Goal: Task Accomplishment & Management: Manage account settings

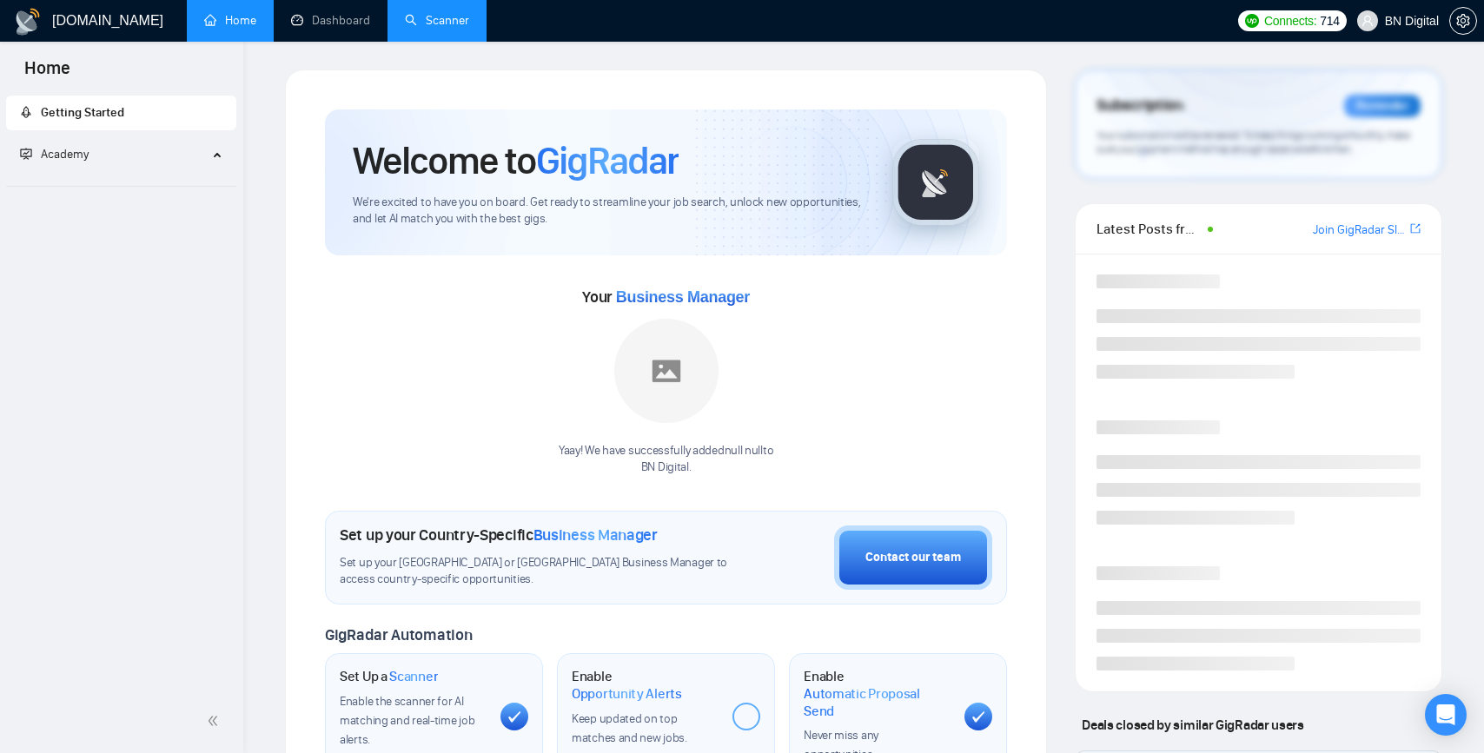
click at [423, 13] on link "Scanner" at bounding box center [437, 20] width 64 height 15
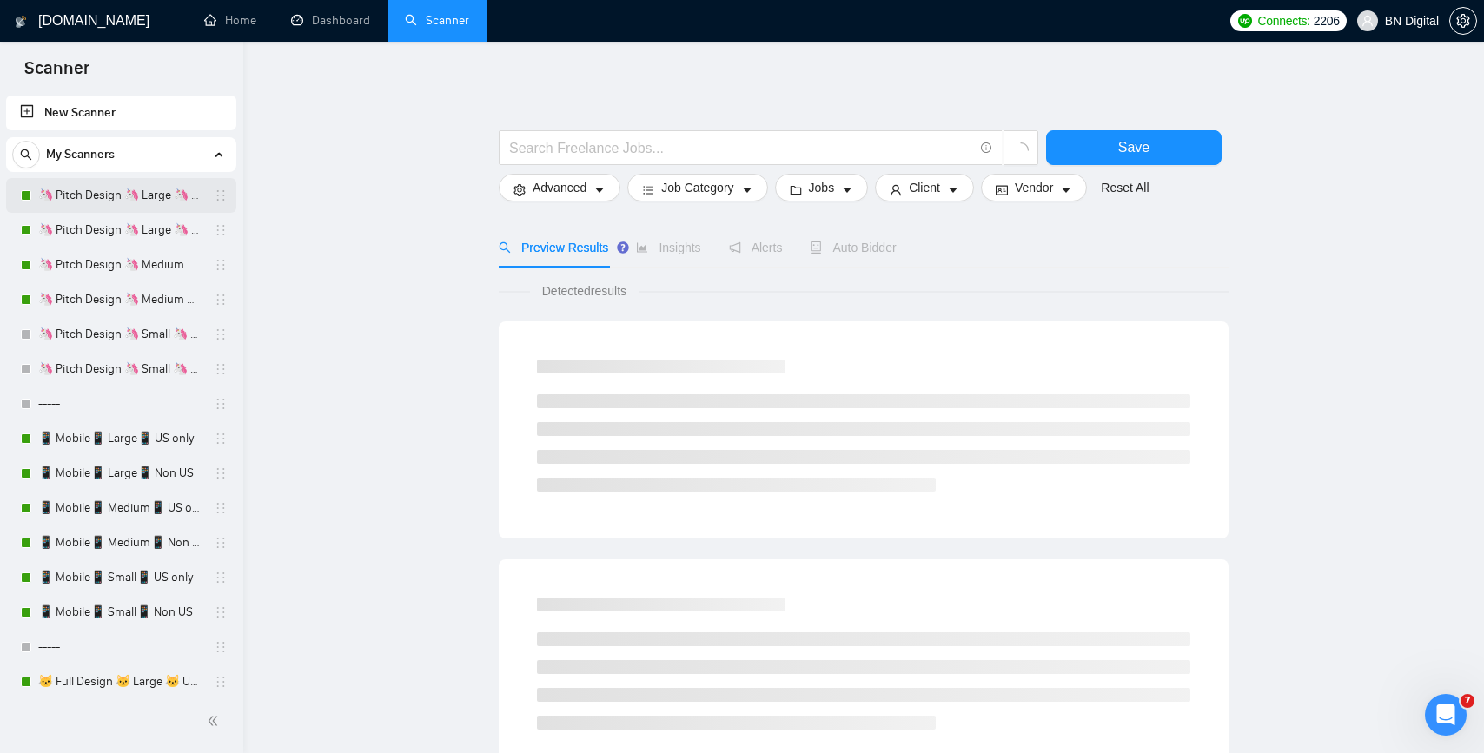
click at [114, 196] on link "🦄 Pitch Design 🦄 Large 🦄 US Only" at bounding box center [120, 195] width 165 height 35
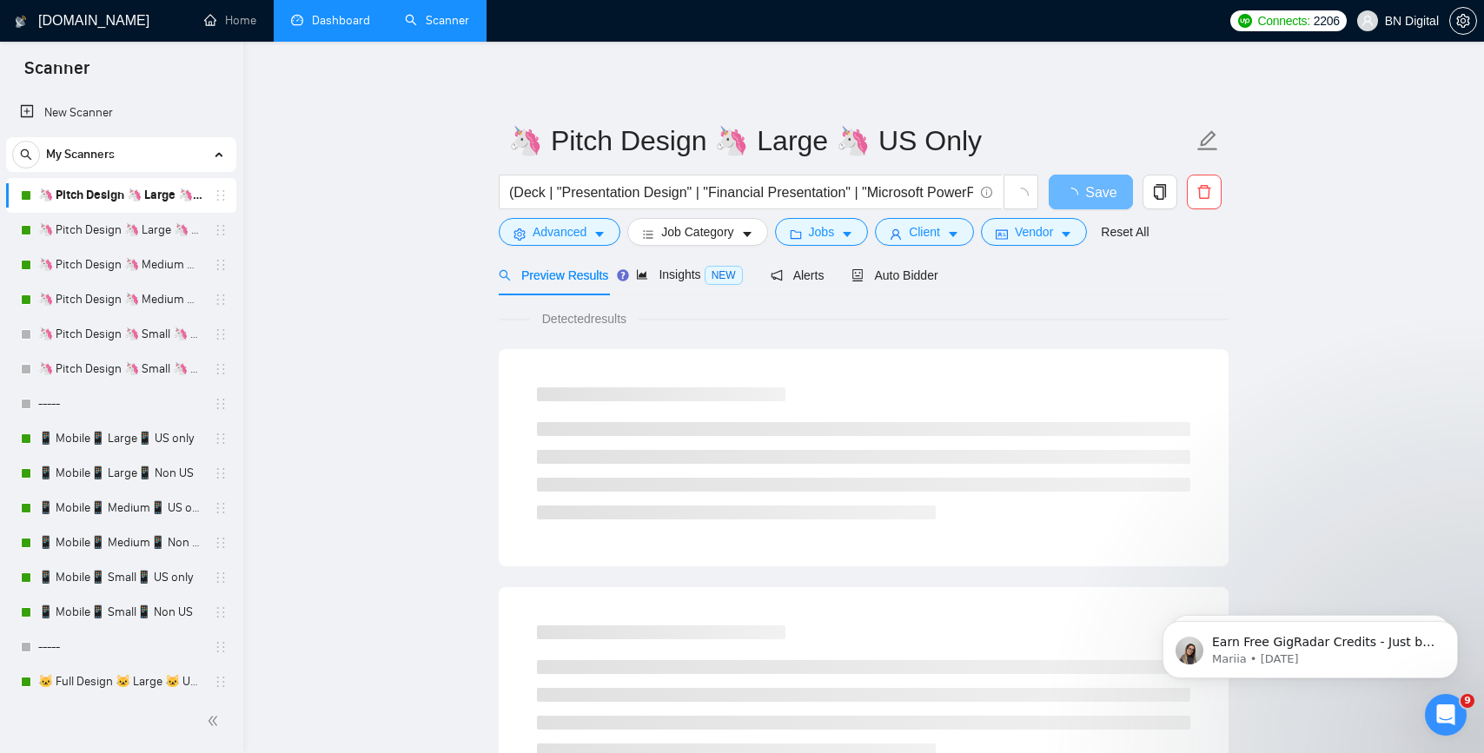
click at [327, 18] on link "Dashboard" at bounding box center [330, 20] width 79 height 15
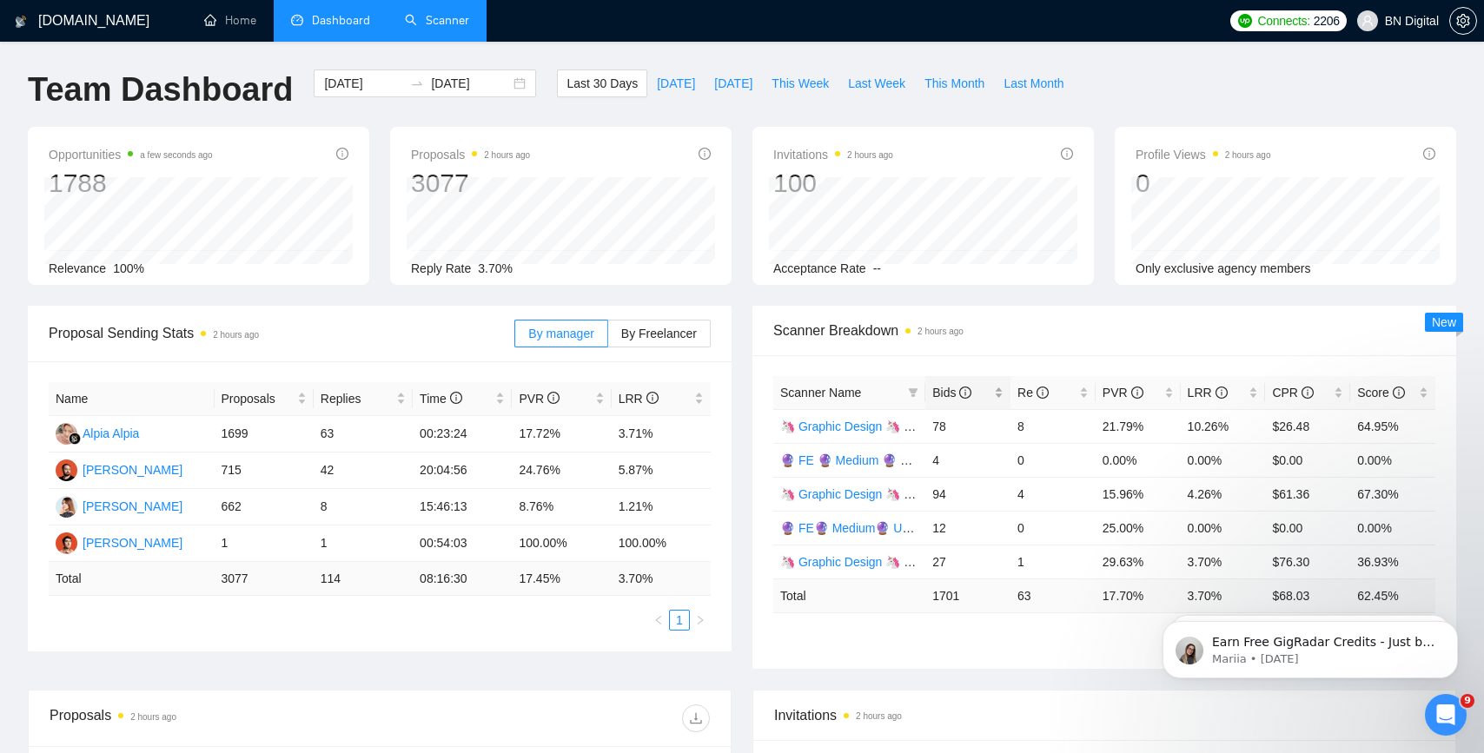
click at [949, 395] on span "Bids" at bounding box center [951, 393] width 39 height 14
click at [948, 395] on span "Bids" at bounding box center [951, 393] width 39 height 14
click at [454, 23] on link "Scanner" at bounding box center [437, 20] width 64 height 15
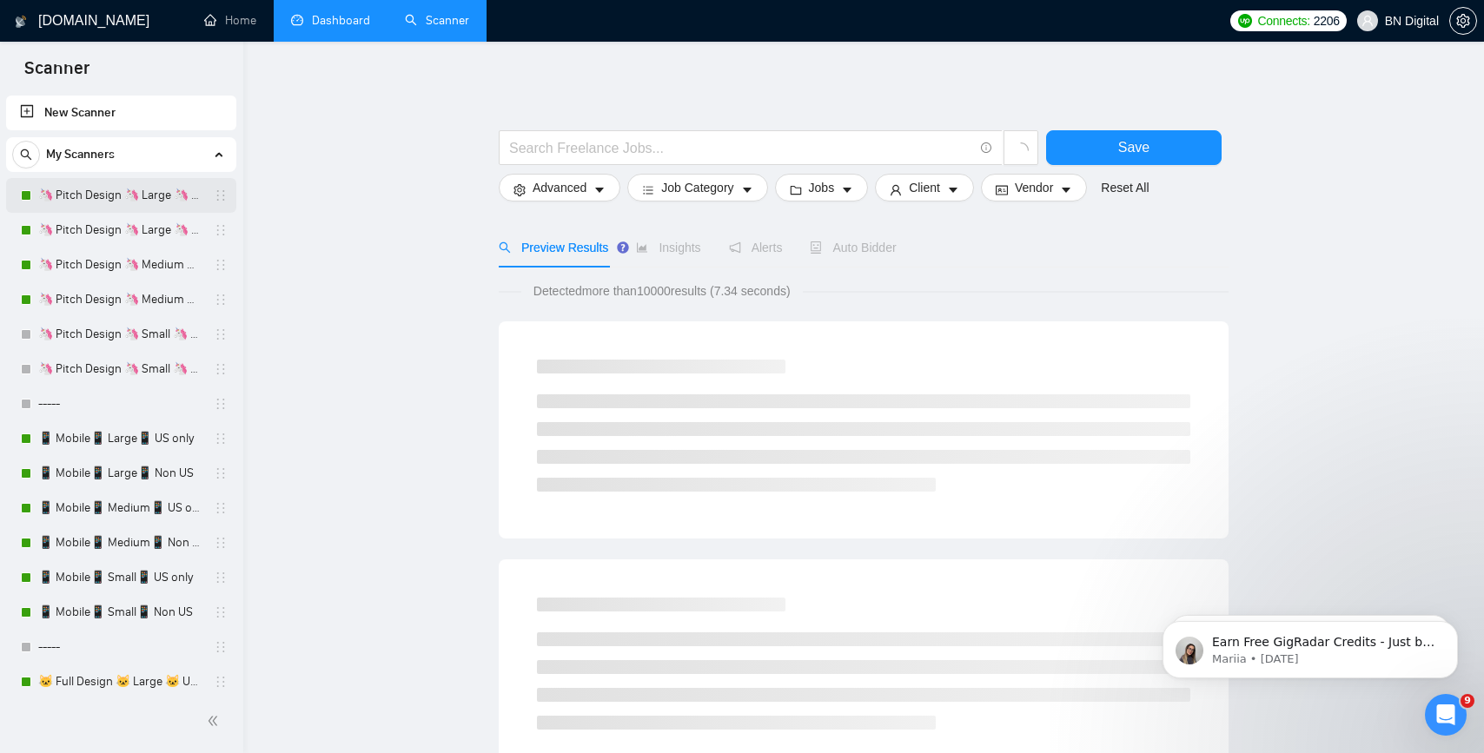
click at [160, 204] on link "🦄 Pitch Design 🦄 Large 🦄 US Only" at bounding box center [120, 195] width 165 height 35
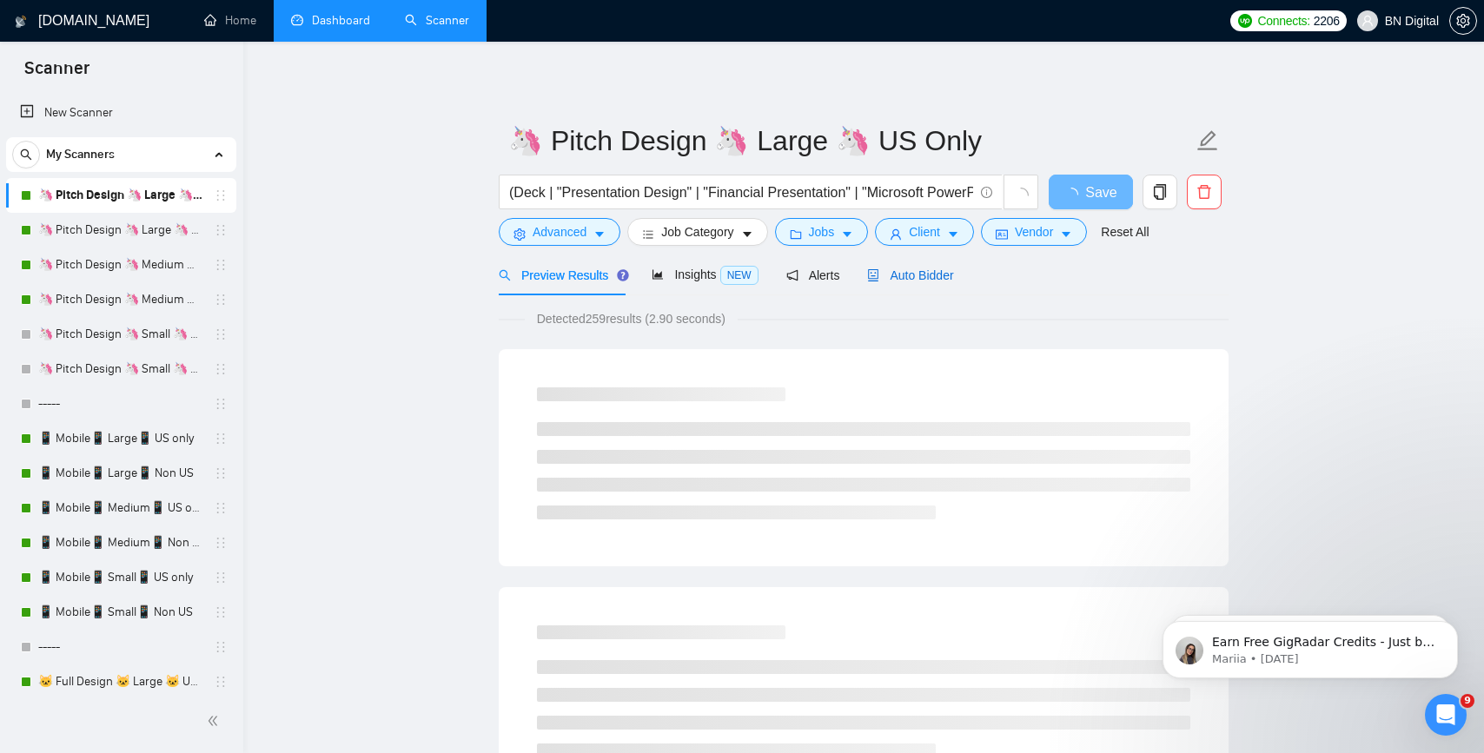
click at [899, 271] on span "Auto Bidder" at bounding box center [910, 276] width 86 height 14
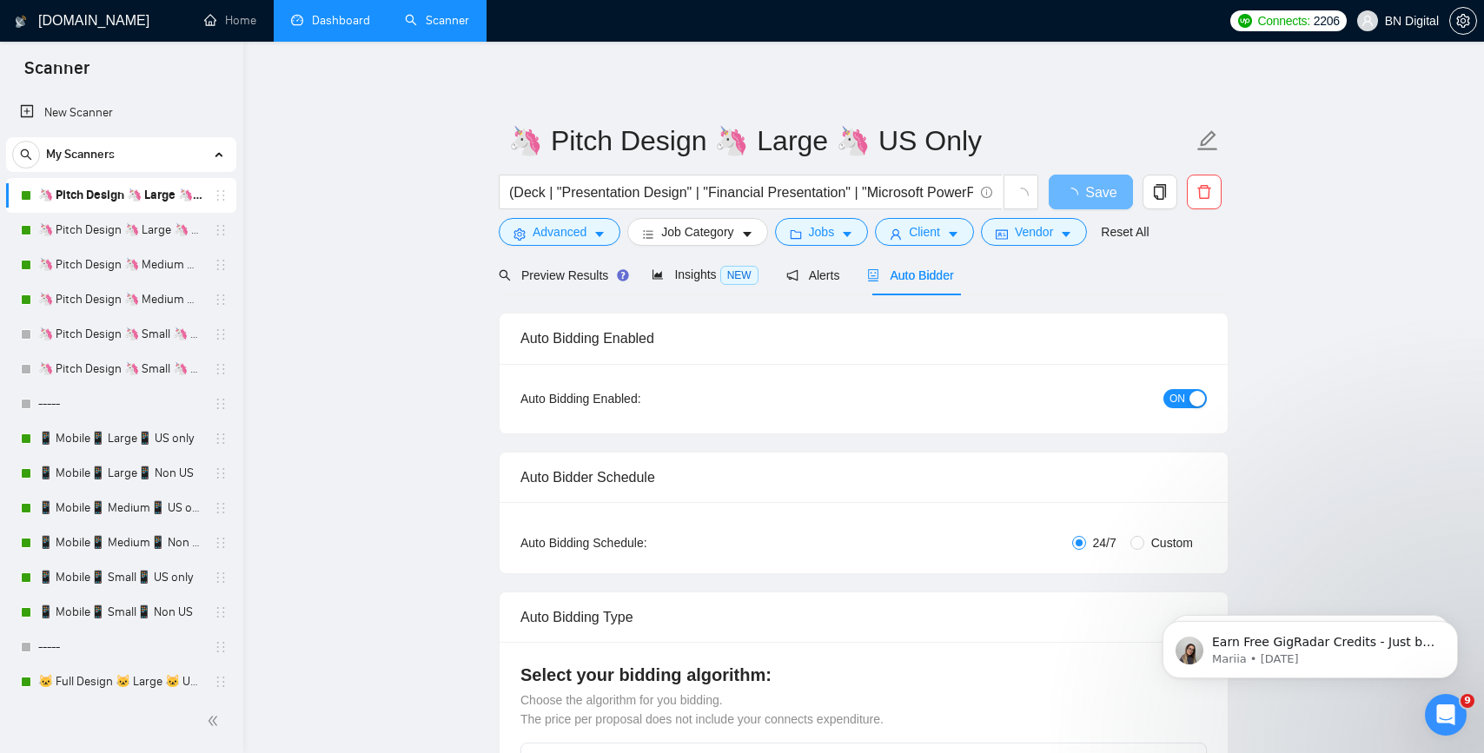
checkbox input "true"
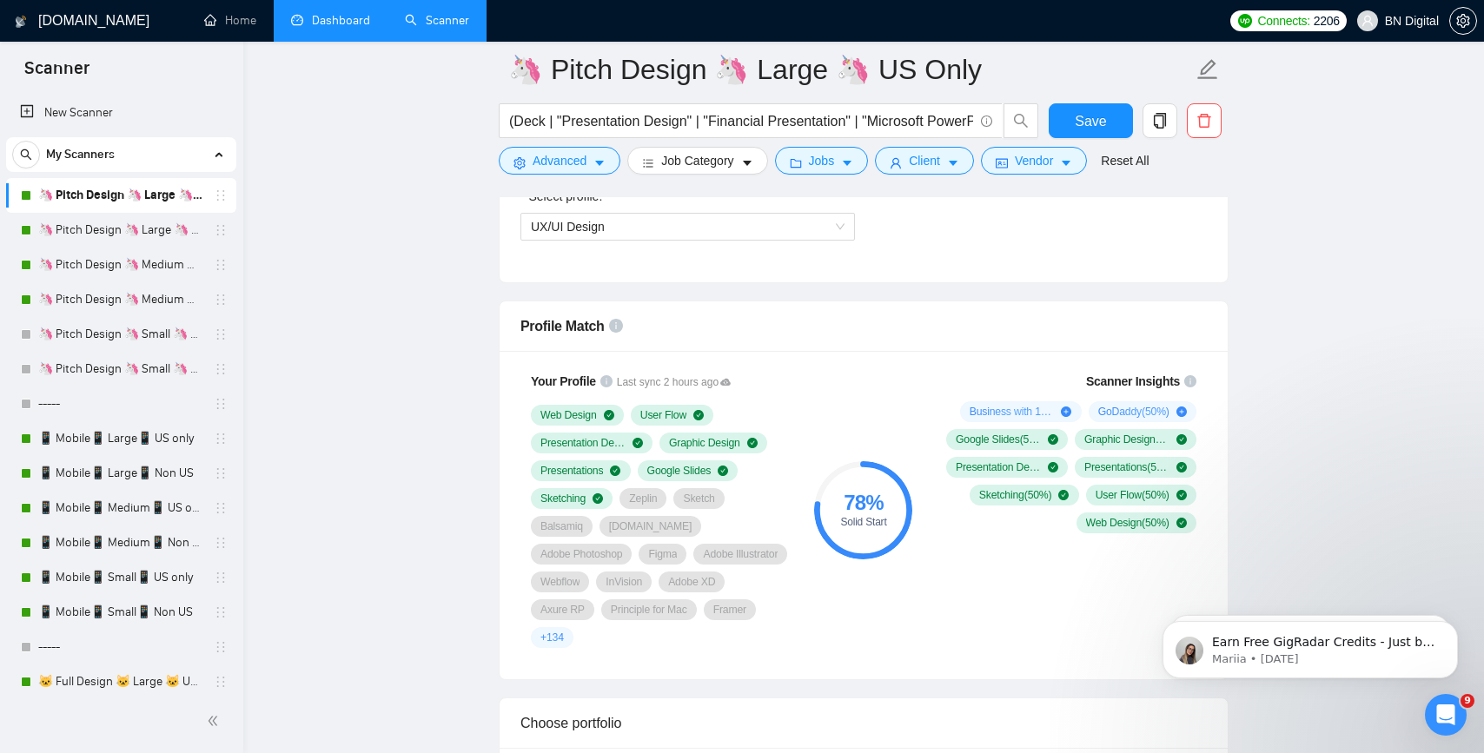
scroll to position [1029, 0]
click at [158, 226] on link "🦄 Pitch Design 🦄 Large 🦄 Non US" at bounding box center [120, 230] width 165 height 35
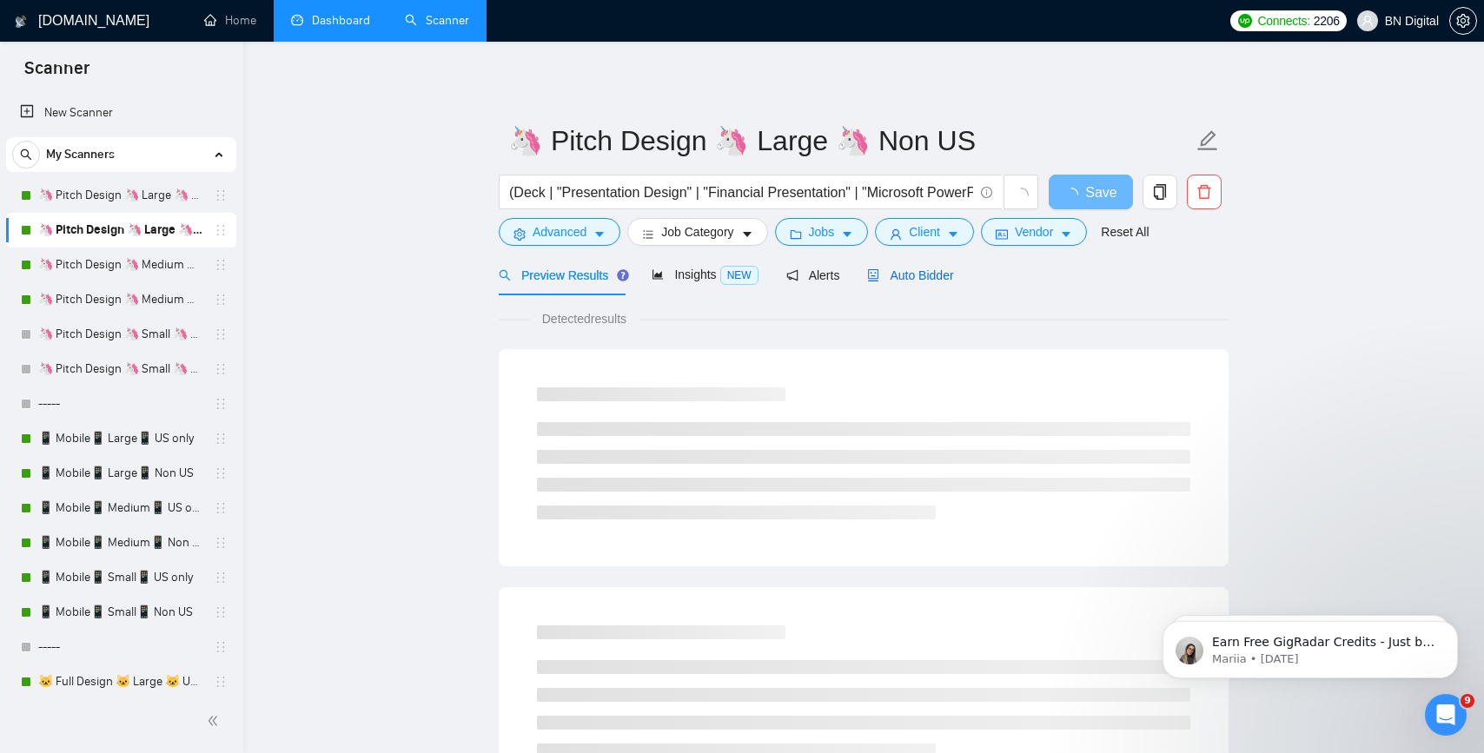
click at [938, 269] on span "Auto Bidder" at bounding box center [910, 276] width 86 height 14
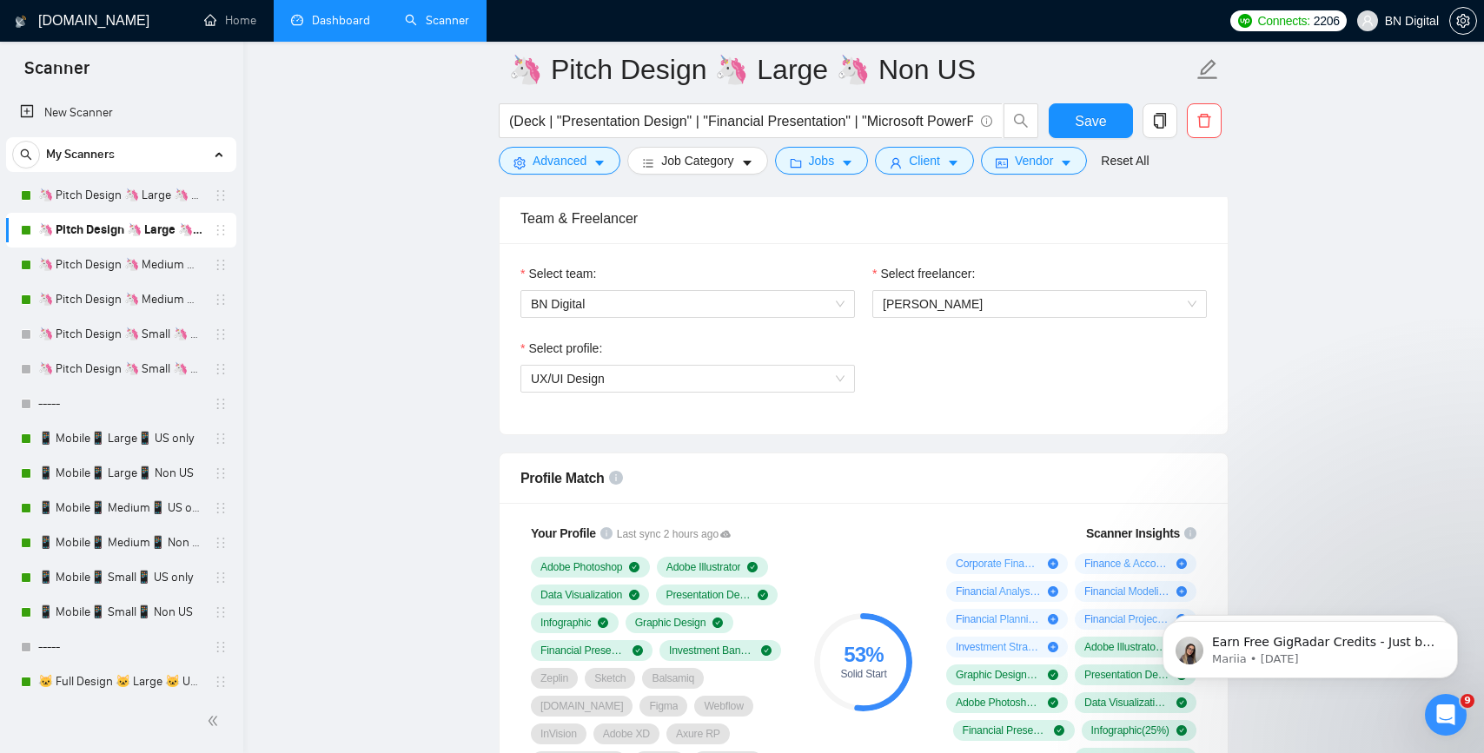
scroll to position [1162, 0]
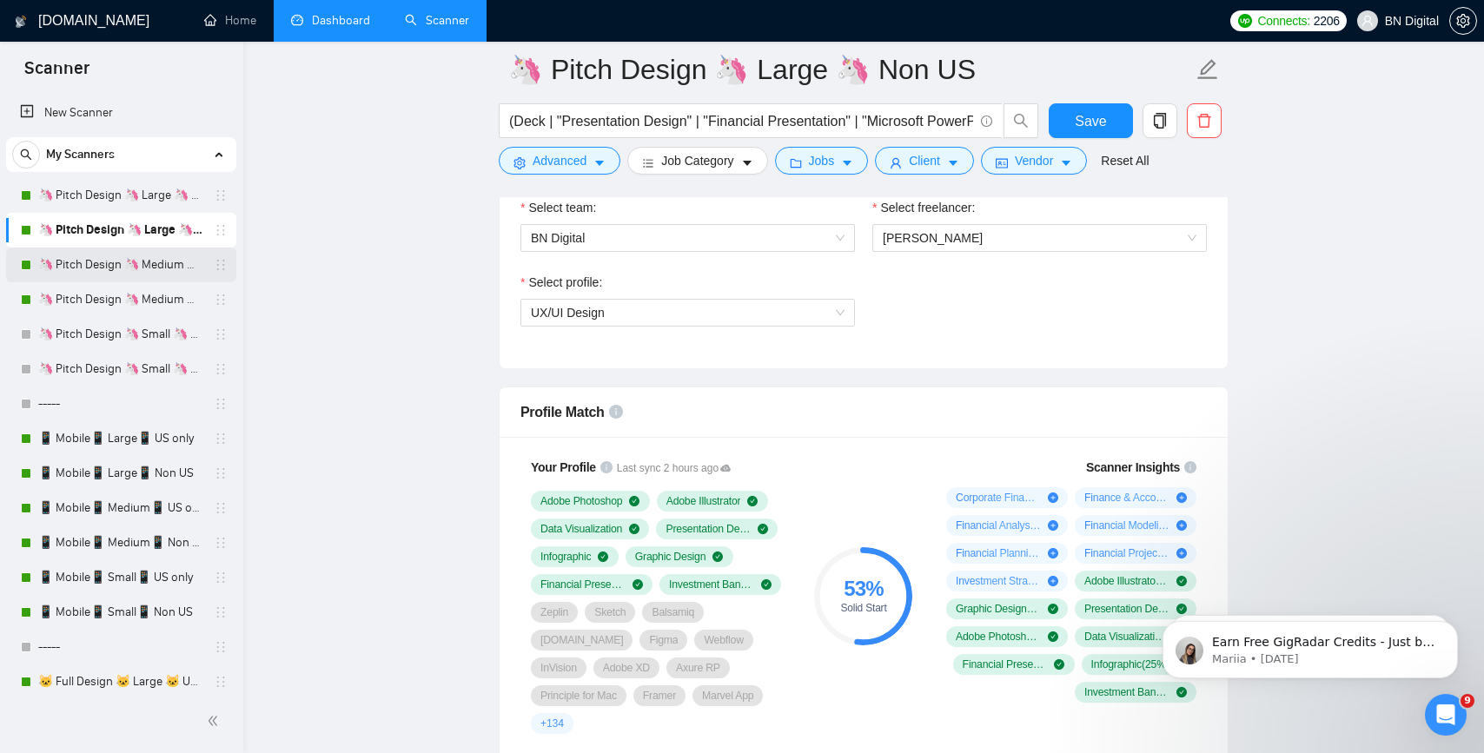
click at [119, 261] on link "🦄 Pitch Design 🦄 Medium 🦄 US Only" at bounding box center [120, 265] width 165 height 35
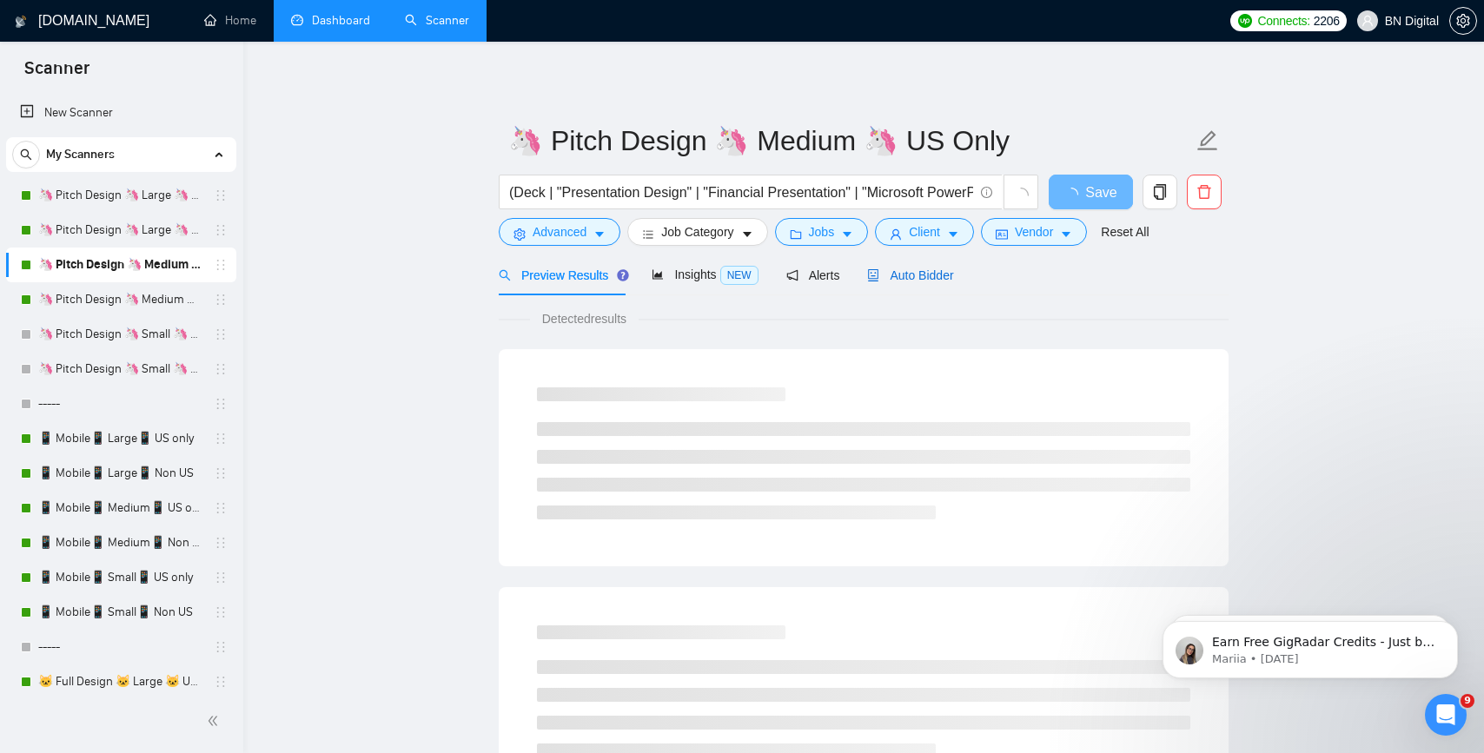
click at [902, 273] on span "Auto Bidder" at bounding box center [910, 276] width 86 height 14
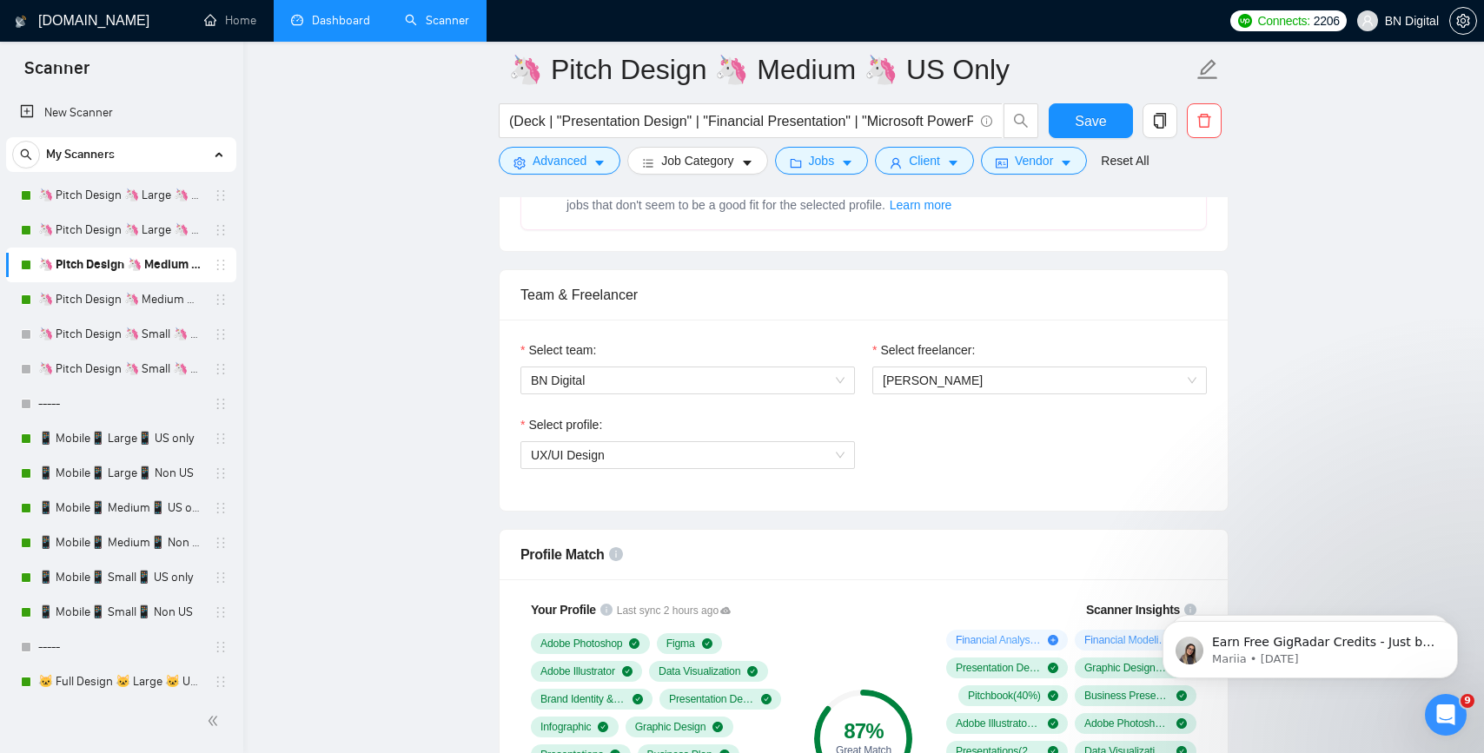
scroll to position [967, 0]
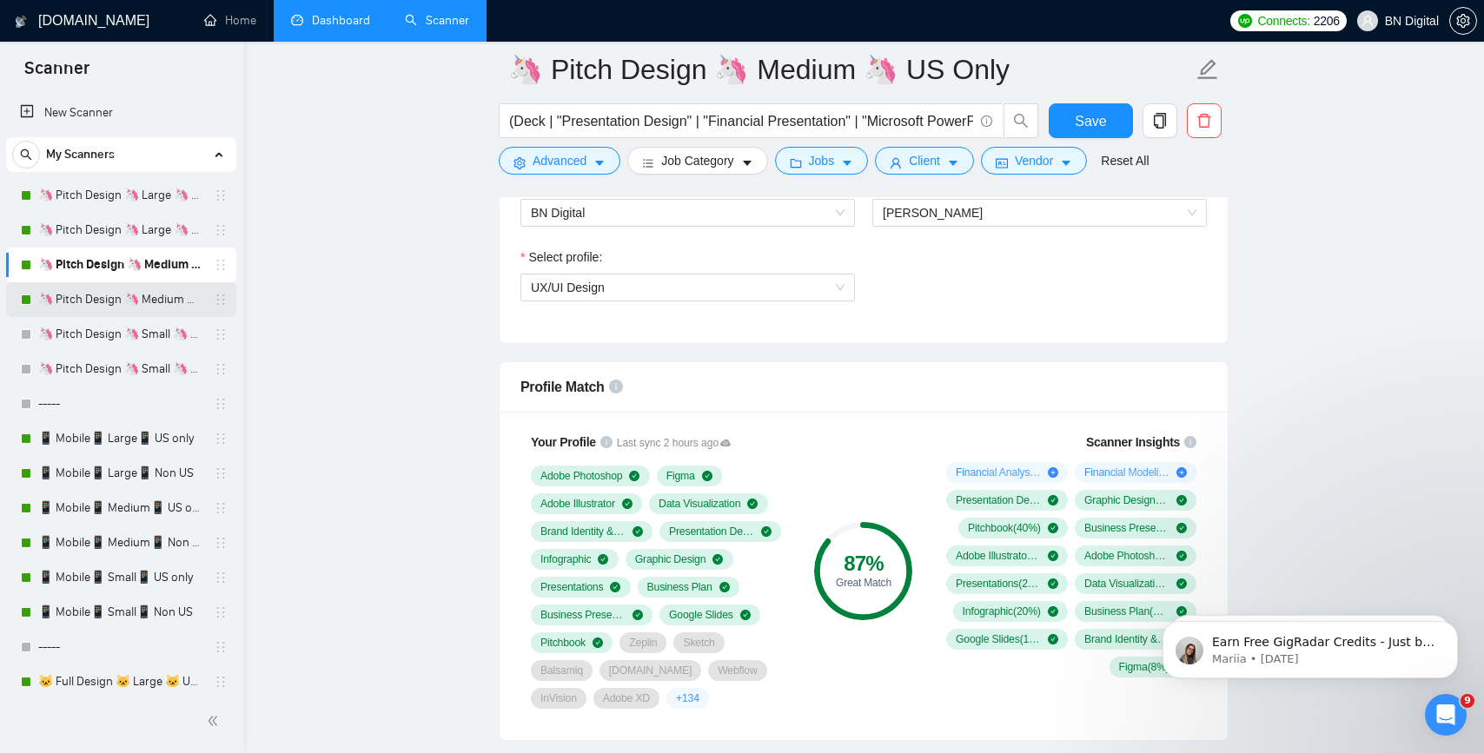
click at [120, 306] on link "🦄 Pitch Design 🦄 Medium 🦄 Non US" at bounding box center [120, 299] width 165 height 35
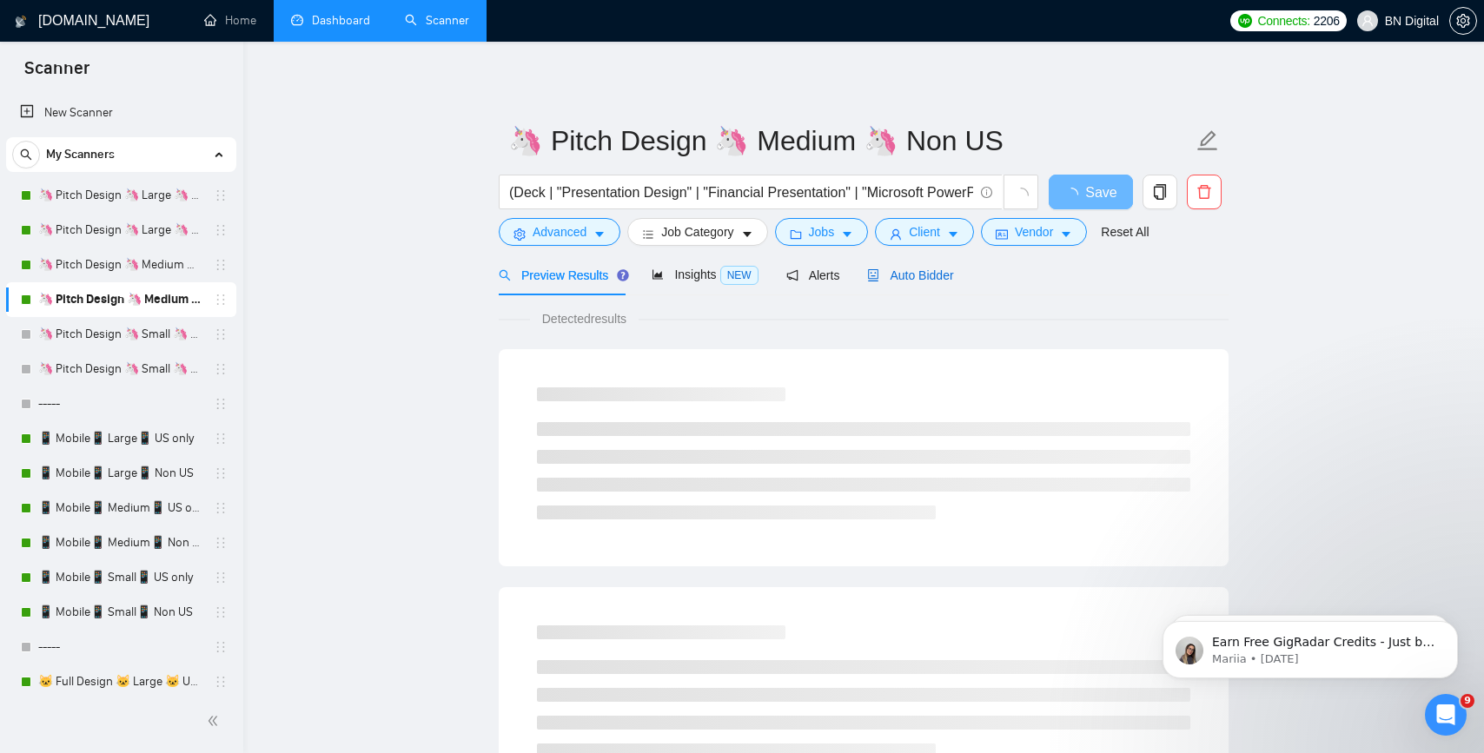
click at [918, 282] on div "Auto Bidder" at bounding box center [910, 275] width 86 height 19
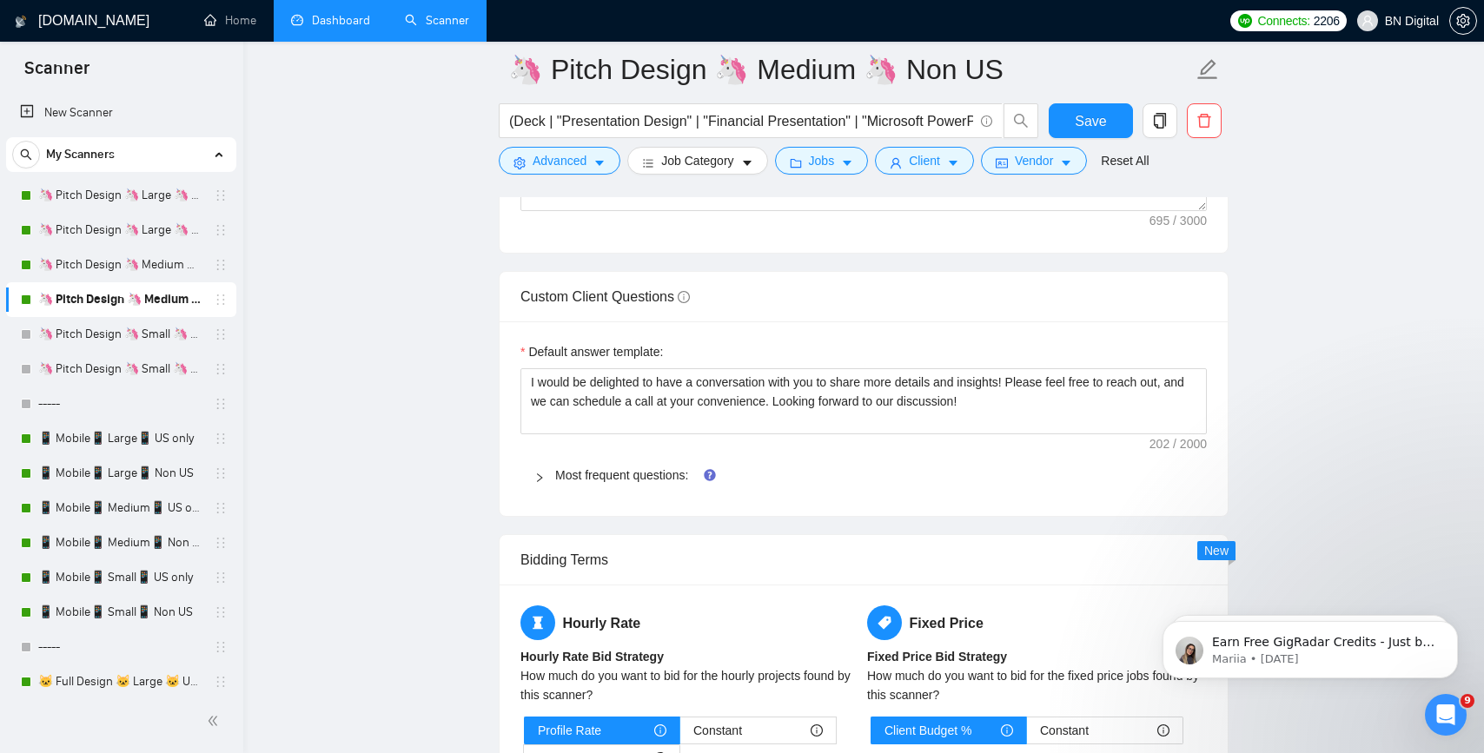
scroll to position [2780, 0]
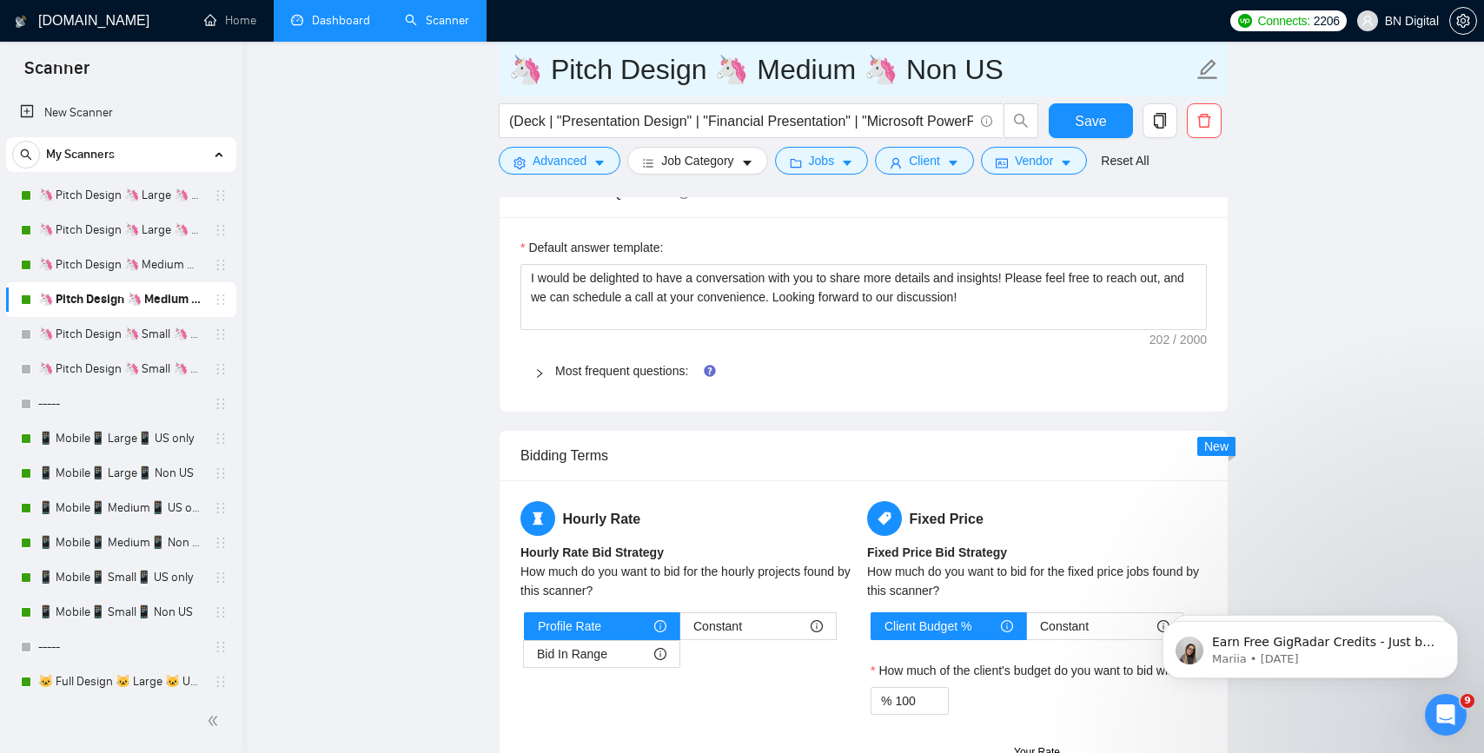
drag, startPoint x: 547, startPoint y: 66, endPoint x: 845, endPoint y: 63, distance: 298.1
click at [845, 63] on input "🦄 Pitch Design 🦄 Medium 🦄 Non US" at bounding box center [850, 69] width 685 height 43
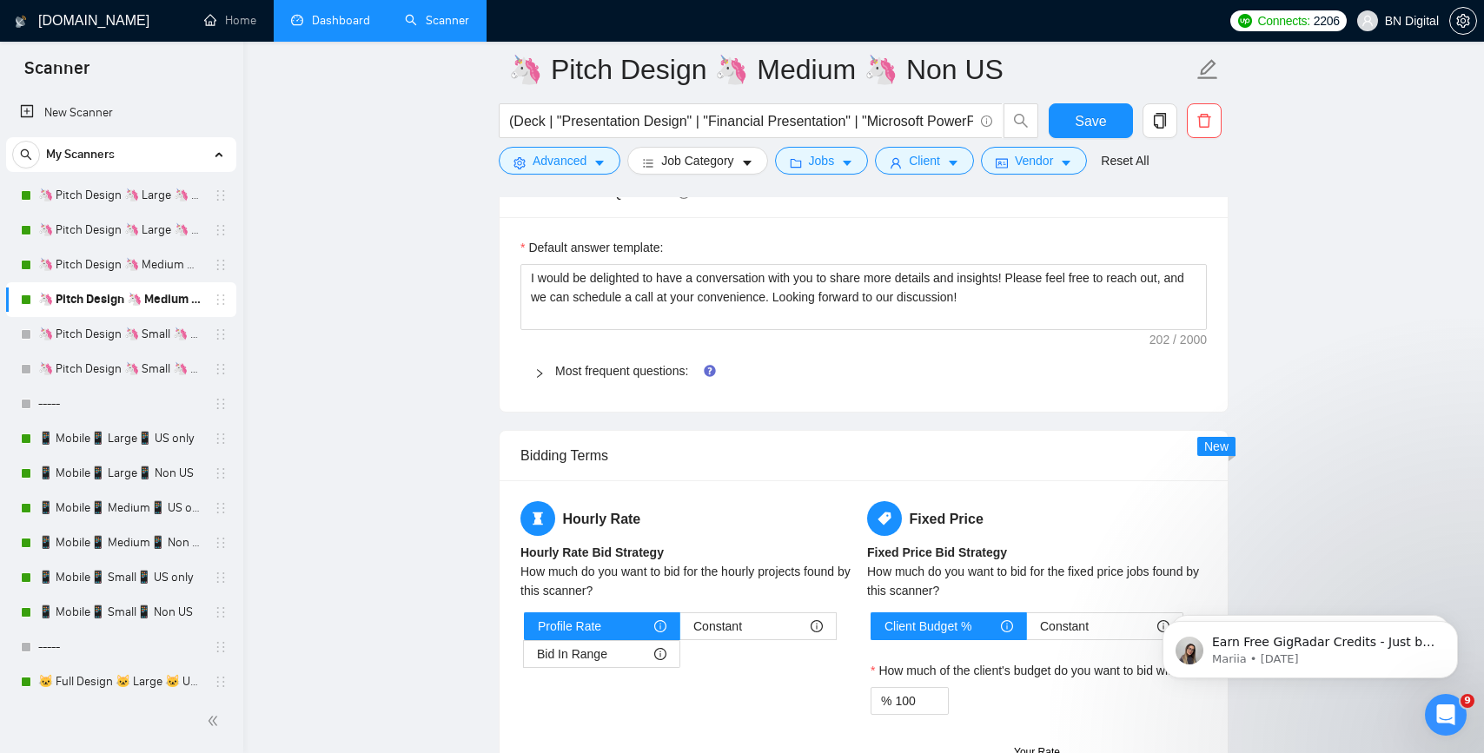
click at [325, 17] on link "Dashboard" at bounding box center [330, 20] width 79 height 15
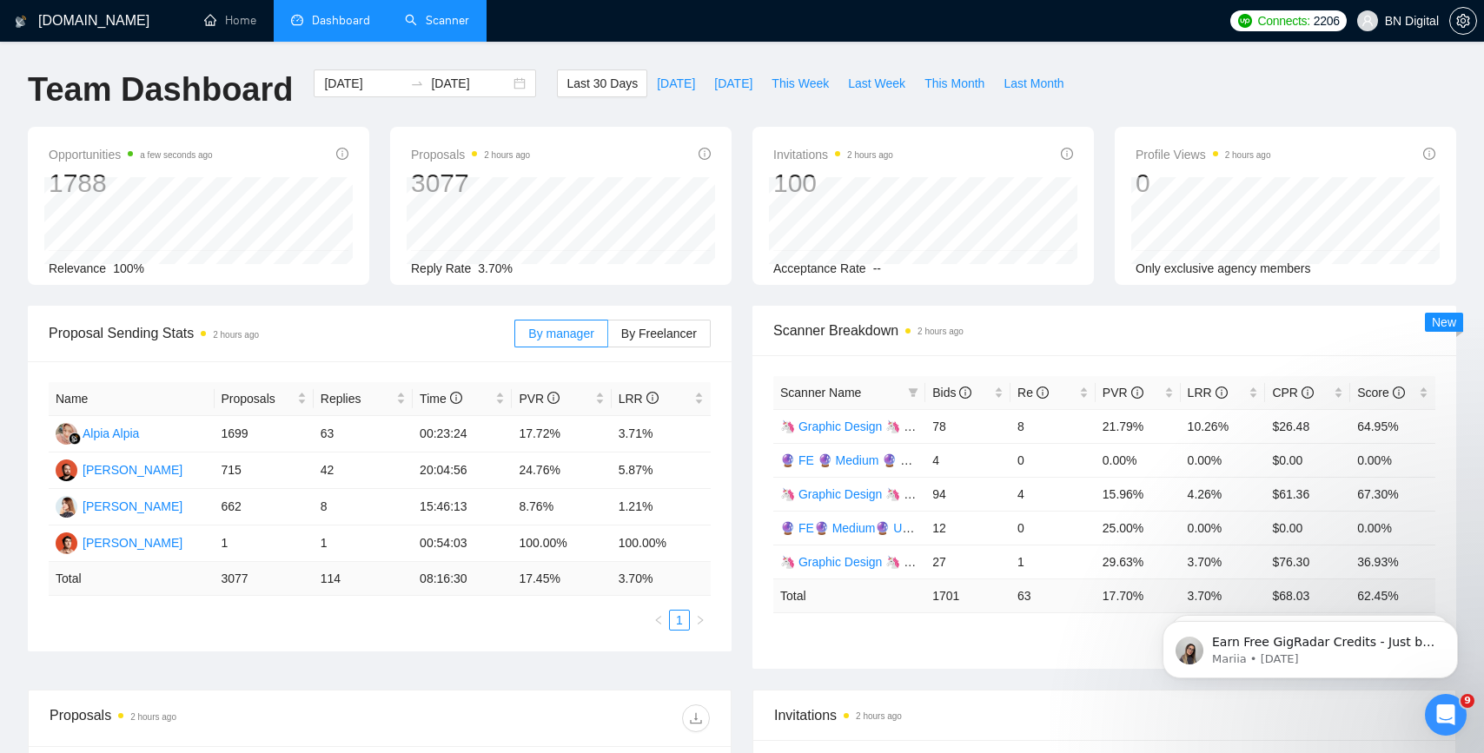
click at [839, 394] on span "Scanner Name" at bounding box center [820, 393] width 81 height 14
click at [910, 393] on icon "filter" at bounding box center [913, 393] width 10 height 10
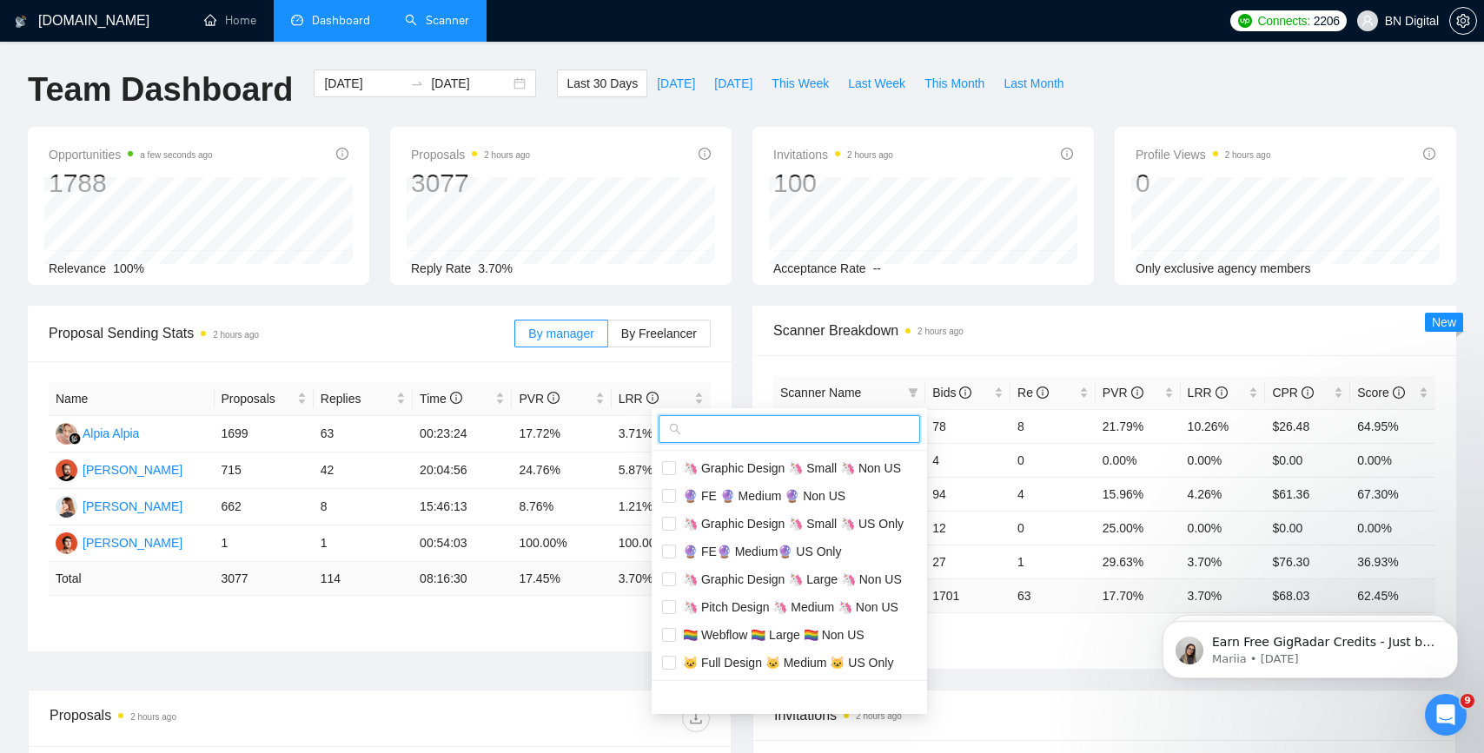
click at [806, 422] on input "text" at bounding box center [797, 429] width 225 height 19
paste input "Pitch Design 🦄 Medium"
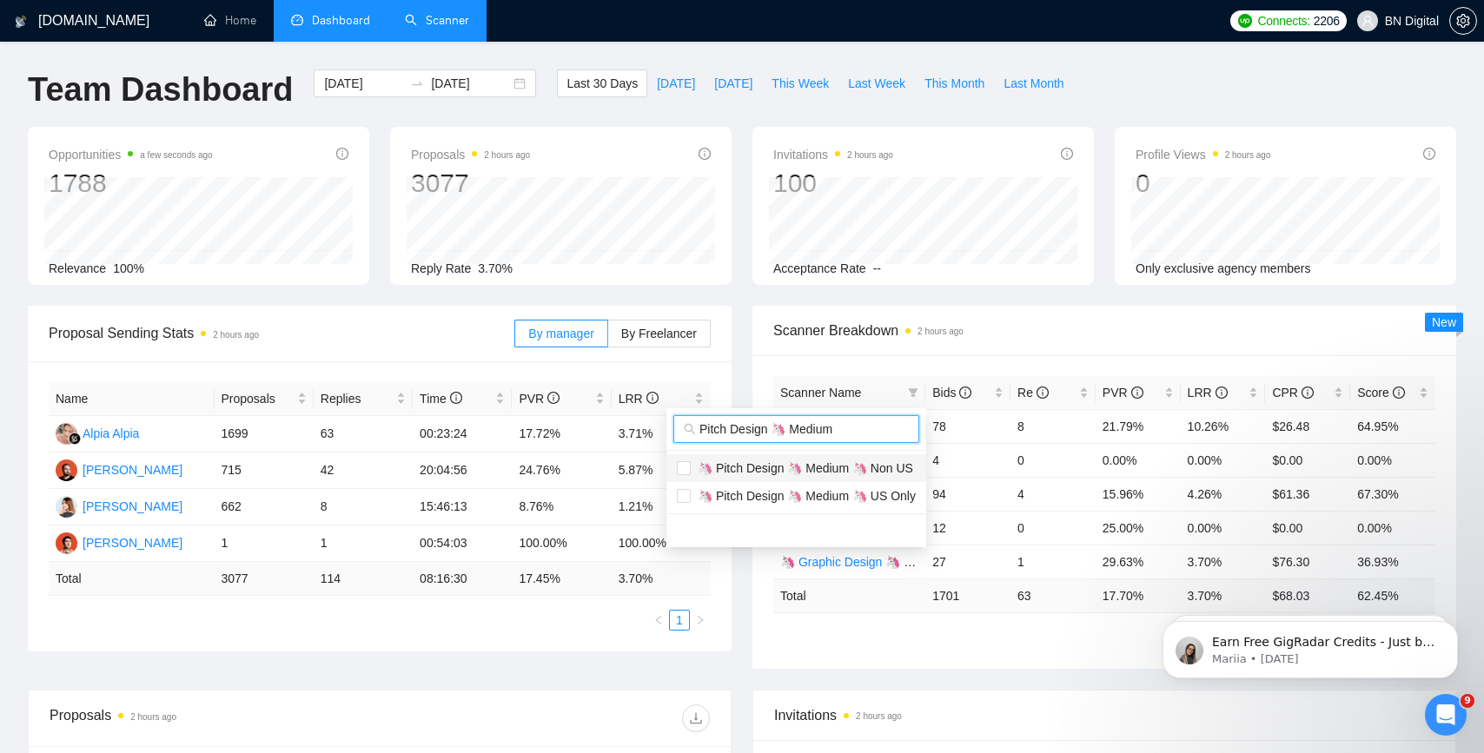
type input "Pitch Design 🦄 Medium"
click at [779, 460] on span "🦄 Pitch Design 🦄 Medium 🦄 Non US" at bounding box center [796, 468] width 239 height 19
checkbox input "true"
click at [768, 495] on span "🦄 Pitch Design 🦄 Medium 🦄 US Only" at bounding box center [803, 496] width 225 height 14
checkbox input "true"
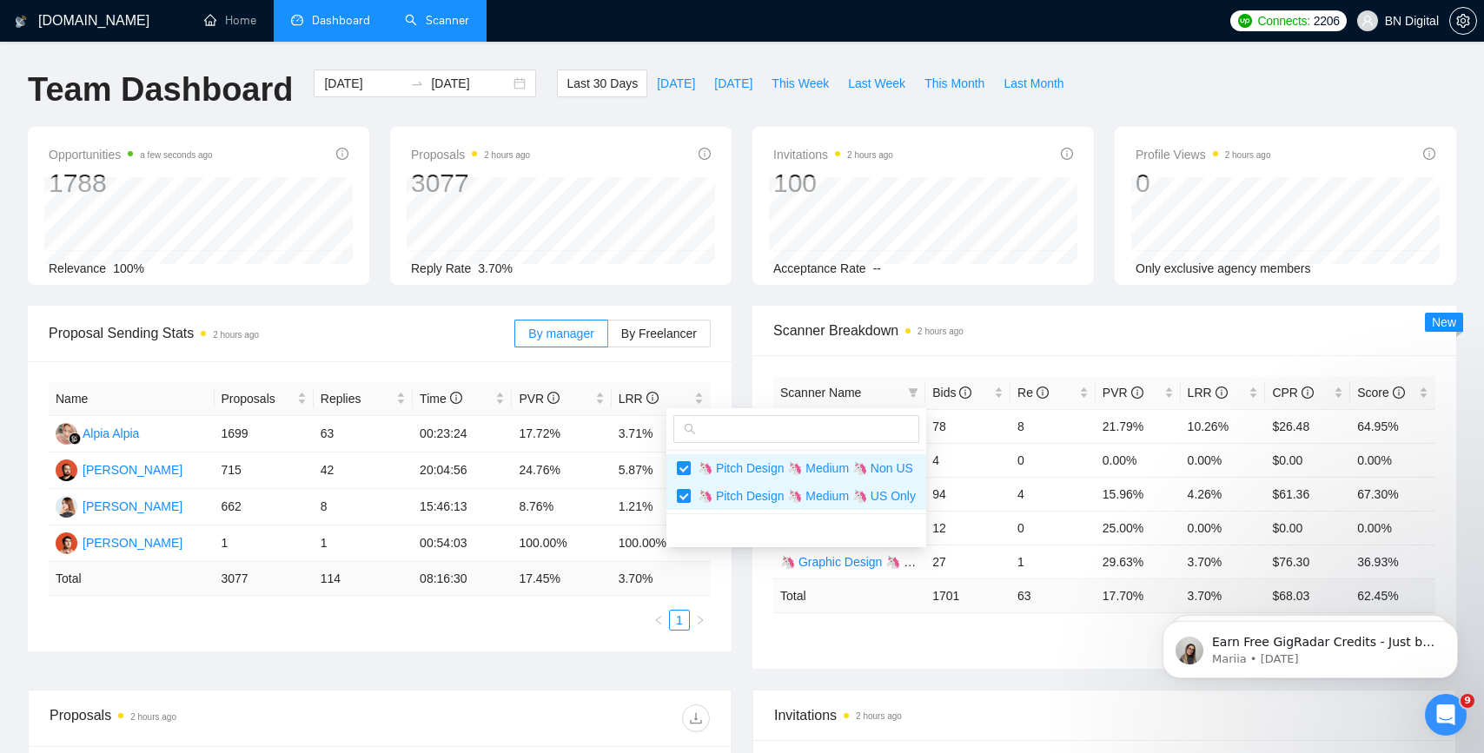
click at [1075, 355] on div "Scanner Name Bids Re PVR LRR CPR Score 🦄 Graphic Design 🦄 Small 🦄 Non US 78 8 2…" at bounding box center [1105, 512] width 704 height 314
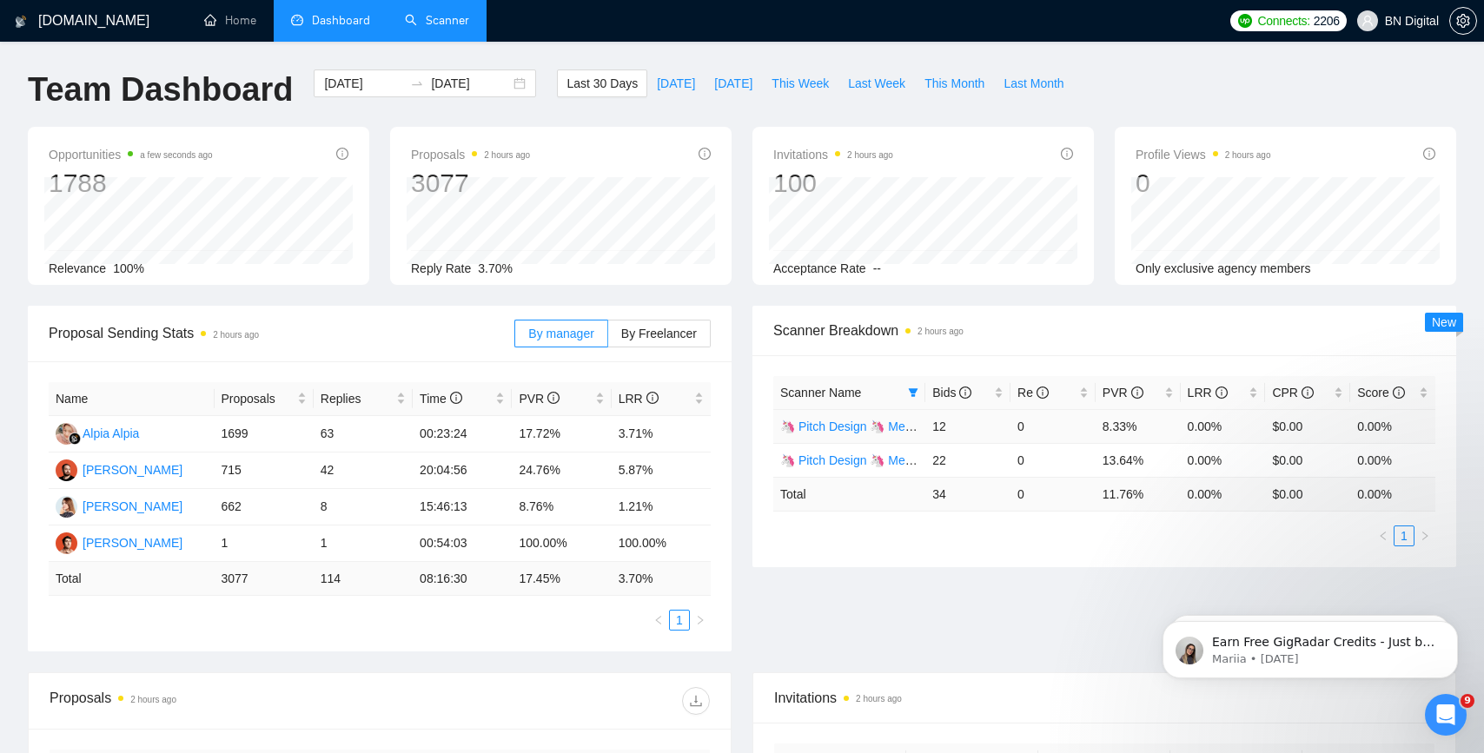
click at [880, 426] on link "🦄 Pitch Design 🦄 Medium 🦄 Non US" at bounding box center [888, 427] width 216 height 14
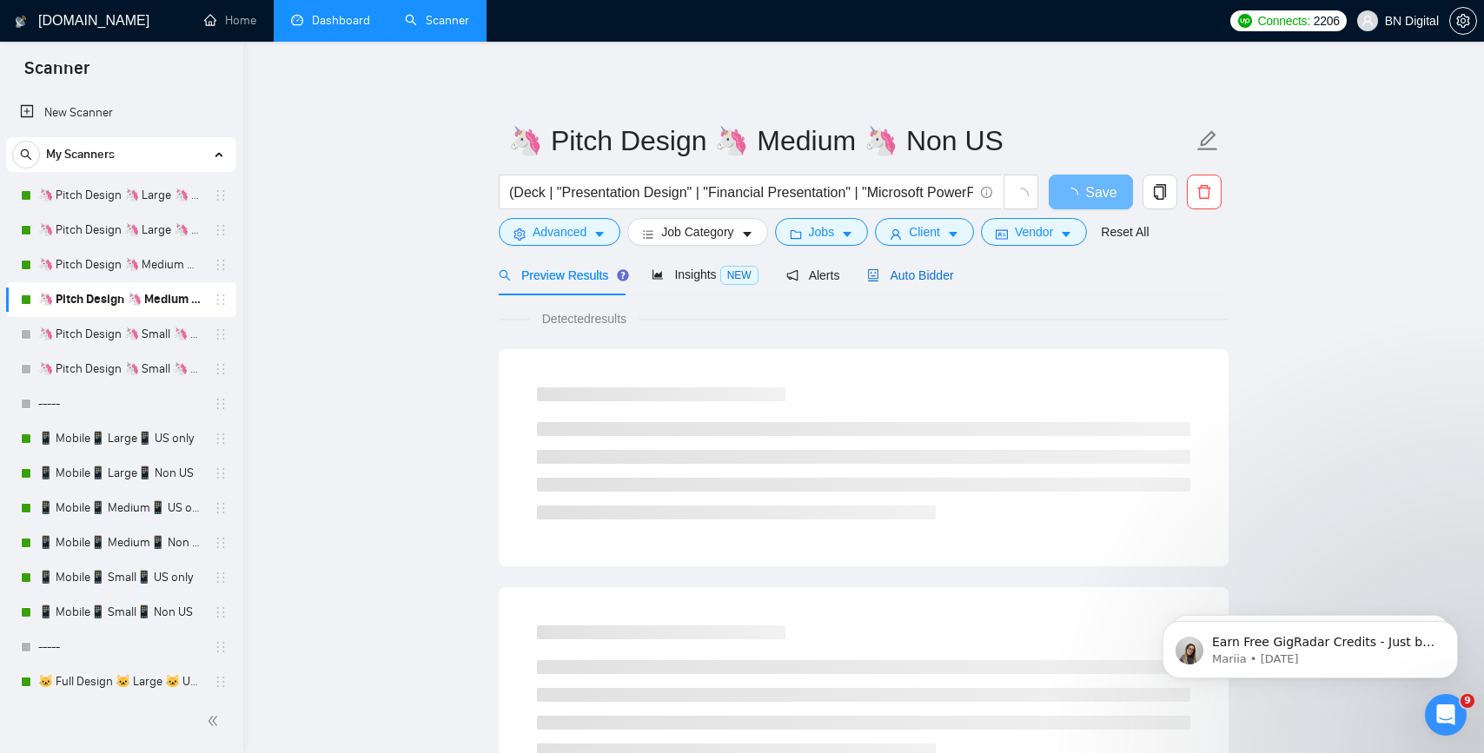
click at [896, 277] on span "Auto Bidder" at bounding box center [910, 276] width 86 height 14
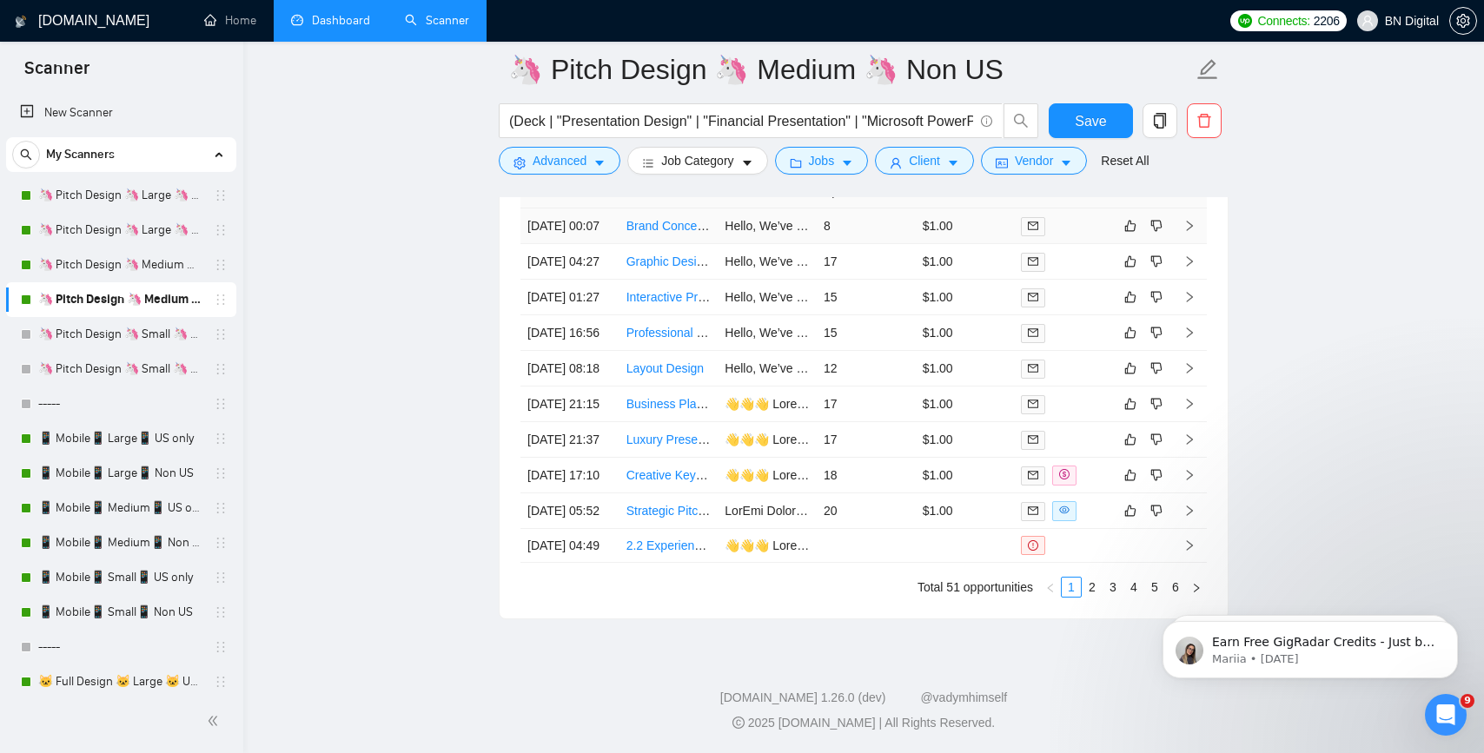
scroll to position [4816, 0]
click at [664, 518] on link "Strategic Pitch Deck Specialist for Biotech Startup (Pre-Seed & Seed) - 48-Hour…" at bounding box center [870, 511] width 487 height 14
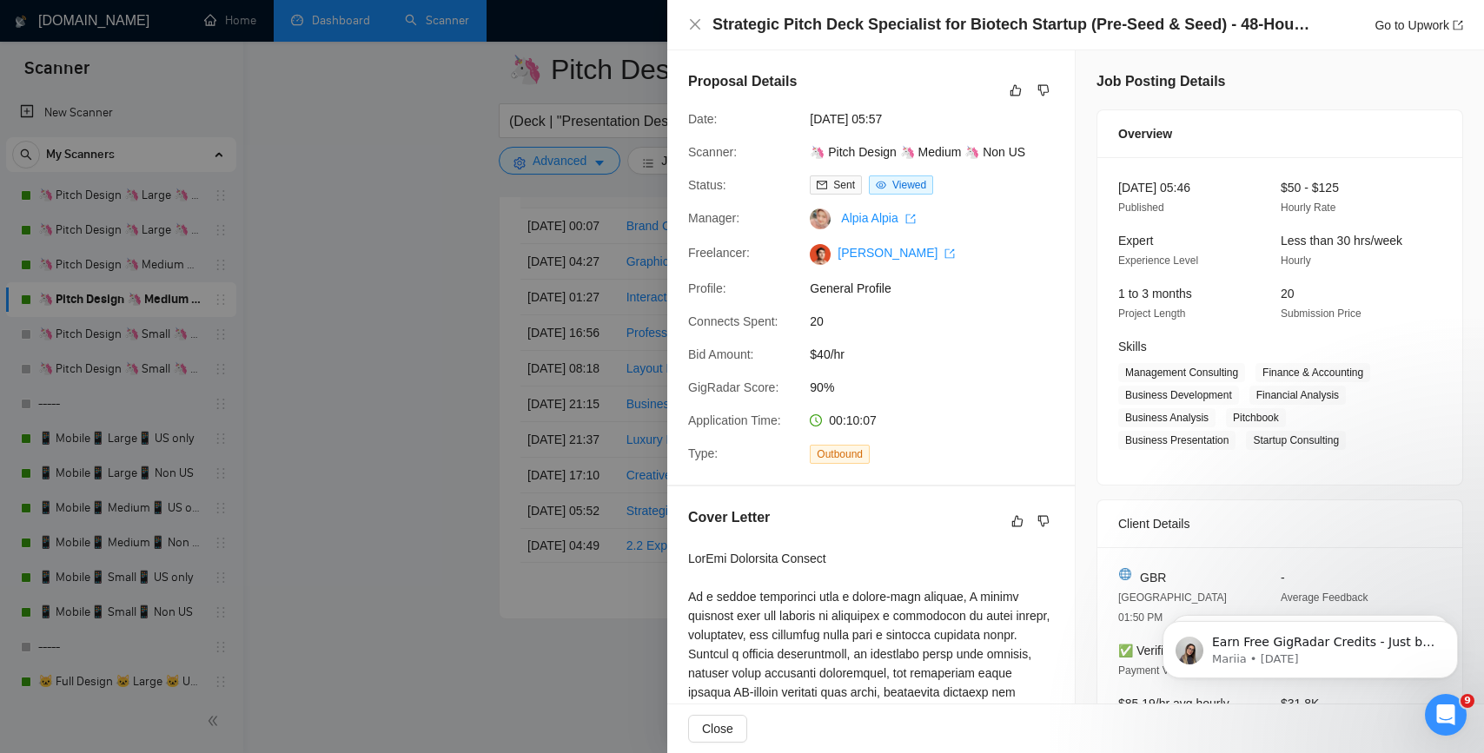
click at [417, 350] on div at bounding box center [742, 376] width 1484 height 753
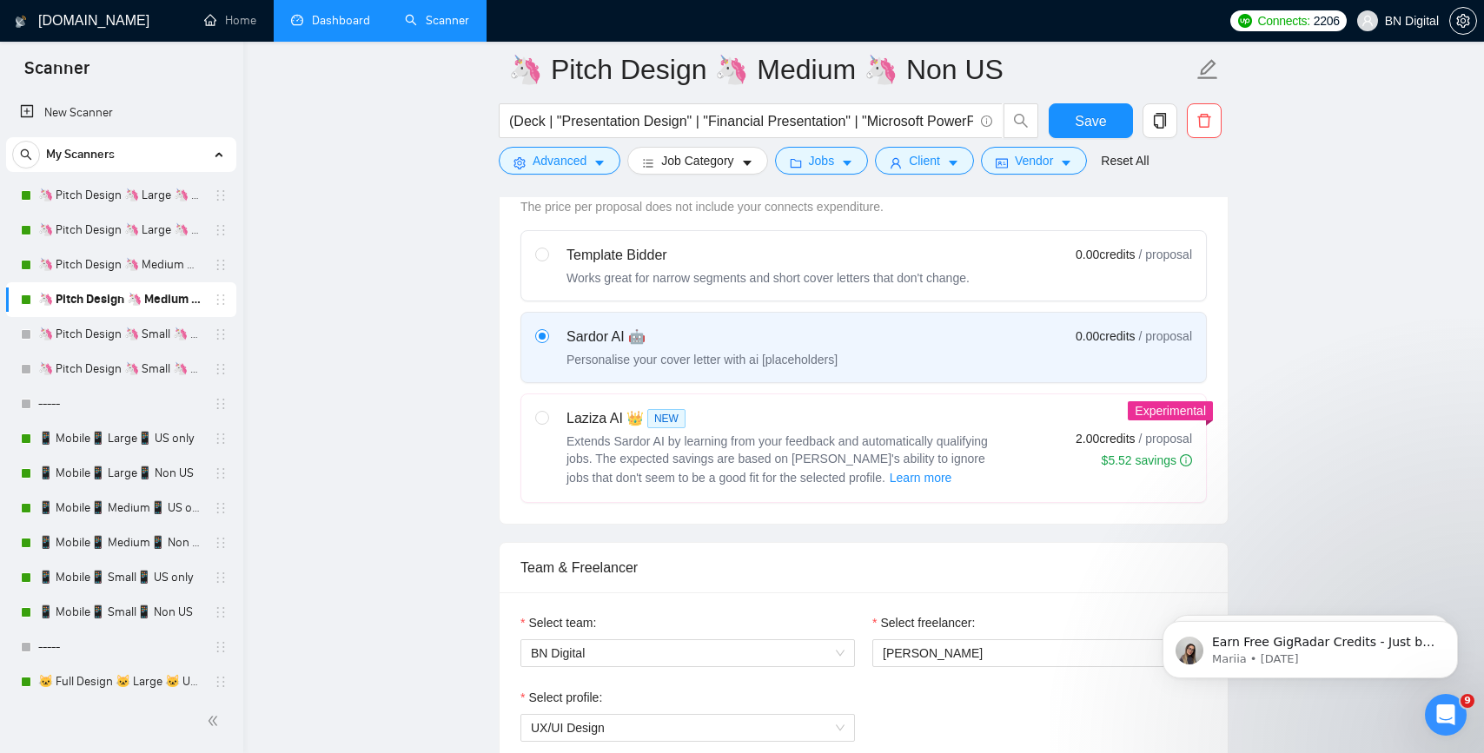
scroll to position [691, 0]
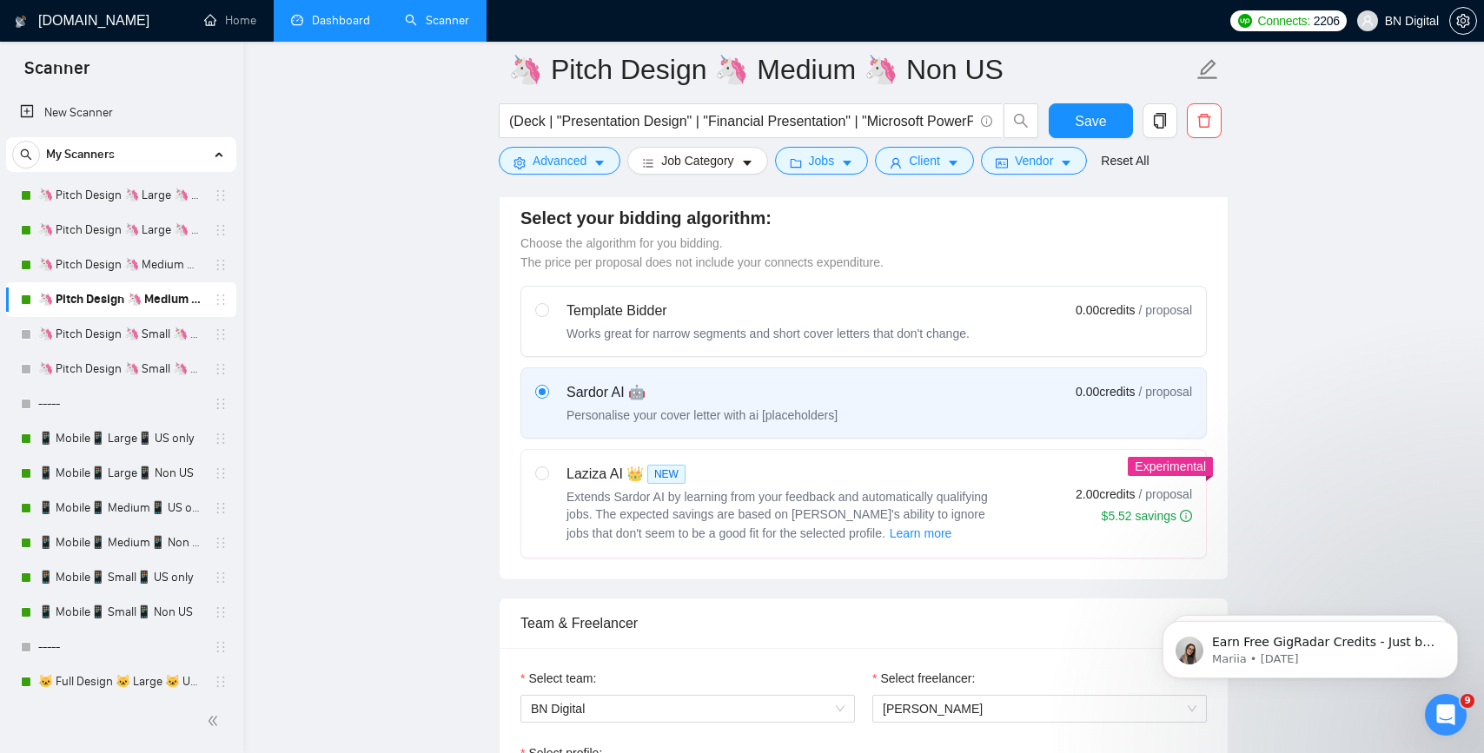
click at [560, 490] on div "Laziza AI 👑 NEW Extends Sardor AI by learning from your feedback and automatica…" at bounding box center [768, 504] width 466 height 80
click at [547, 479] on input "radio" at bounding box center [541, 473] width 12 height 12
radio input "true"
radio input "false"
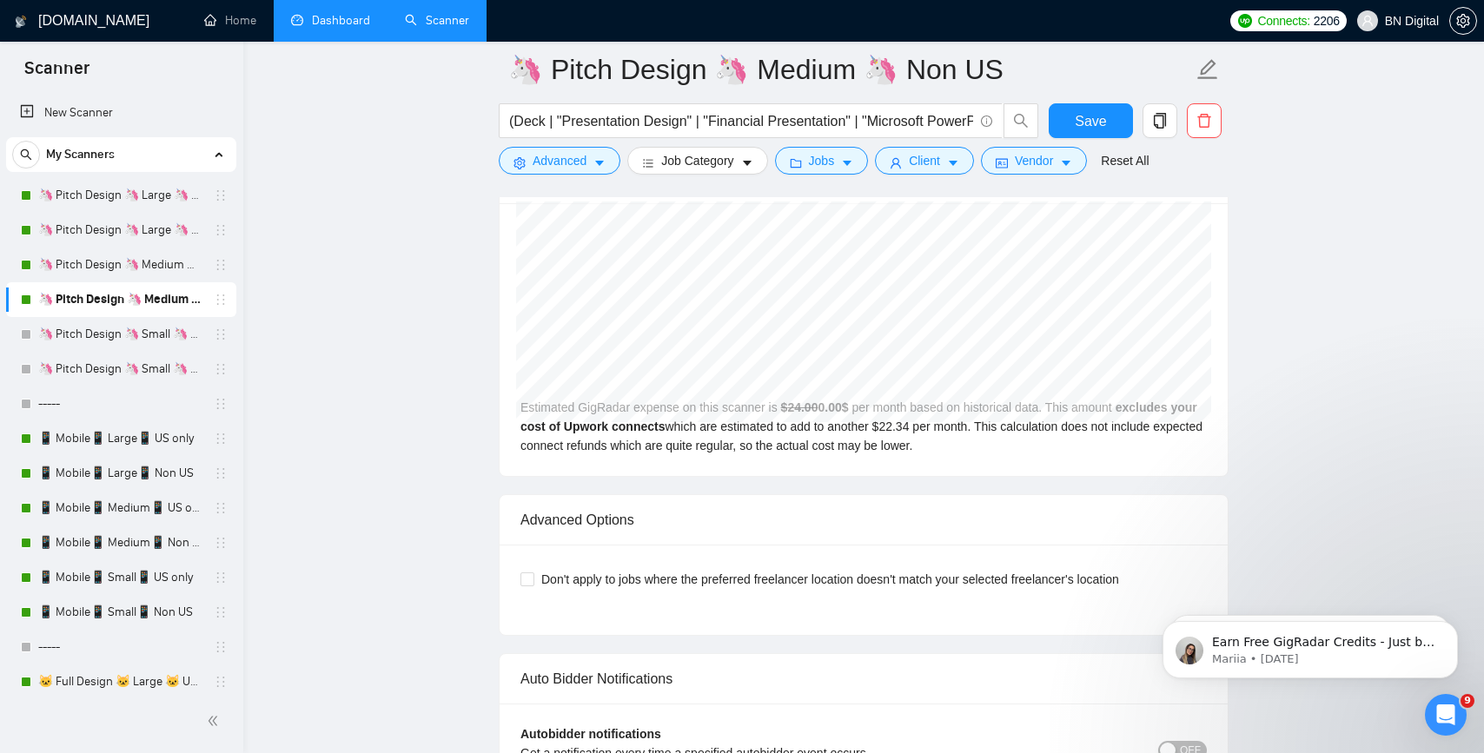
scroll to position [4276, 0]
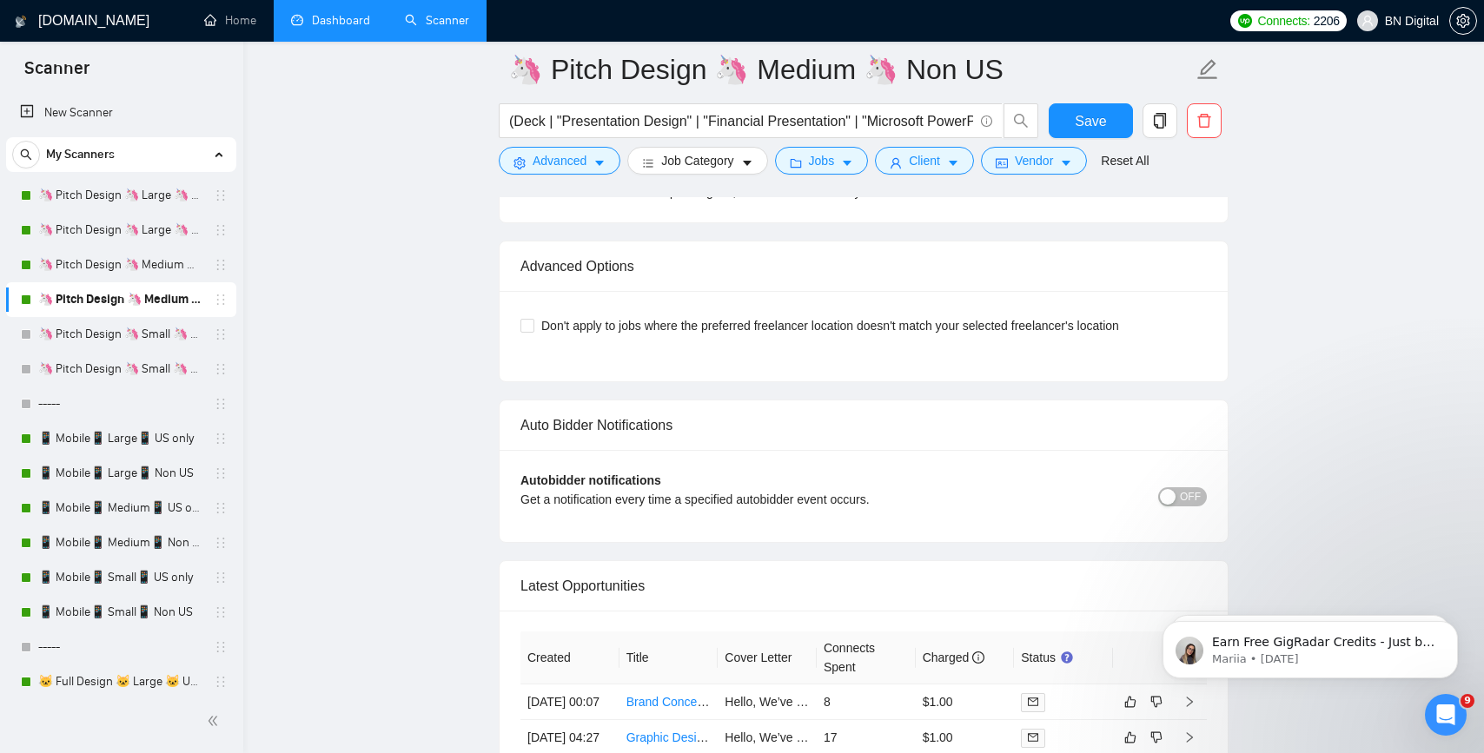
click at [702, 503] on div "Get a notification every time a specified autobidder event occurs." at bounding box center [778, 499] width 515 height 19
click at [691, 507] on div at bounding box center [691, 507] width 0 height 0
click at [1123, 499] on div "OFF" at bounding box center [1122, 496] width 172 height 20
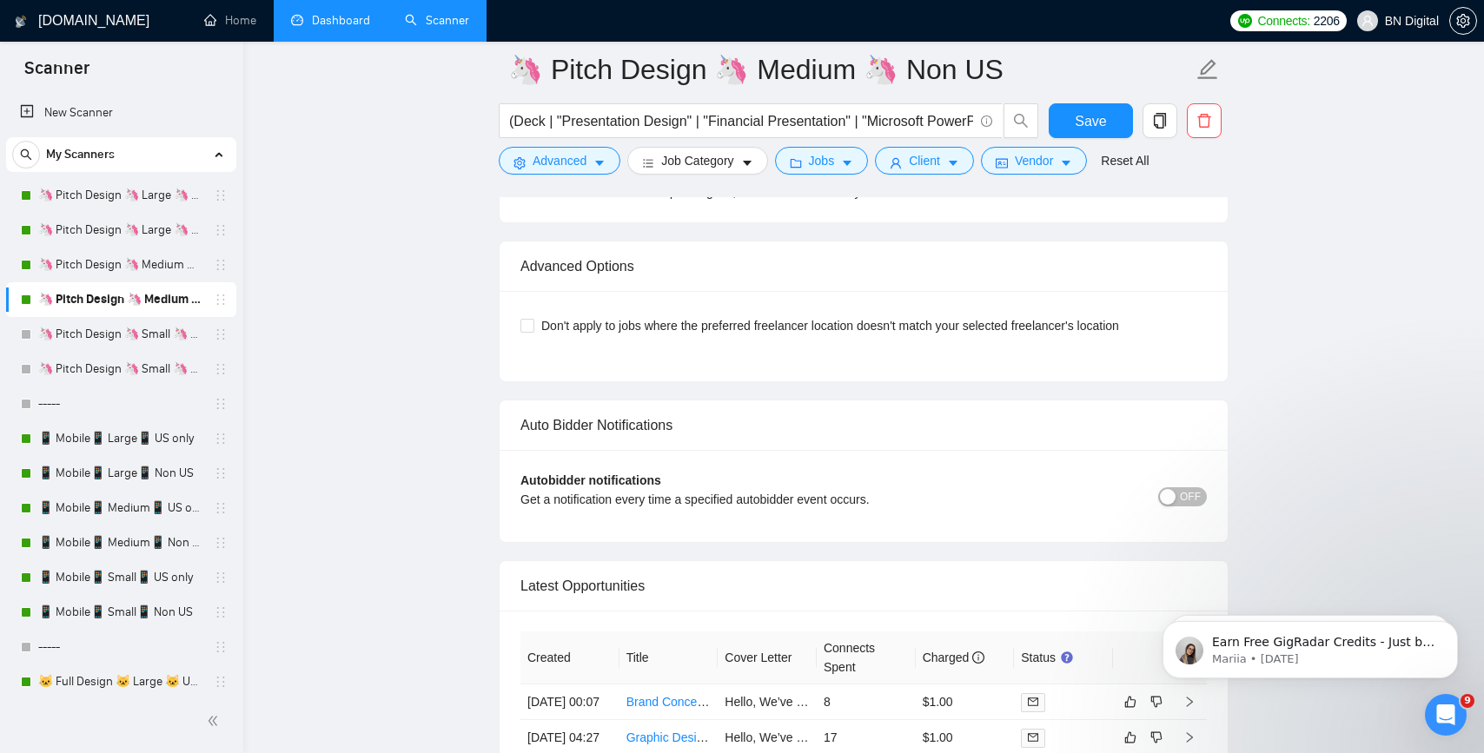
click at [1188, 494] on span "OFF" at bounding box center [1190, 496] width 21 height 19
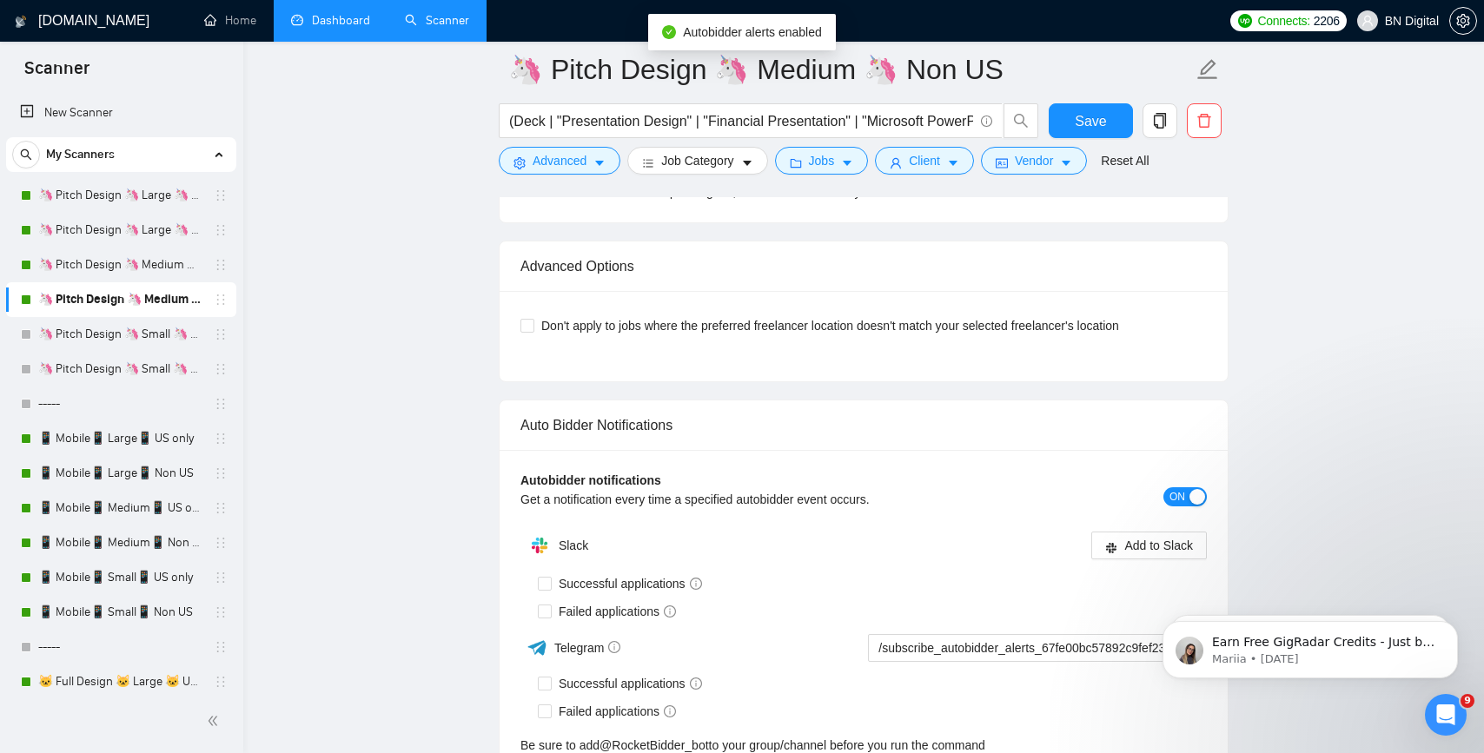
click at [1180, 500] on span "ON" at bounding box center [1178, 496] width 16 height 19
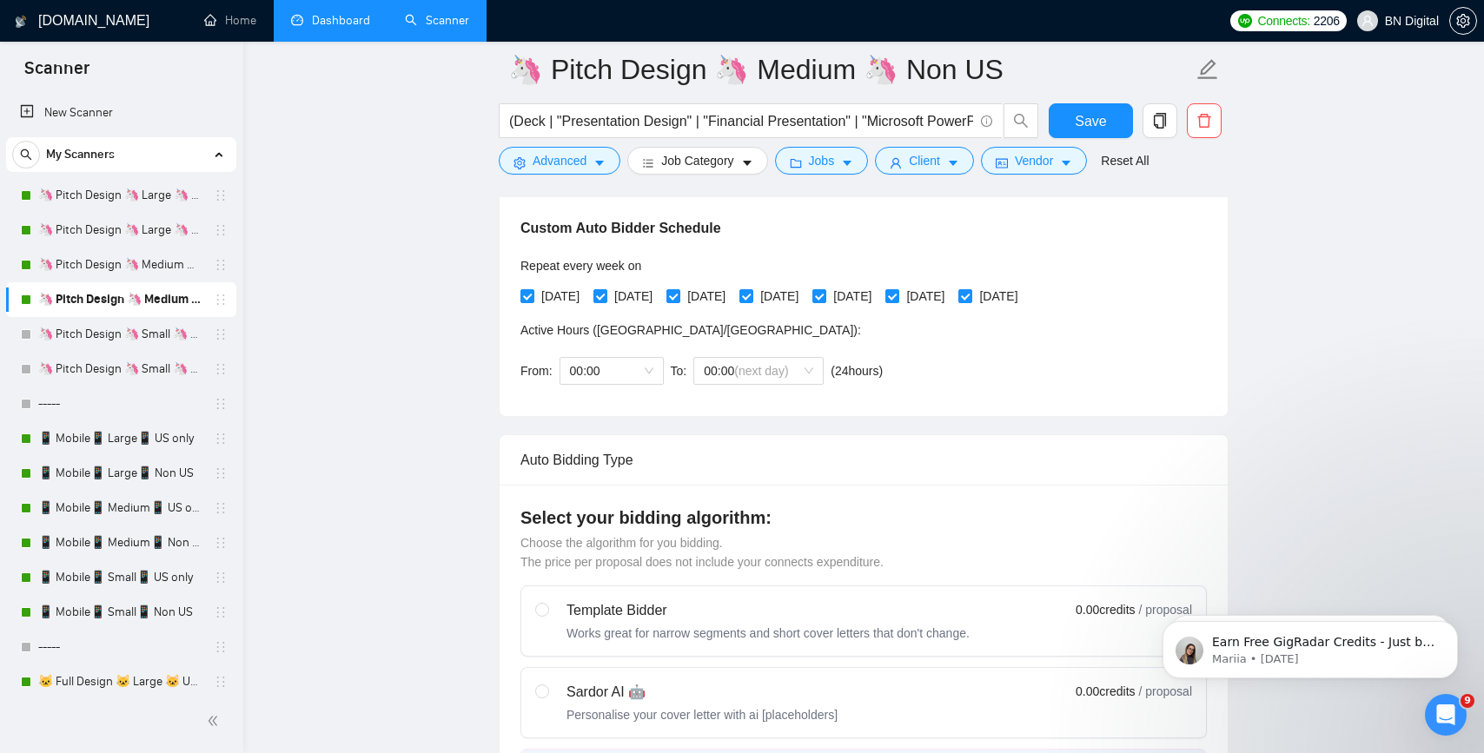
scroll to position [0, 0]
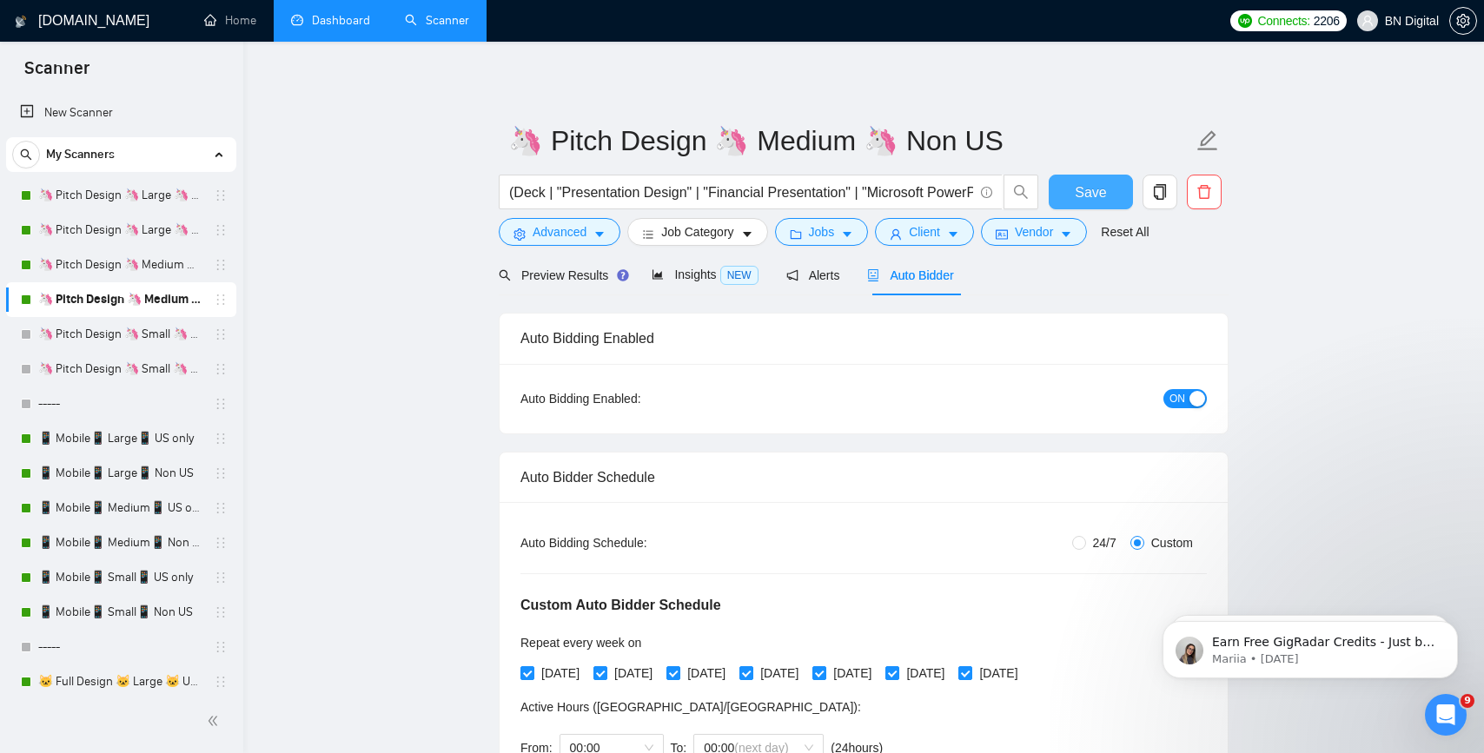
click at [1088, 189] on span "Save" at bounding box center [1090, 193] width 31 height 22
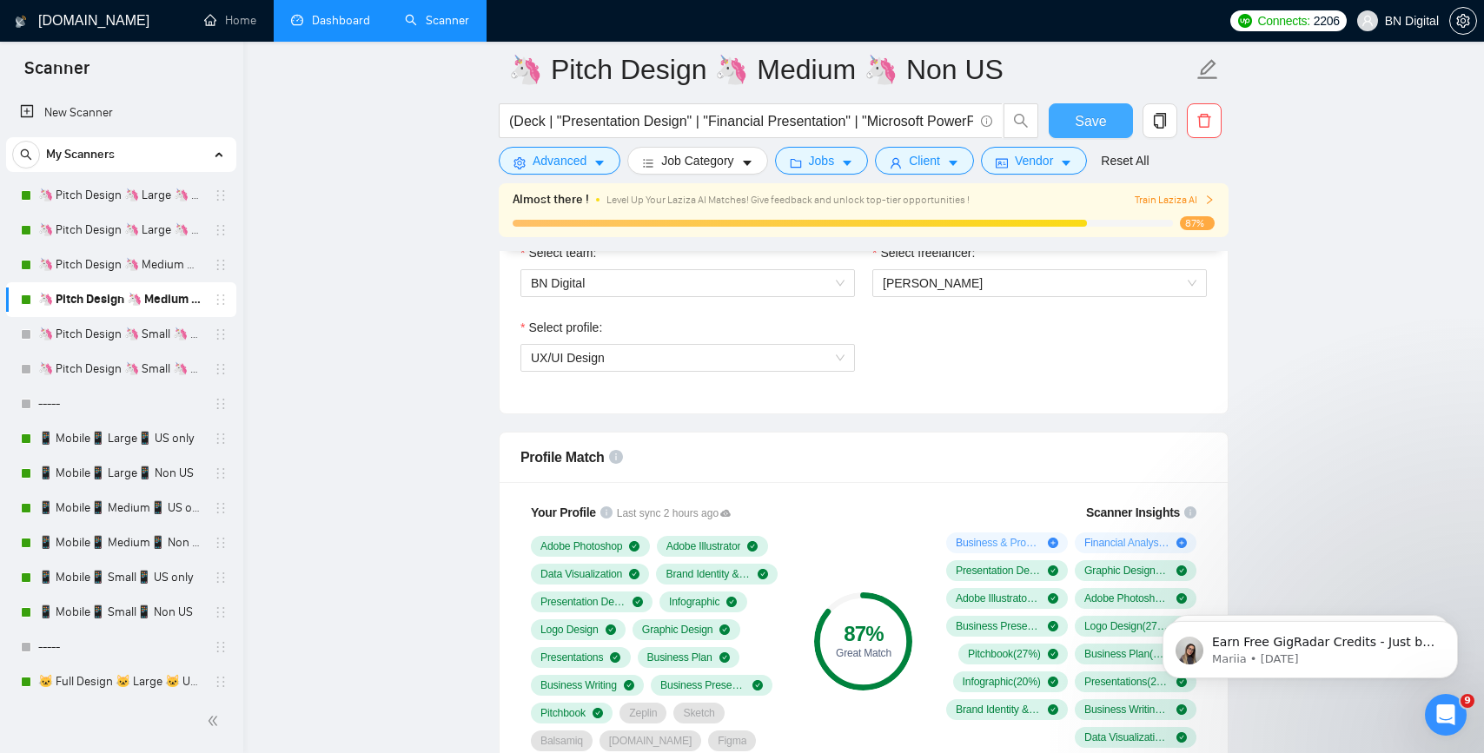
scroll to position [1343, 0]
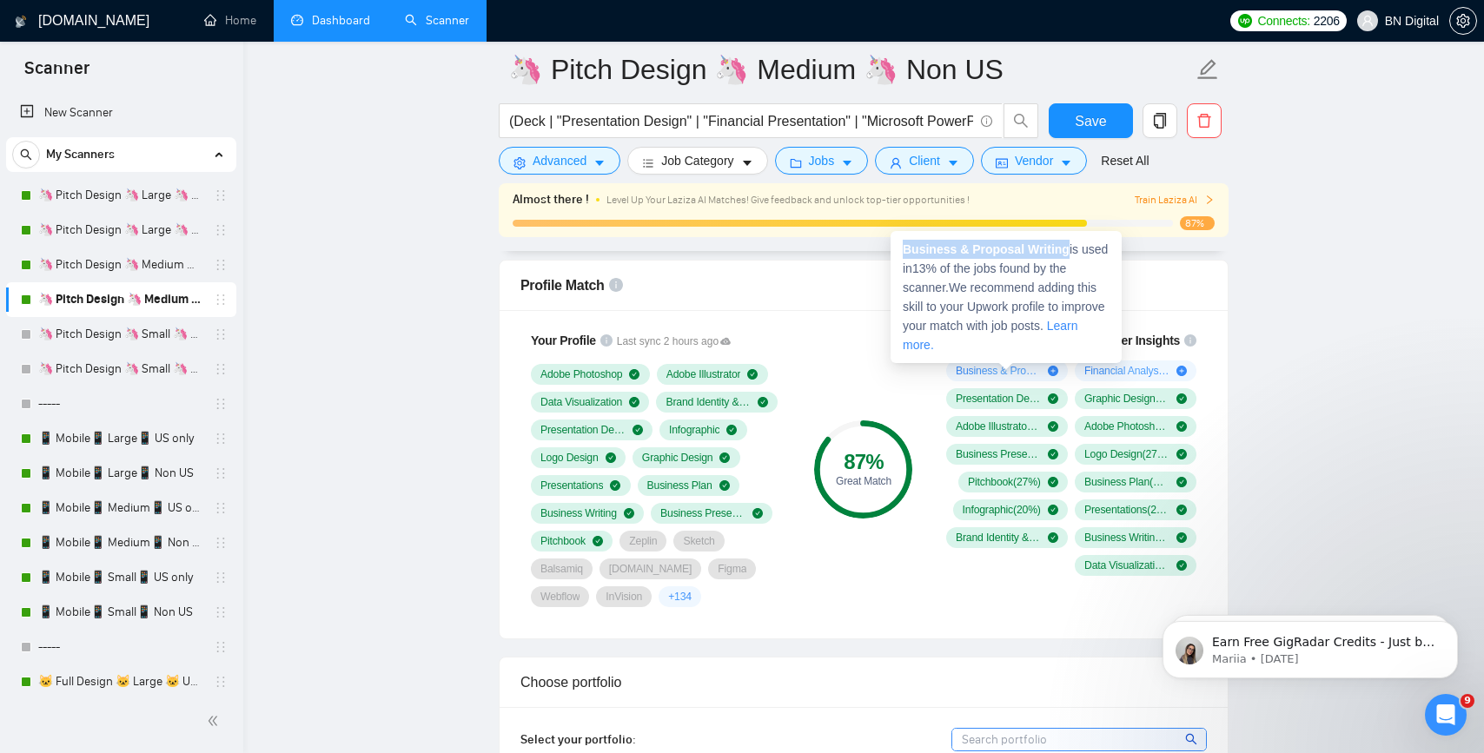
drag, startPoint x: 1069, startPoint y: 247, endPoint x: 897, endPoint y: 249, distance: 172.1
click at [897, 249] on div "Business & Proposal Writing is used in 13 % of the jobs found by the scanner. W…" at bounding box center [1006, 297] width 231 height 132
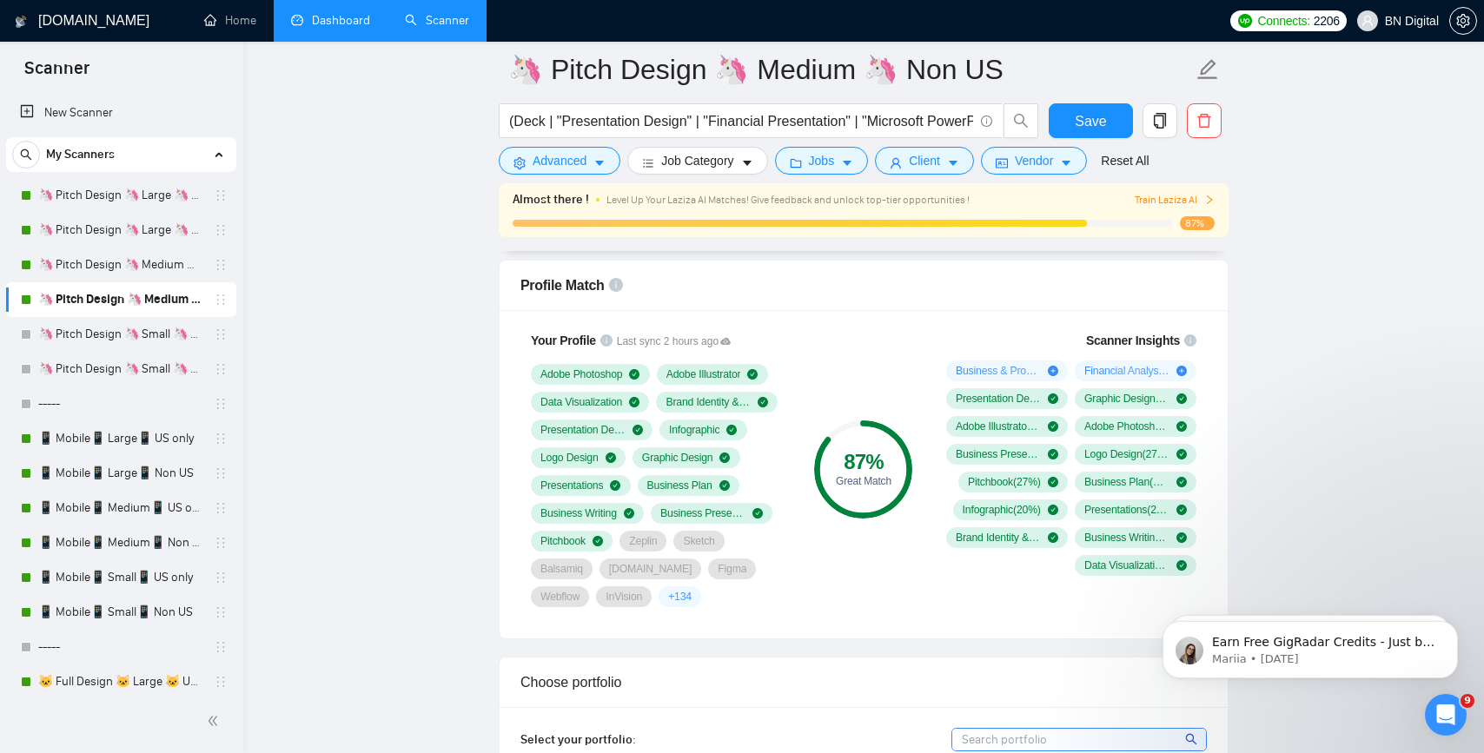
copy strong "Business & Proposal Writing"
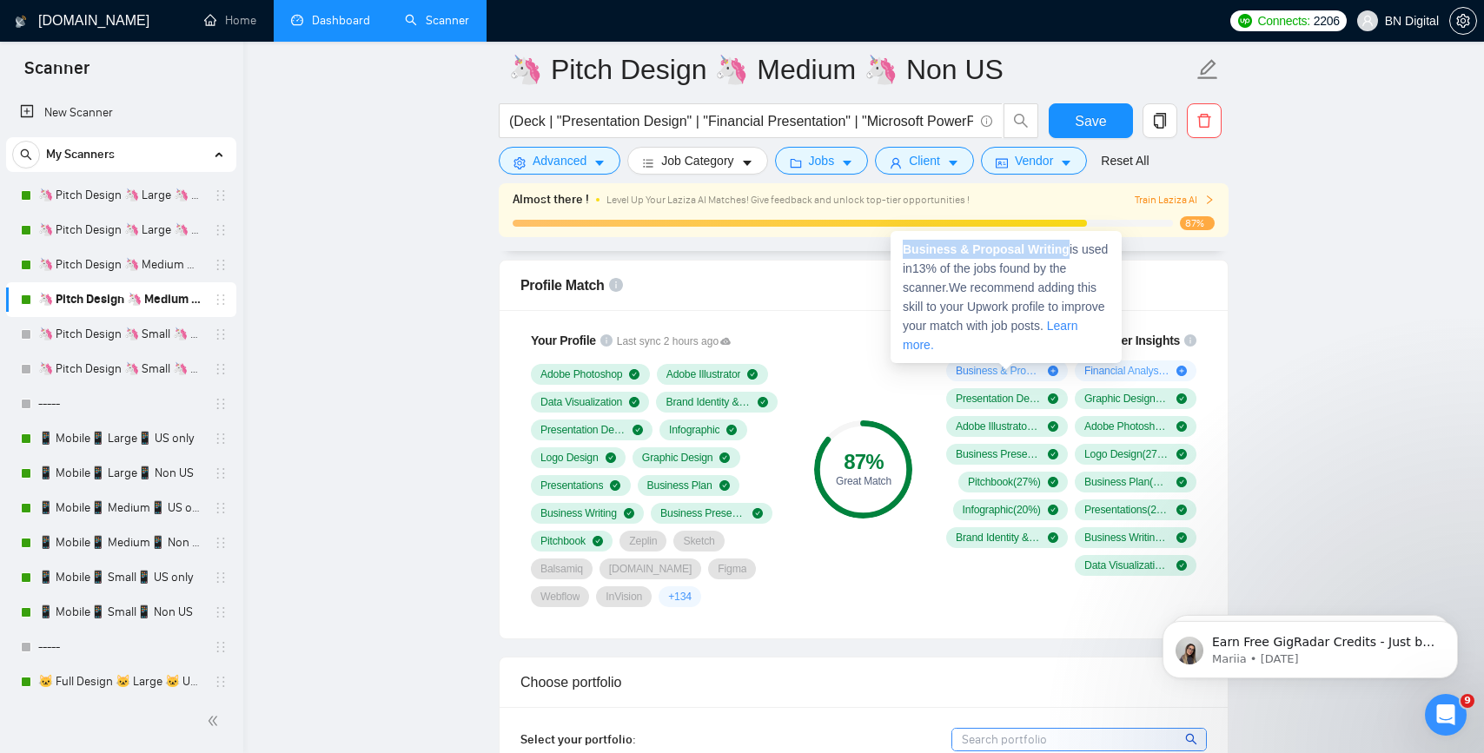
copy strong "Business & Proposal Writing"
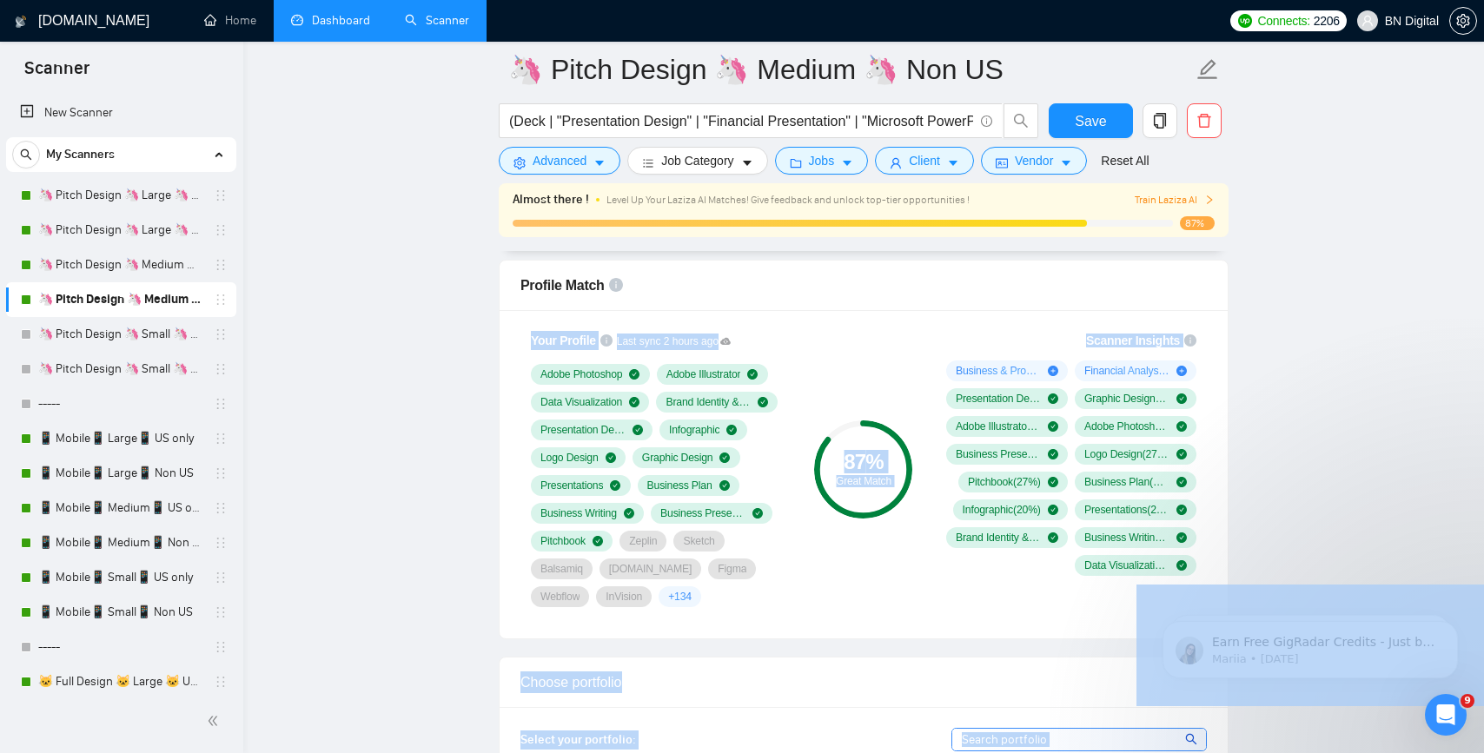
drag, startPoint x: 1136, startPoint y: 269, endPoint x: 1049, endPoint y: 291, distance: 89.8
click at [142, 340] on link "🦄 Pitch Design 🦄 Small 🦄 US Only" at bounding box center [120, 334] width 165 height 35
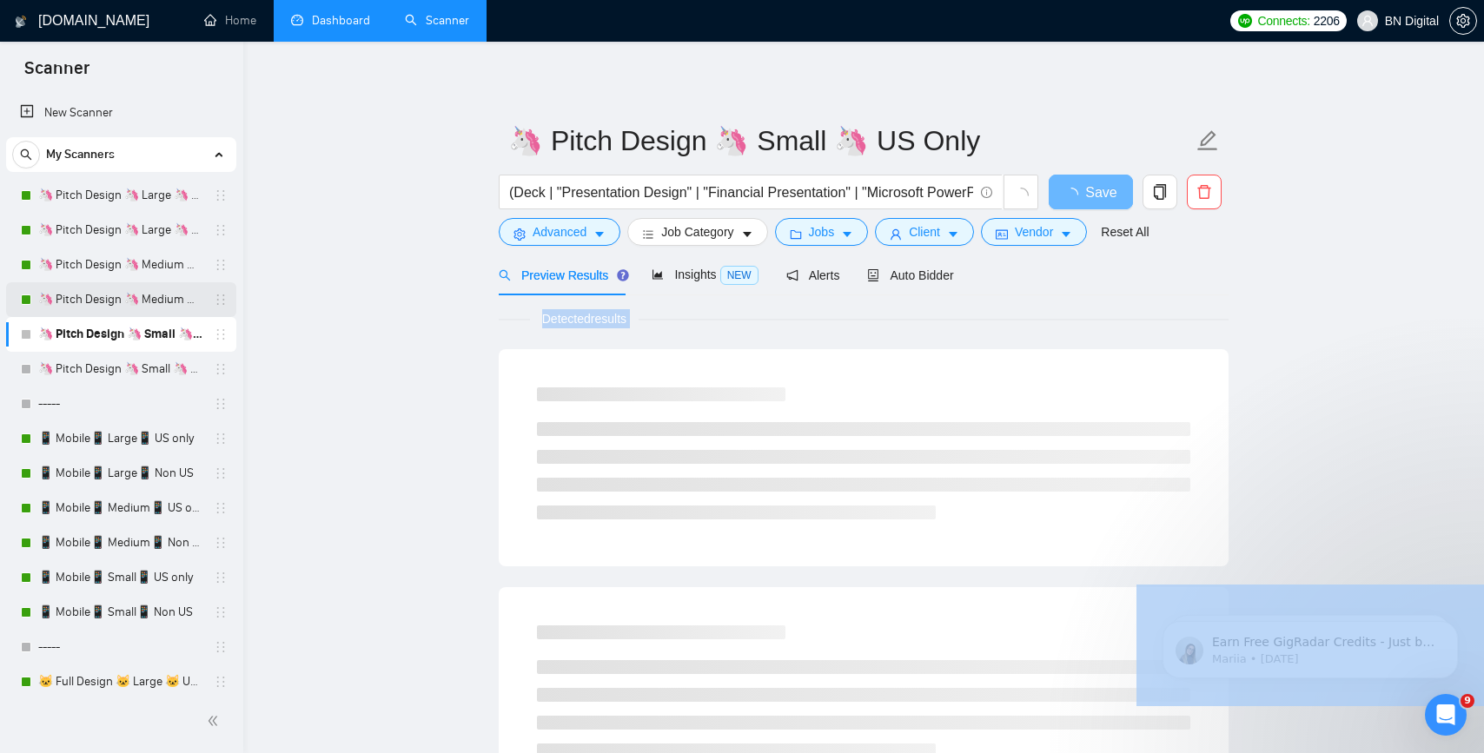
click at [147, 314] on link "🦄 Pitch Design 🦄 Medium 🦄 Non US" at bounding box center [120, 299] width 165 height 35
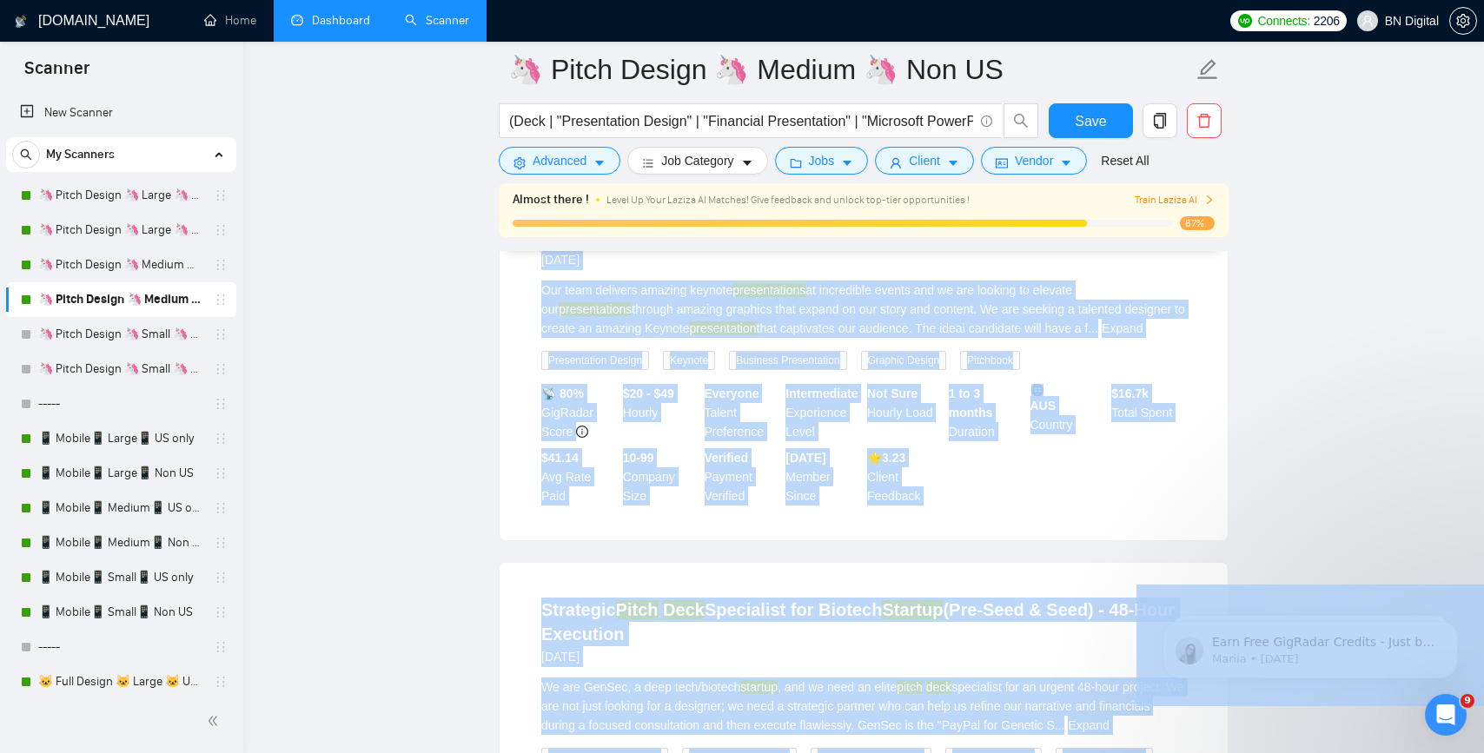
scroll to position [2862, 0]
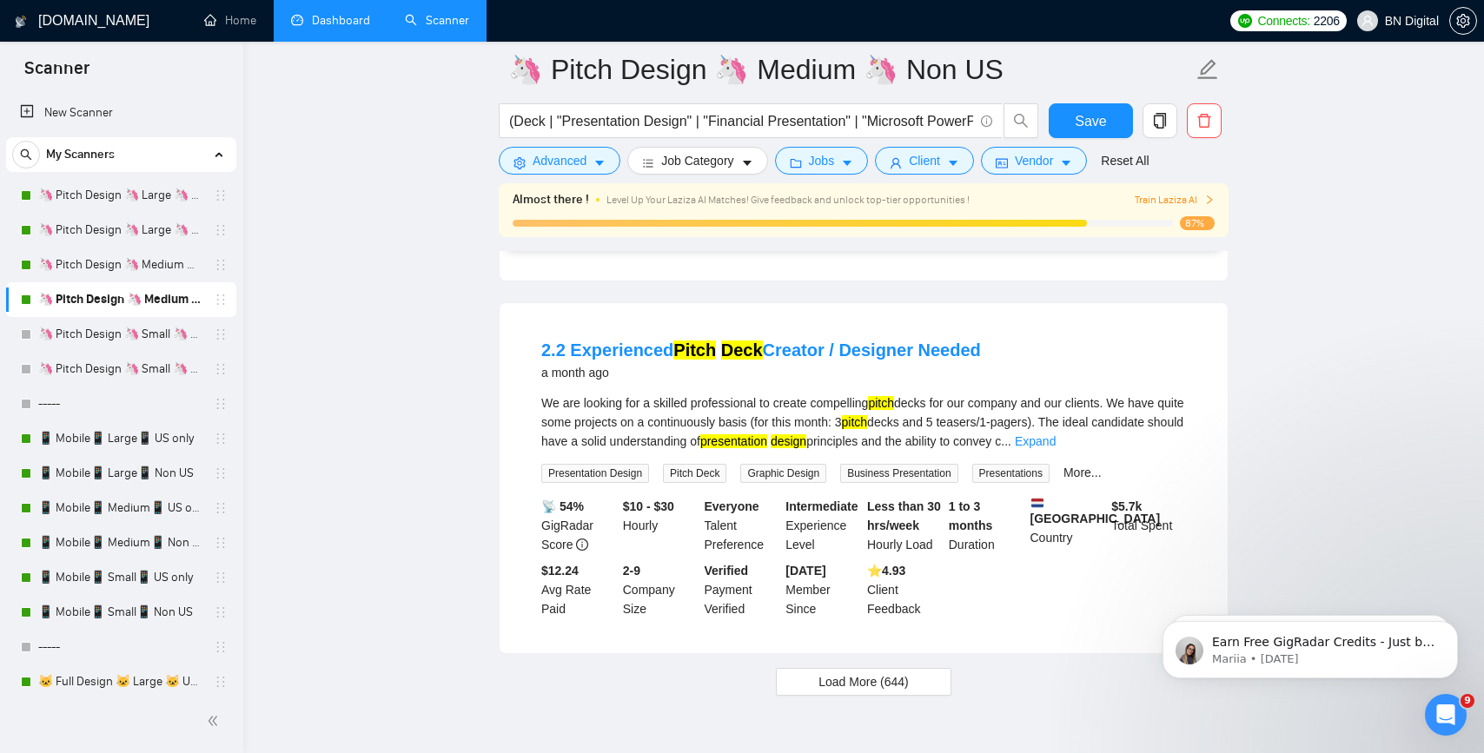
scroll to position [3610, 0]
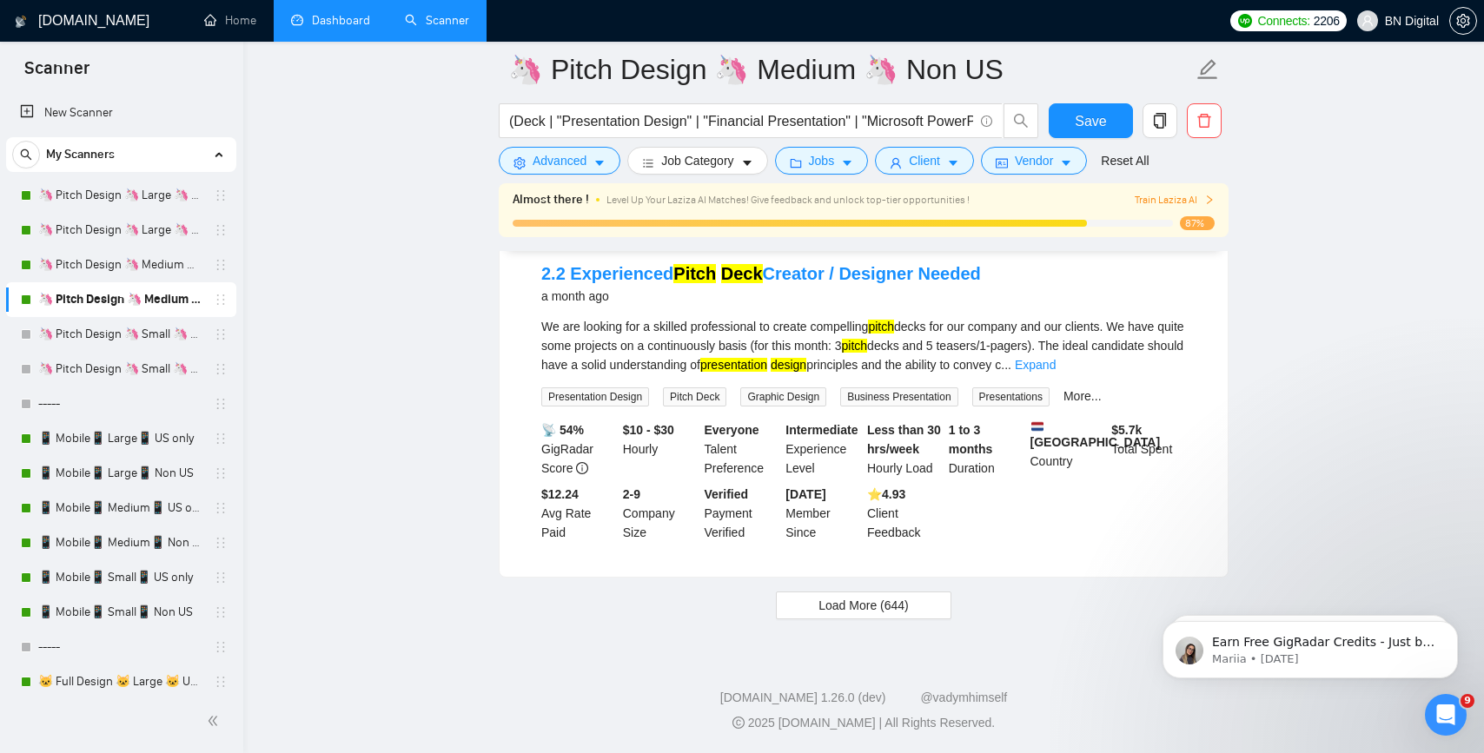
click at [311, 28] on link "Dashboard" at bounding box center [330, 20] width 79 height 15
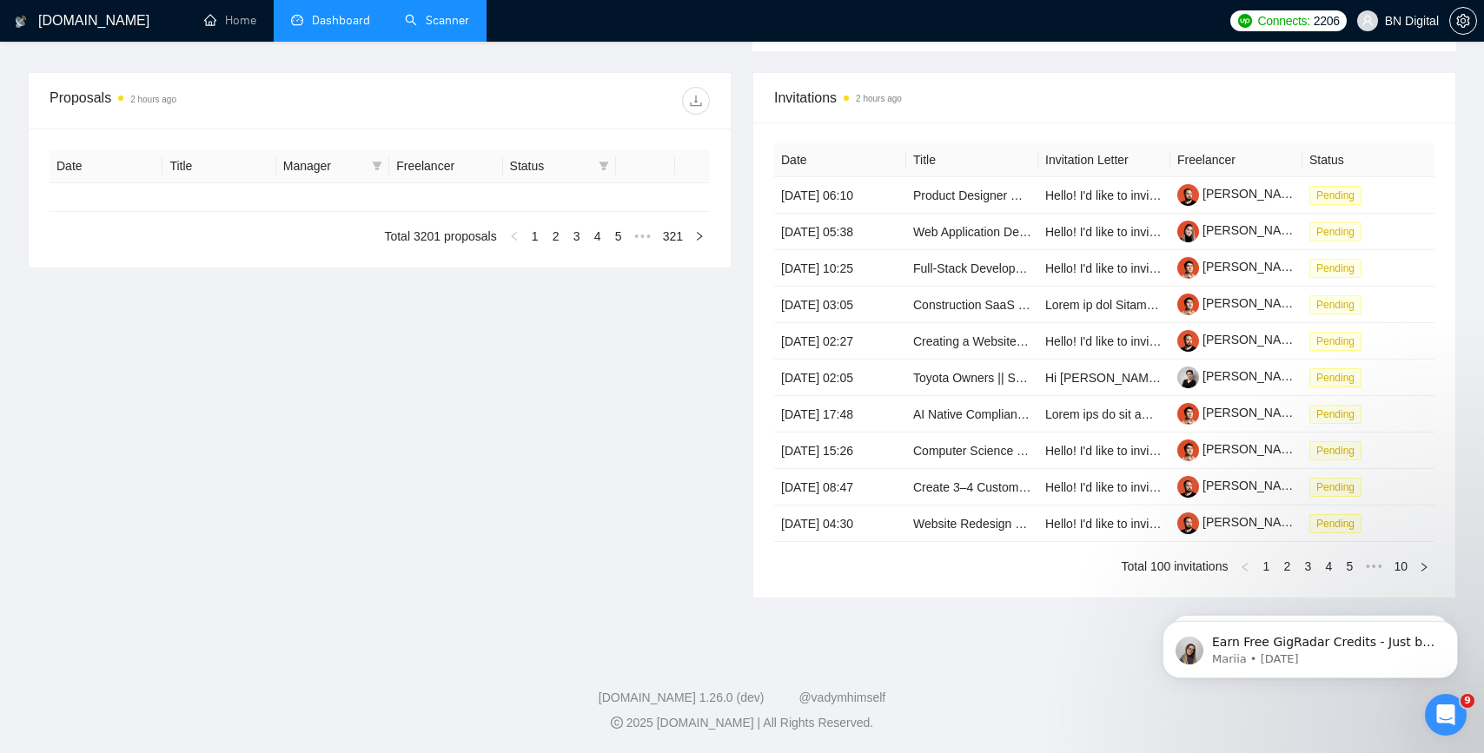
type input "2025-07-30"
type input "2025-08-29"
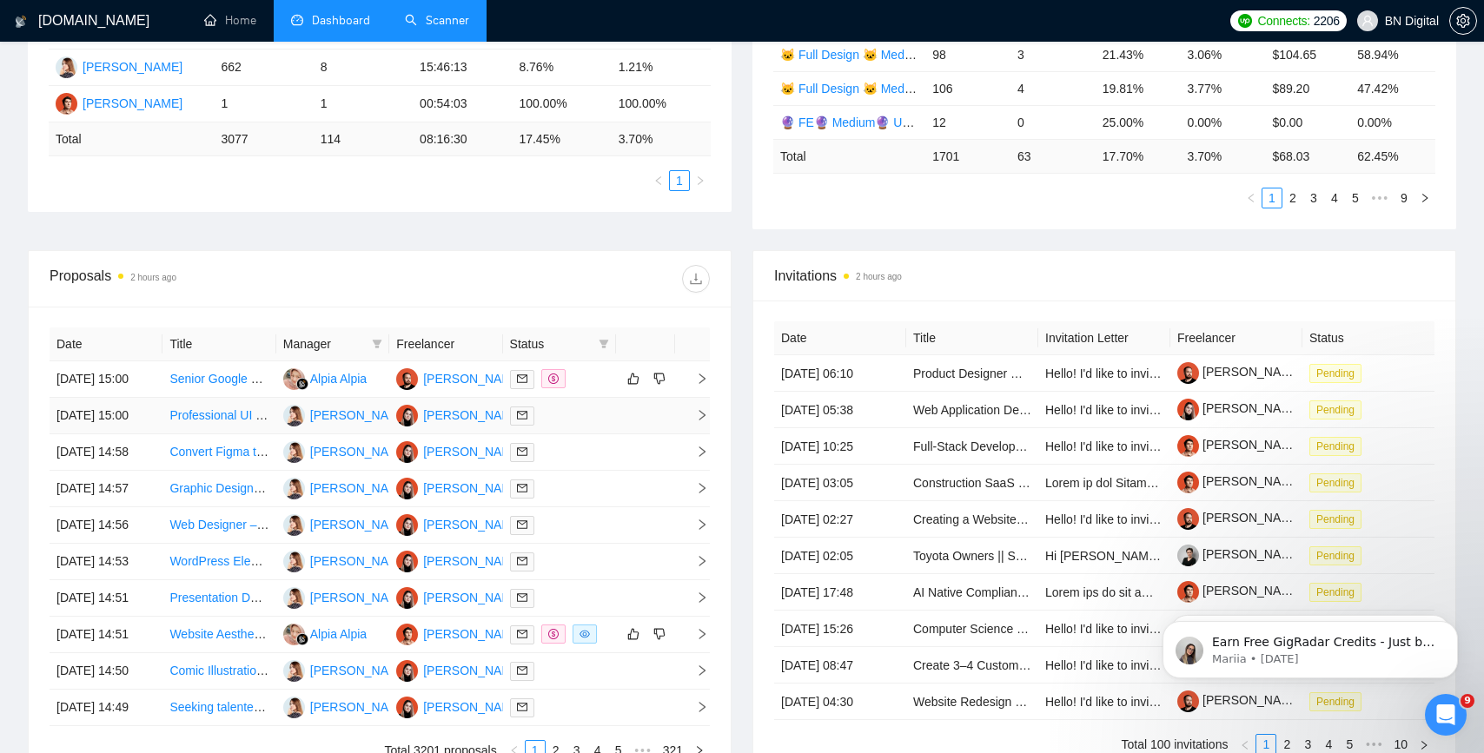
scroll to position [438, 0]
click at [375, 348] on icon "filter" at bounding box center [378, 346] width 10 height 9
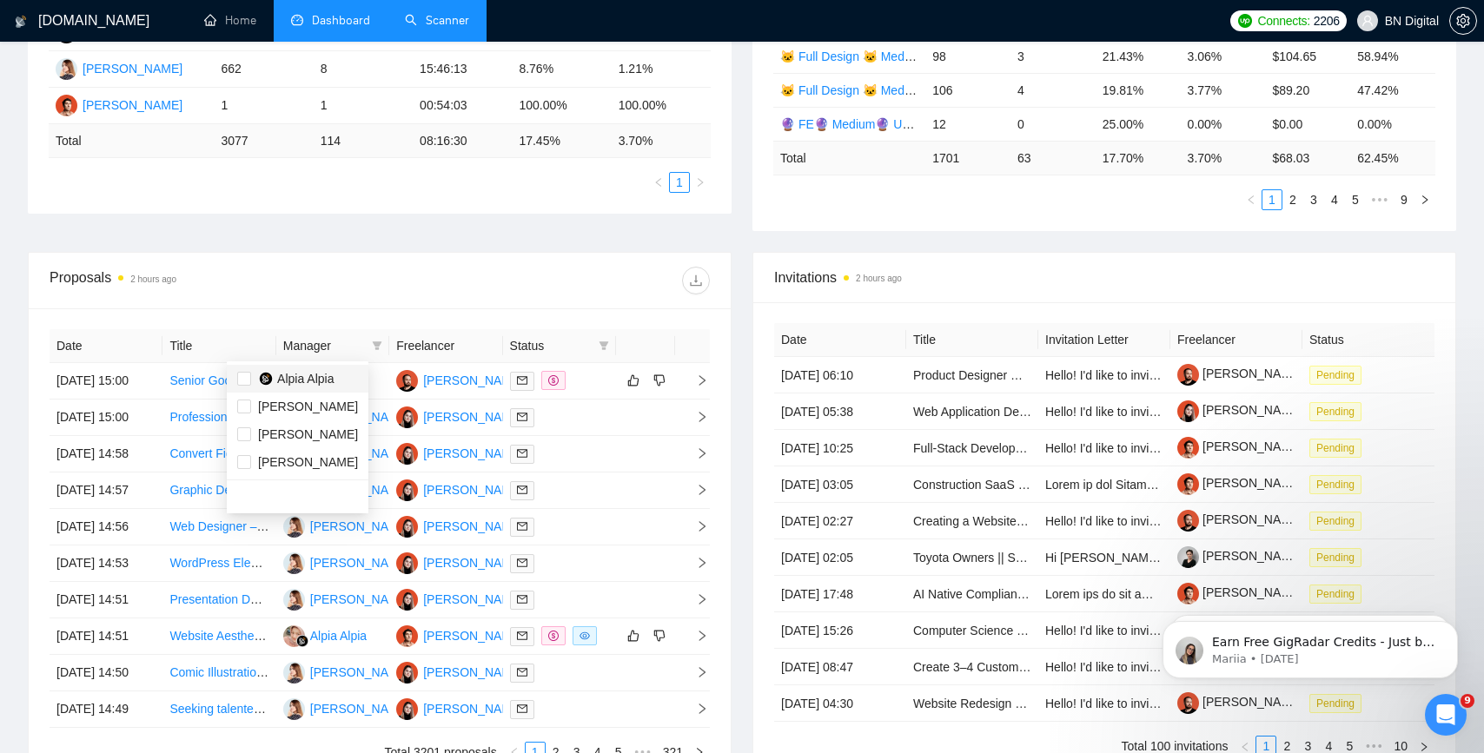
click at [332, 383] on span "Alpia Alpia" at bounding box center [305, 379] width 56 height 14
checkbox input "true"
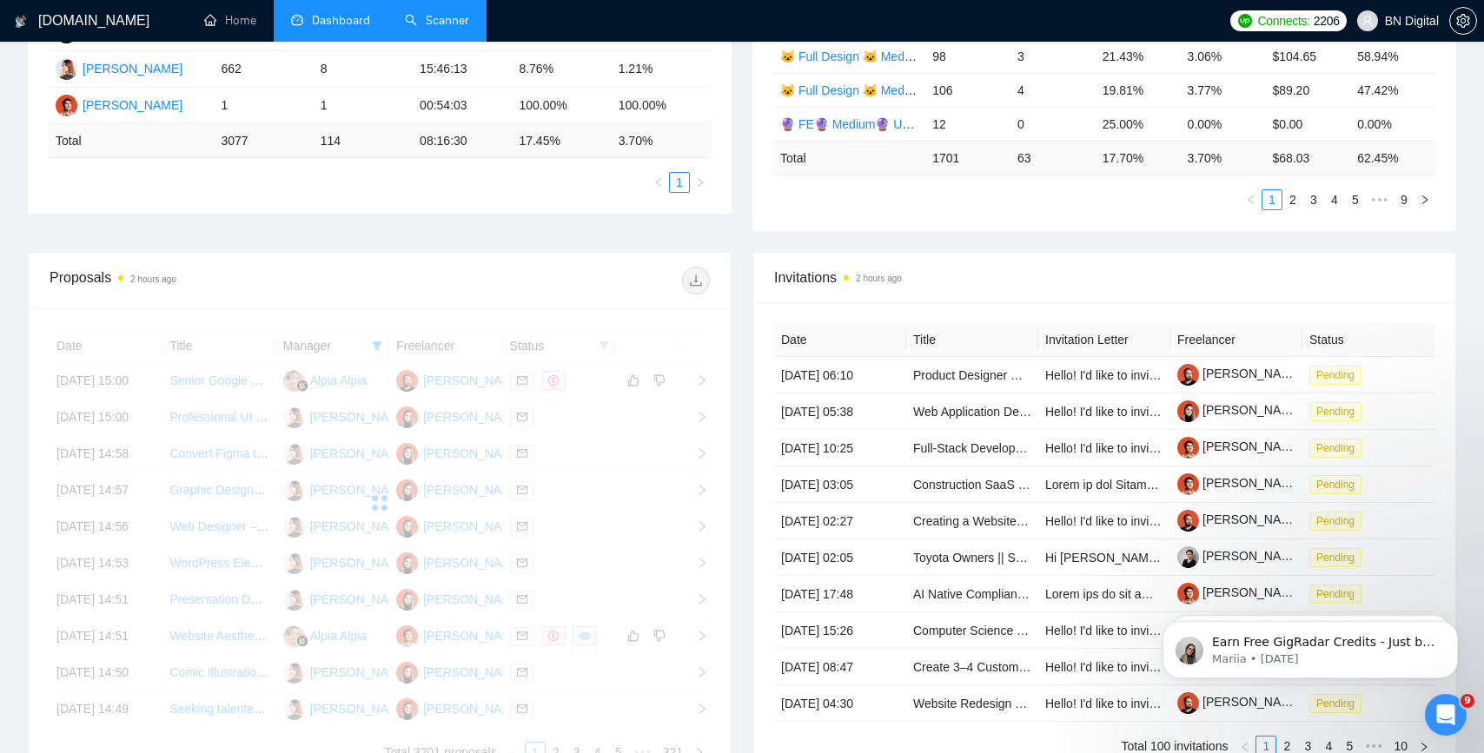
click at [379, 302] on div "Proposals 2 hours ago" at bounding box center [380, 281] width 660 height 56
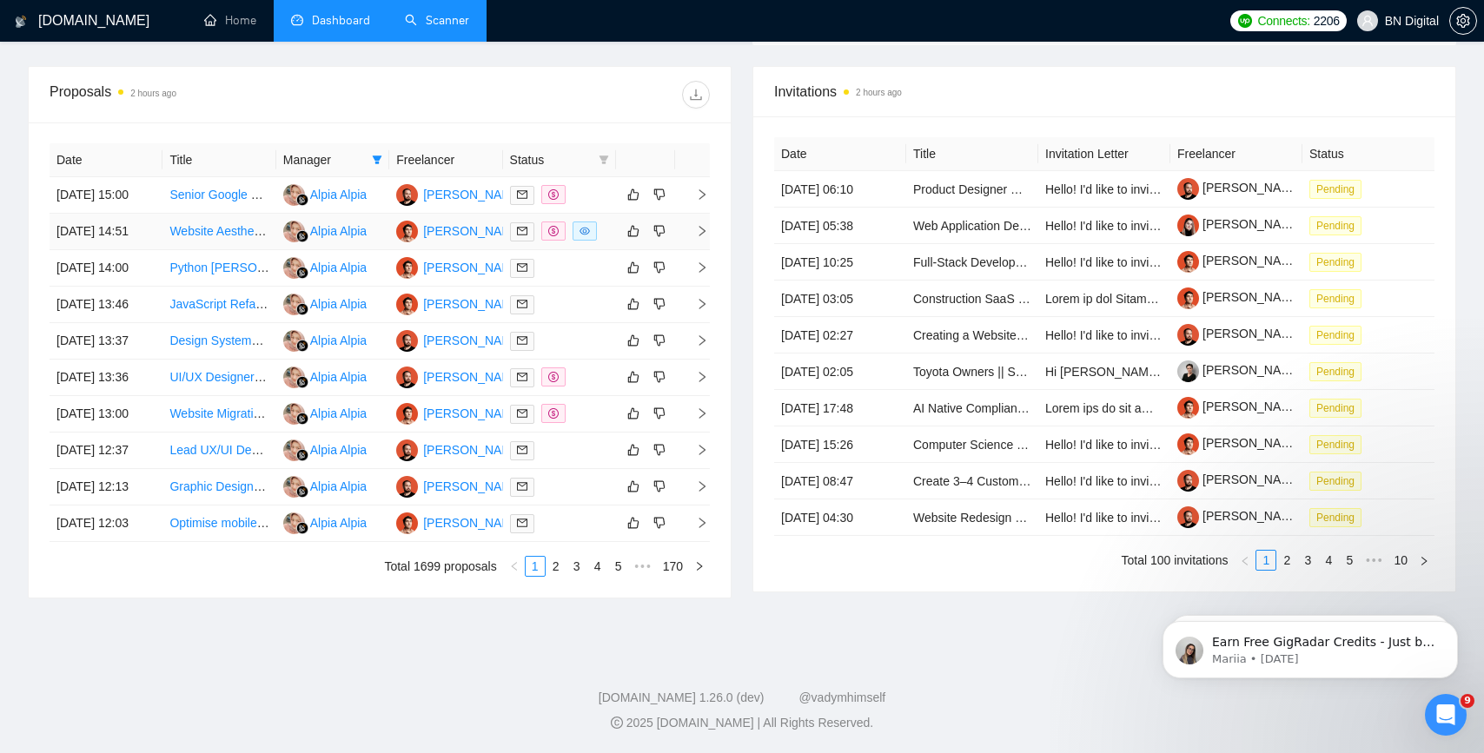
scroll to position [789, 0]
click at [547, 561] on link "2" at bounding box center [556, 566] width 19 height 19
click at [574, 576] on link "3" at bounding box center [576, 566] width 19 height 19
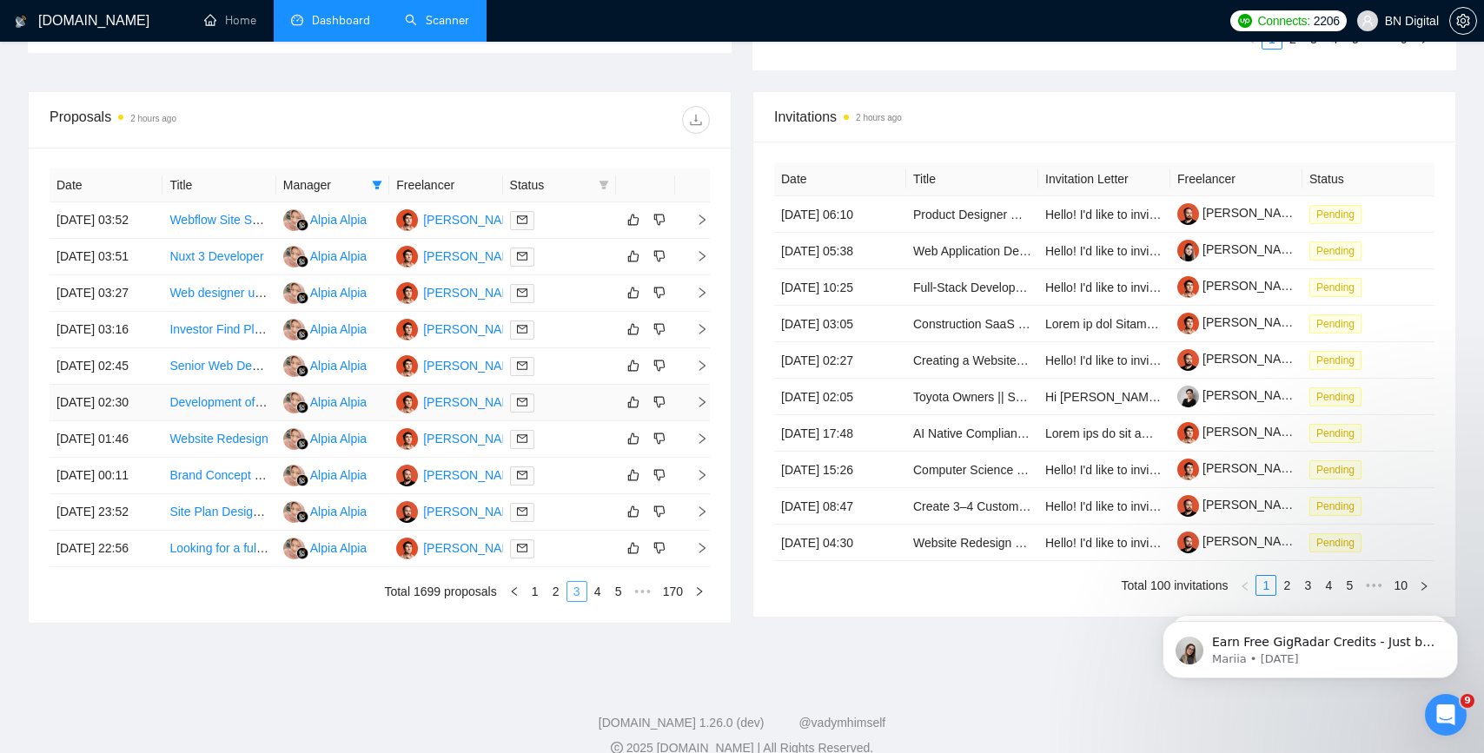
scroll to position [789, 0]
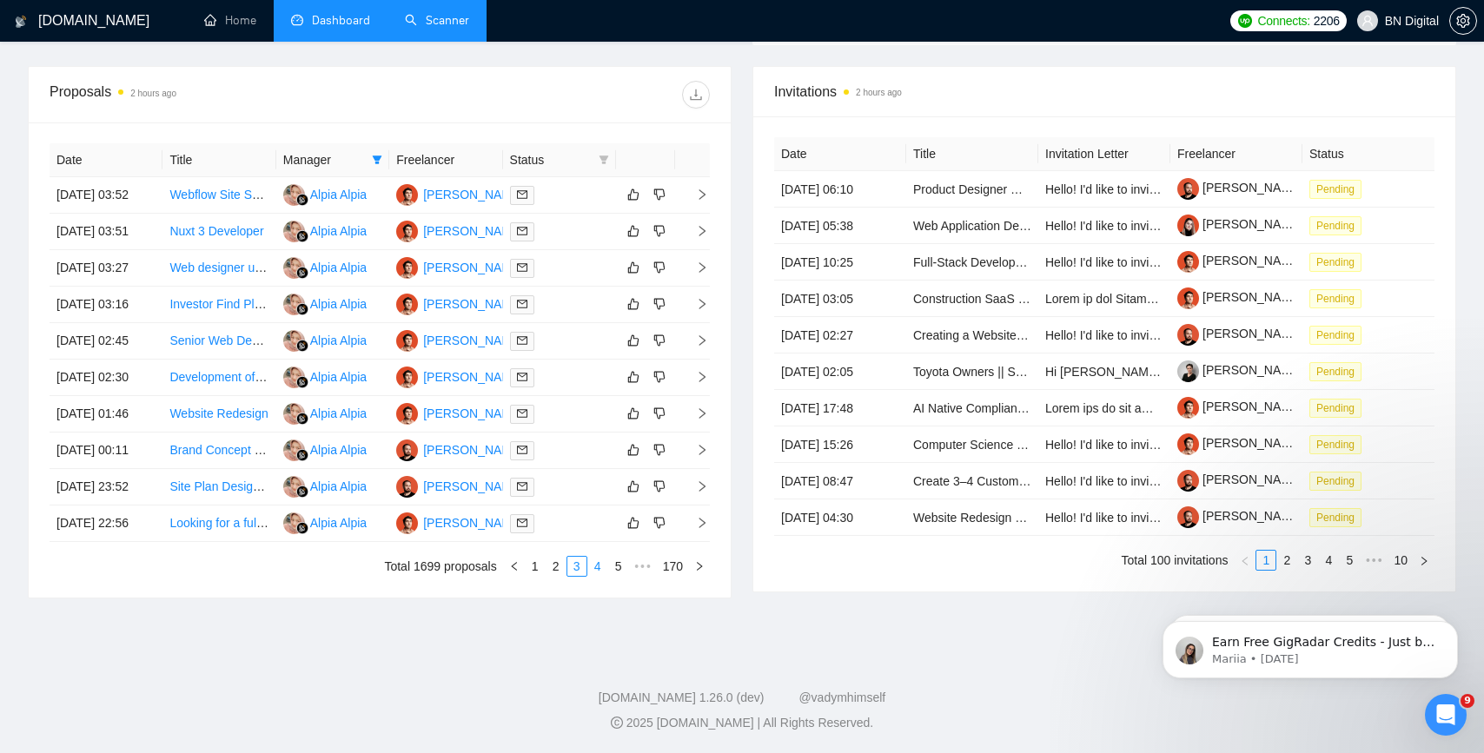
click at [595, 573] on link "4" at bounding box center [597, 566] width 19 height 19
click at [599, 573] on link "5" at bounding box center [597, 566] width 19 height 19
click at [599, 571] on link "6" at bounding box center [597, 566] width 19 height 19
click at [547, 567] on link "5" at bounding box center [556, 566] width 19 height 19
click at [206, 480] on link "Web designer UI/UX for web agency and startup" at bounding box center [299, 487] width 261 height 14
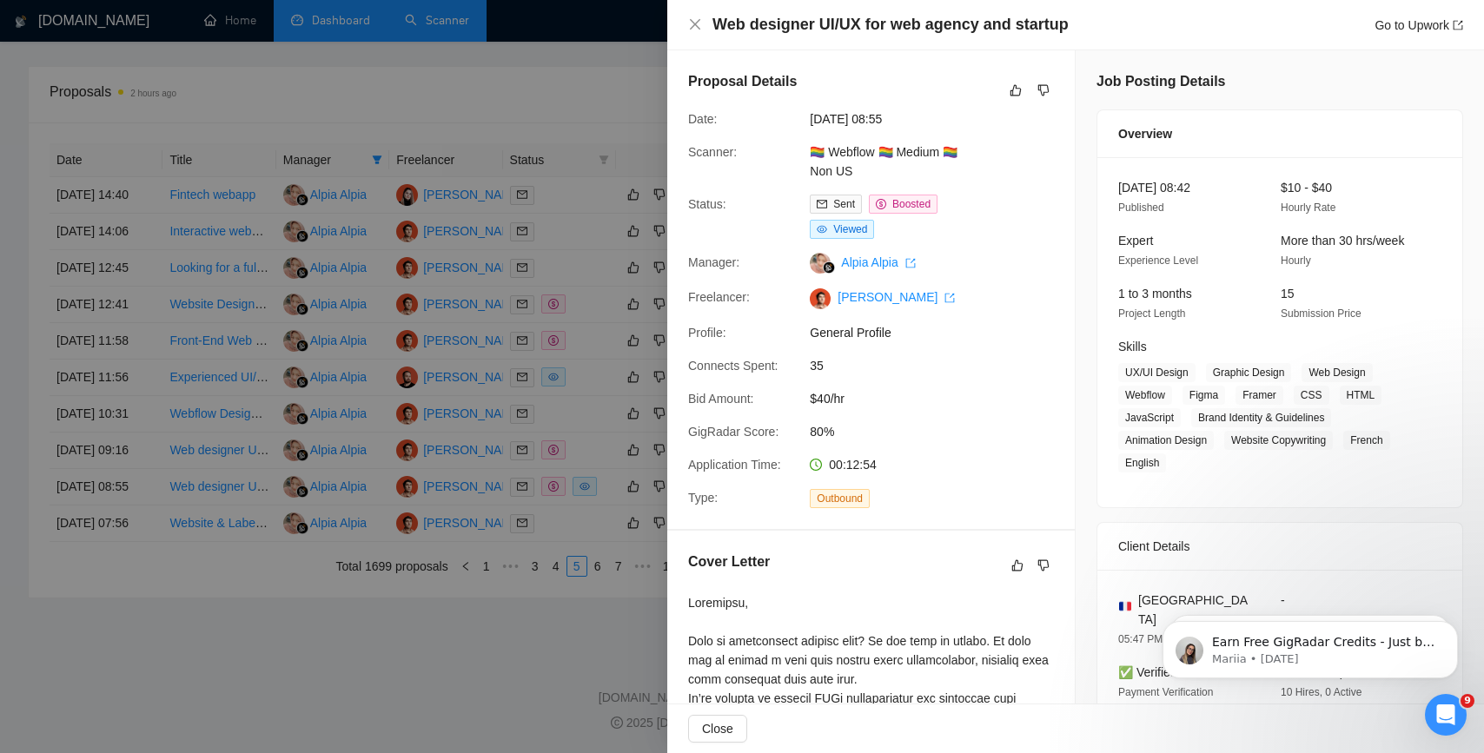
click at [496, 59] on div at bounding box center [742, 376] width 1484 height 753
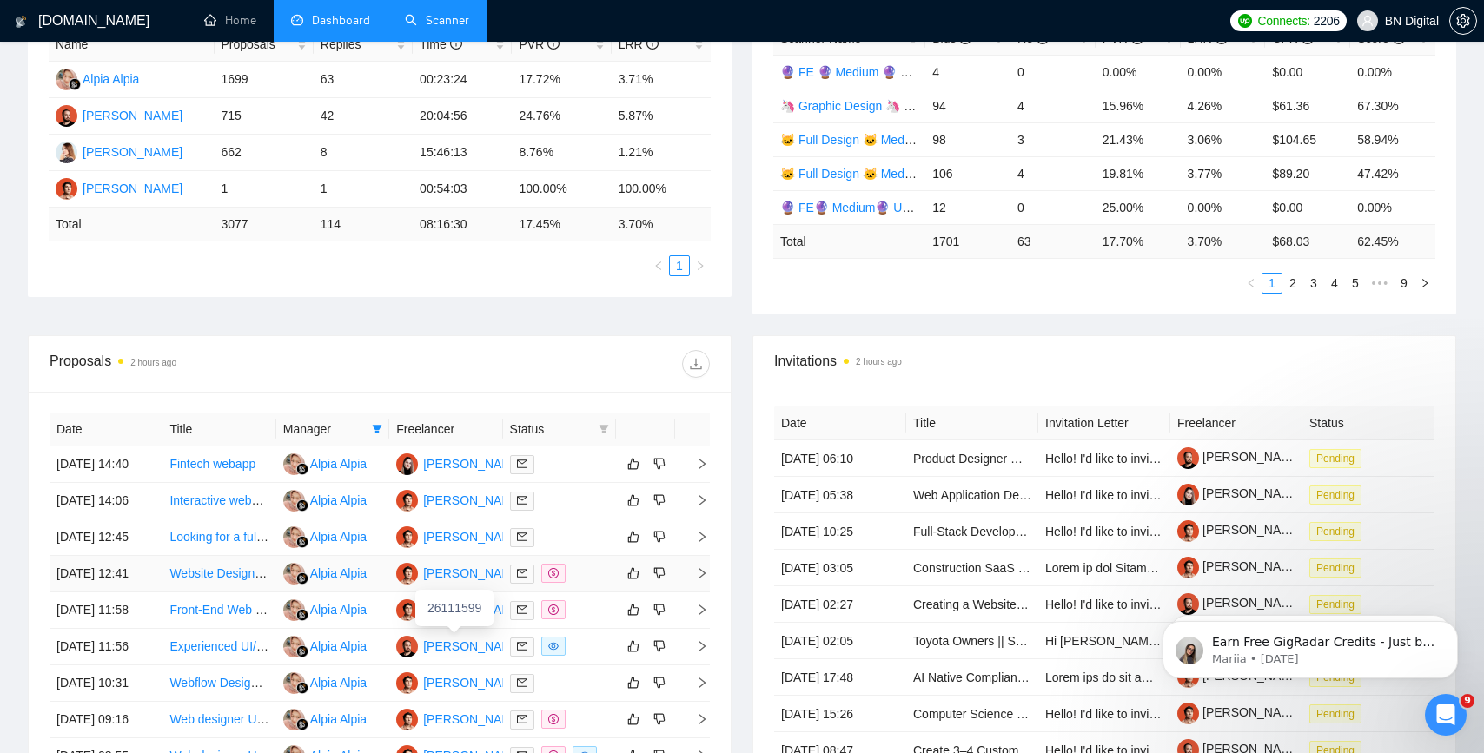
scroll to position [0, 0]
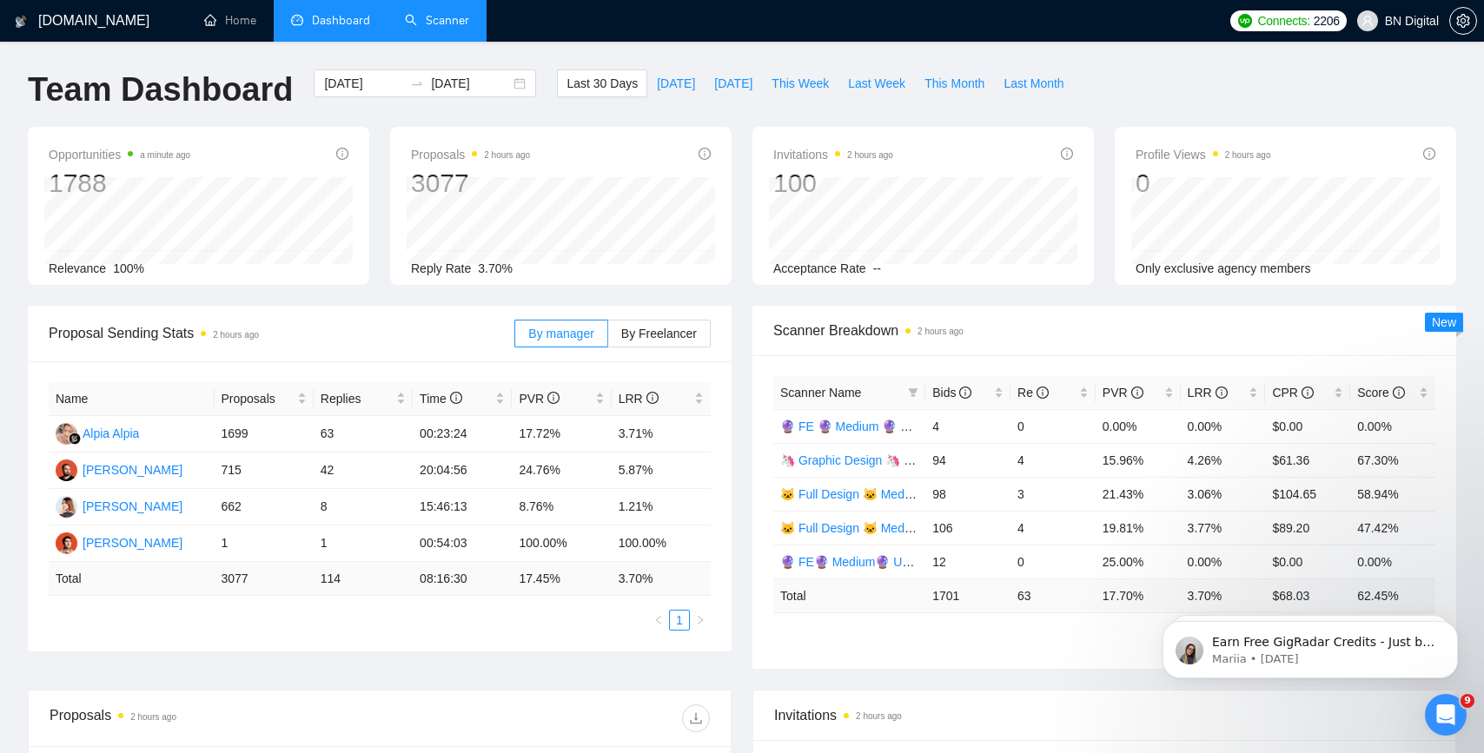
click at [458, 28] on link "Scanner" at bounding box center [437, 20] width 64 height 15
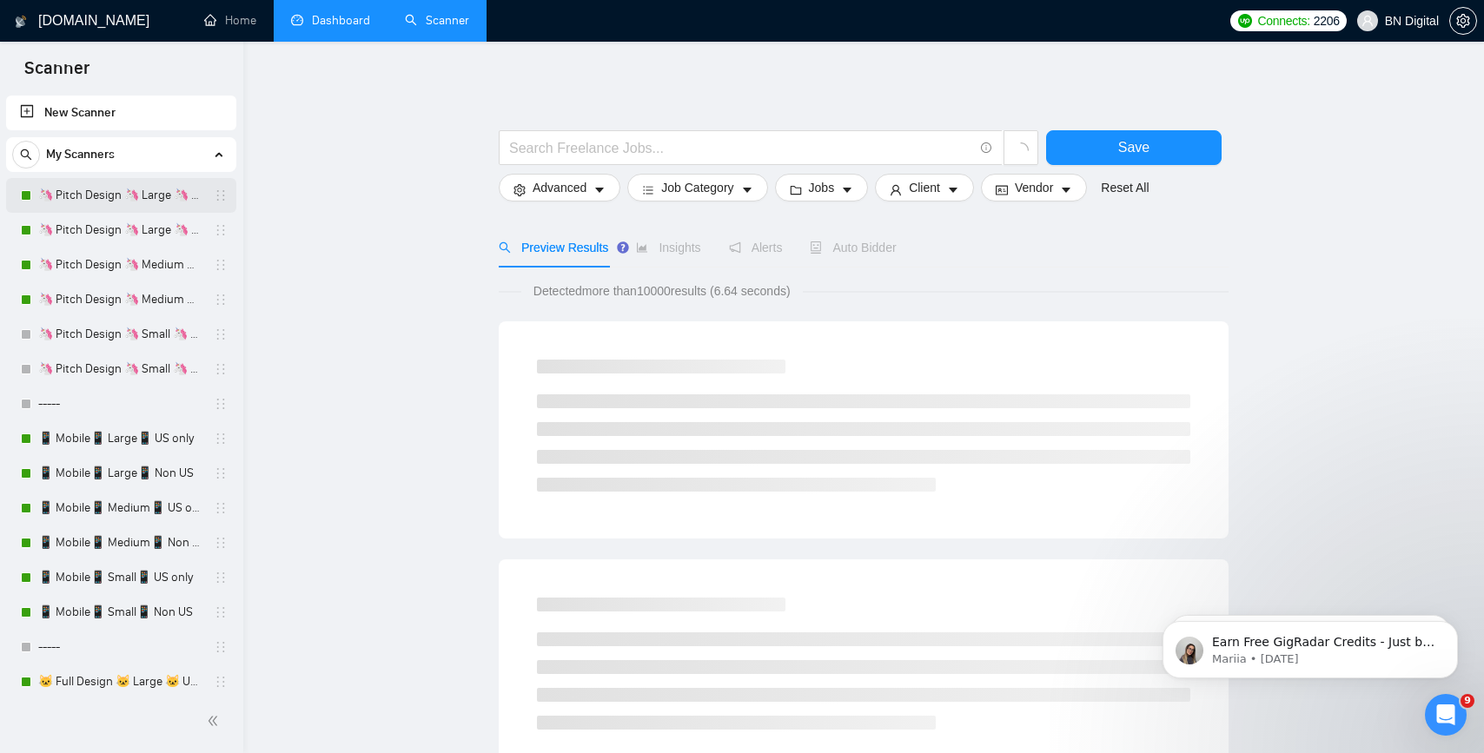
click at [151, 205] on link "🦄 Pitch Design 🦄 Large 🦄 US Only" at bounding box center [120, 195] width 165 height 35
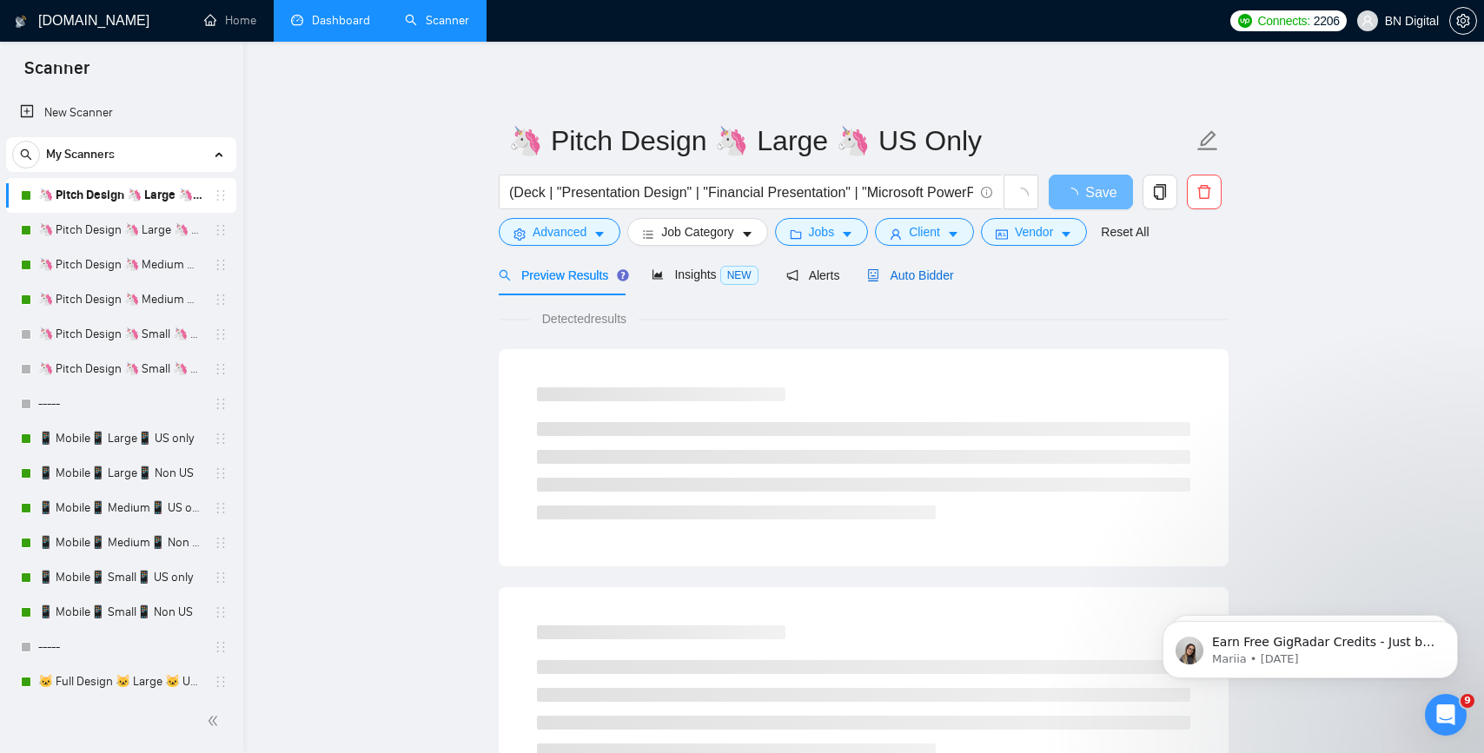
click at [906, 269] on span "Auto Bidder" at bounding box center [910, 276] width 86 height 14
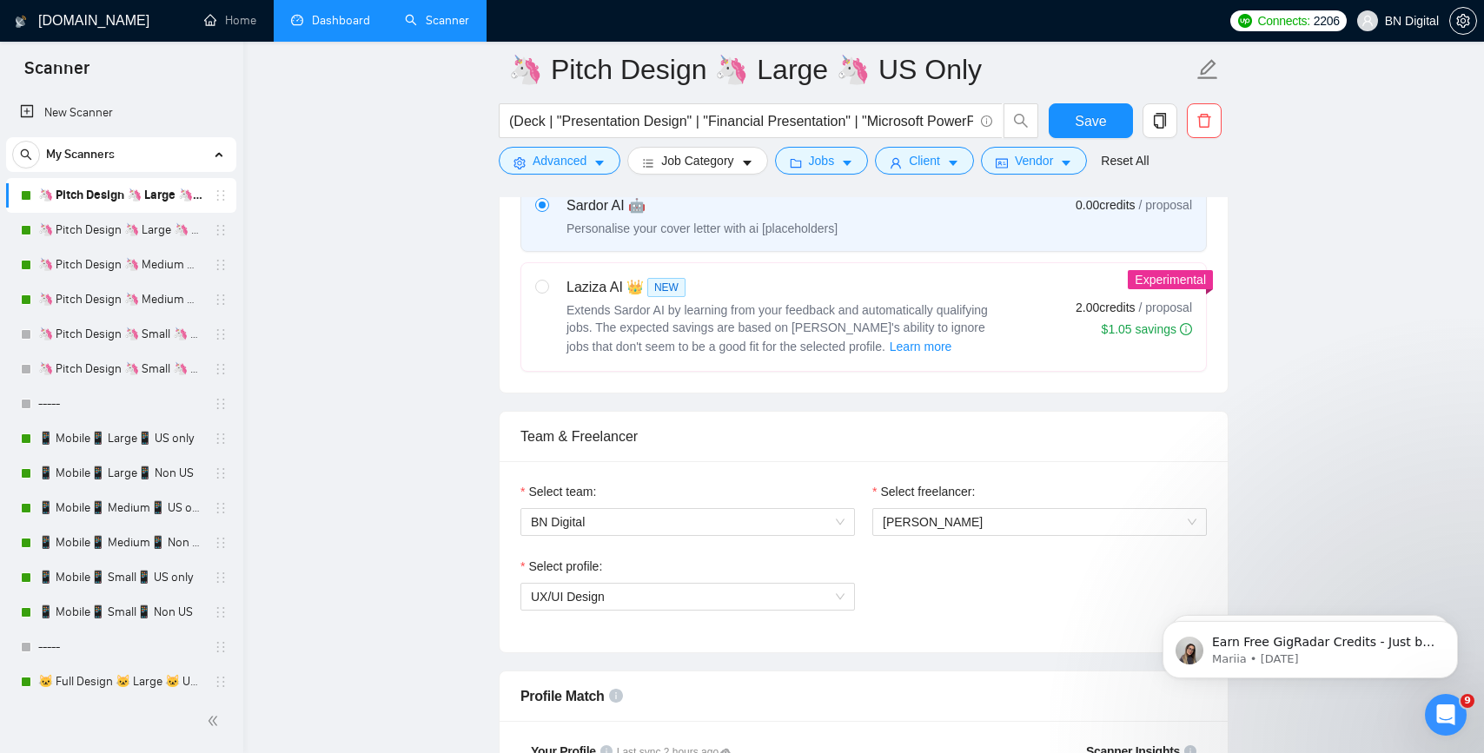
scroll to position [694, 0]
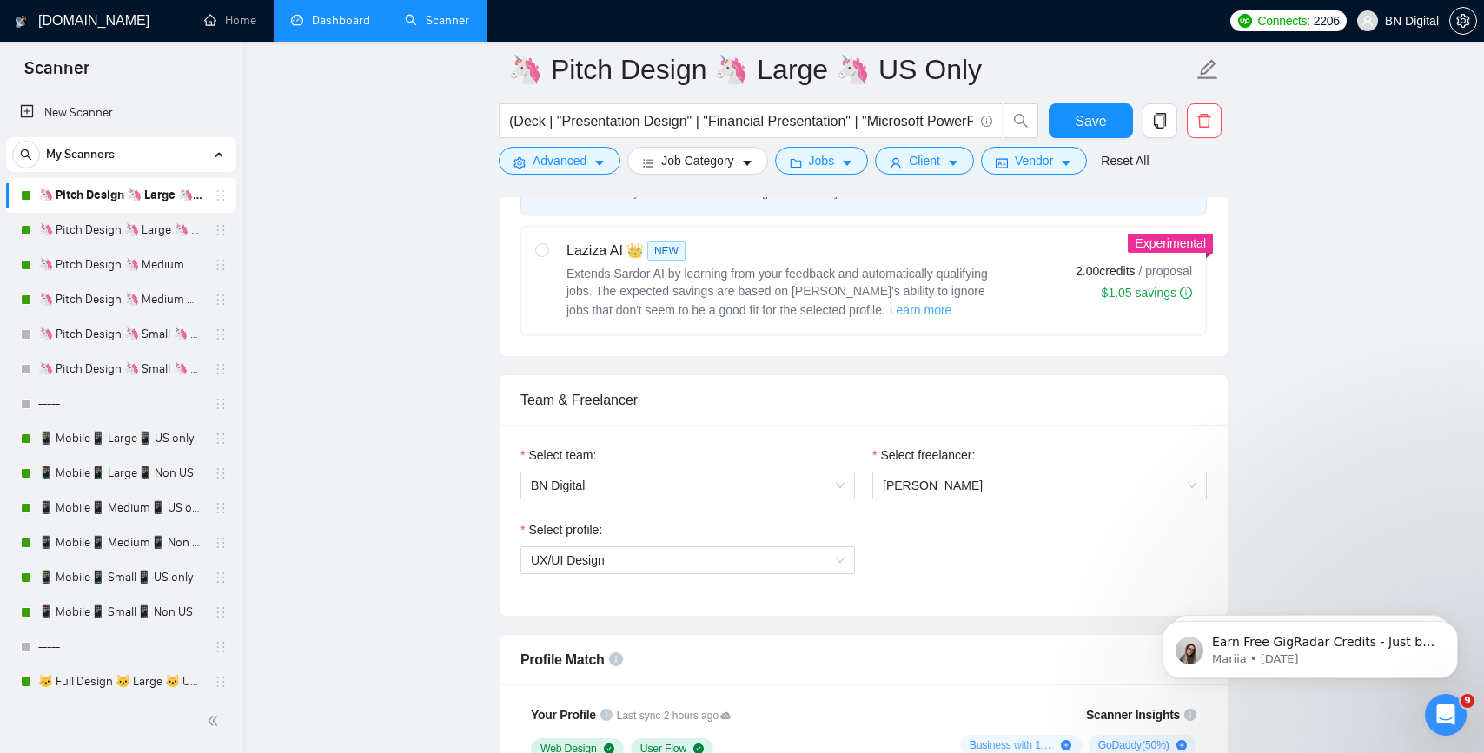
click at [890, 301] on span "Learn more" at bounding box center [921, 310] width 63 height 19
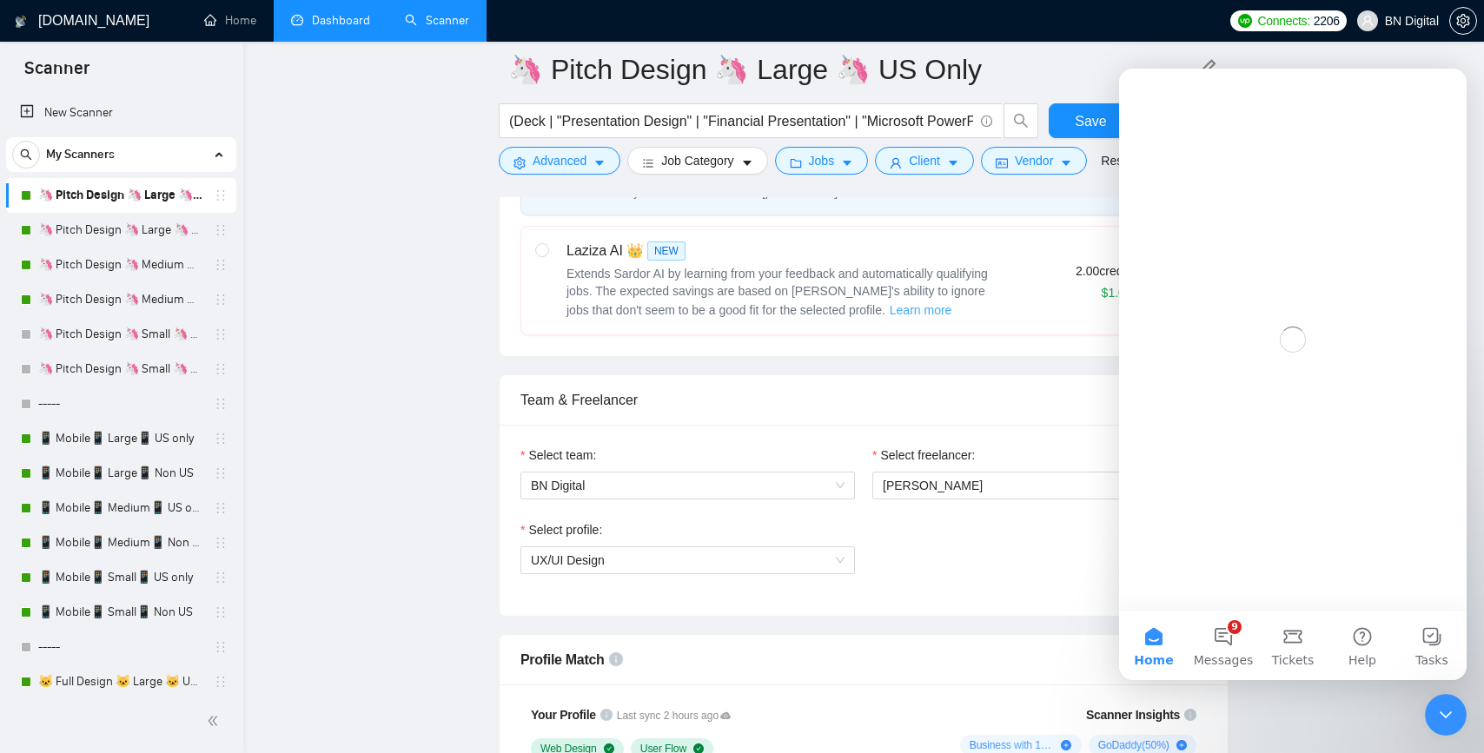
scroll to position [0, 0]
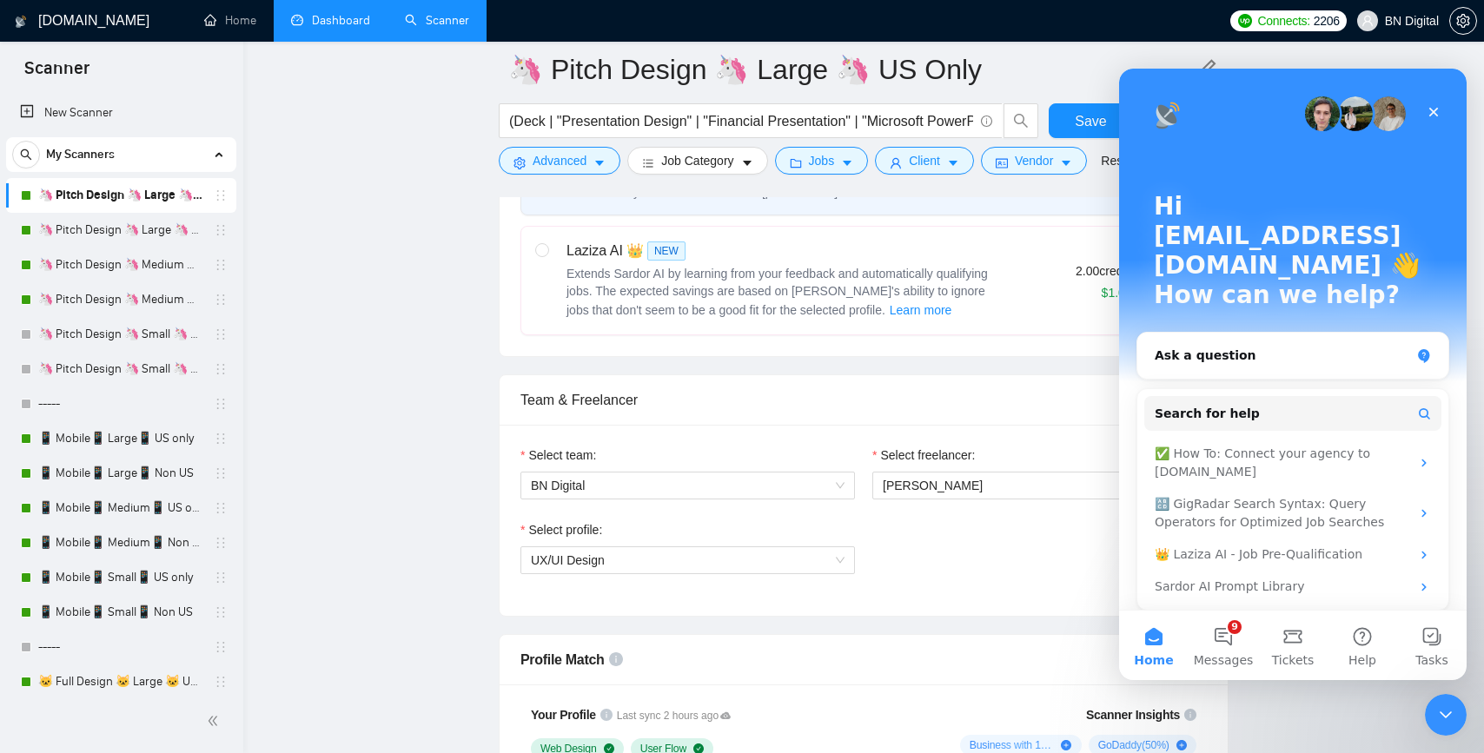
click at [832, 330] on label "Laziza AI 👑 NEW Extends Sardor AI by learning from your feedback and automatica…" at bounding box center [863, 281] width 685 height 108
click at [547, 255] on input "radio" at bounding box center [541, 249] width 12 height 12
radio input "true"
radio input "false"
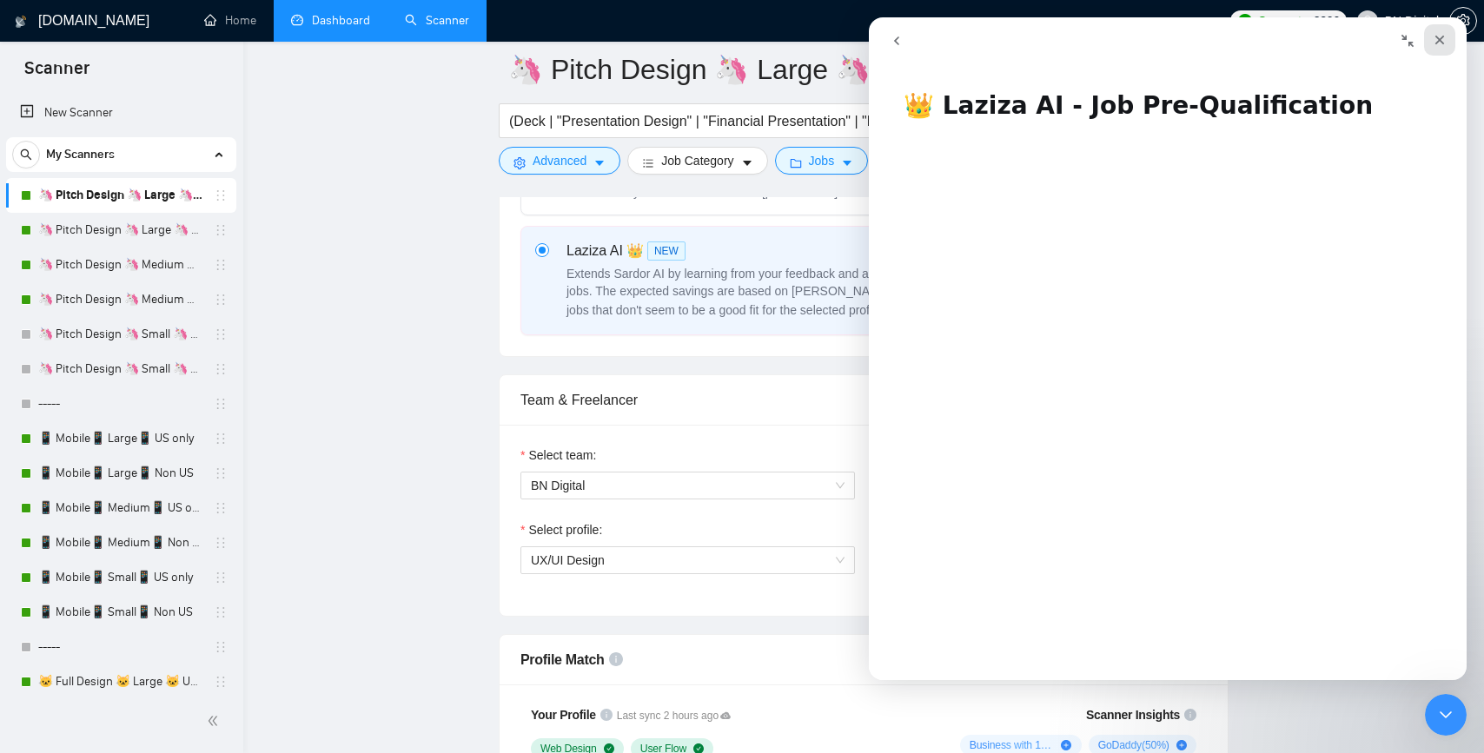
click at [1434, 40] on icon "Close" at bounding box center [1440, 40] width 14 height 14
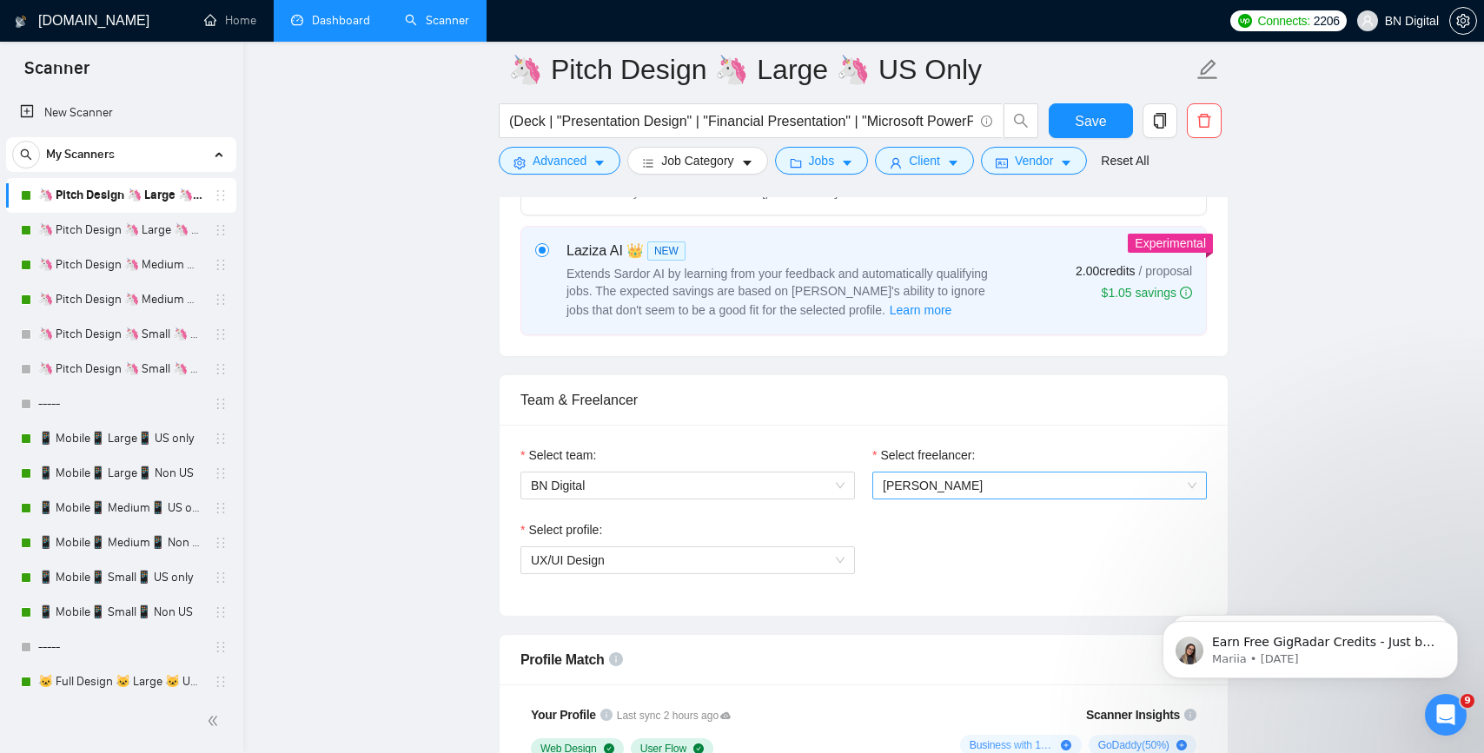
click at [1027, 485] on span "[PERSON_NAME]" at bounding box center [1040, 486] width 314 height 26
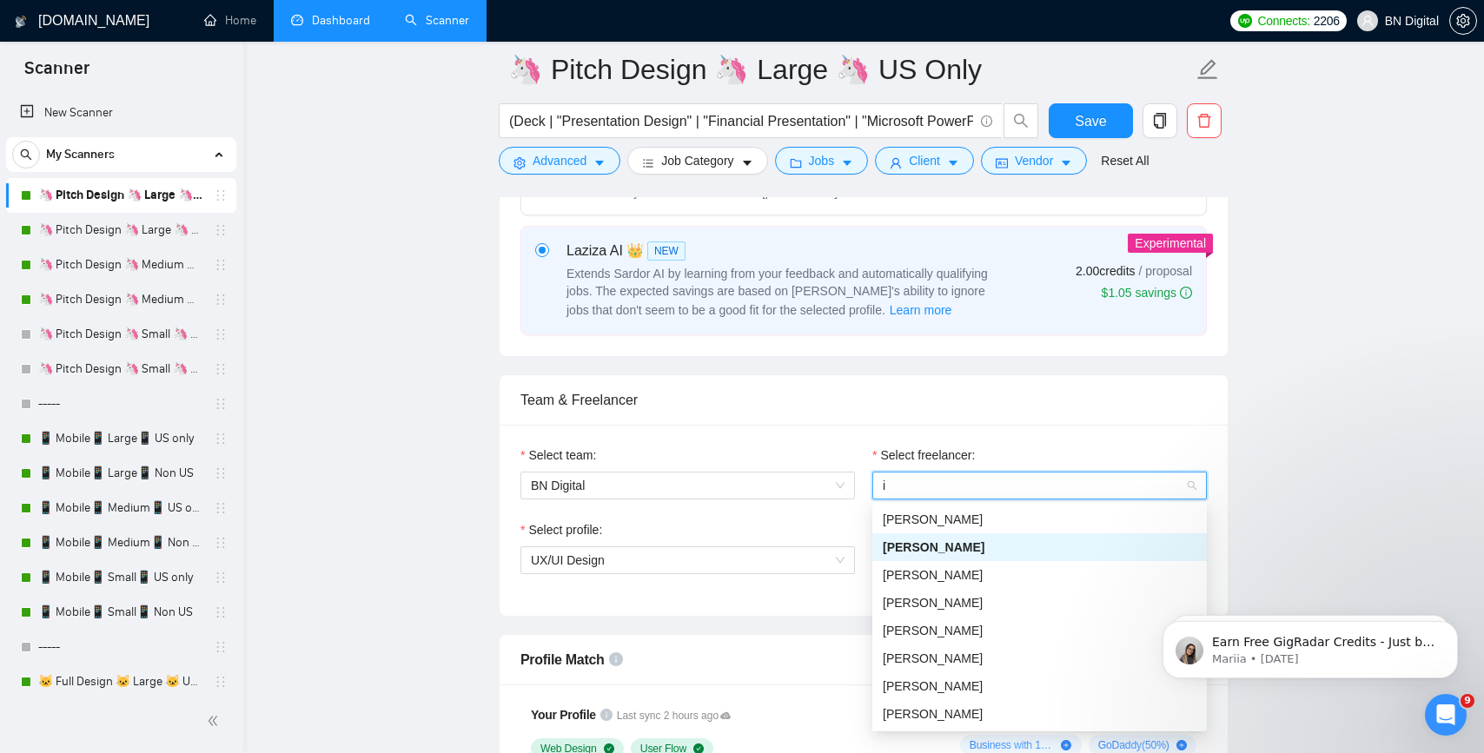
type input "iv"
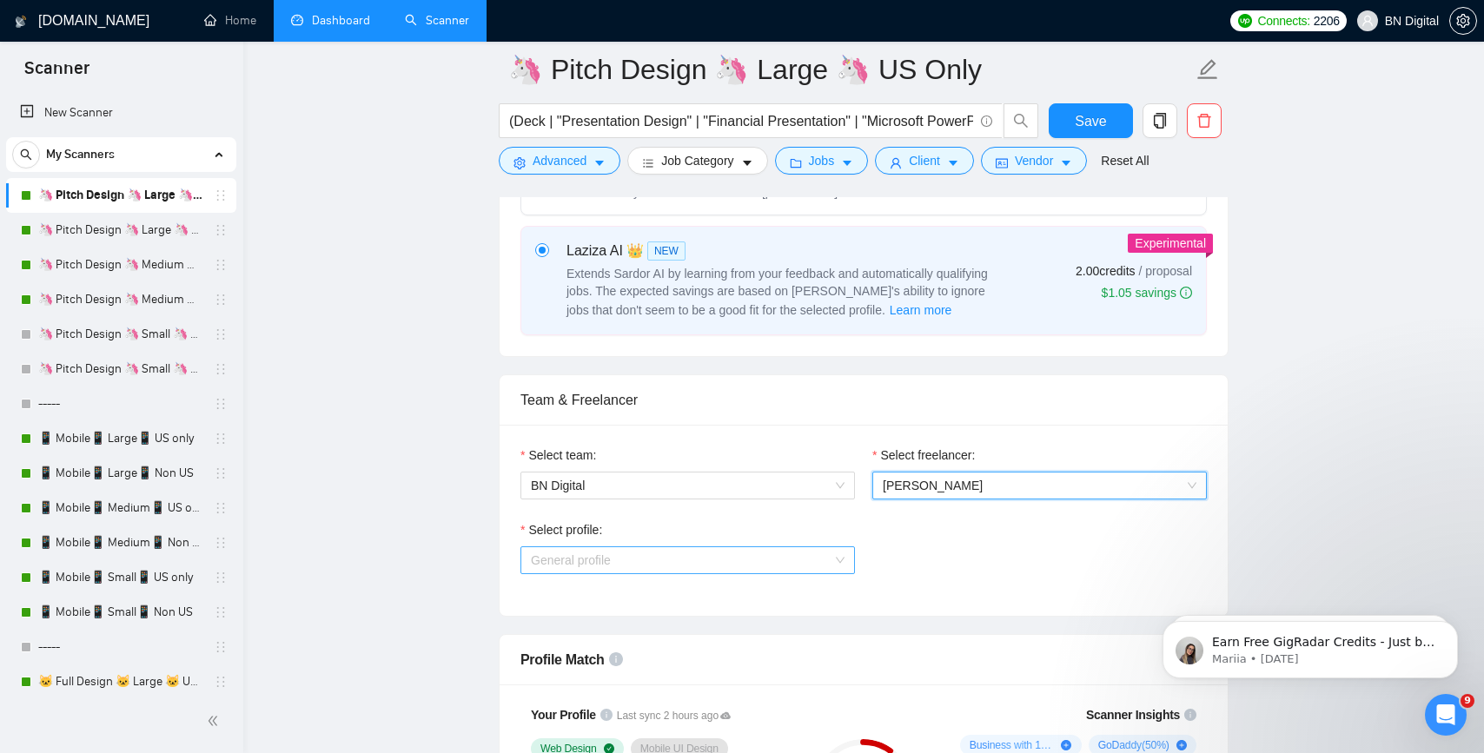
click at [781, 558] on span "General profile" at bounding box center [688, 560] width 314 height 26
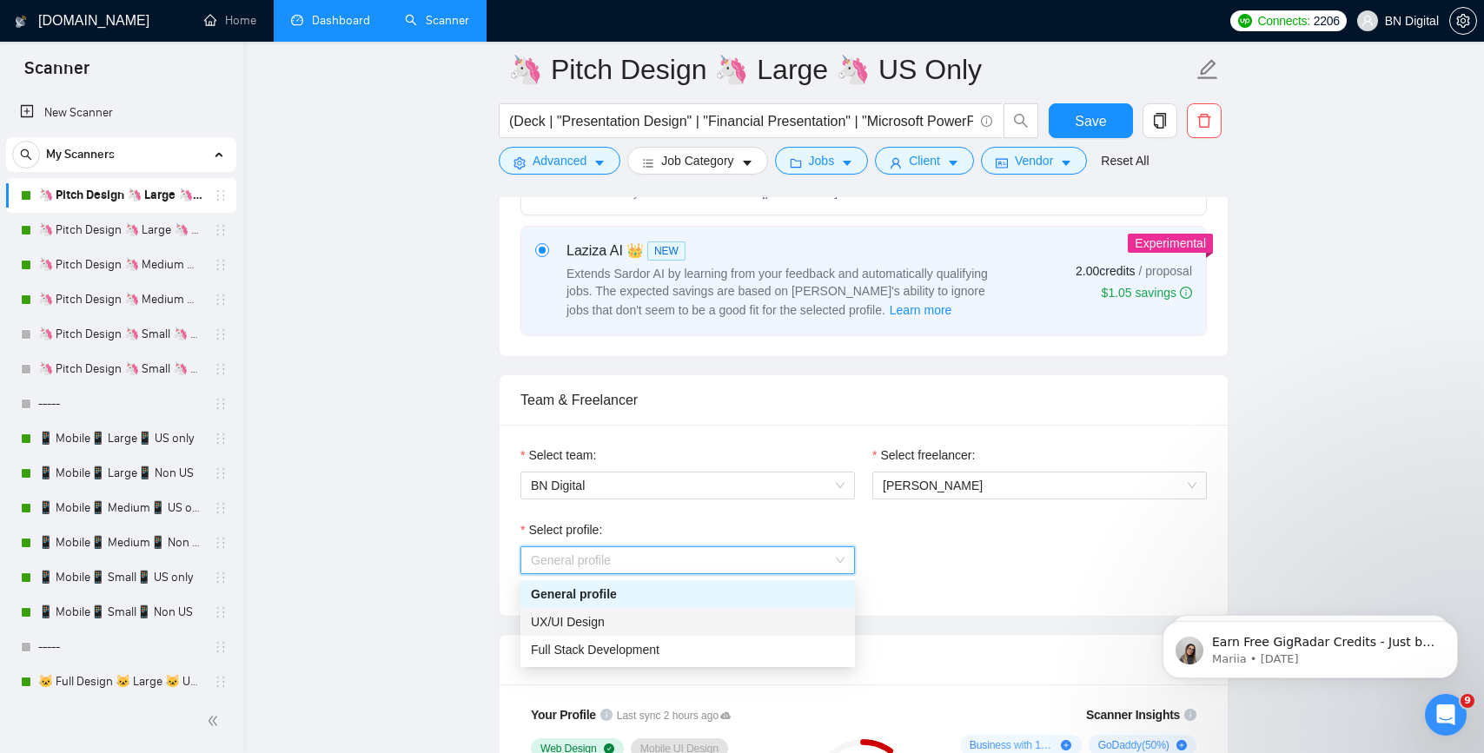
click at [682, 619] on div "UX/UI Design" at bounding box center [688, 622] width 314 height 19
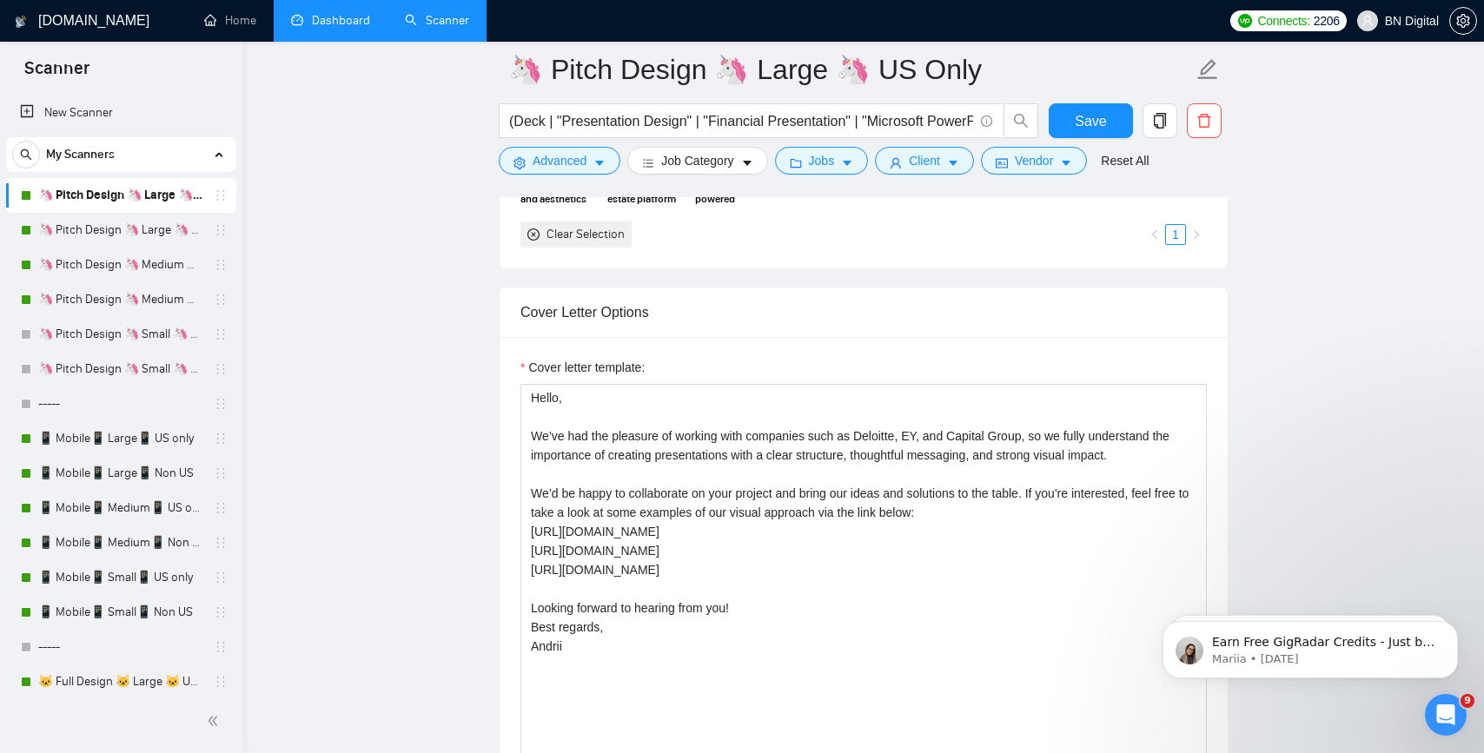
scroll to position [1803, 0]
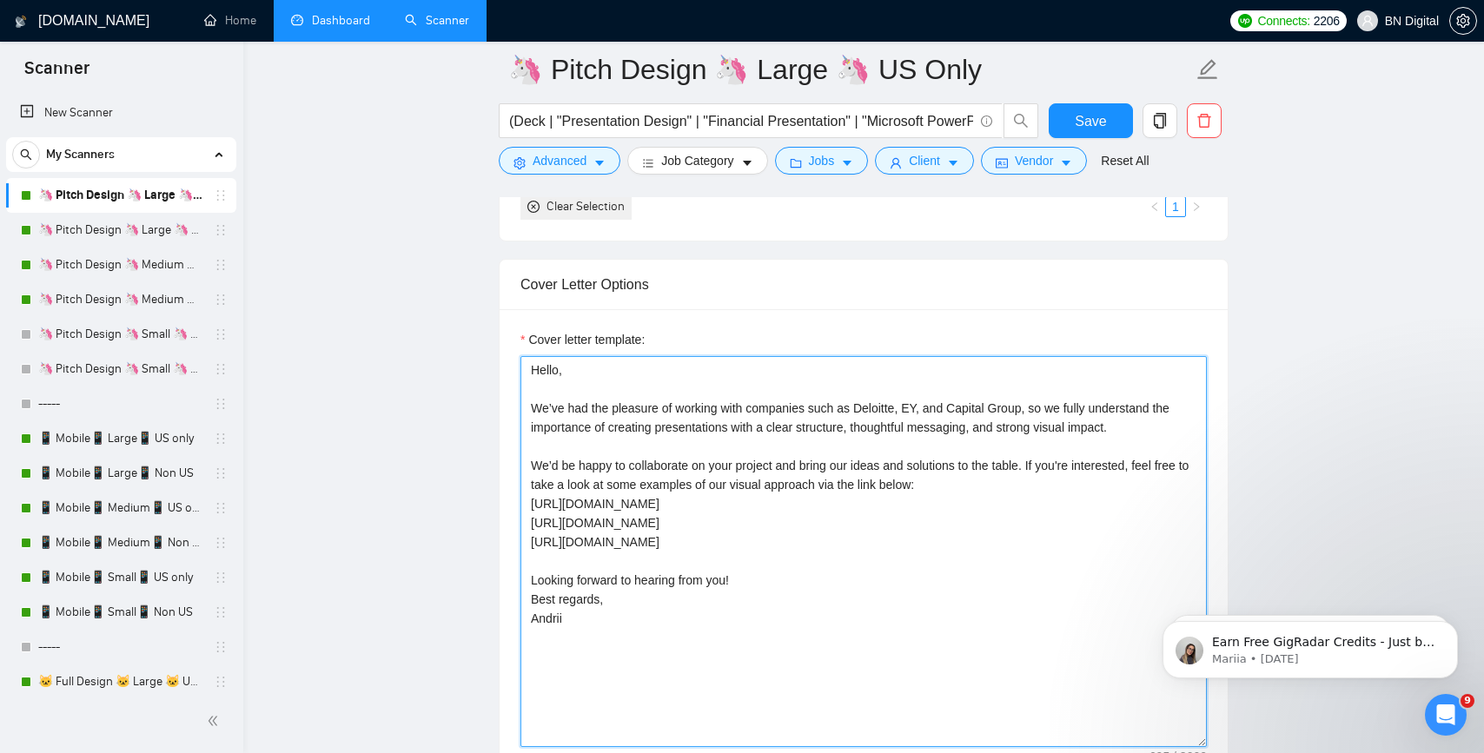
click at [542, 620] on textarea "Hello, We’ve had the pleasure of working with companies such as Deloitte, EY, a…" at bounding box center [864, 551] width 686 height 391
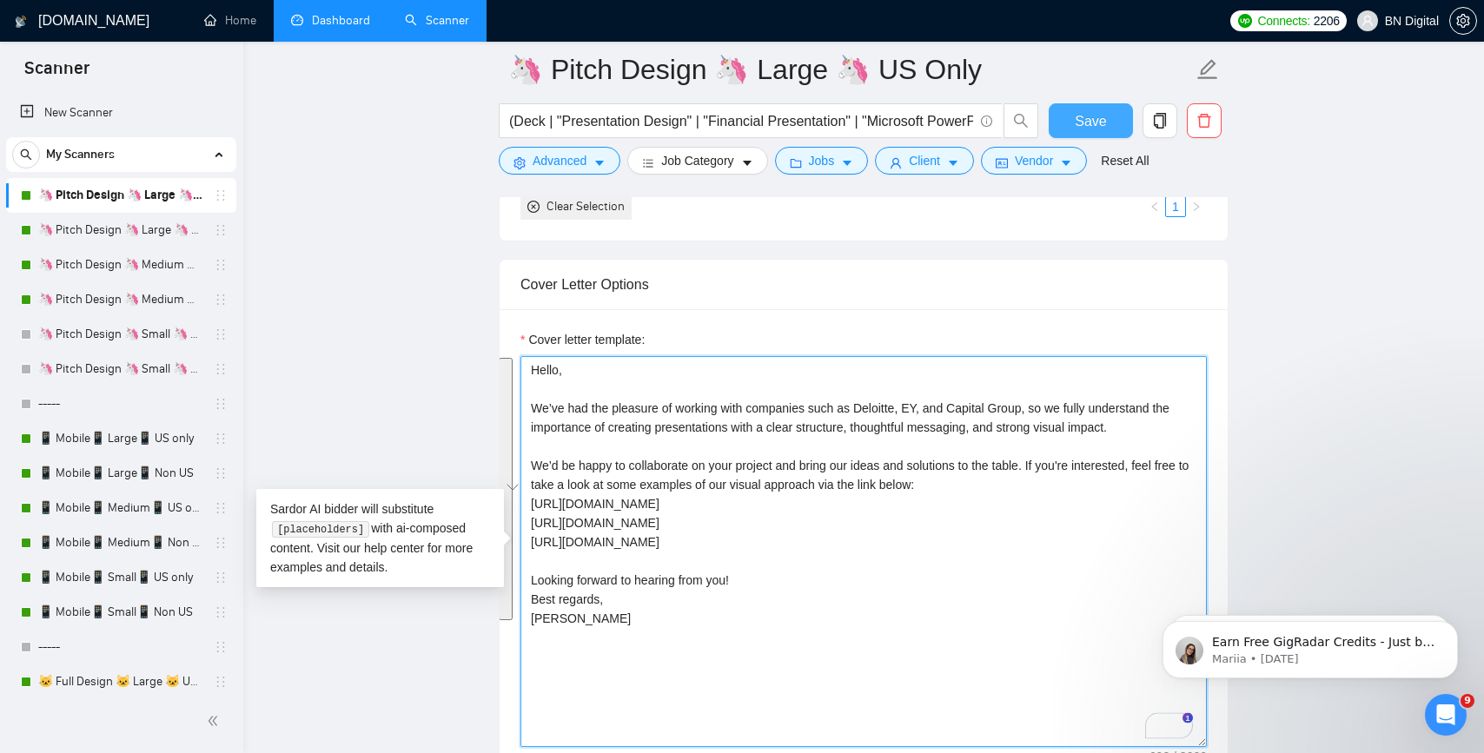
type textarea "Hello, We’ve had the pleasure of working with companies such as Deloitte, EY, a…"
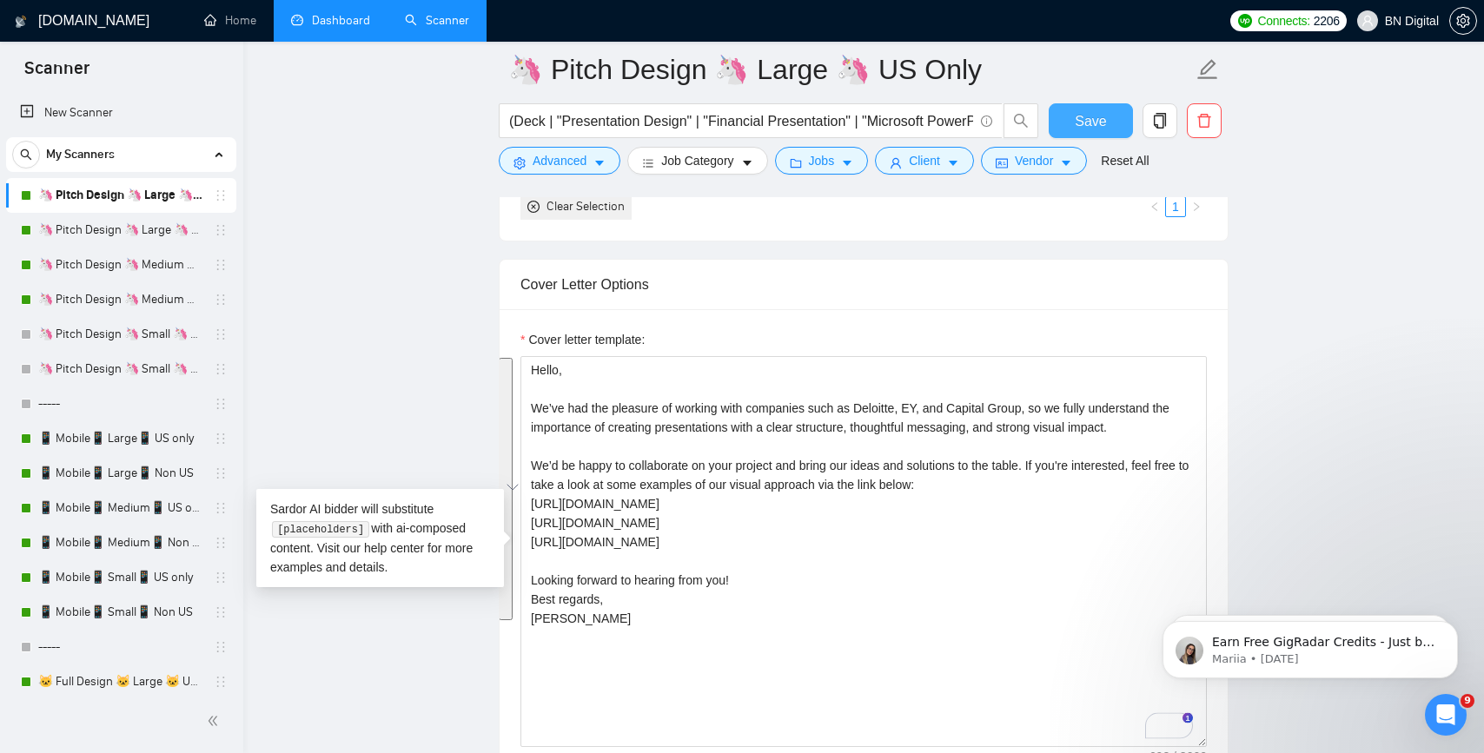
click at [1079, 126] on span "Save" at bounding box center [1090, 121] width 31 height 22
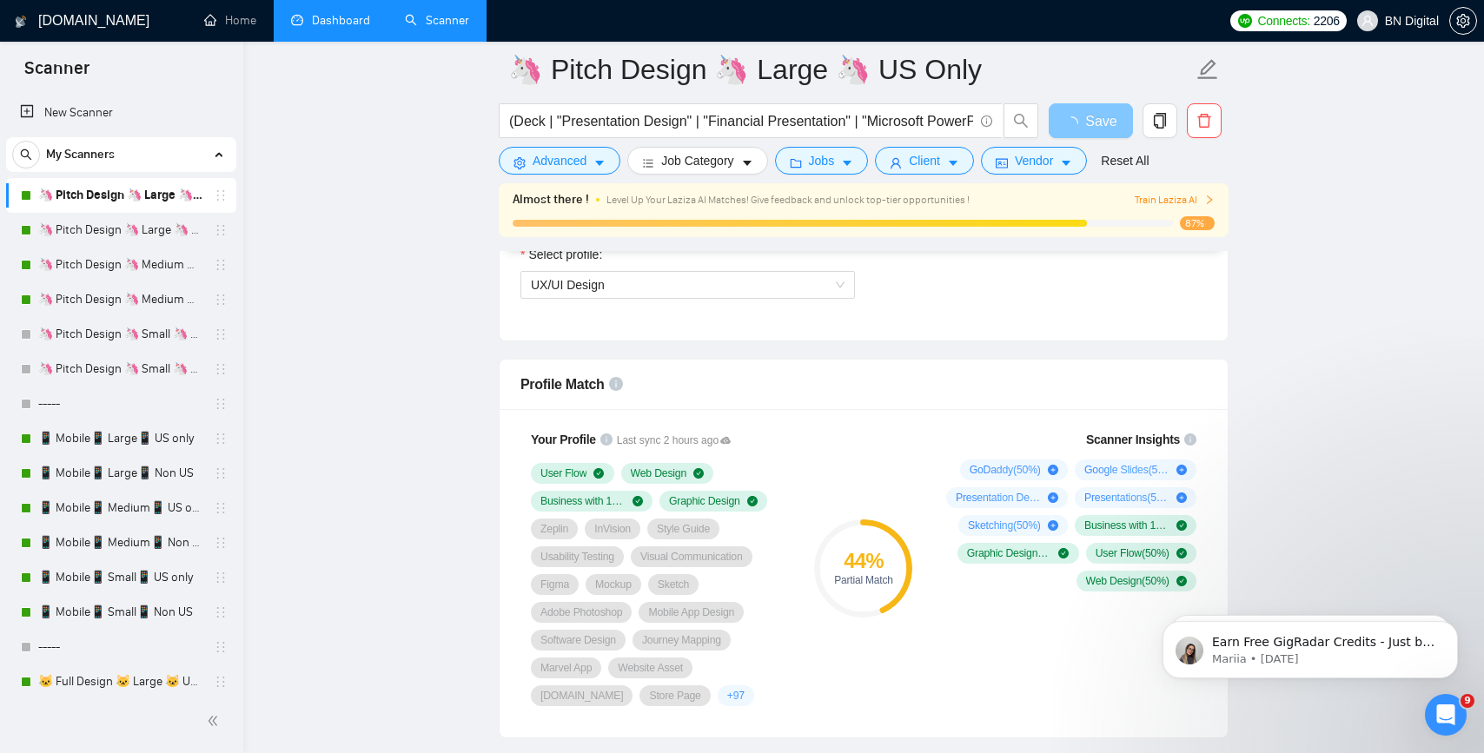
scroll to position [819, 0]
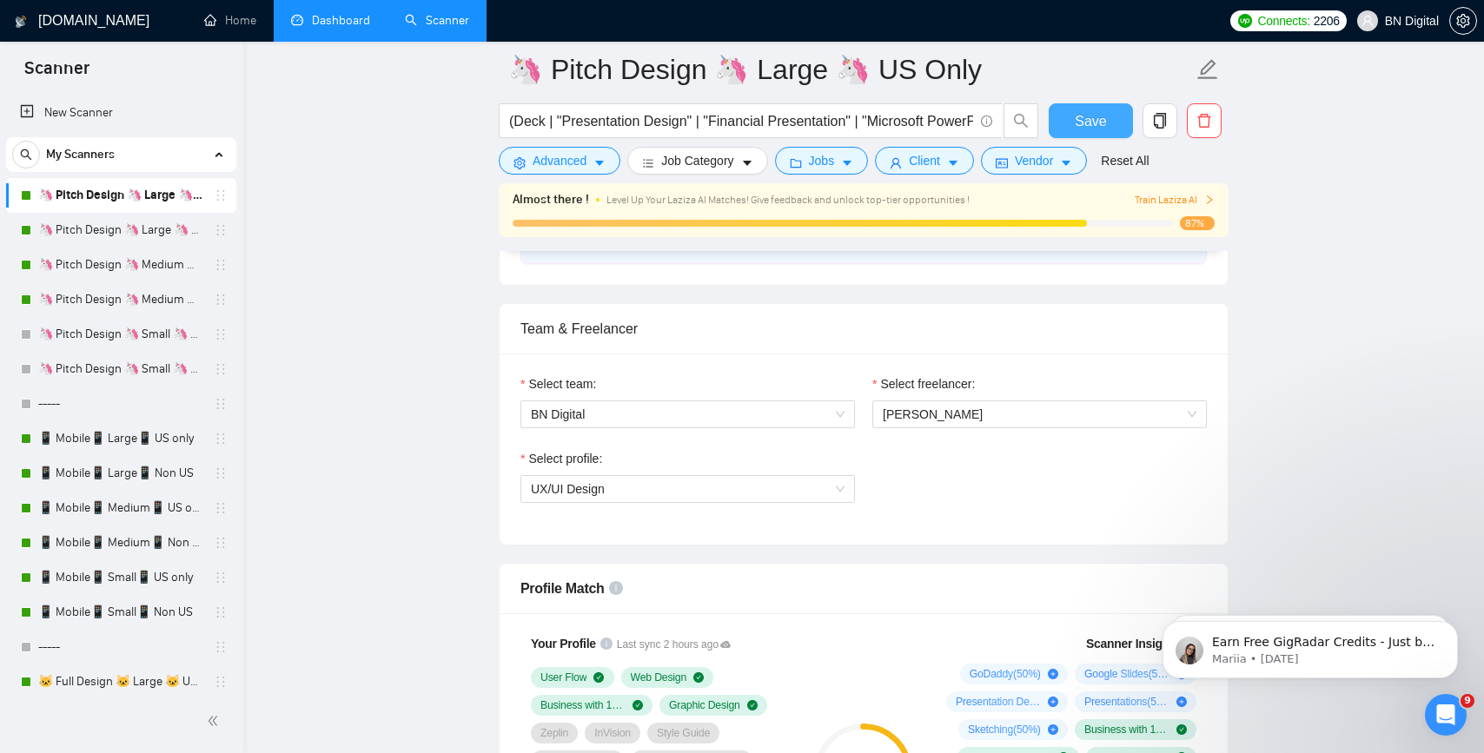
click at [1074, 117] on button "Save" at bounding box center [1091, 120] width 84 height 35
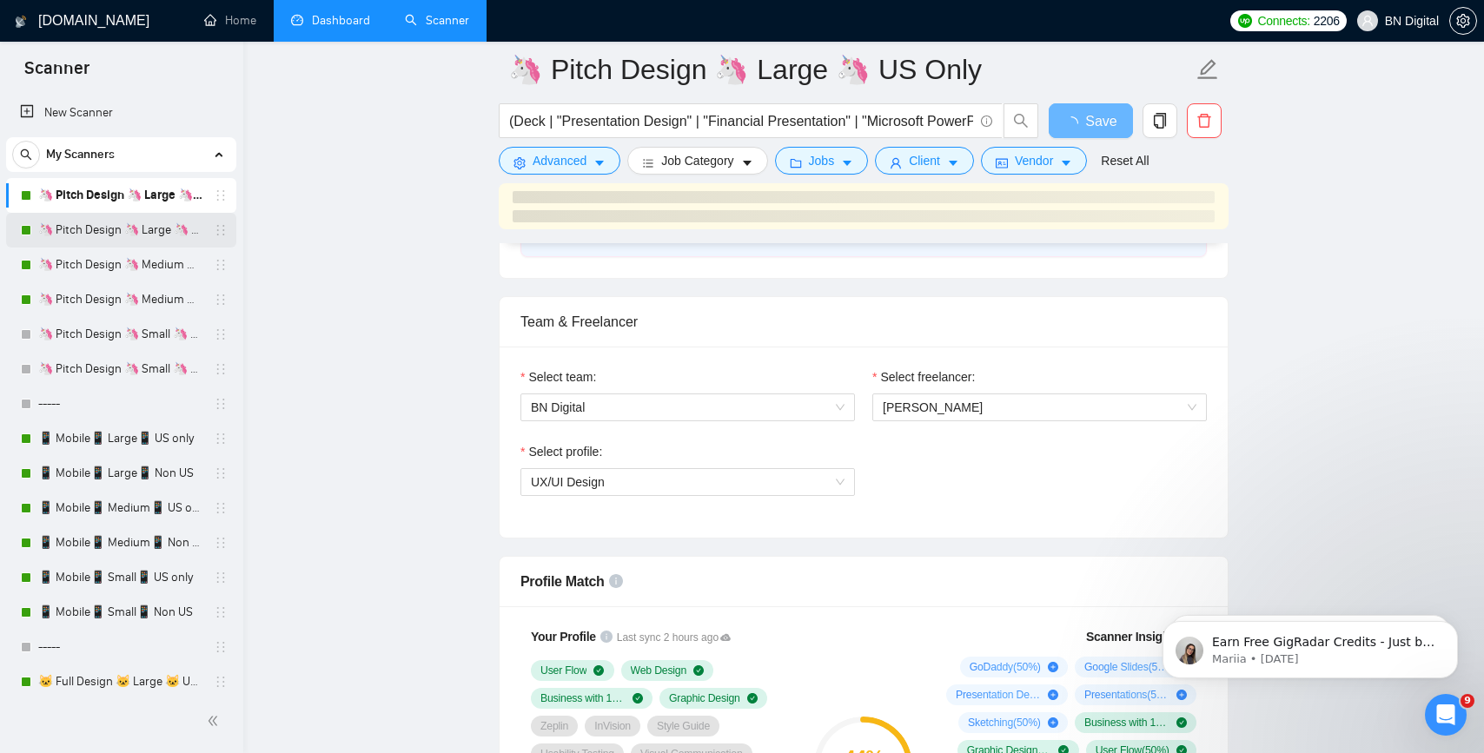
click at [90, 226] on link "🦄 Pitch Design 🦄 Large 🦄 Non US" at bounding box center [120, 230] width 165 height 35
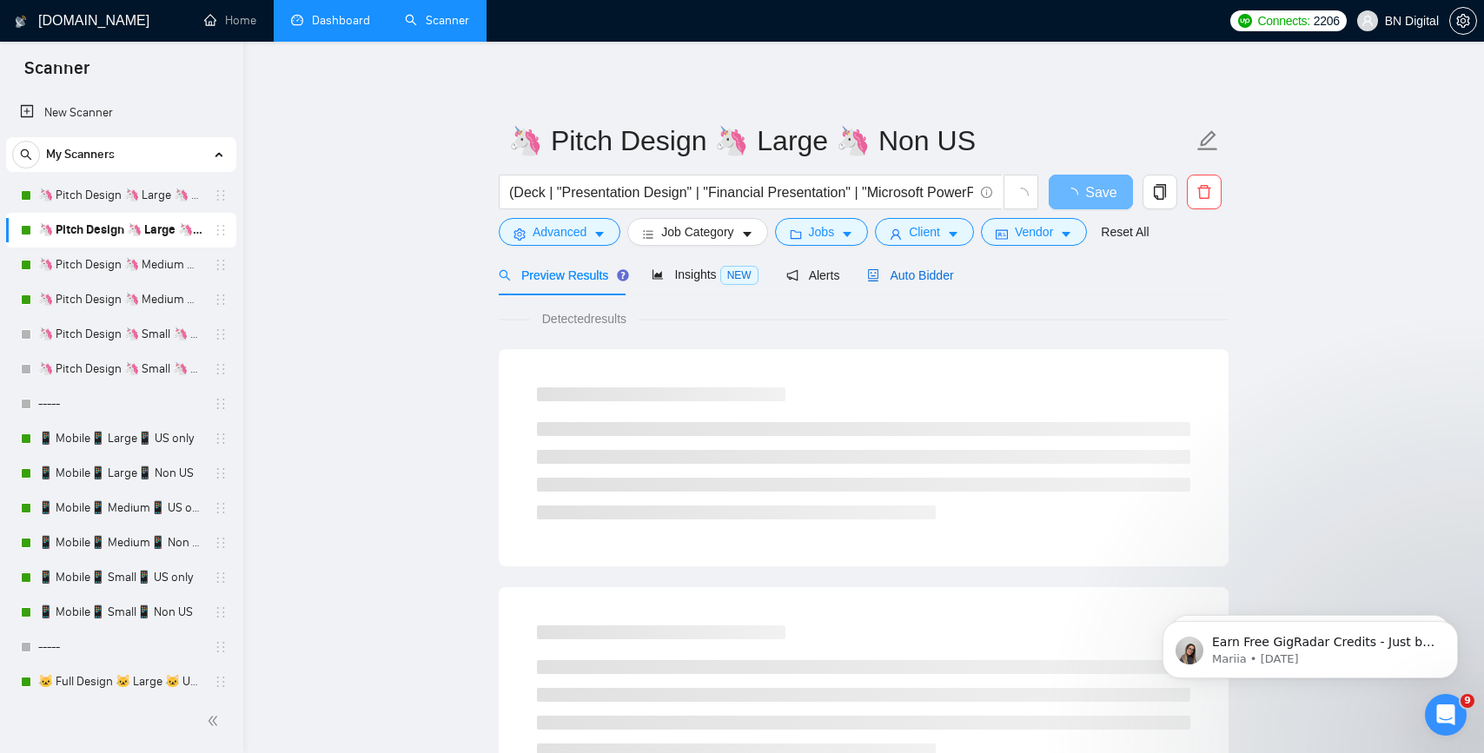
click at [924, 271] on span "Auto Bidder" at bounding box center [910, 276] width 86 height 14
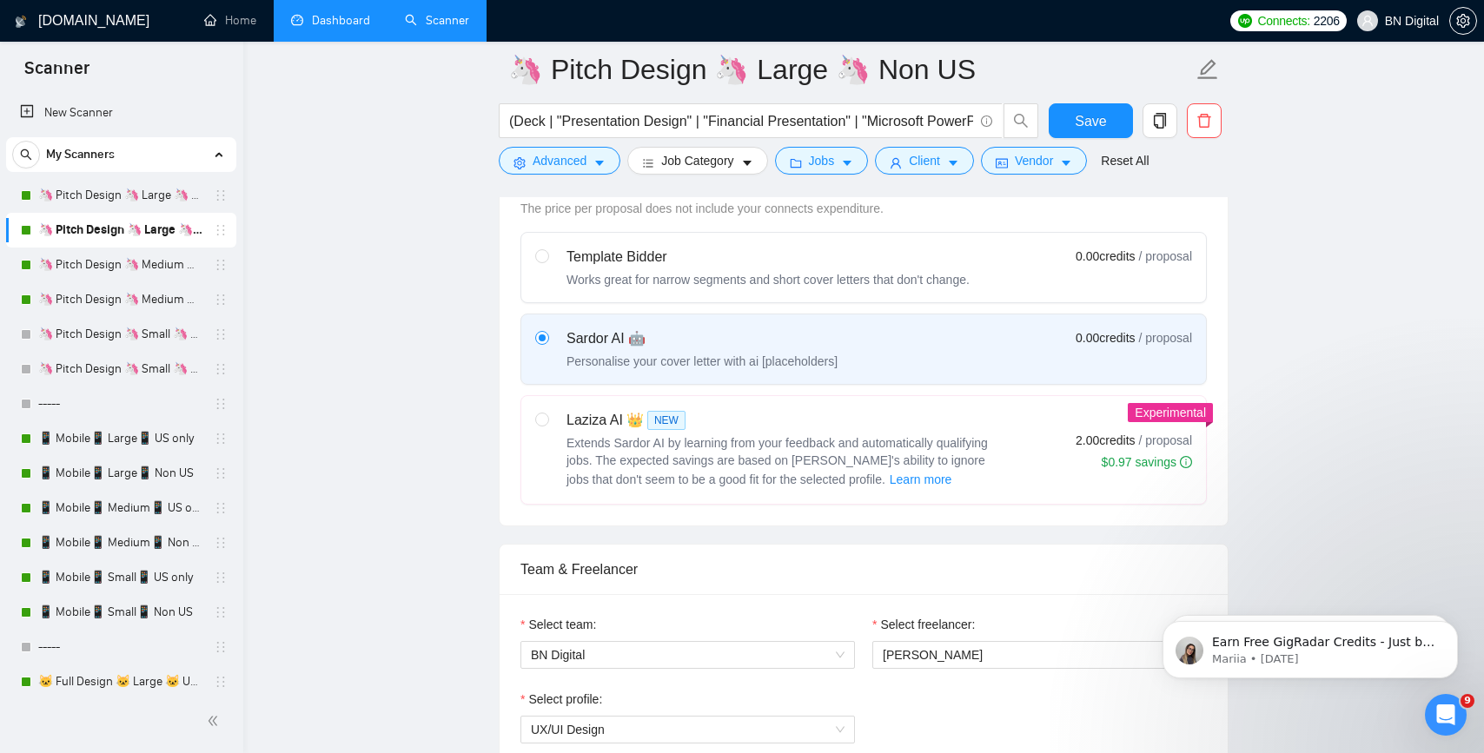
click at [997, 460] on div "Extends Sardor AI by learning from your feedback and automatically qualifying j…" at bounding box center [784, 462] width 434 height 56
click at [547, 425] on input "radio" at bounding box center [541, 419] width 12 height 12
radio input "true"
radio input "false"
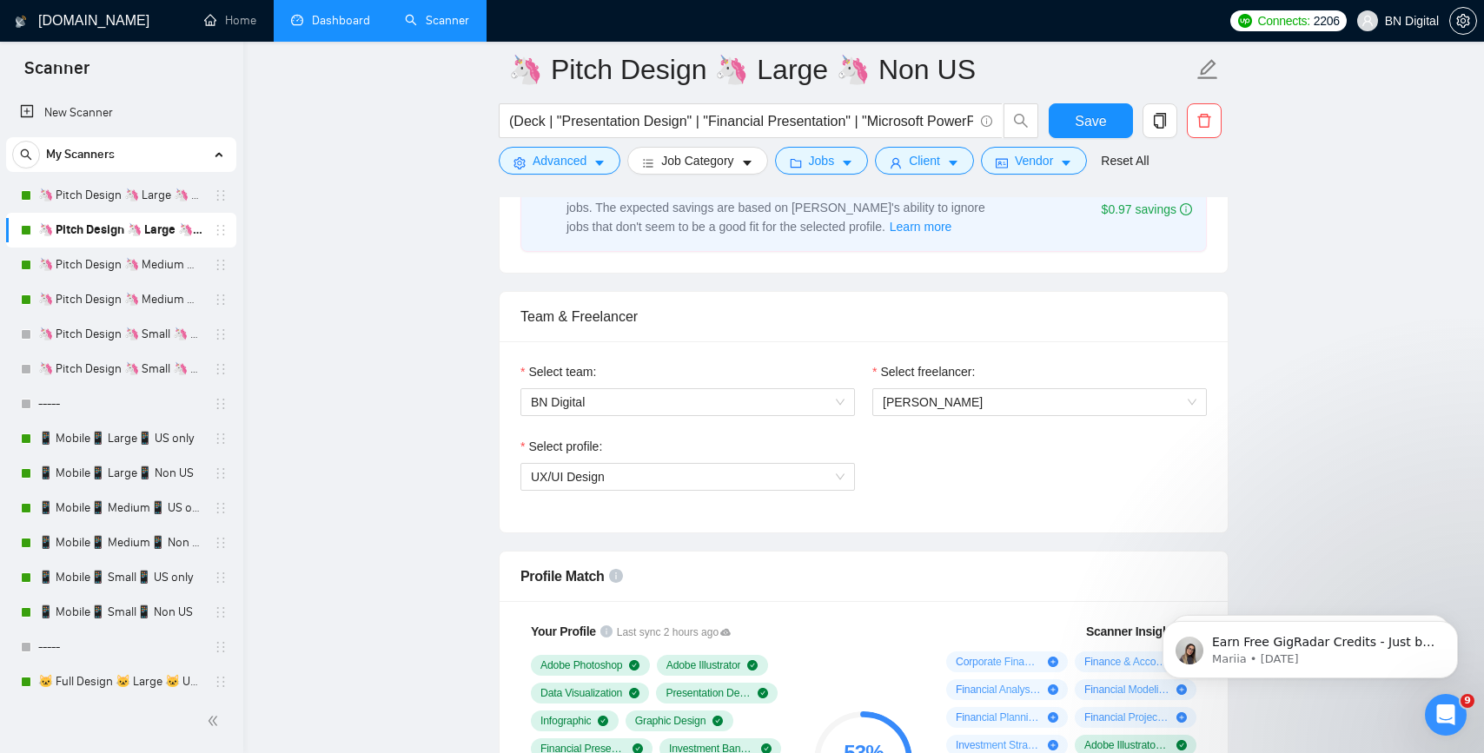
scroll to position [1055, 0]
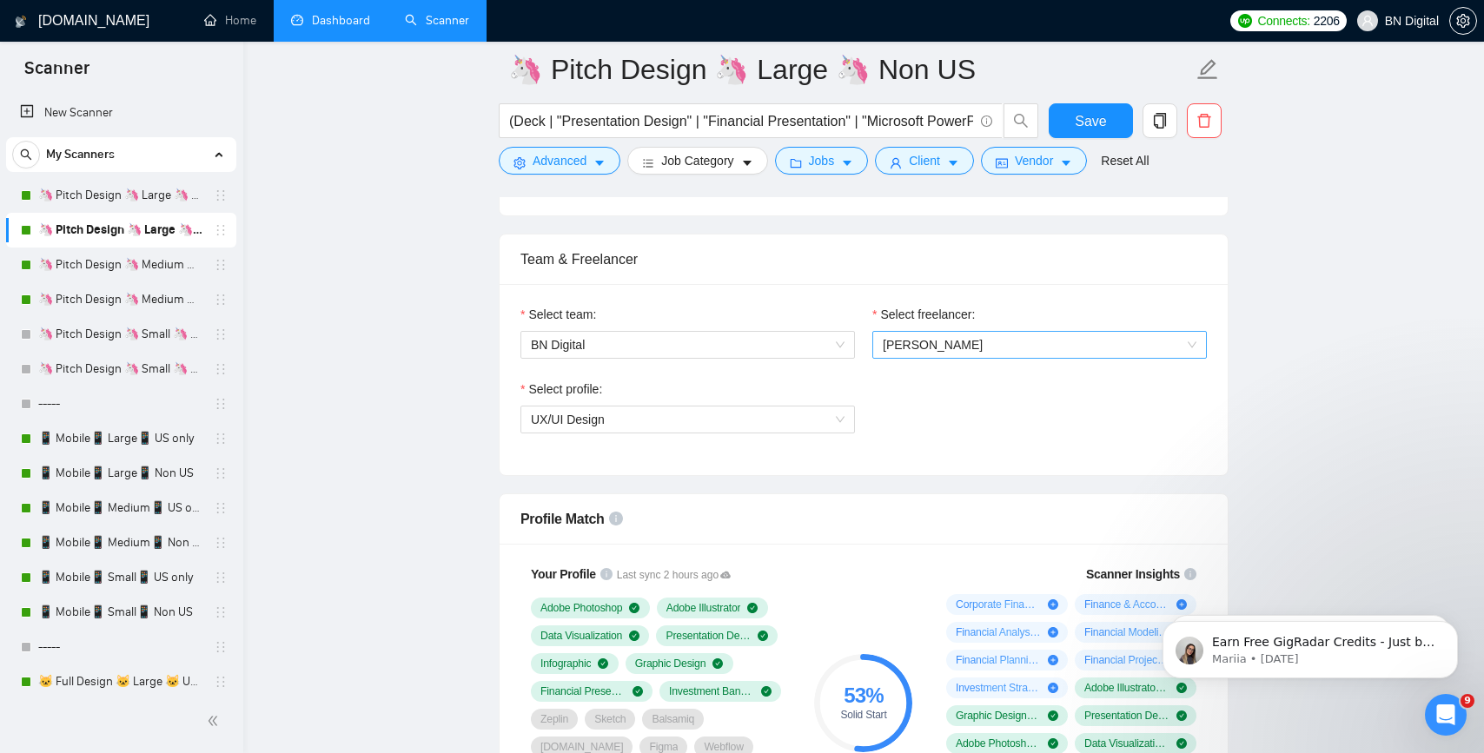
click at [1003, 355] on span "[PERSON_NAME]" at bounding box center [1040, 345] width 314 height 26
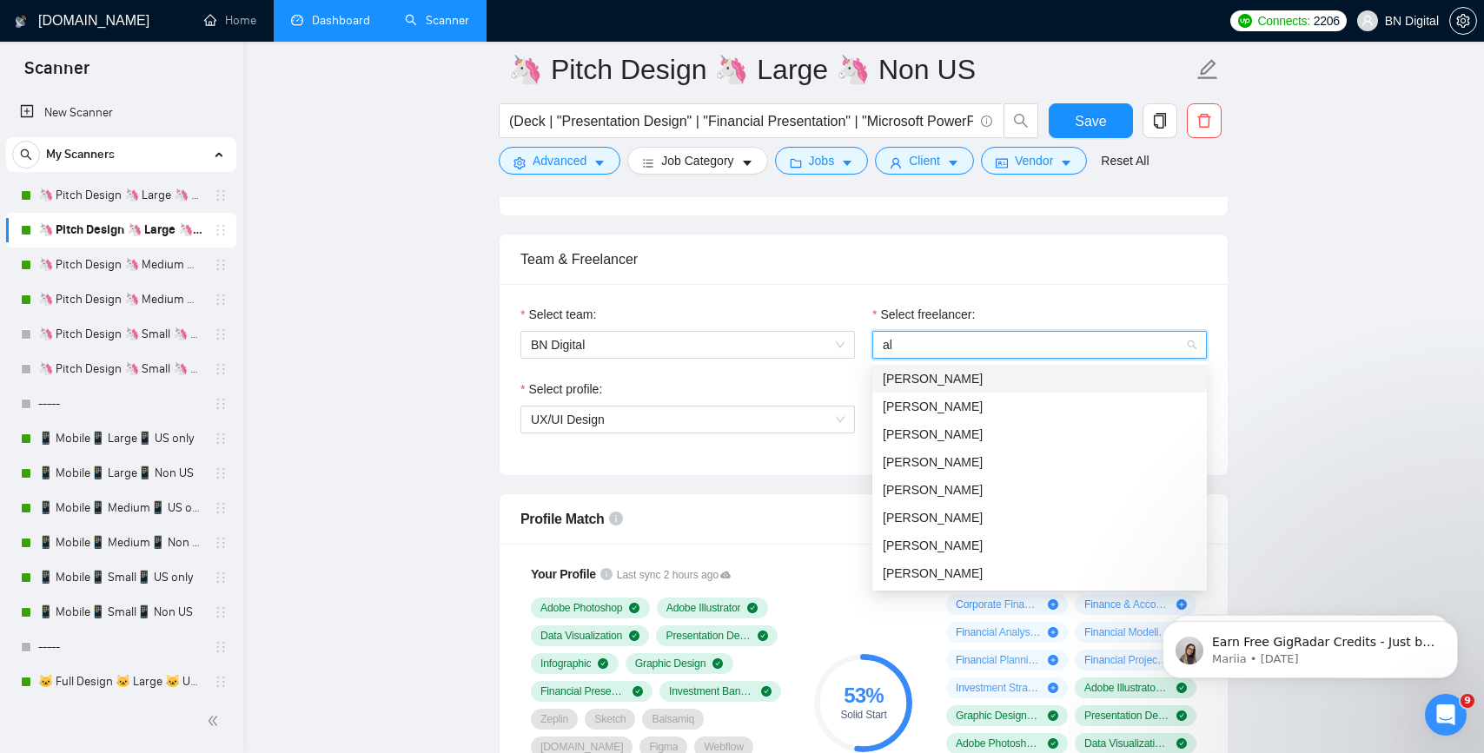
type input "ale"
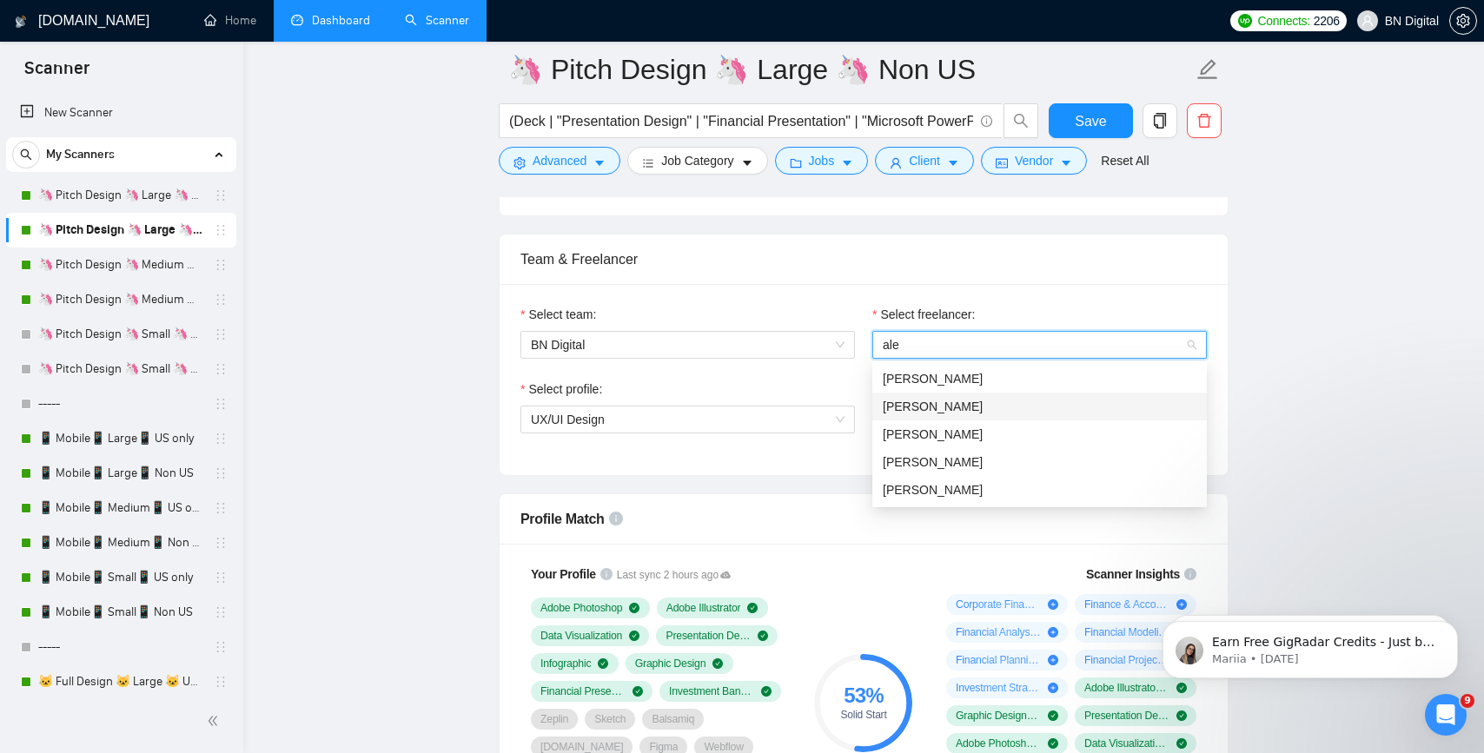
click at [957, 406] on span "[PERSON_NAME]" at bounding box center [933, 407] width 100 height 14
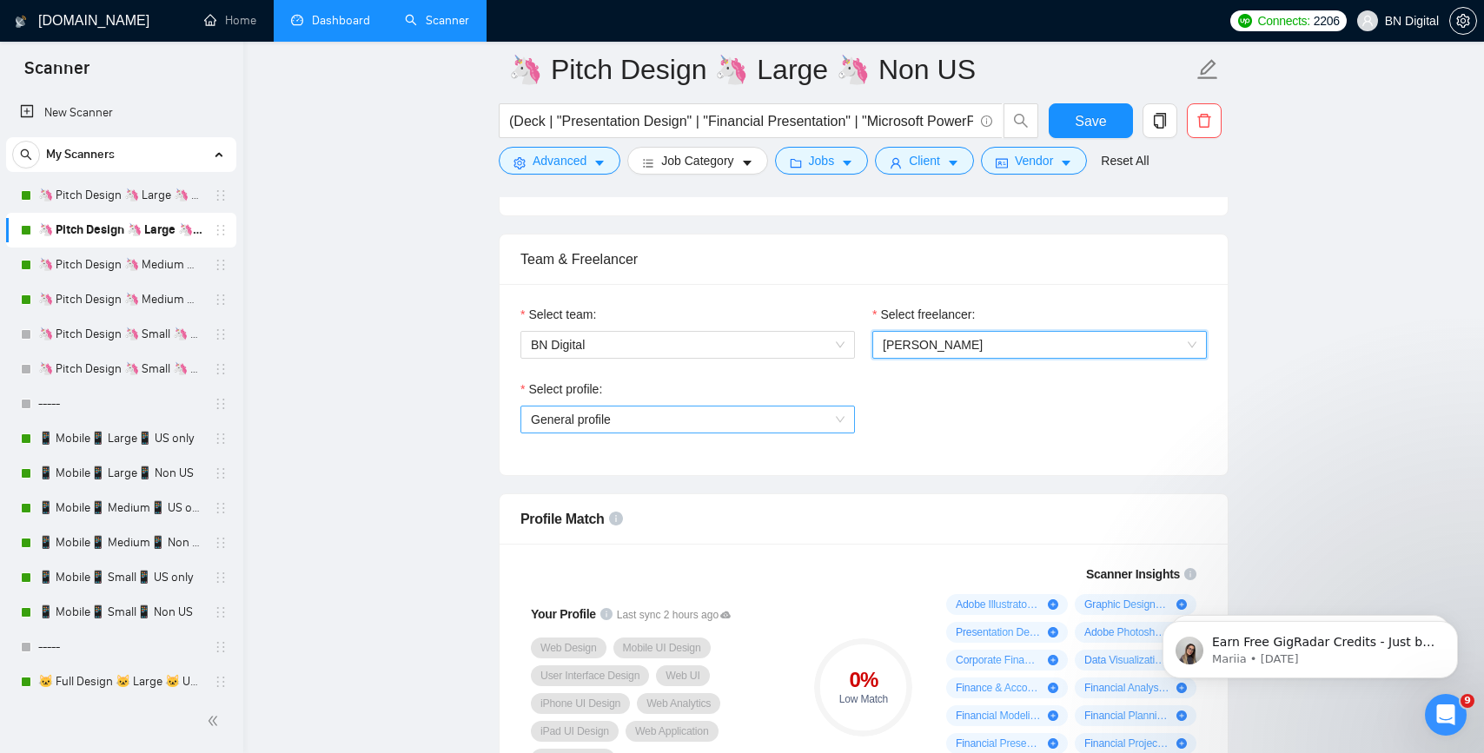
click at [642, 421] on span "General profile" at bounding box center [688, 420] width 314 height 26
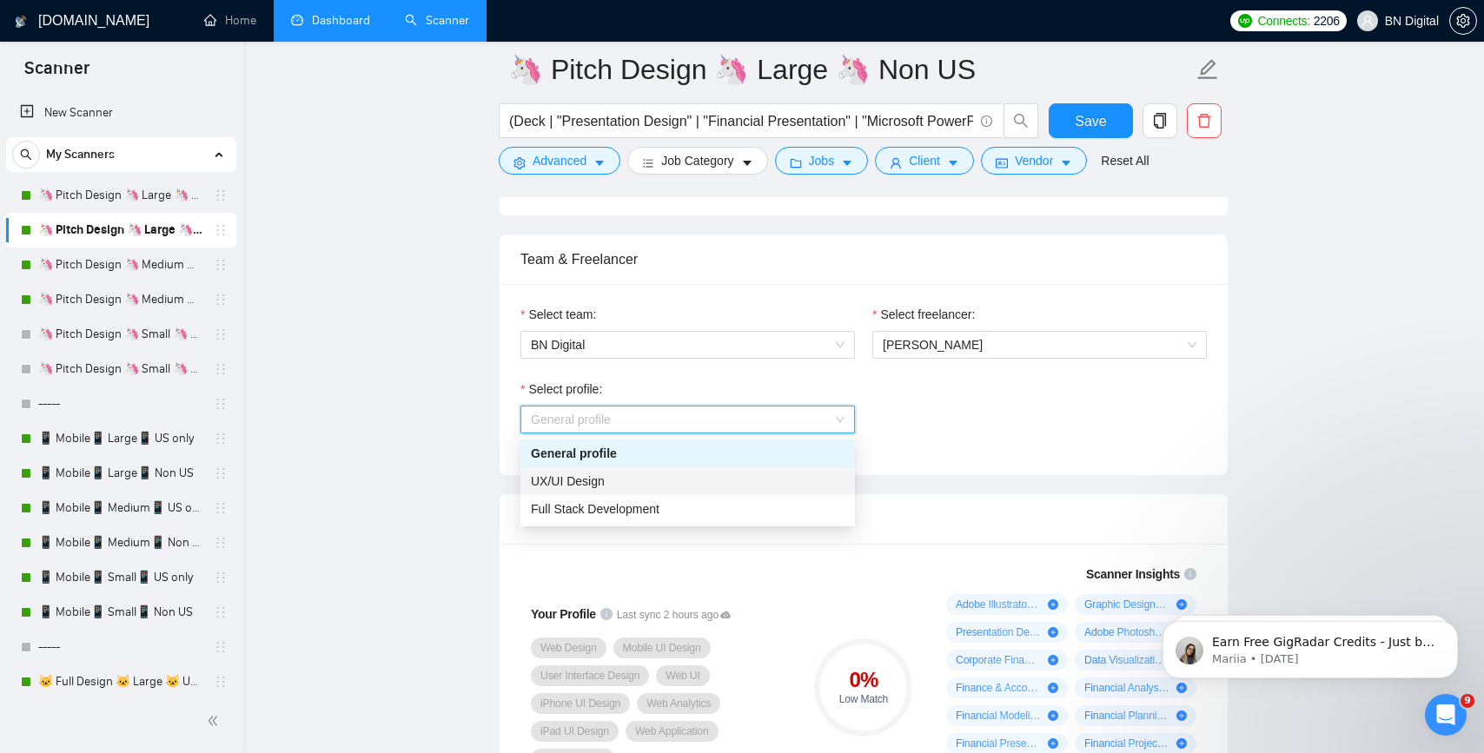
click at [623, 481] on div "UX/UI Design" at bounding box center [688, 481] width 314 height 19
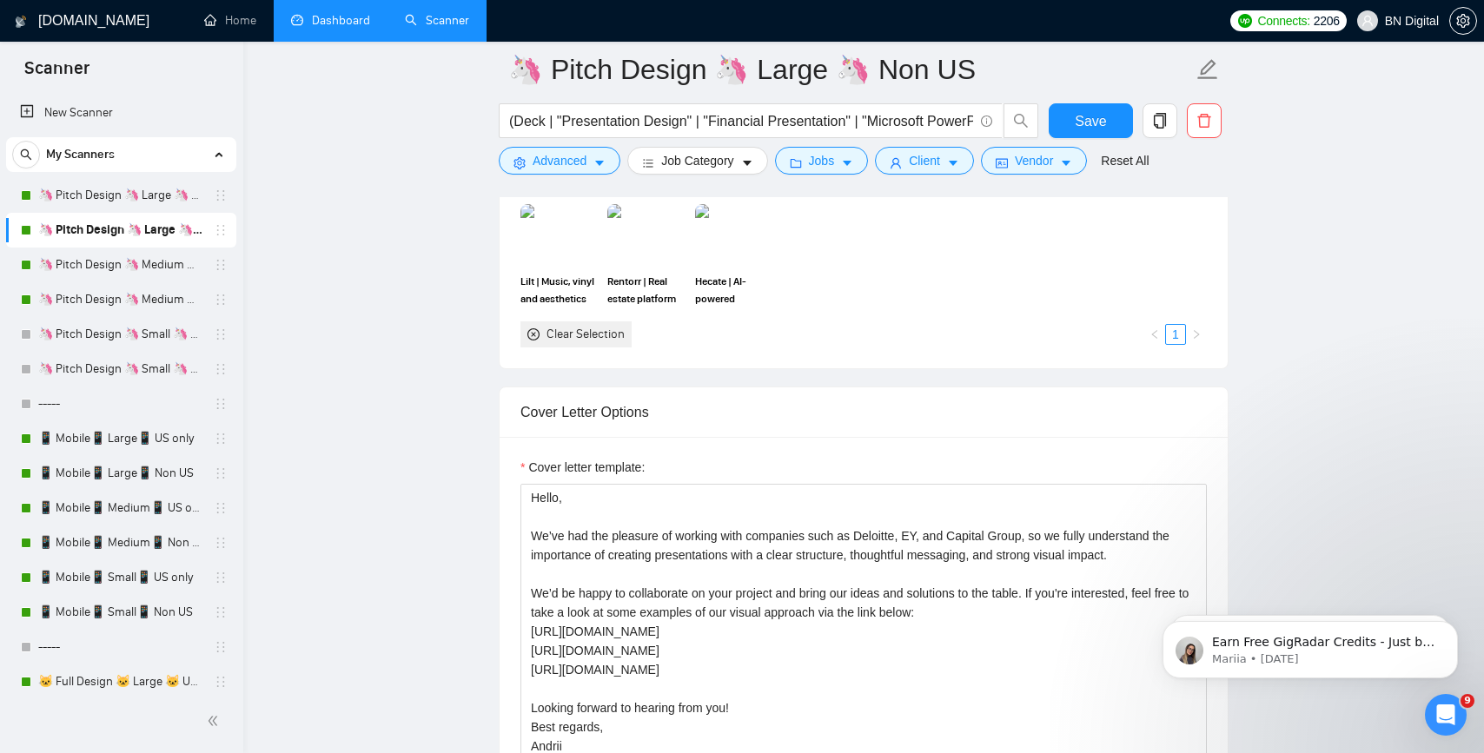
scroll to position [1973, 0]
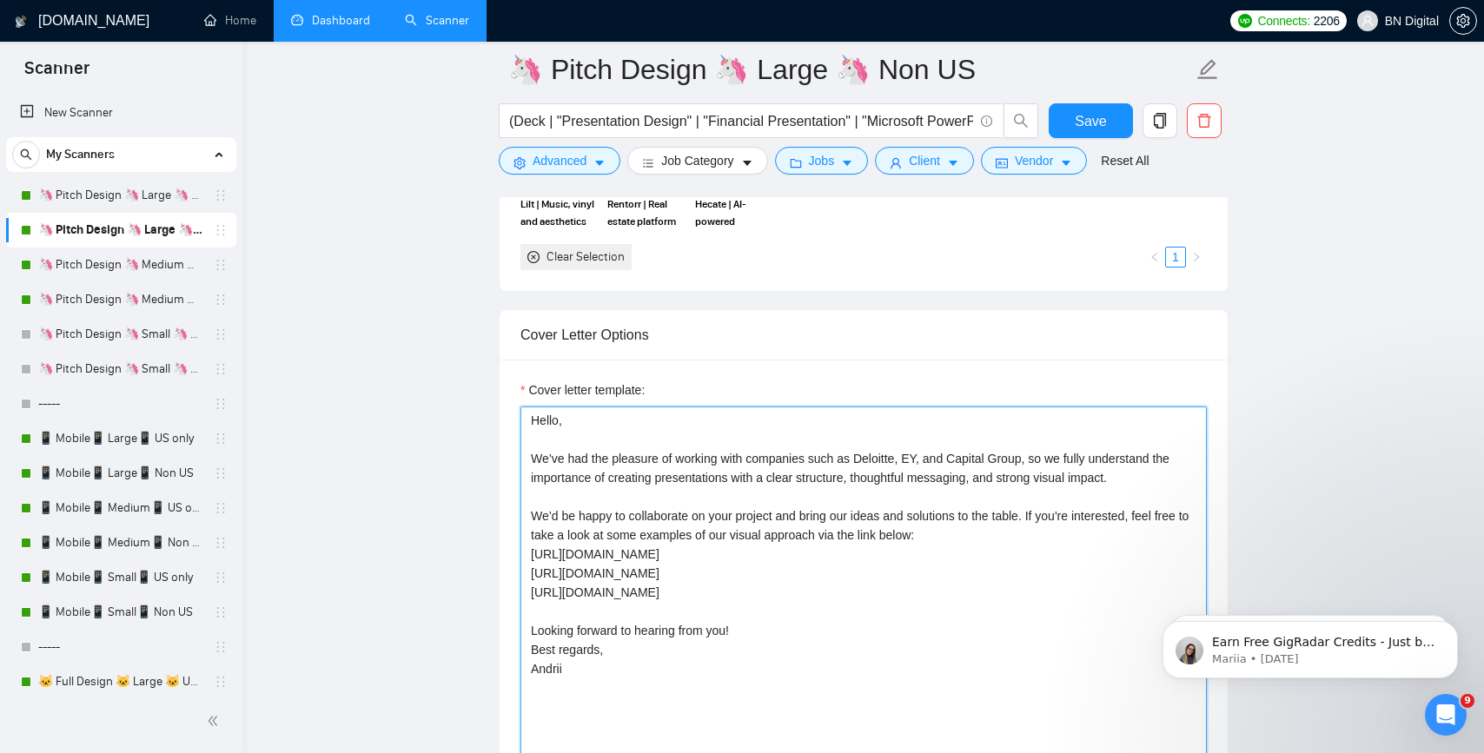
click at [623, 481] on textarea "Hello, We’ve had the pleasure of working with companies such as Deloitte, EY, a…" at bounding box center [864, 602] width 686 height 391
paste textarea "lex"
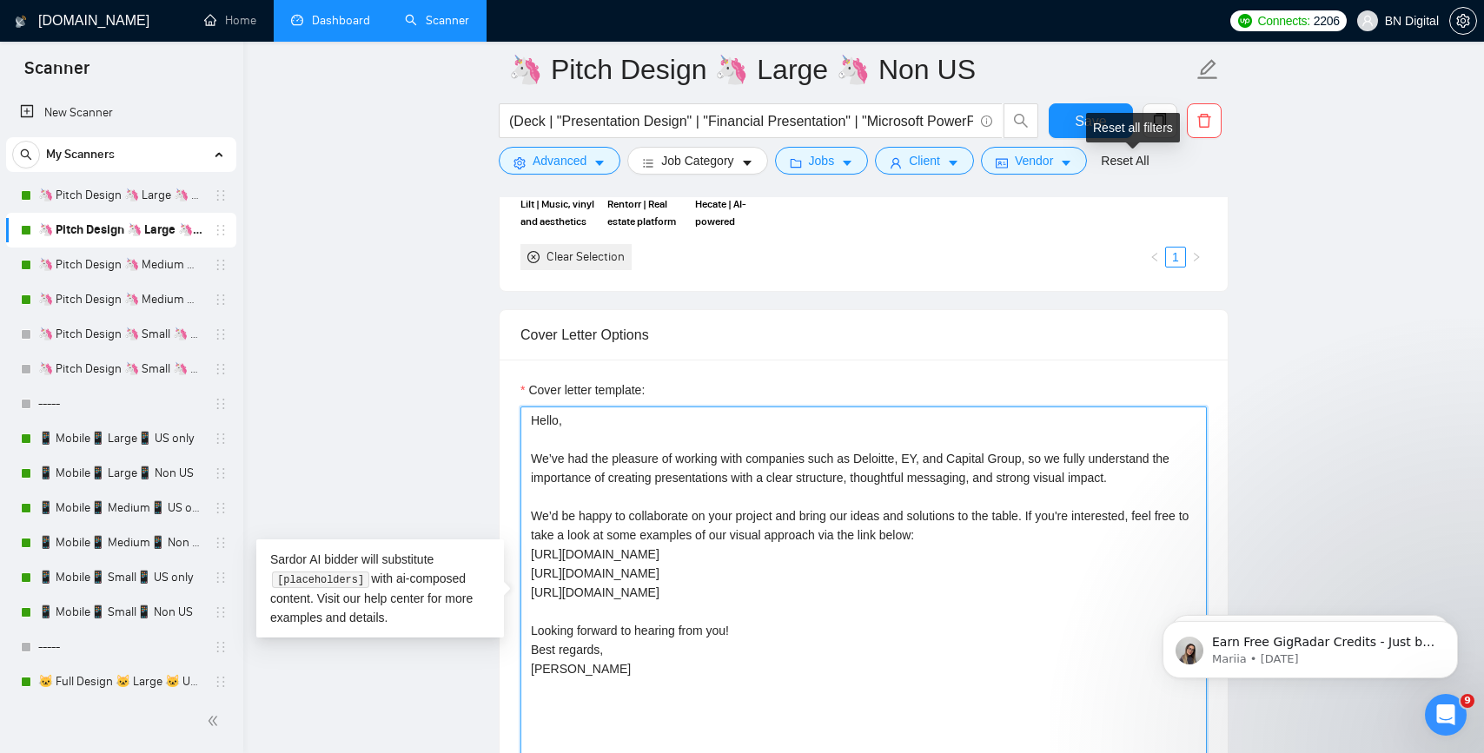
type textarea "Hello, We’ve had the pleasure of working with companies such as Deloitte, EY, a…"
click at [1096, 117] on div "Reset all filters" at bounding box center [1133, 128] width 94 height 30
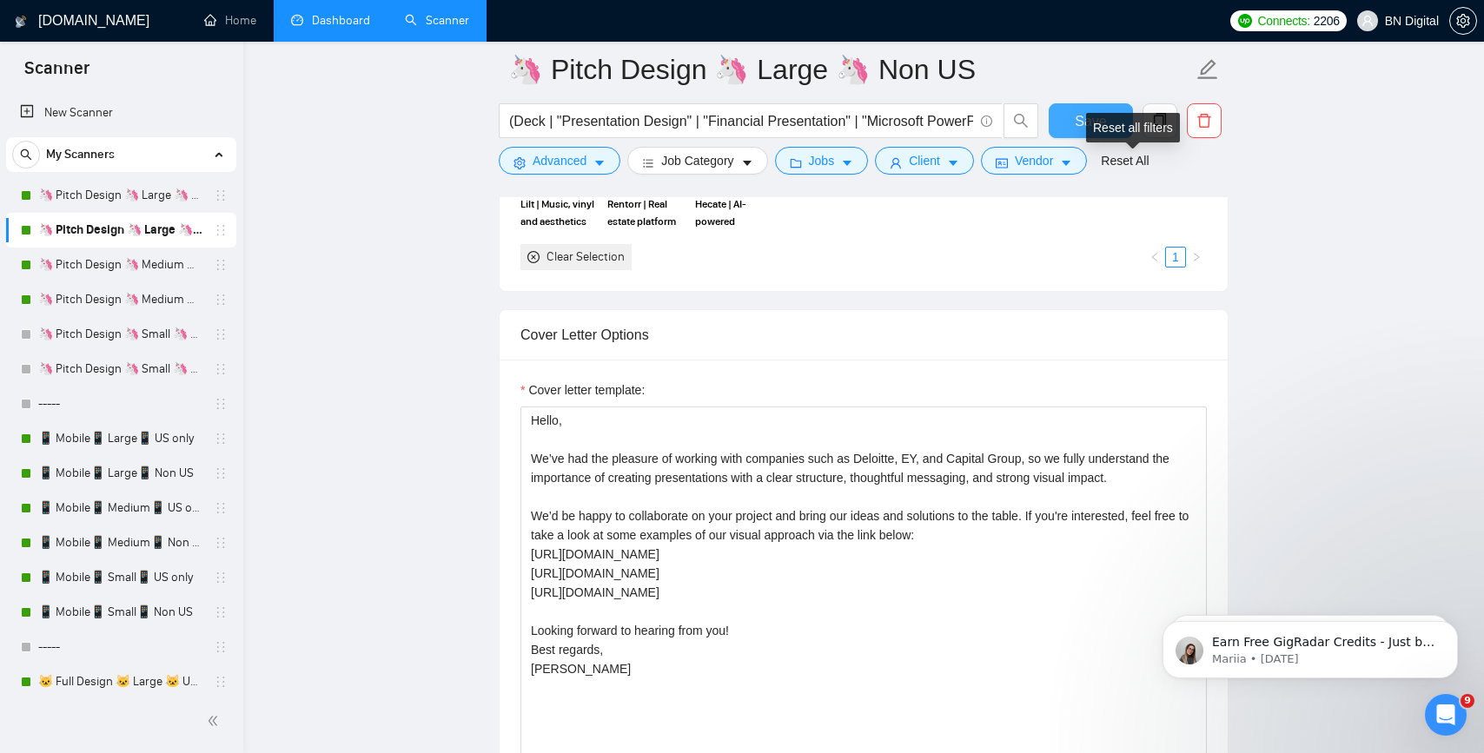
click at [1069, 117] on button "Save" at bounding box center [1091, 120] width 84 height 35
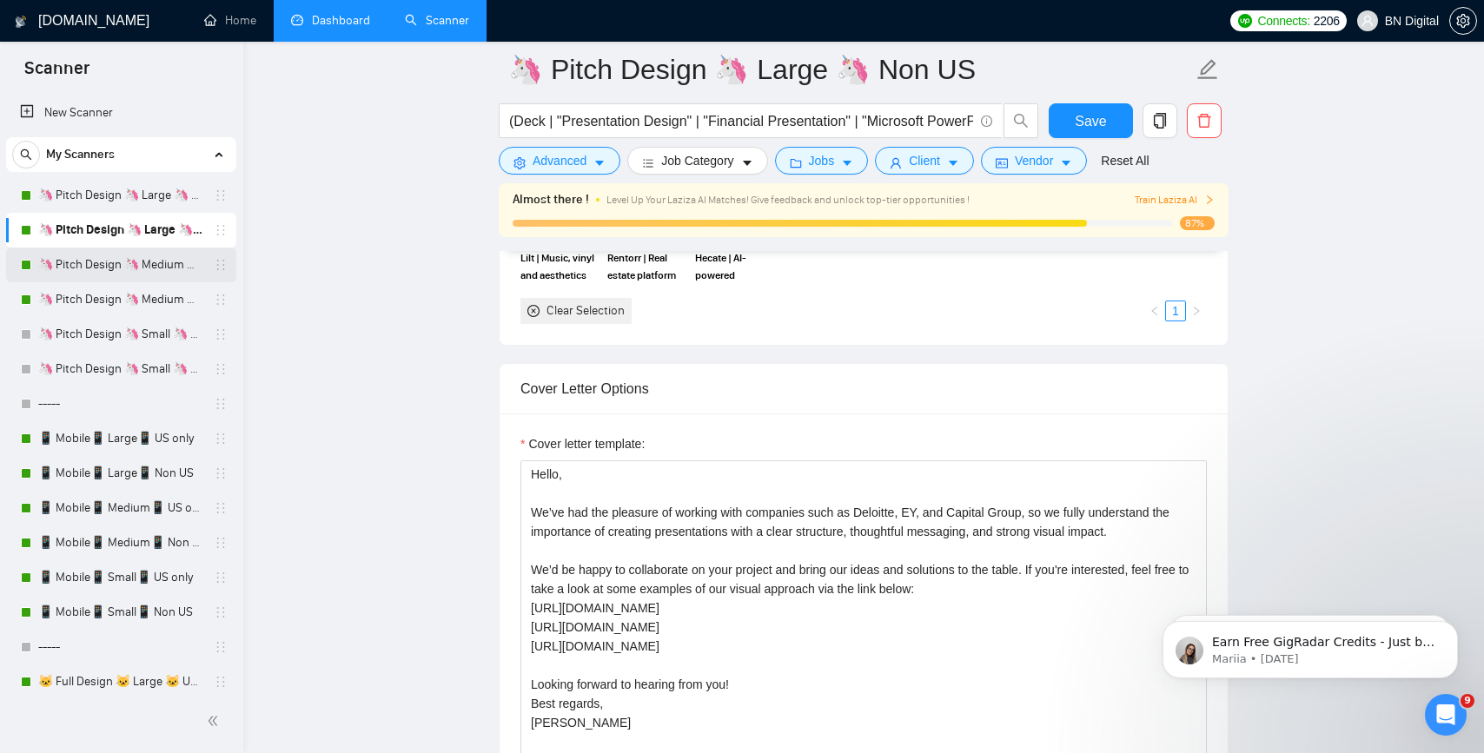
click at [157, 269] on link "🦄 Pitch Design 🦄 Medium 🦄 US Only" at bounding box center [120, 265] width 165 height 35
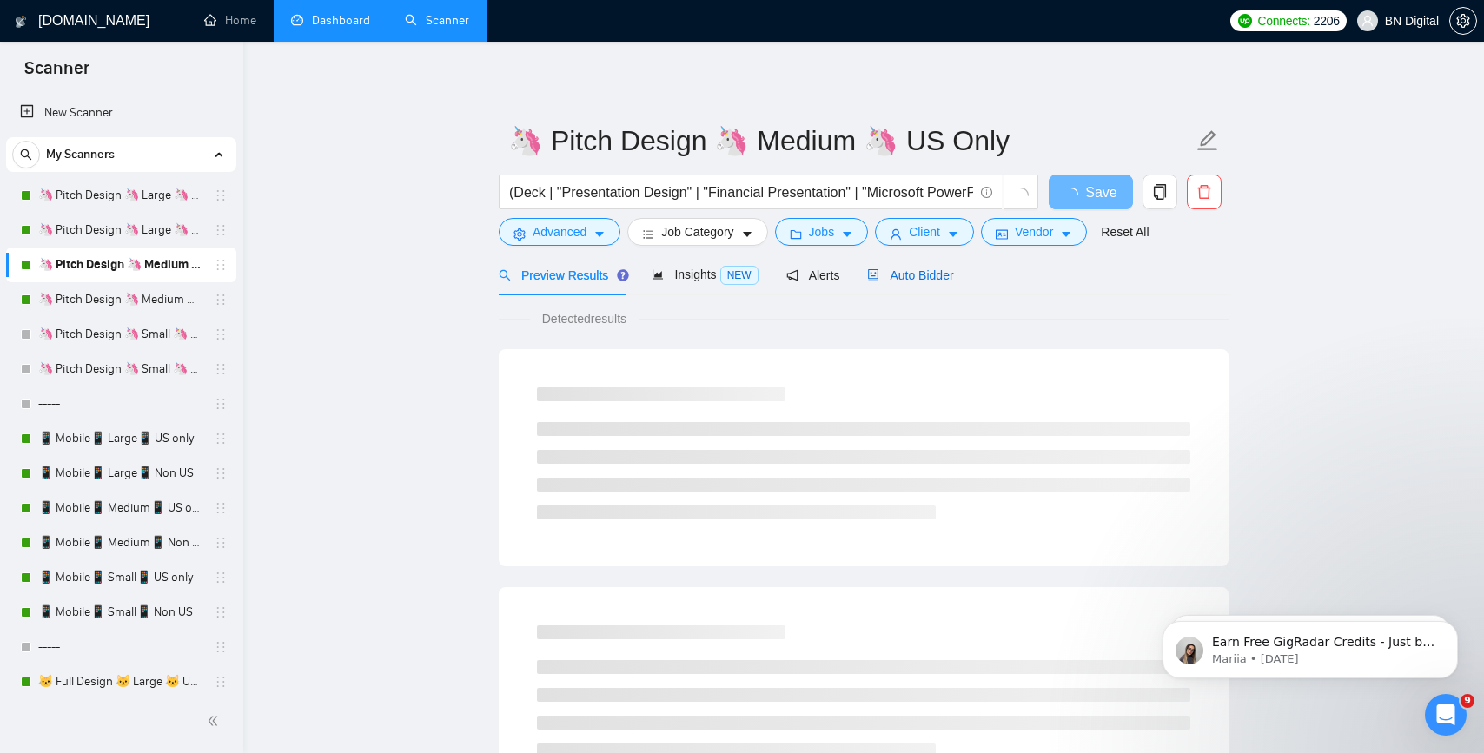
click at [887, 270] on span "Auto Bidder" at bounding box center [910, 276] width 86 height 14
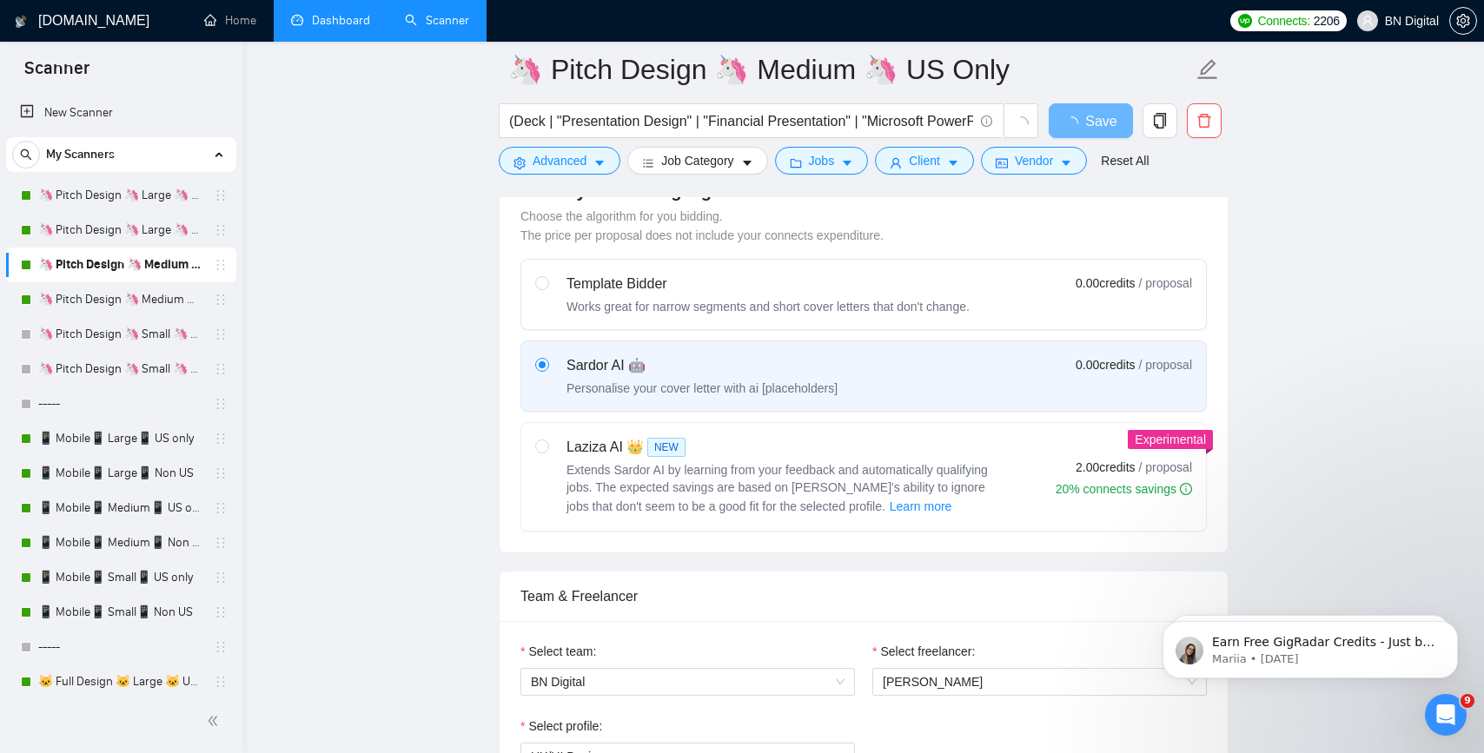
scroll to position [613, 0]
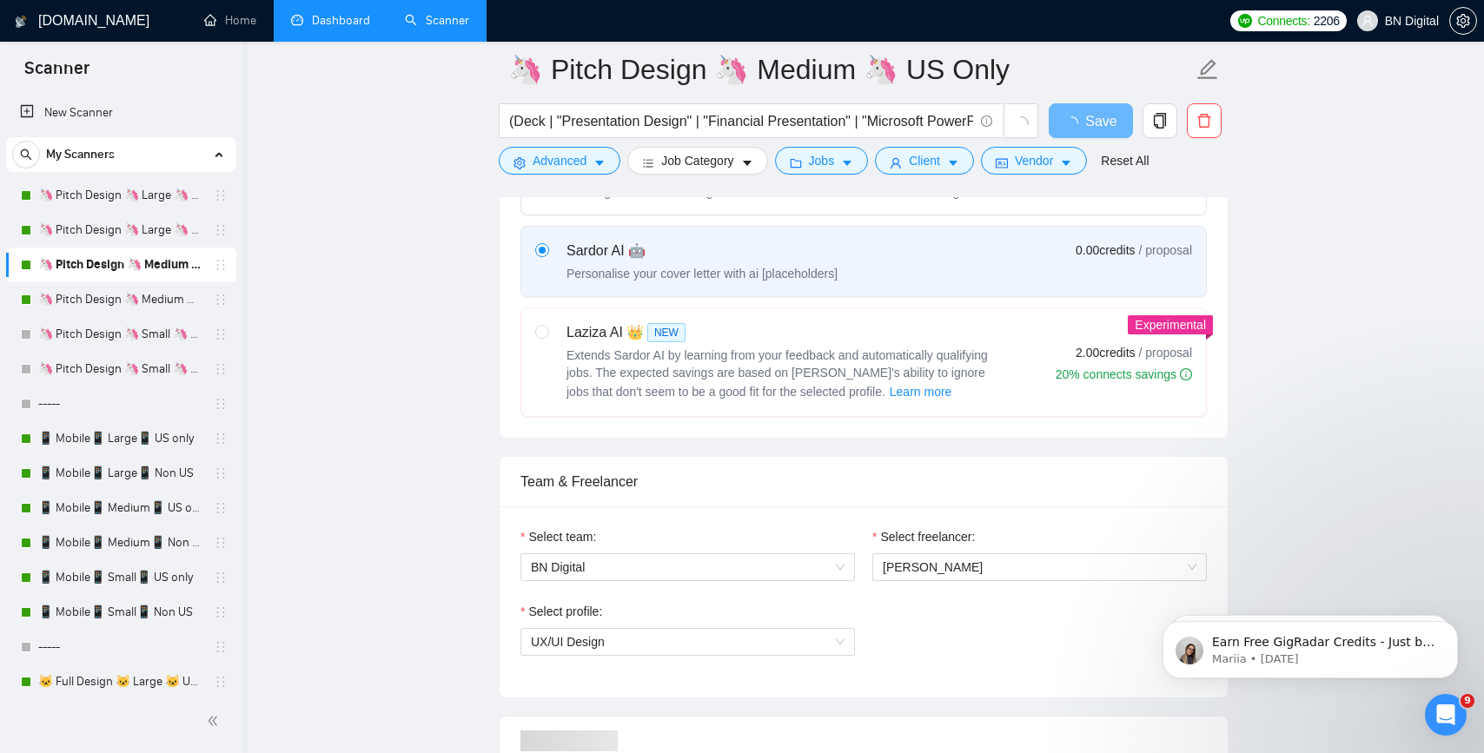
click at [877, 345] on div "Laziza AI 👑 NEW Extends Sardor AI by learning from your feedback and automatica…" at bounding box center [784, 362] width 434 height 80
click at [547, 337] on input "radio" at bounding box center [541, 331] width 12 height 12
radio input "true"
radio input "false"
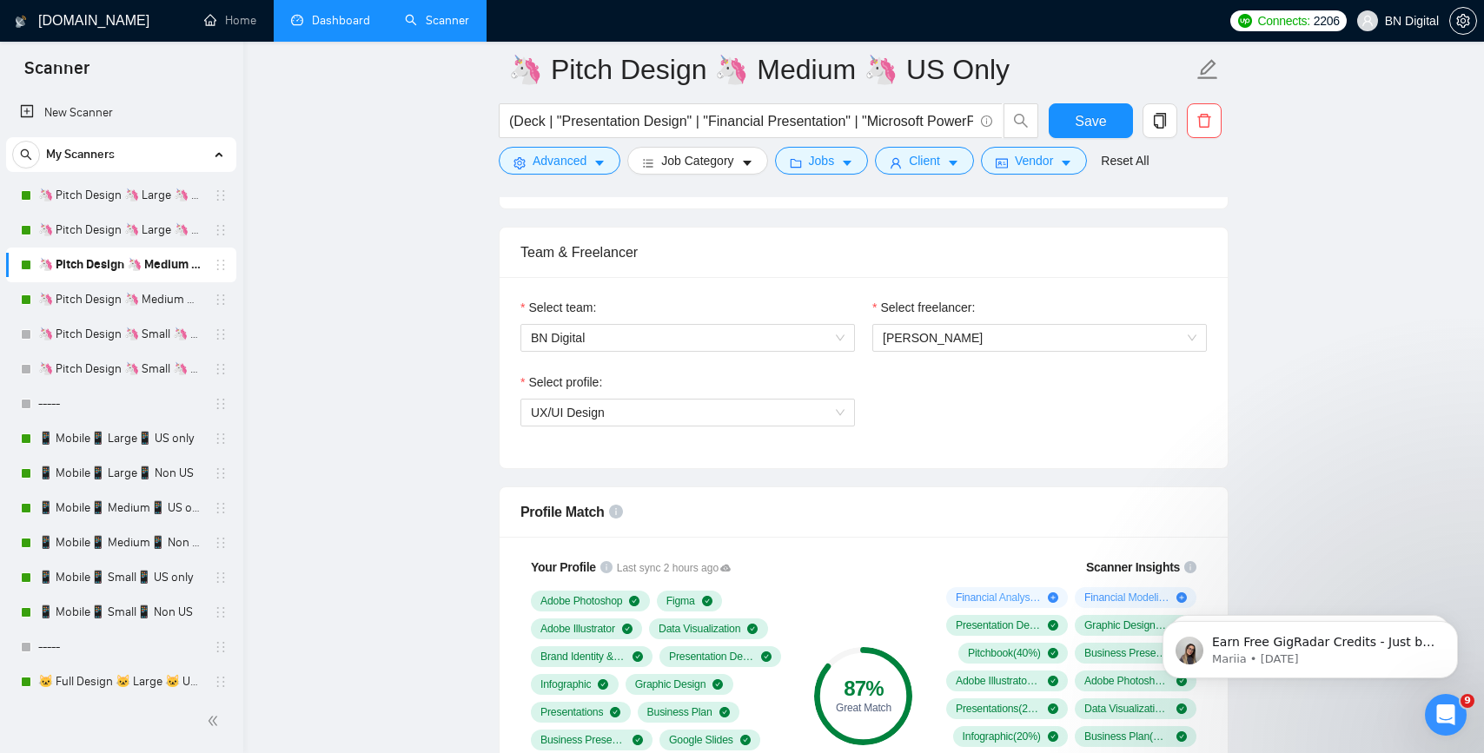
scroll to position [851, 0]
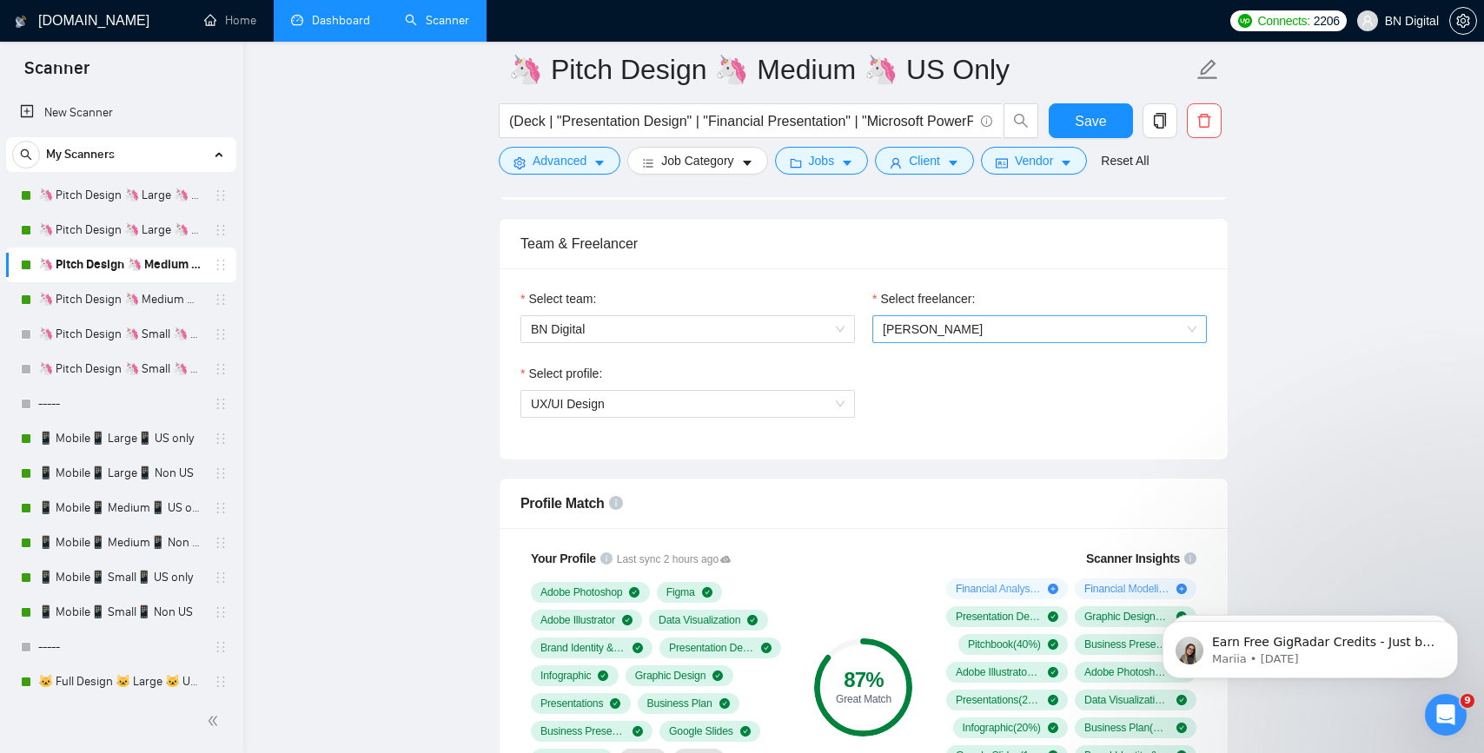
click at [938, 327] on span "[PERSON_NAME]" at bounding box center [933, 329] width 100 height 14
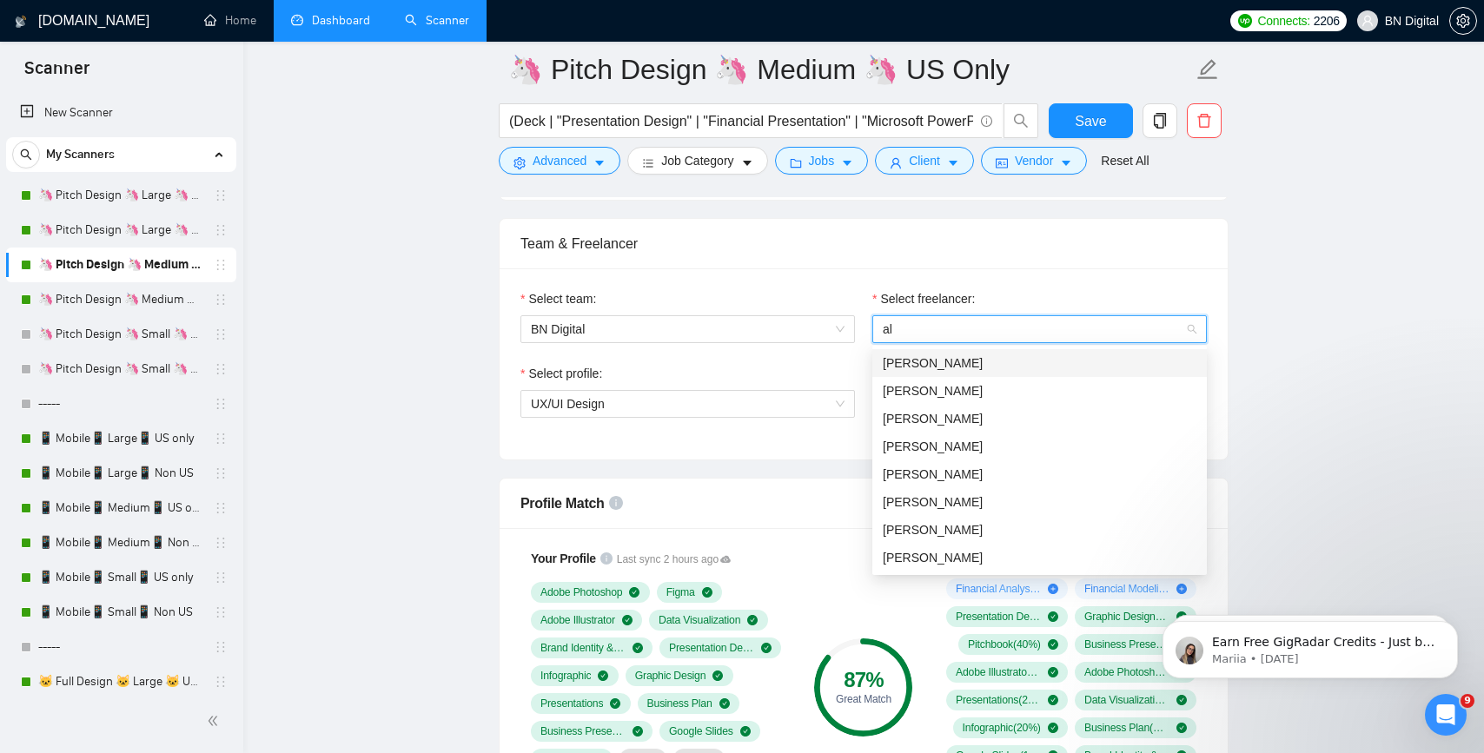
type input "ale"
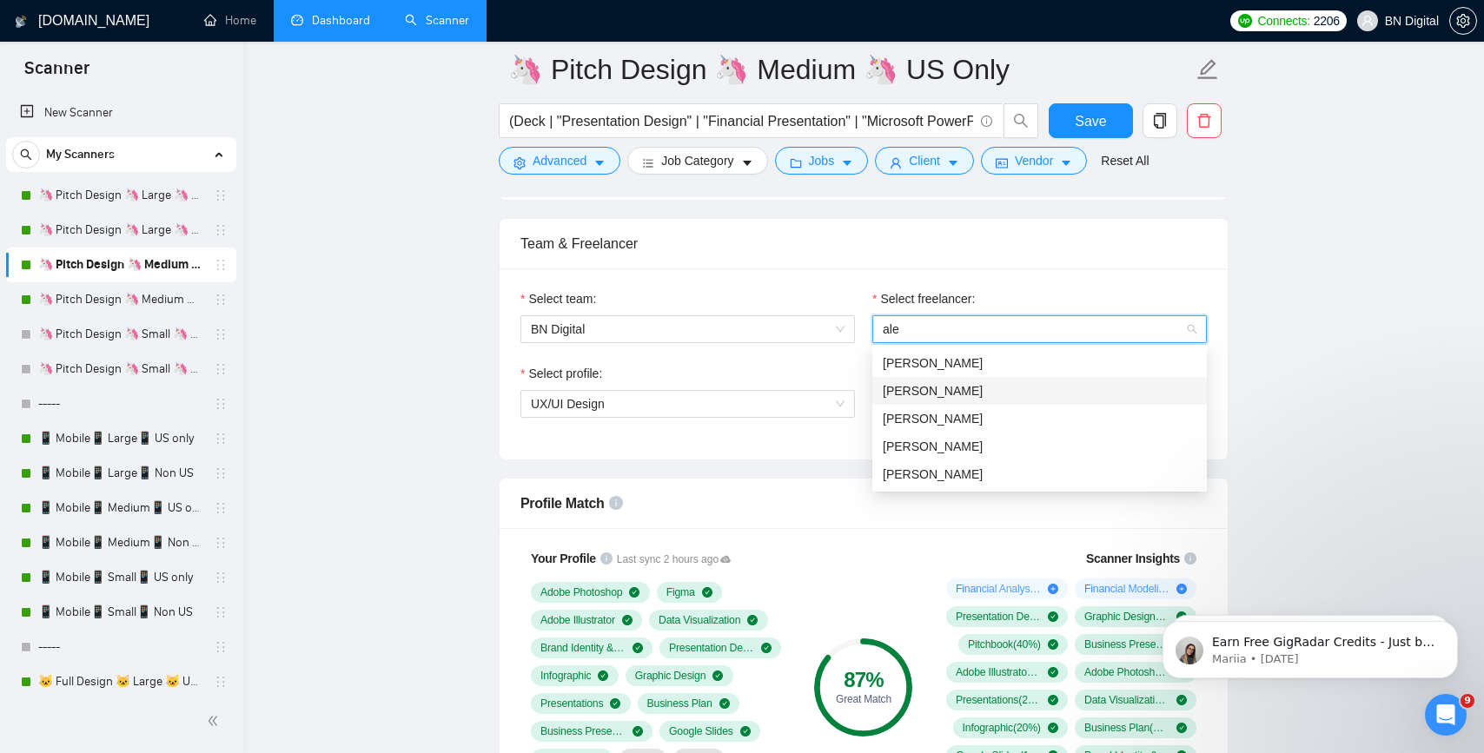
click at [928, 386] on span "[PERSON_NAME]" at bounding box center [933, 391] width 100 height 14
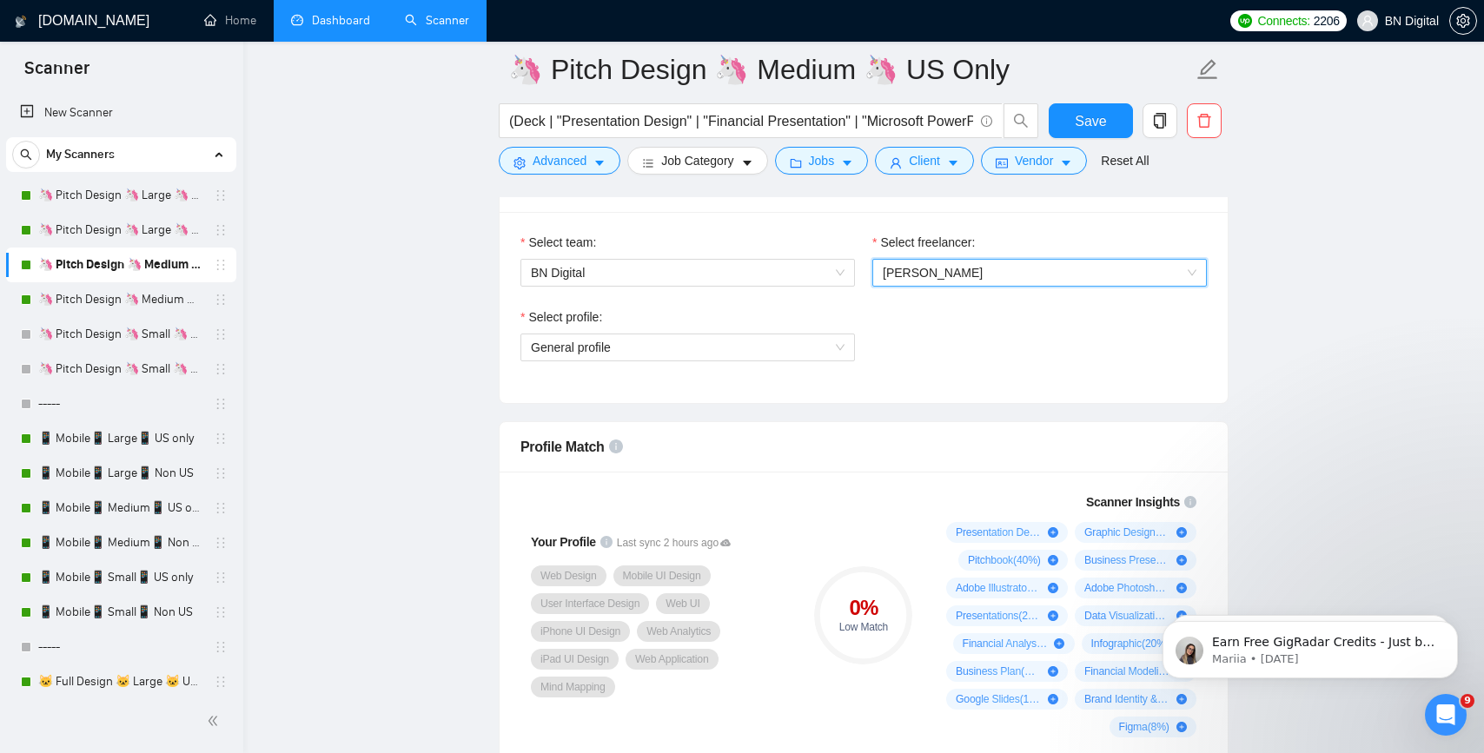
scroll to position [713, 0]
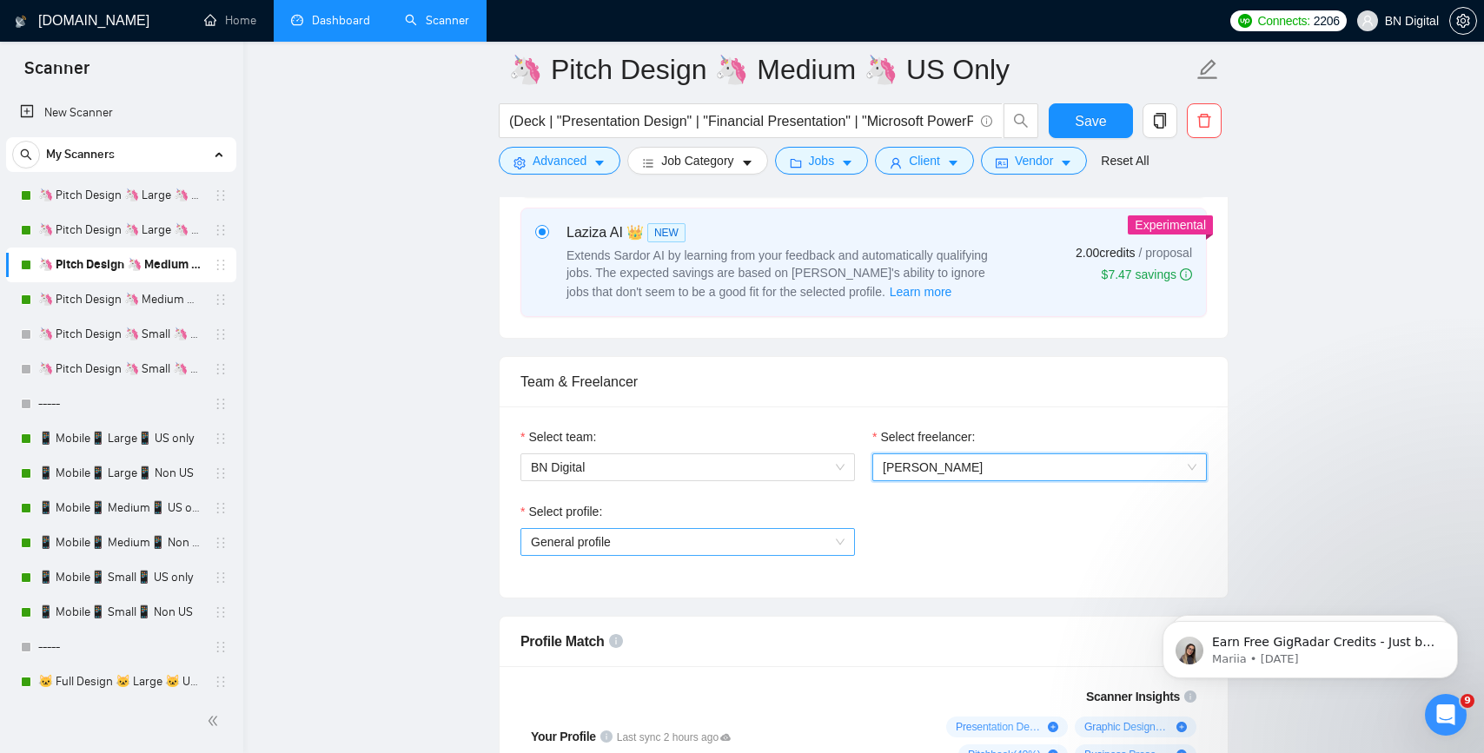
click at [595, 536] on span "General profile" at bounding box center [688, 542] width 314 height 26
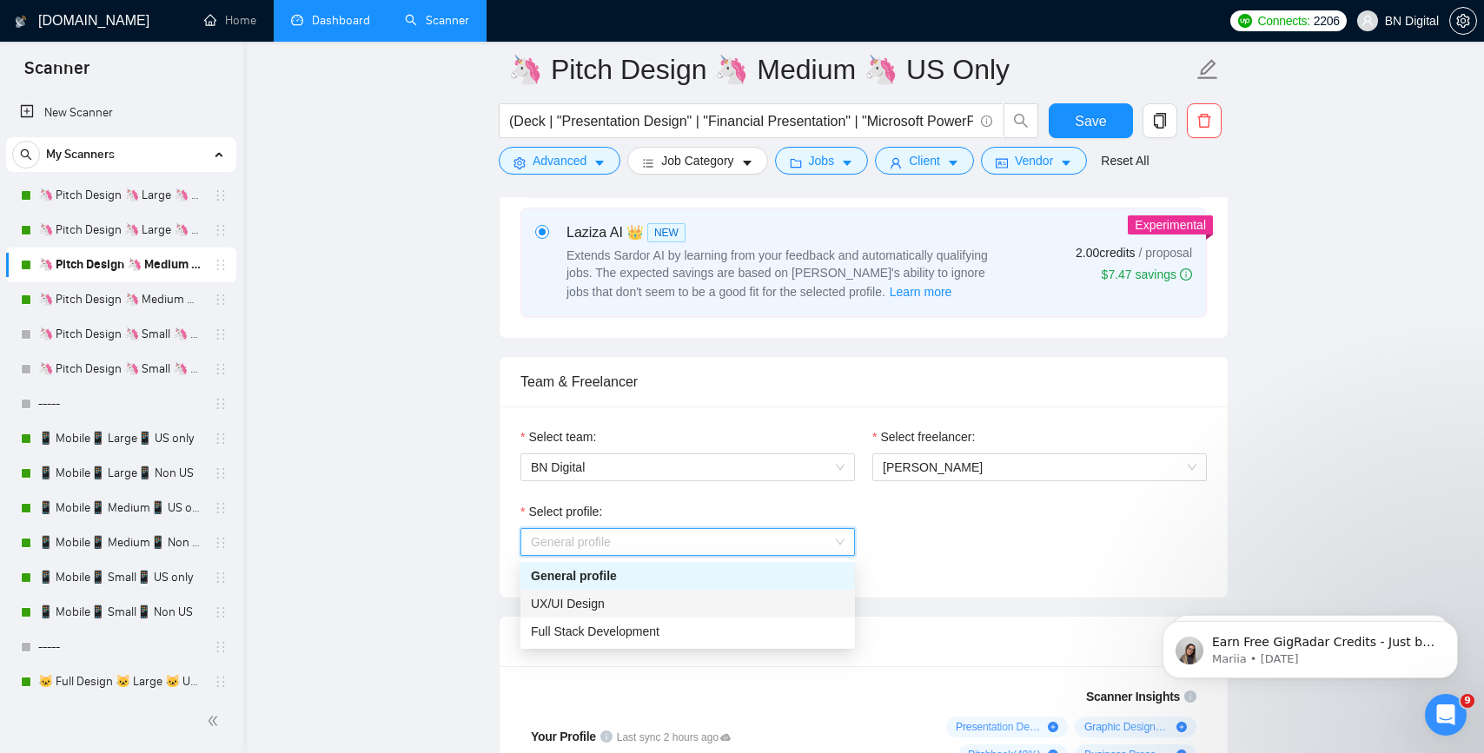
click at [596, 613] on div "UX/UI Design" at bounding box center [688, 604] width 335 height 28
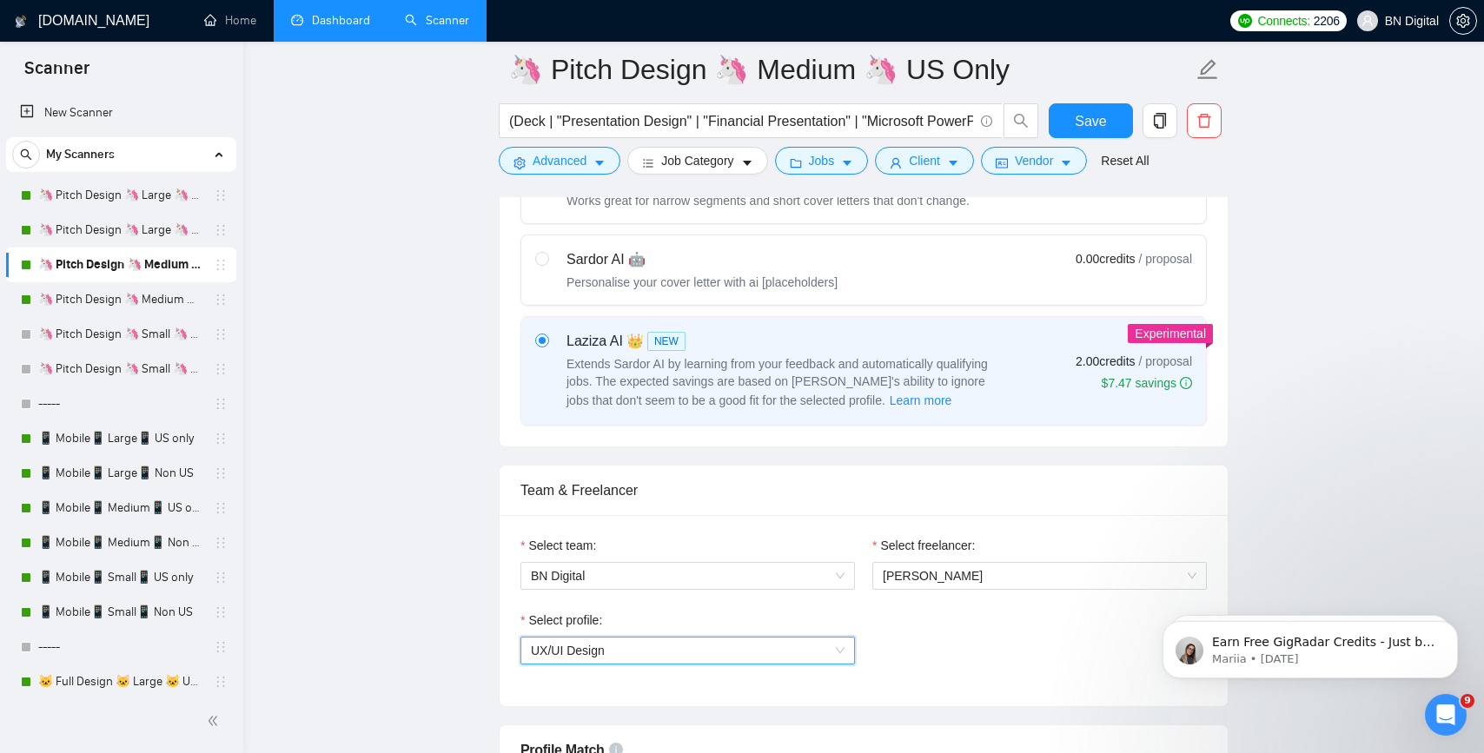
scroll to position [602, 0]
click at [613, 655] on span "UX/UI Design" at bounding box center [688, 653] width 314 height 26
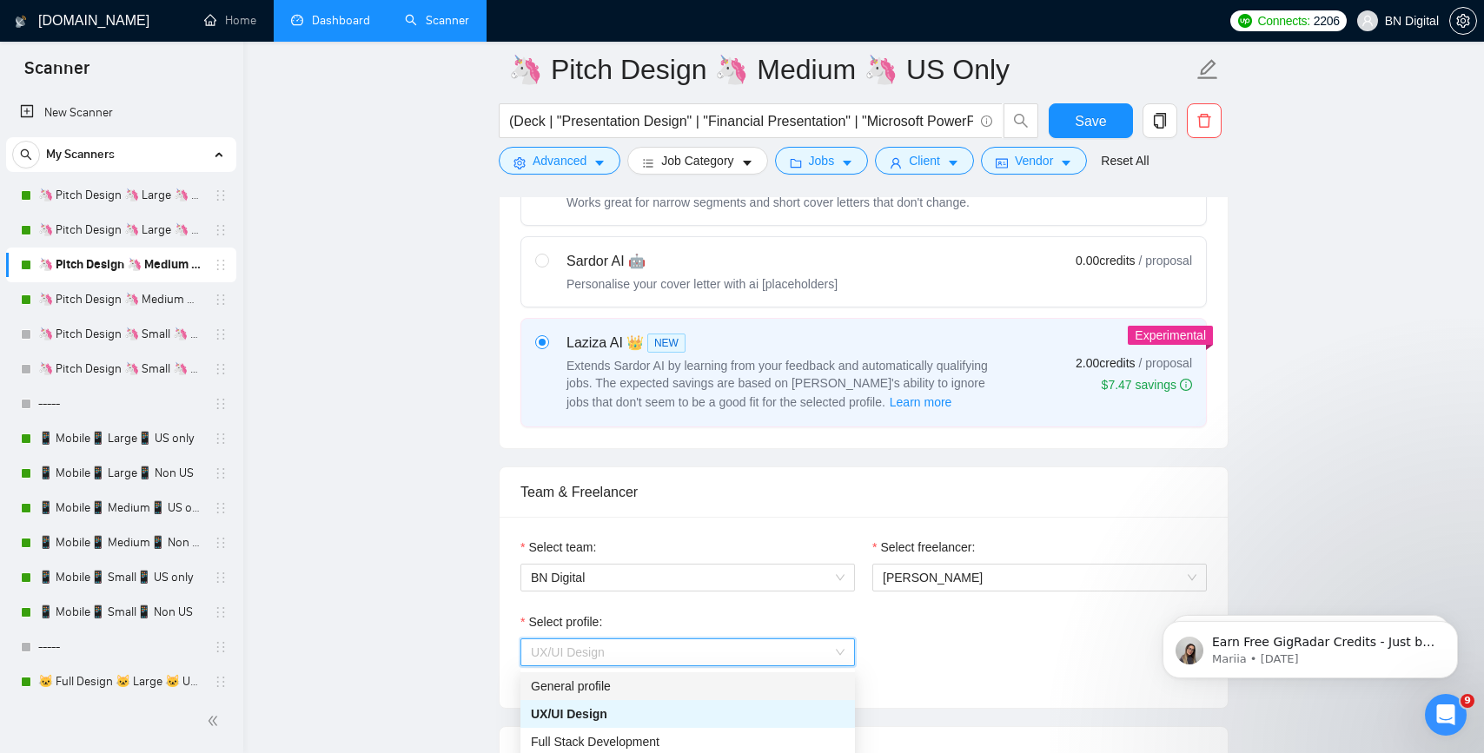
click at [614, 678] on div "General profile" at bounding box center [688, 686] width 314 height 19
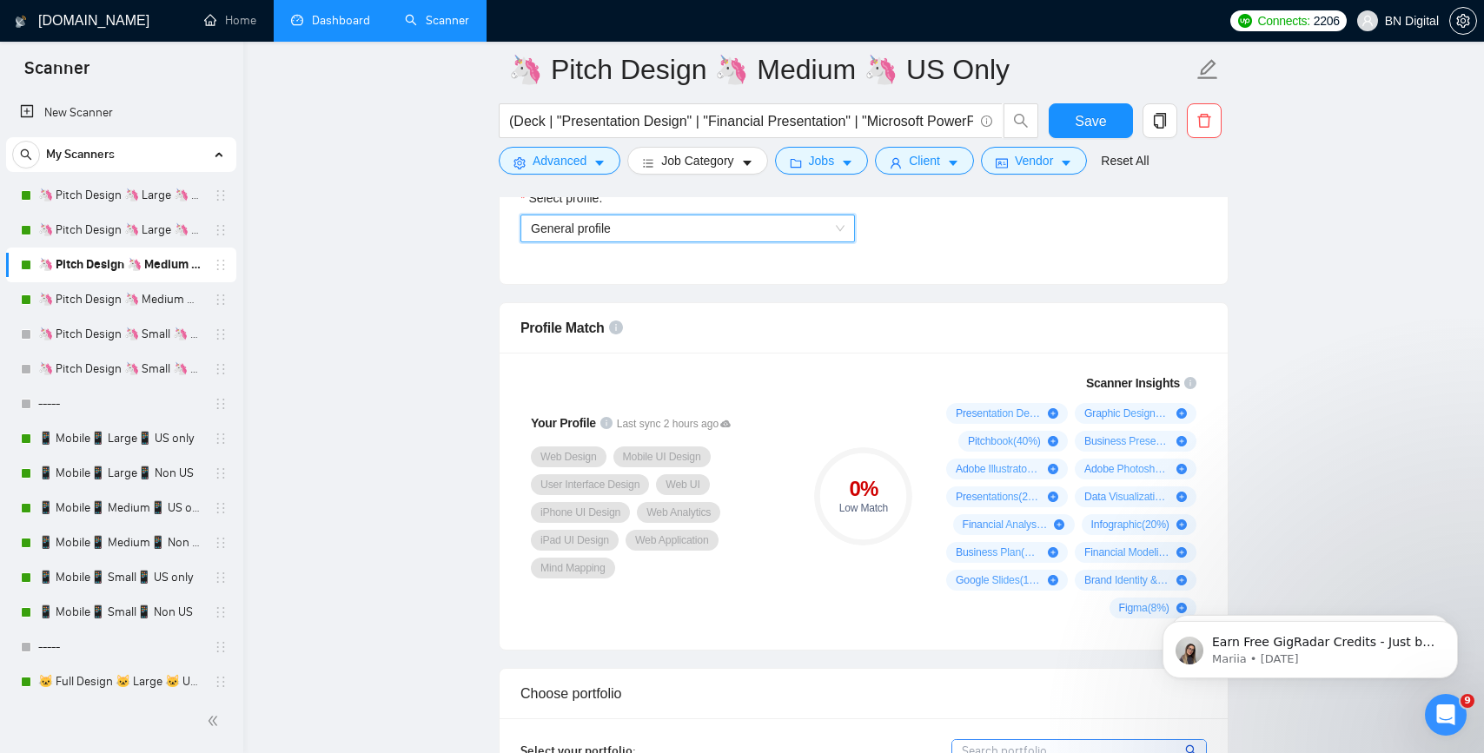
scroll to position [689, 0]
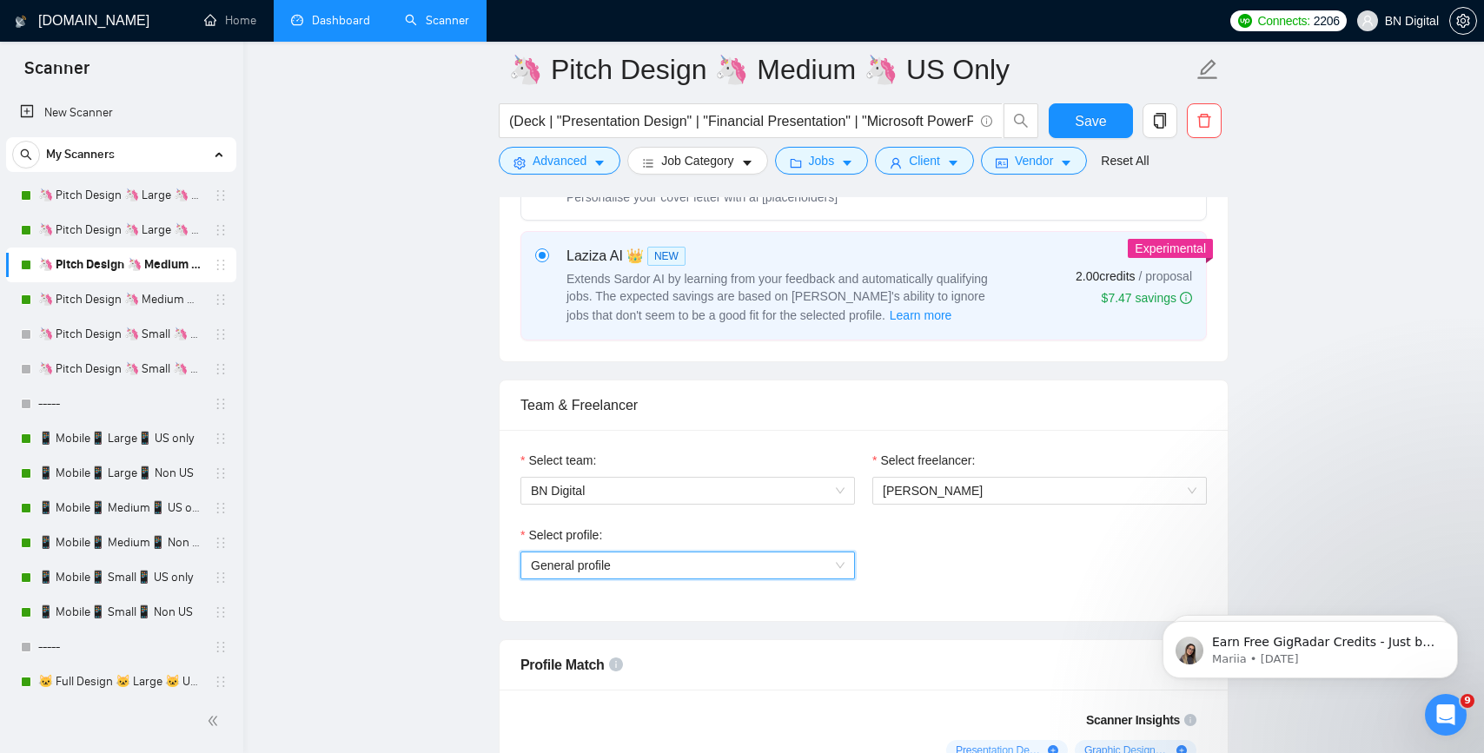
click at [640, 569] on span "General profile" at bounding box center [688, 566] width 314 height 26
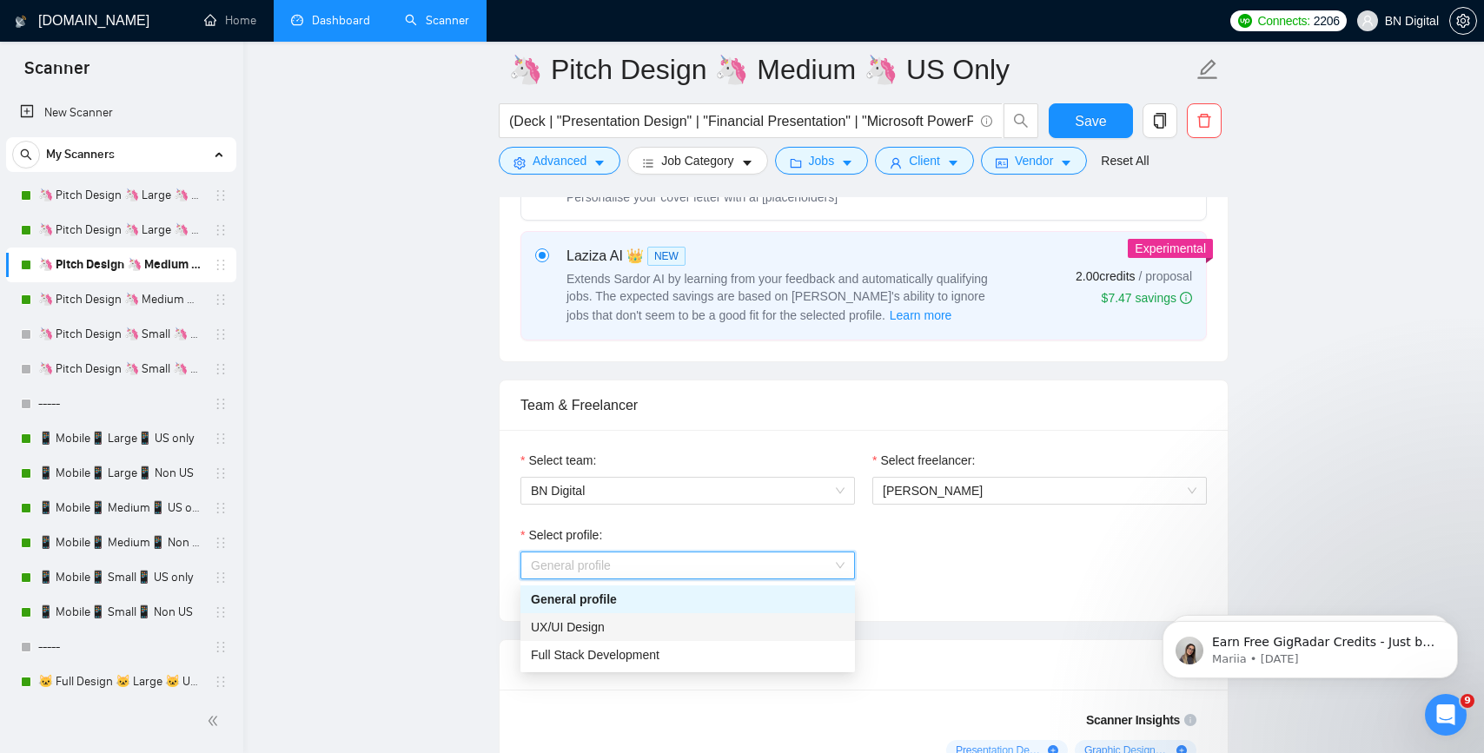
click at [634, 627] on div "UX/UI Design" at bounding box center [688, 627] width 314 height 19
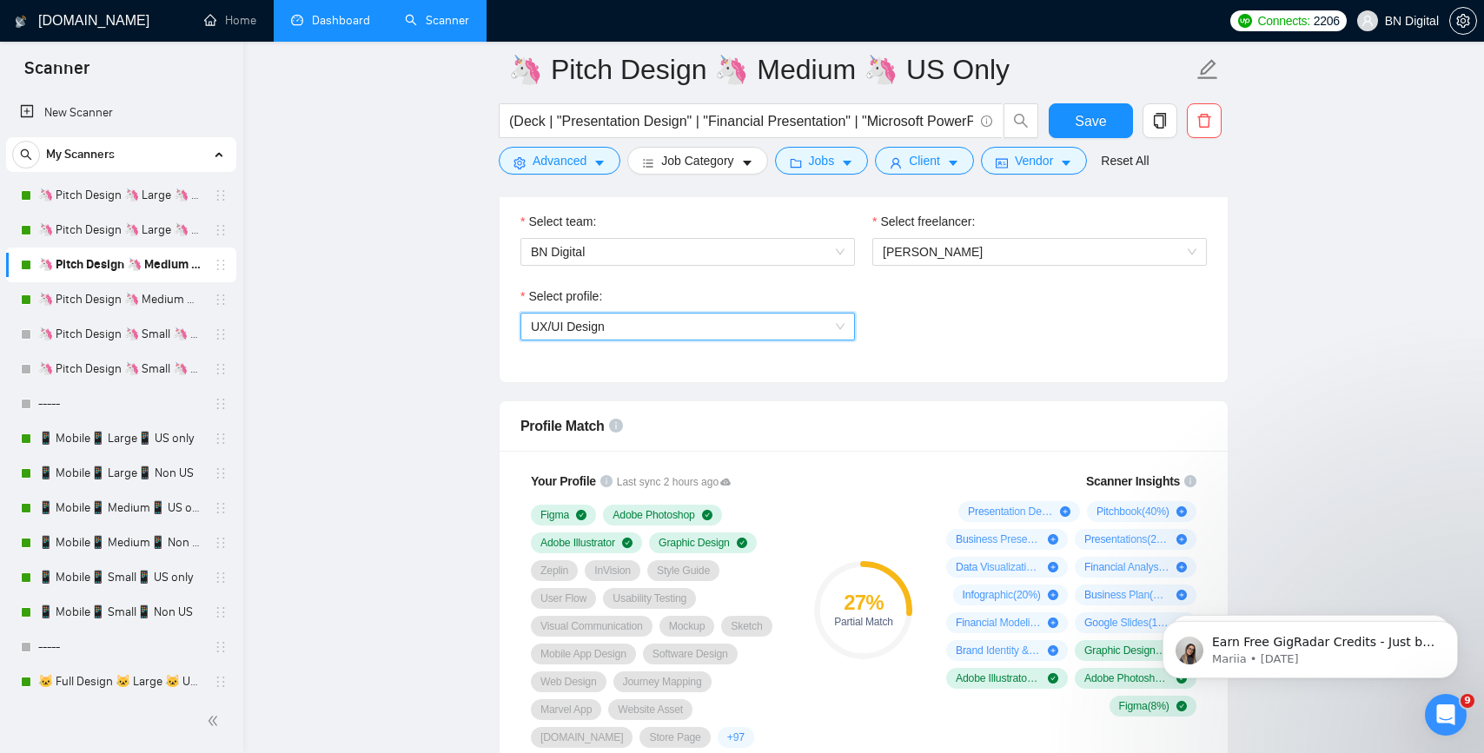
scroll to position [879, 0]
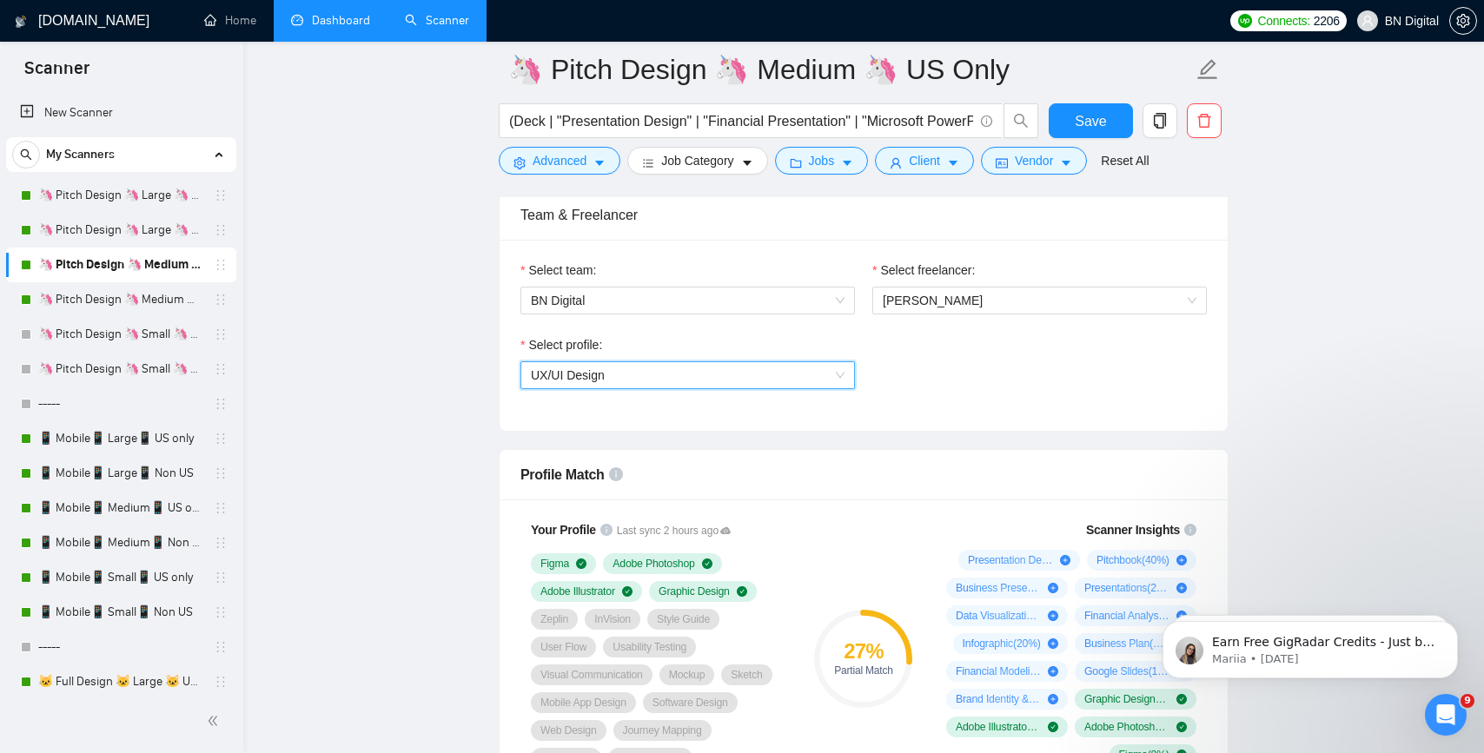
click at [682, 388] on div "UX/UI Design" at bounding box center [688, 375] width 335 height 28
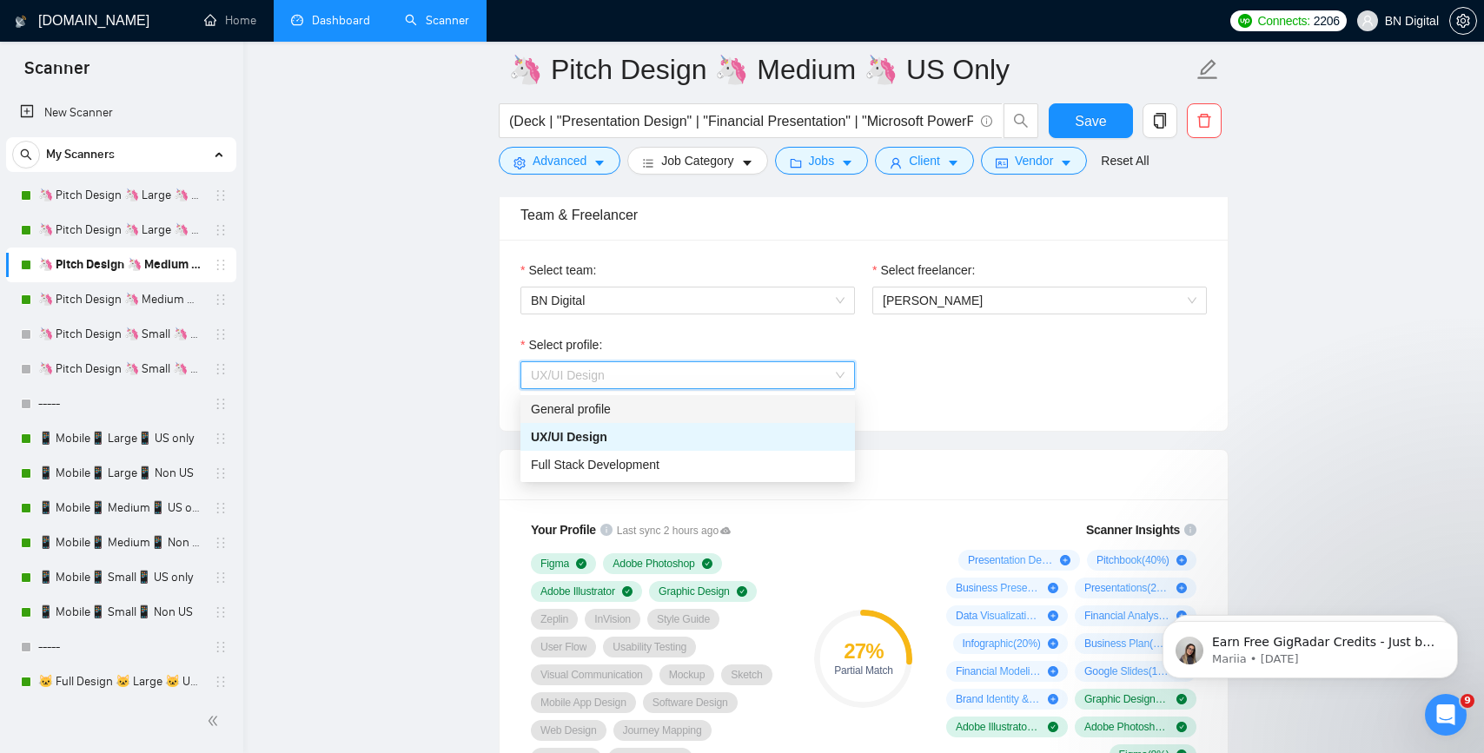
click at [672, 410] on div "General profile" at bounding box center [688, 409] width 314 height 19
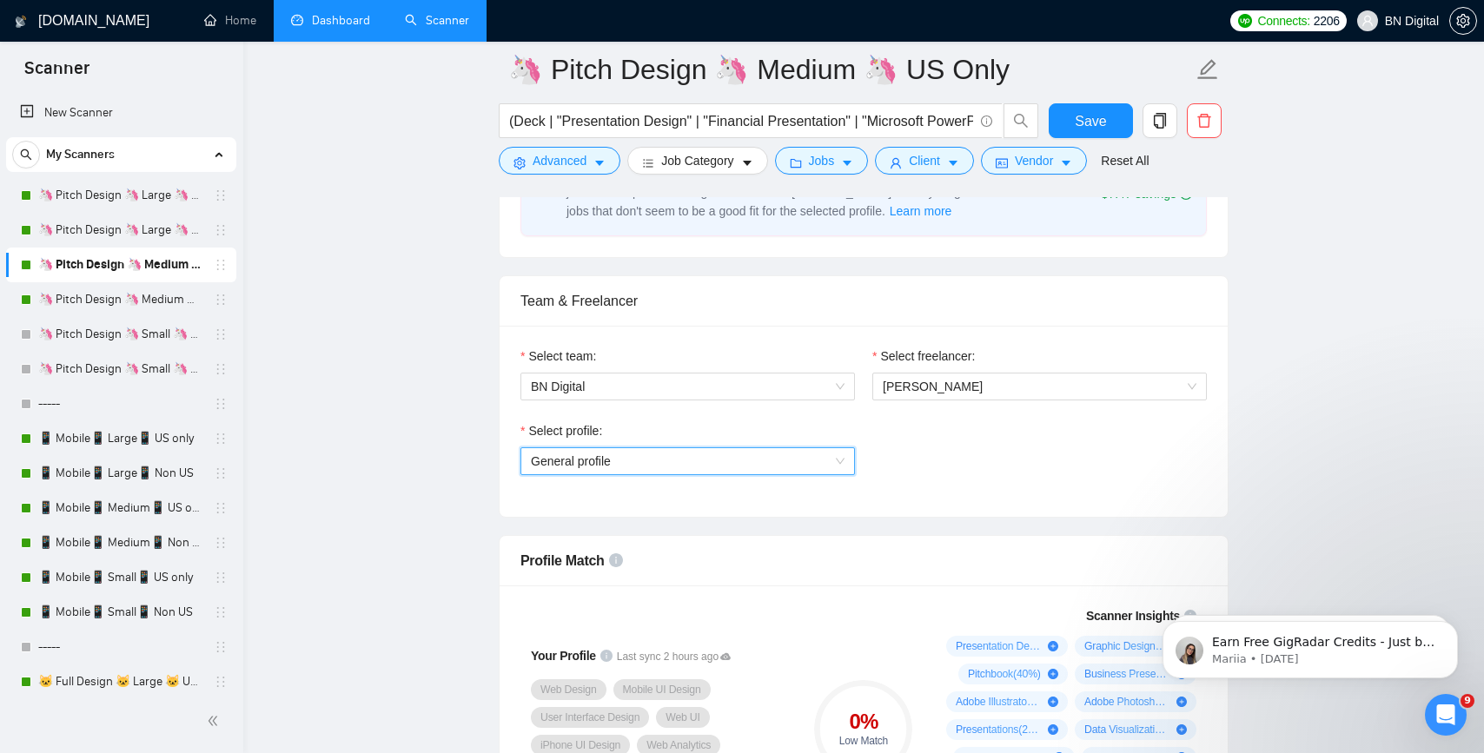
scroll to position [759, 0]
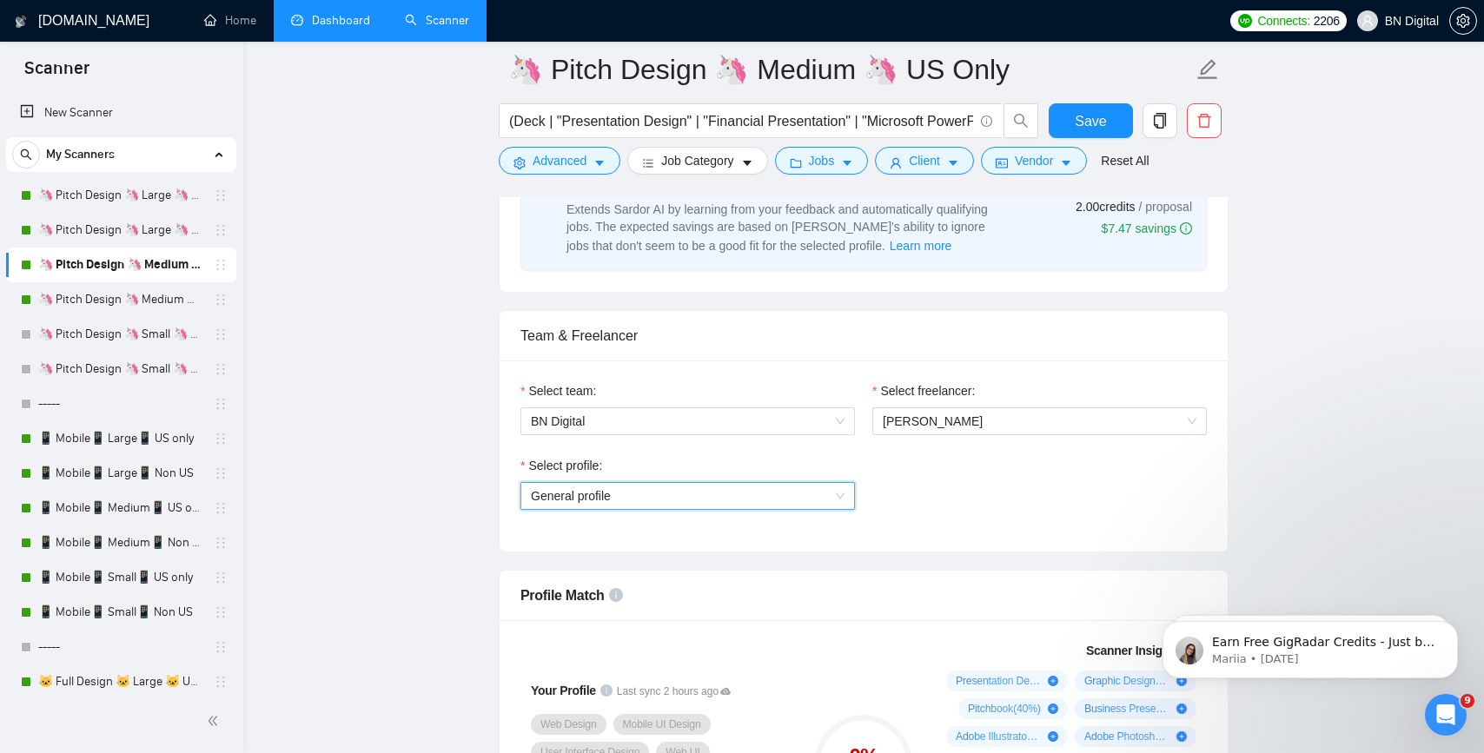
click at [652, 495] on span "General profile" at bounding box center [688, 496] width 314 height 26
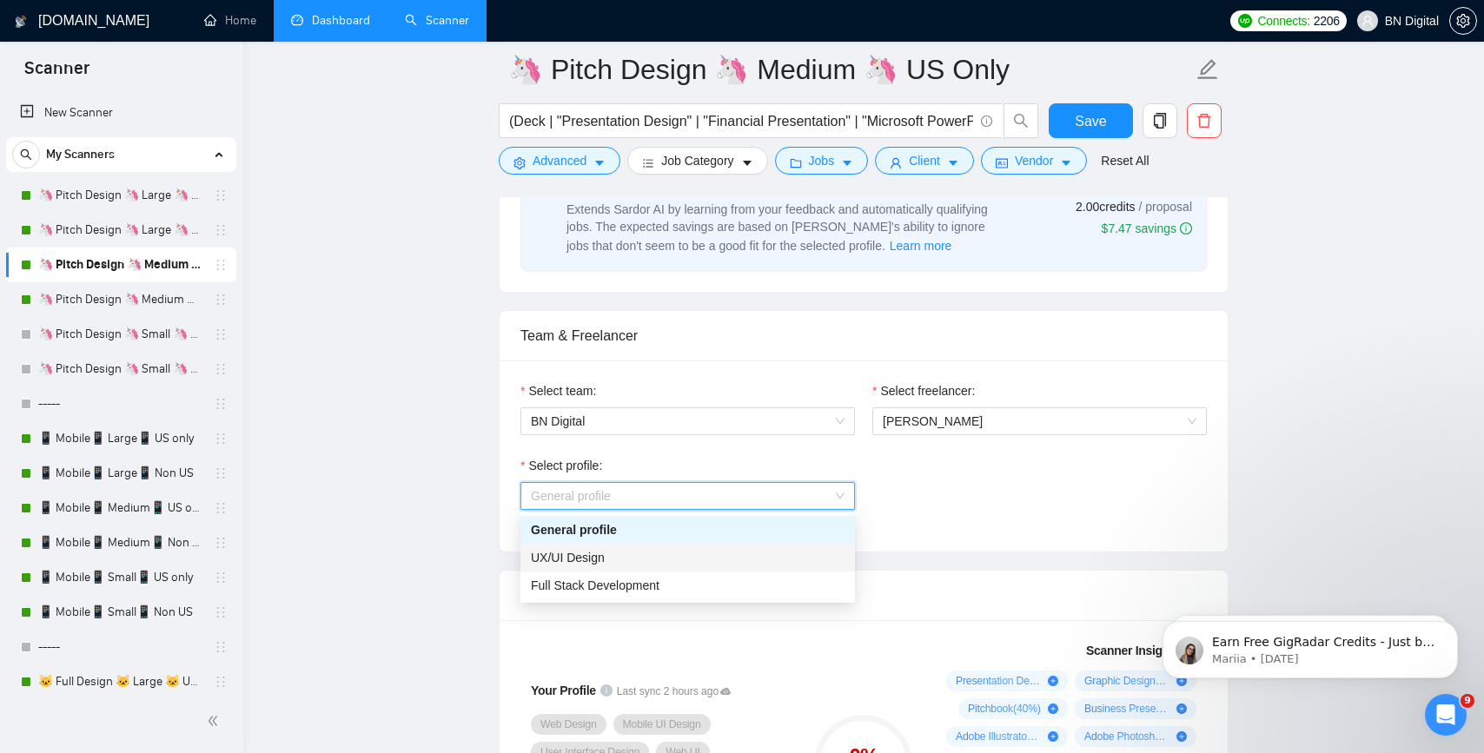
click at [640, 559] on div "UX/UI Design" at bounding box center [688, 557] width 314 height 19
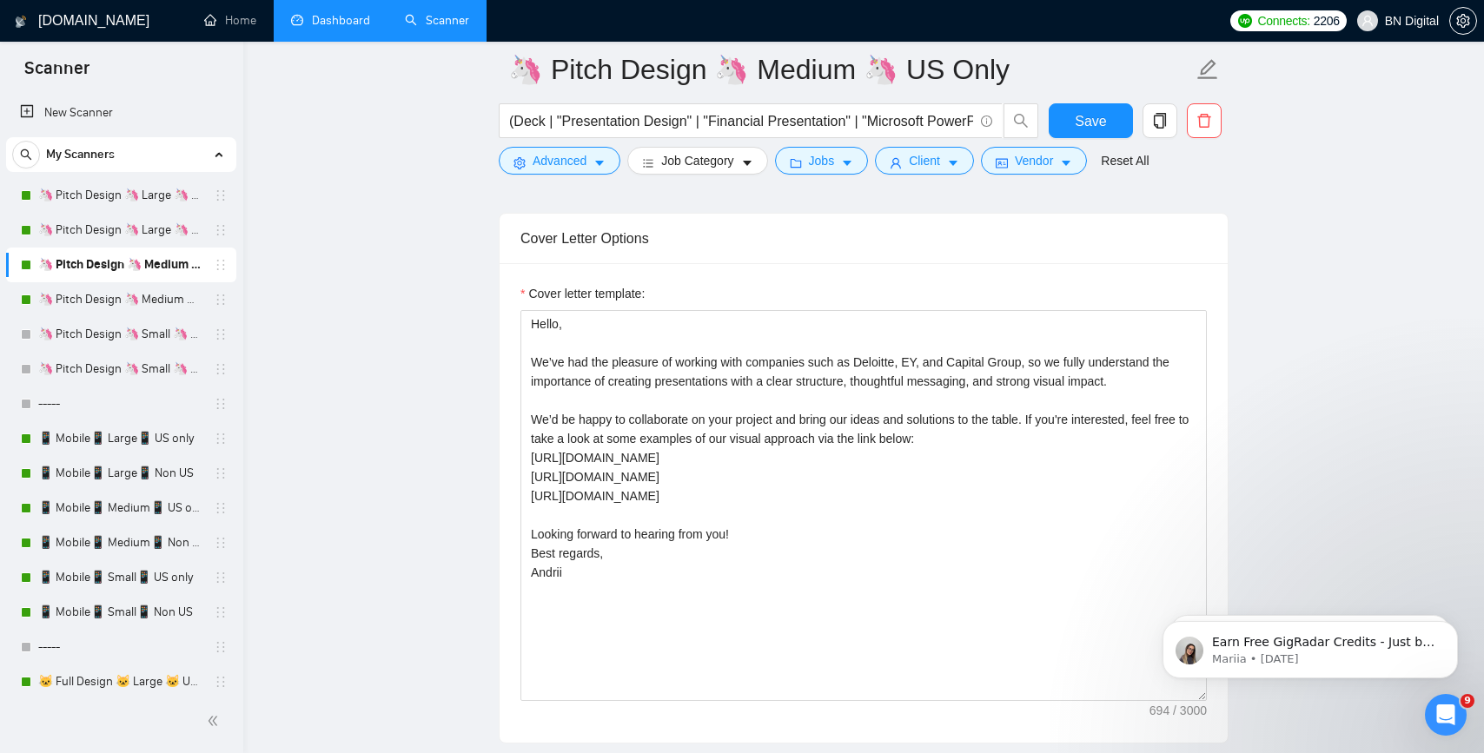
scroll to position [2041, 0]
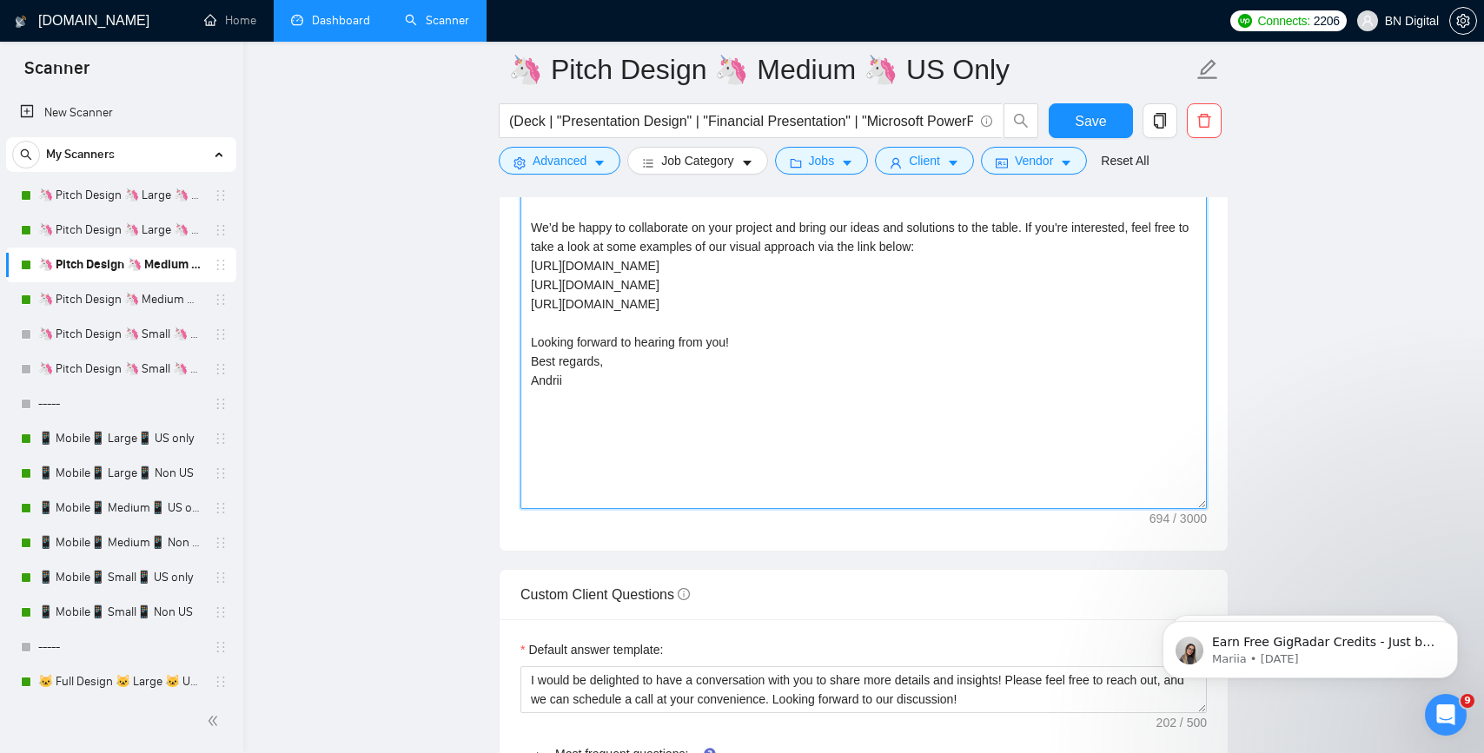
click at [626, 480] on textarea "Hello, We’ve had the pleasure of working with companies such as Deloitte, EY, a…" at bounding box center [864, 313] width 686 height 391
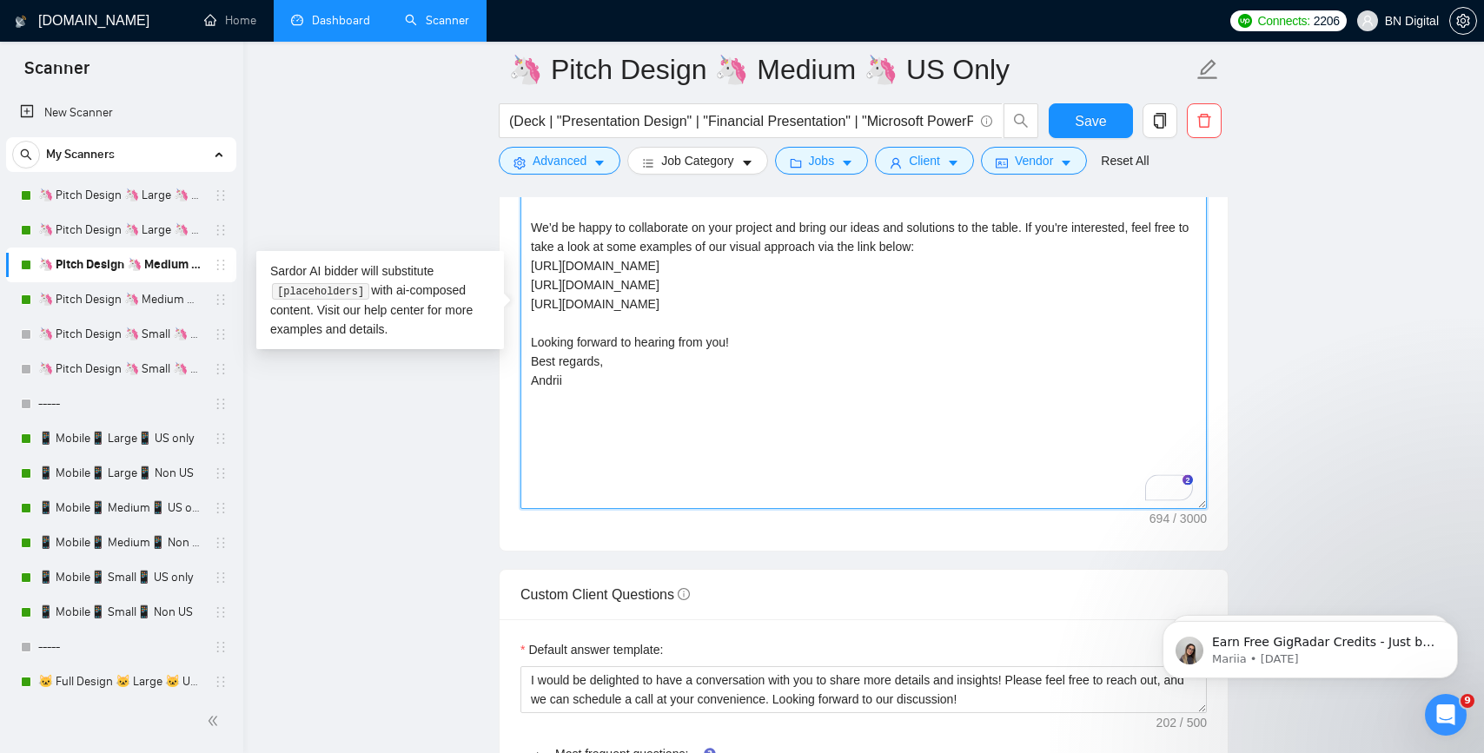
paste textarea "lex"
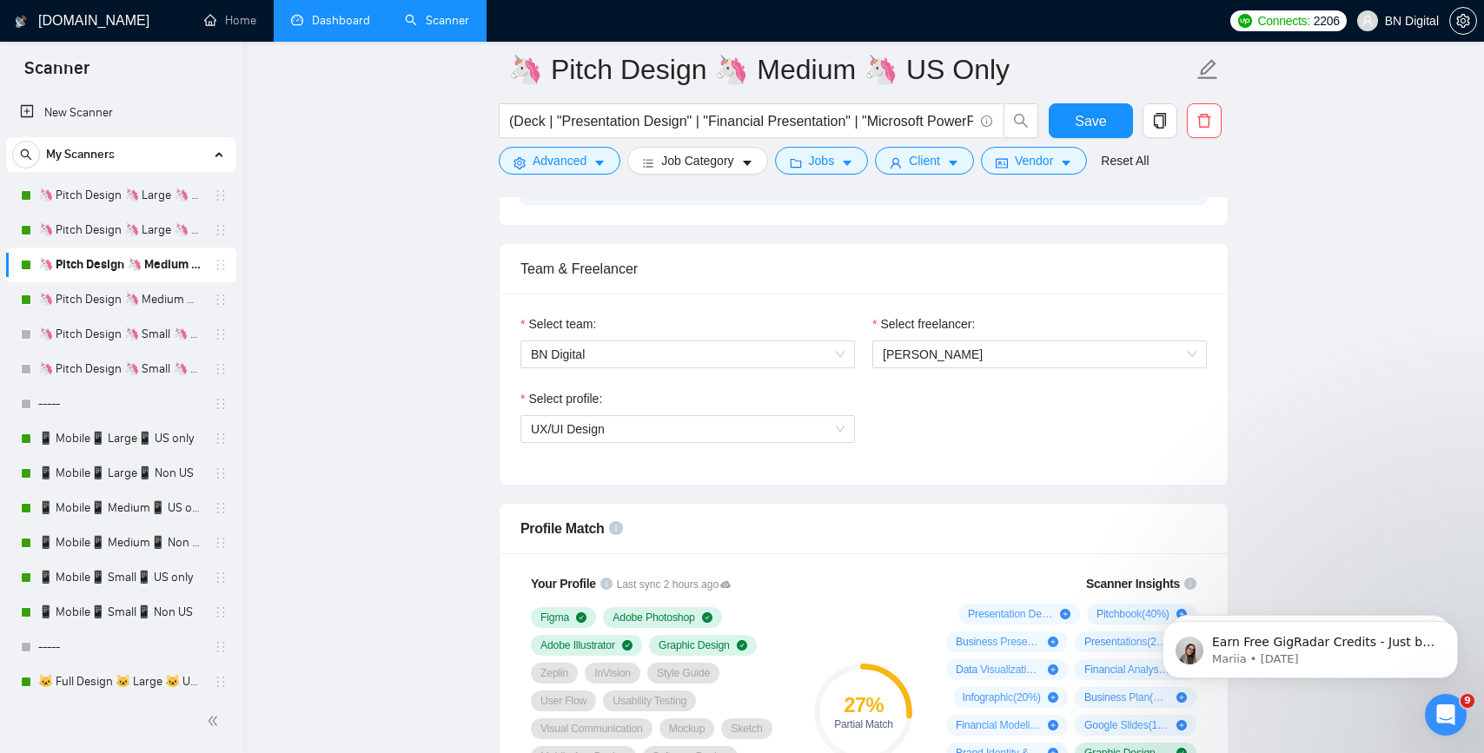
scroll to position [788, 0]
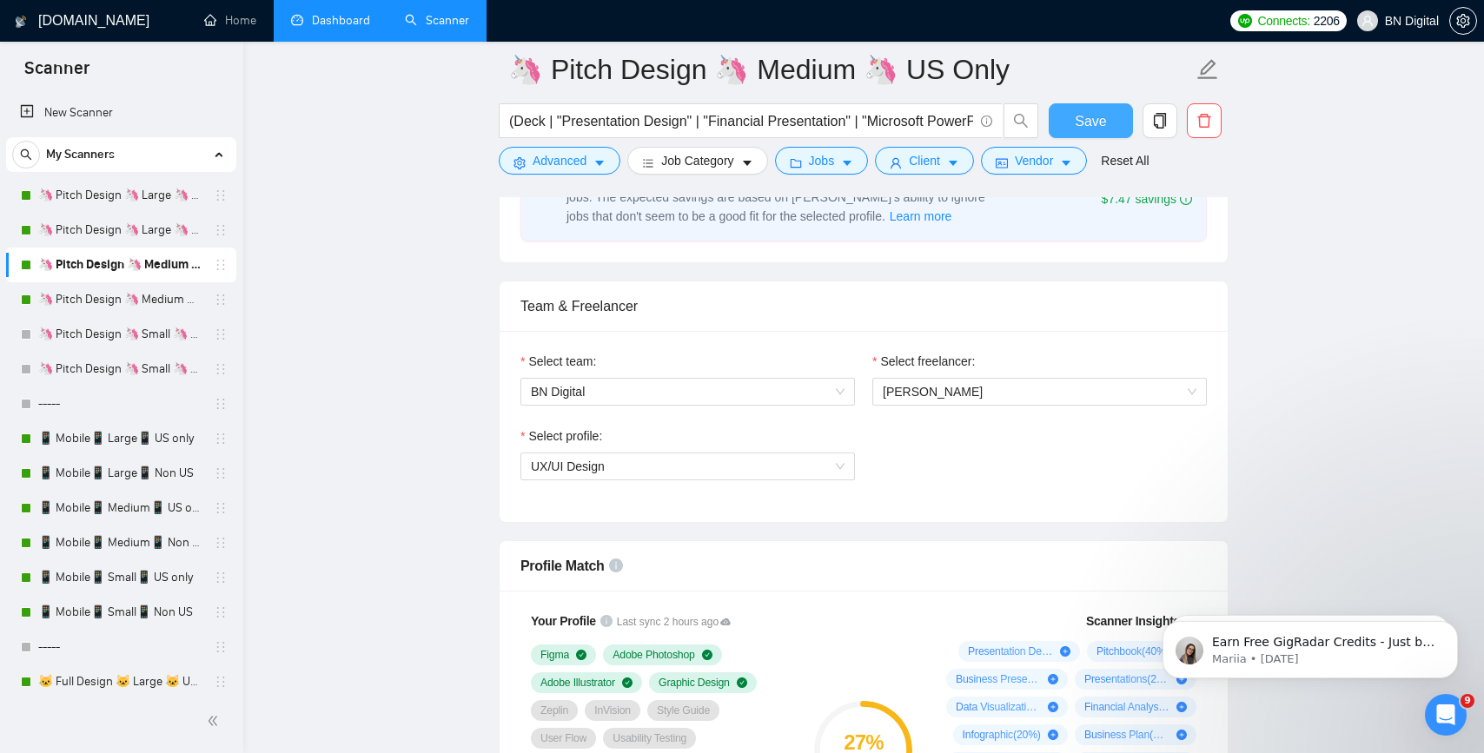
type textarea "Hello, We’ve had the pleasure of working with companies such as Deloitte, EY, a…"
click at [1095, 122] on span "Save" at bounding box center [1090, 121] width 31 height 22
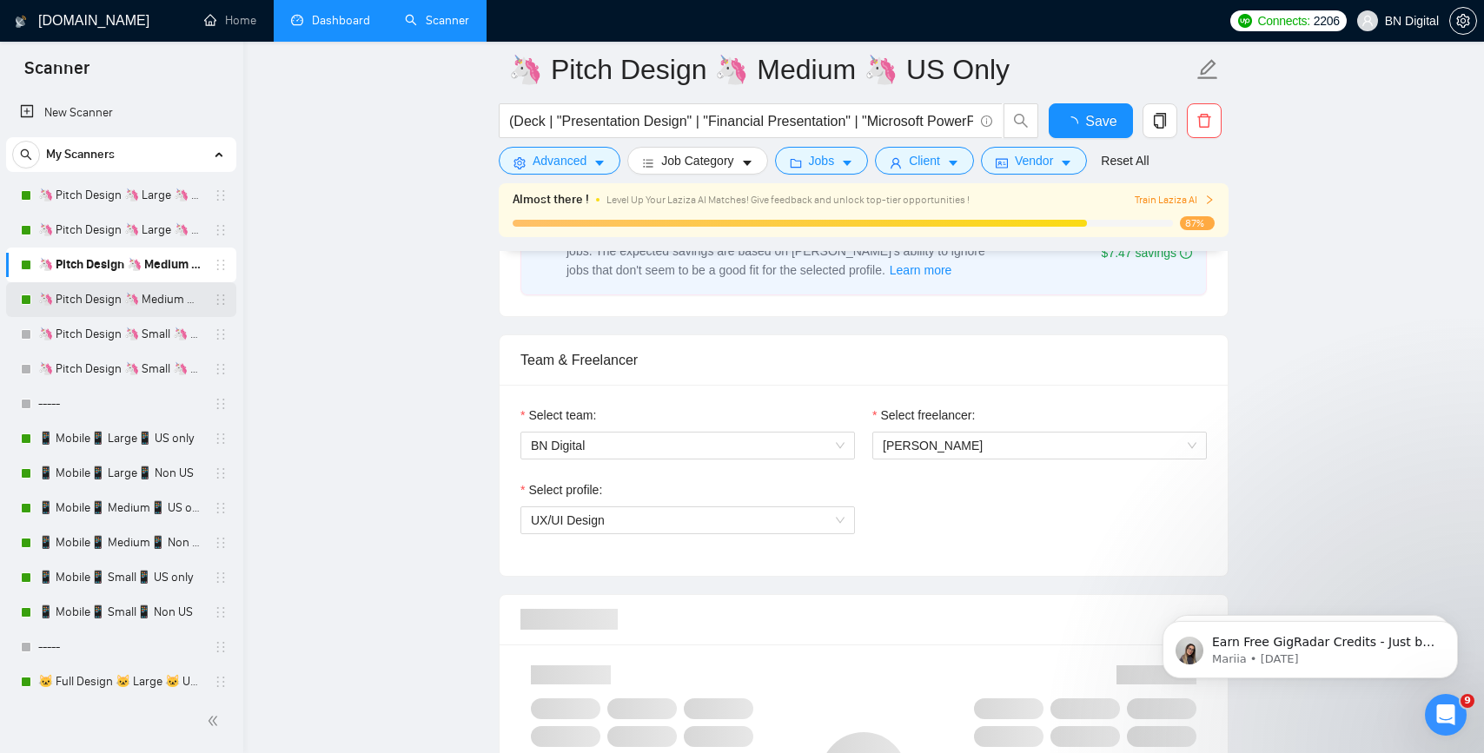
click at [173, 304] on link "🦄 Pitch Design 🦄 Medium 🦄 Non US" at bounding box center [120, 299] width 165 height 35
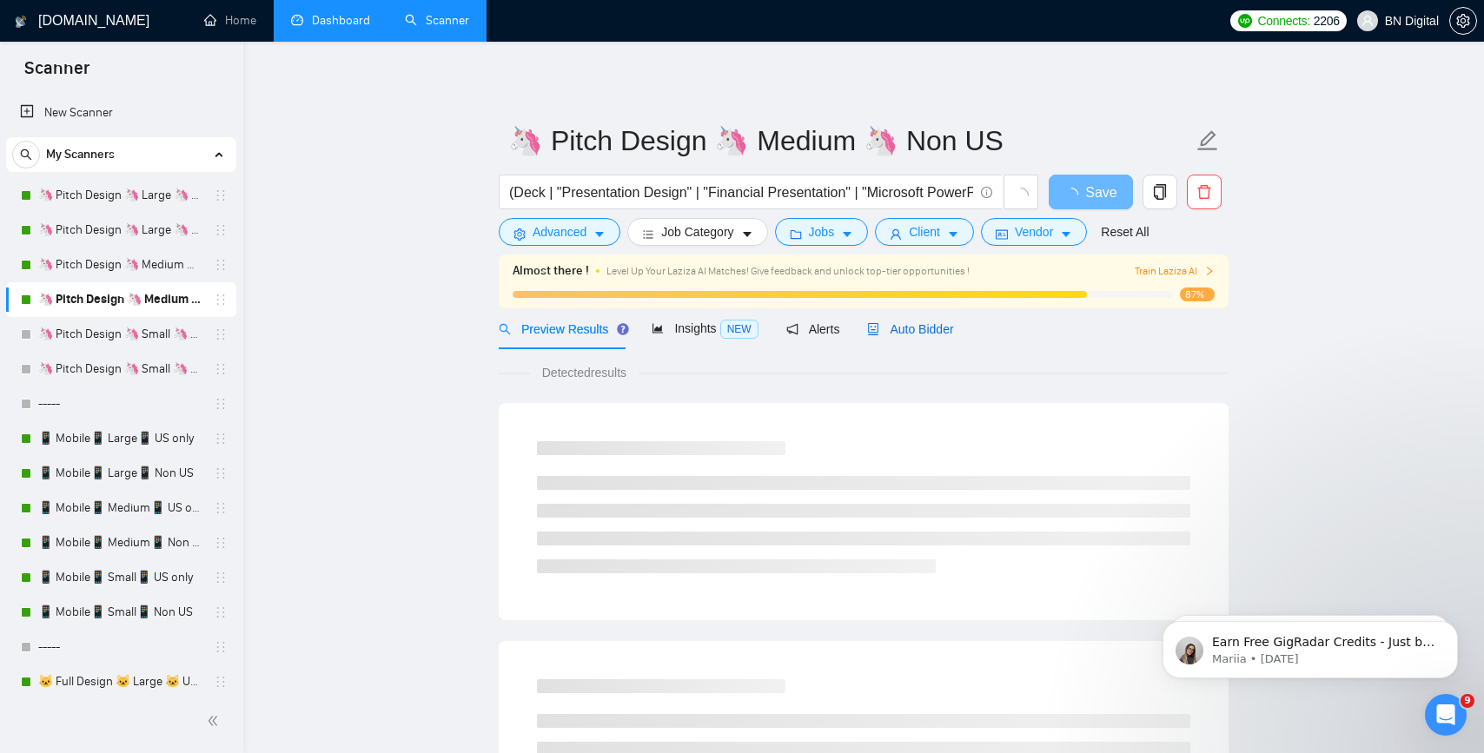
click at [894, 329] on span "Auto Bidder" at bounding box center [910, 329] width 86 height 14
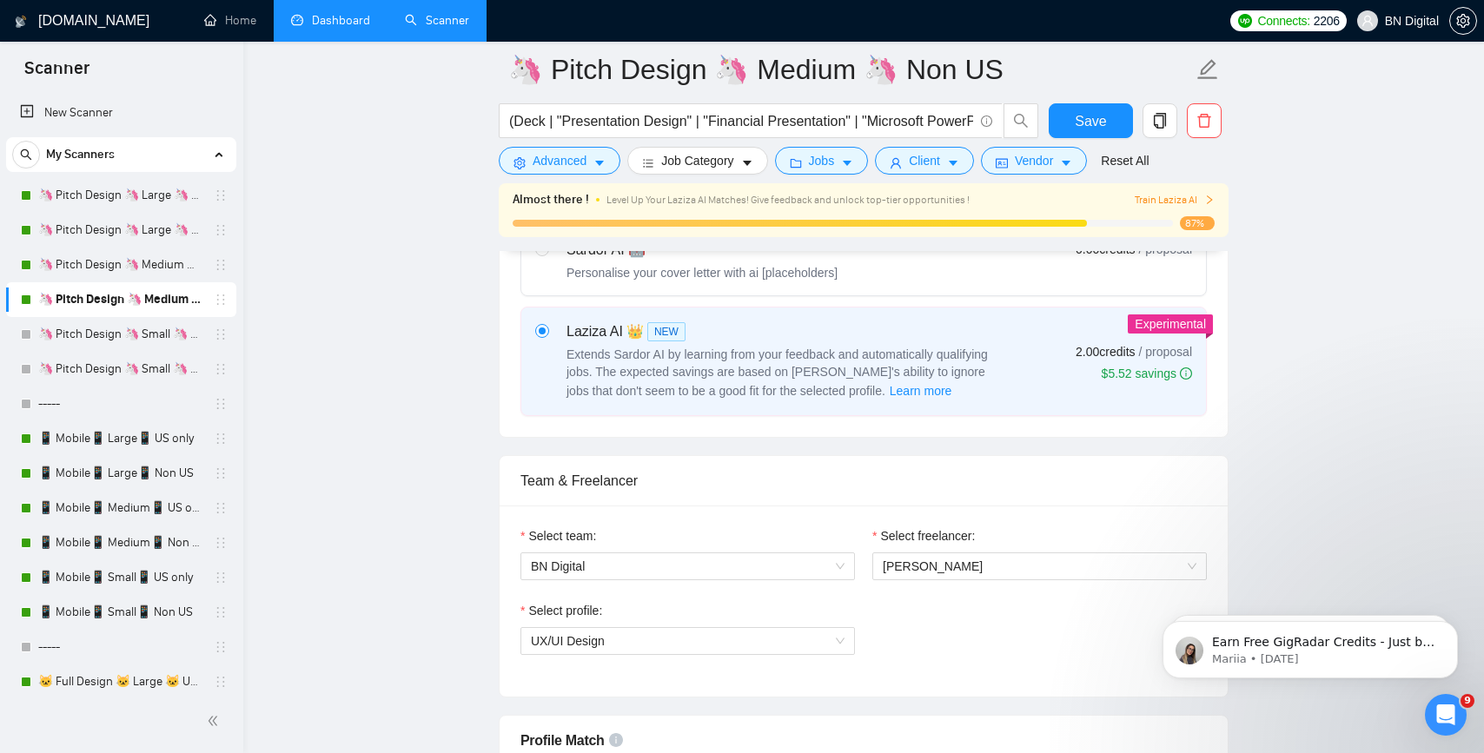
scroll to position [1004, 0]
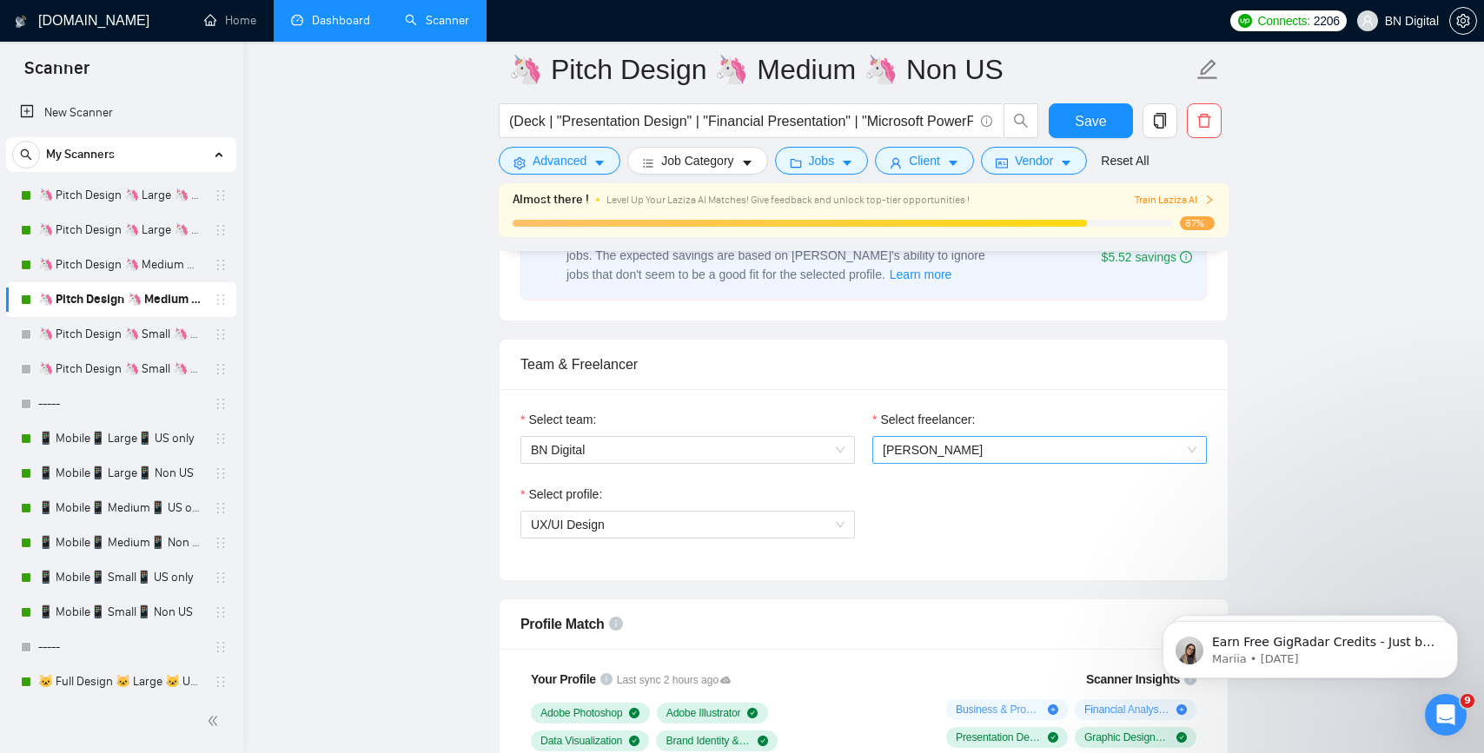
click at [958, 441] on span "[PERSON_NAME]" at bounding box center [1040, 450] width 314 height 26
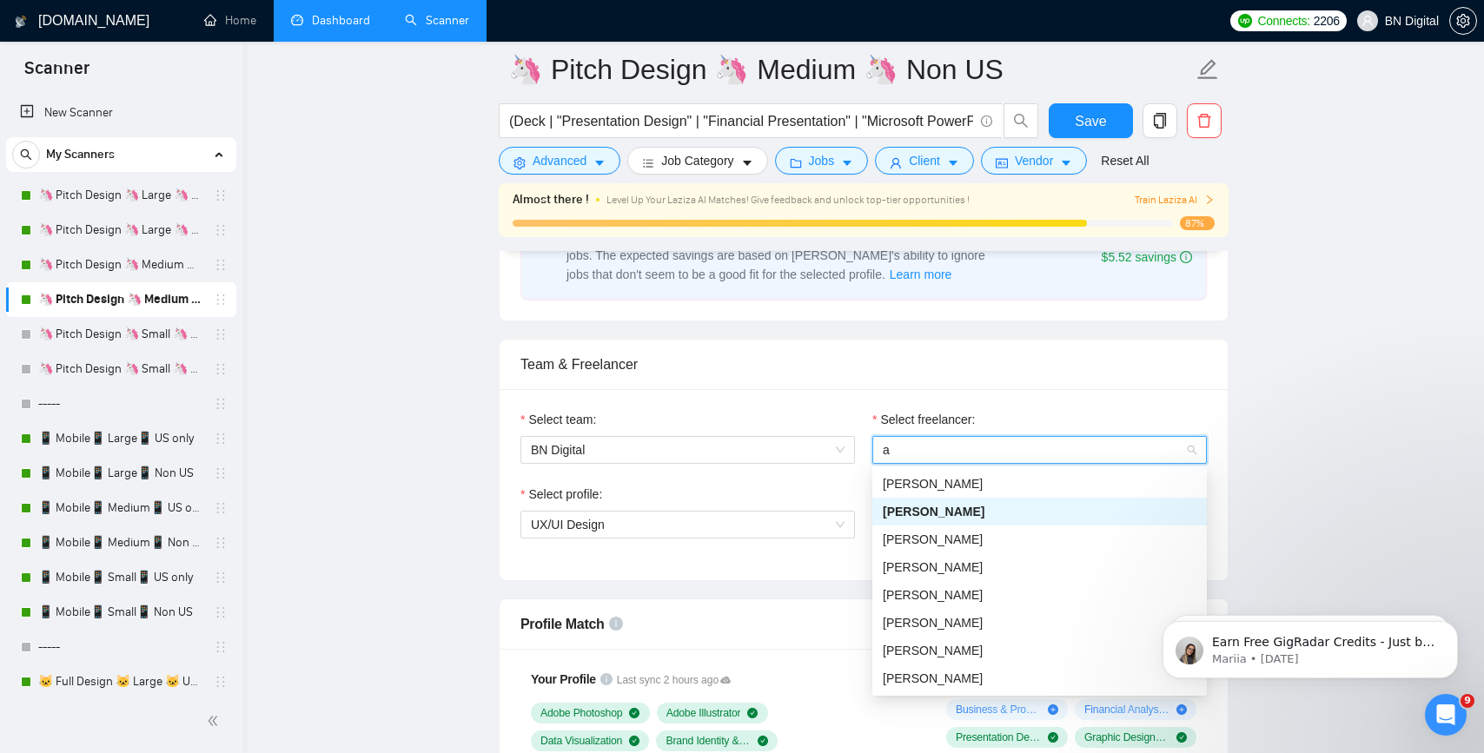
type input "al"
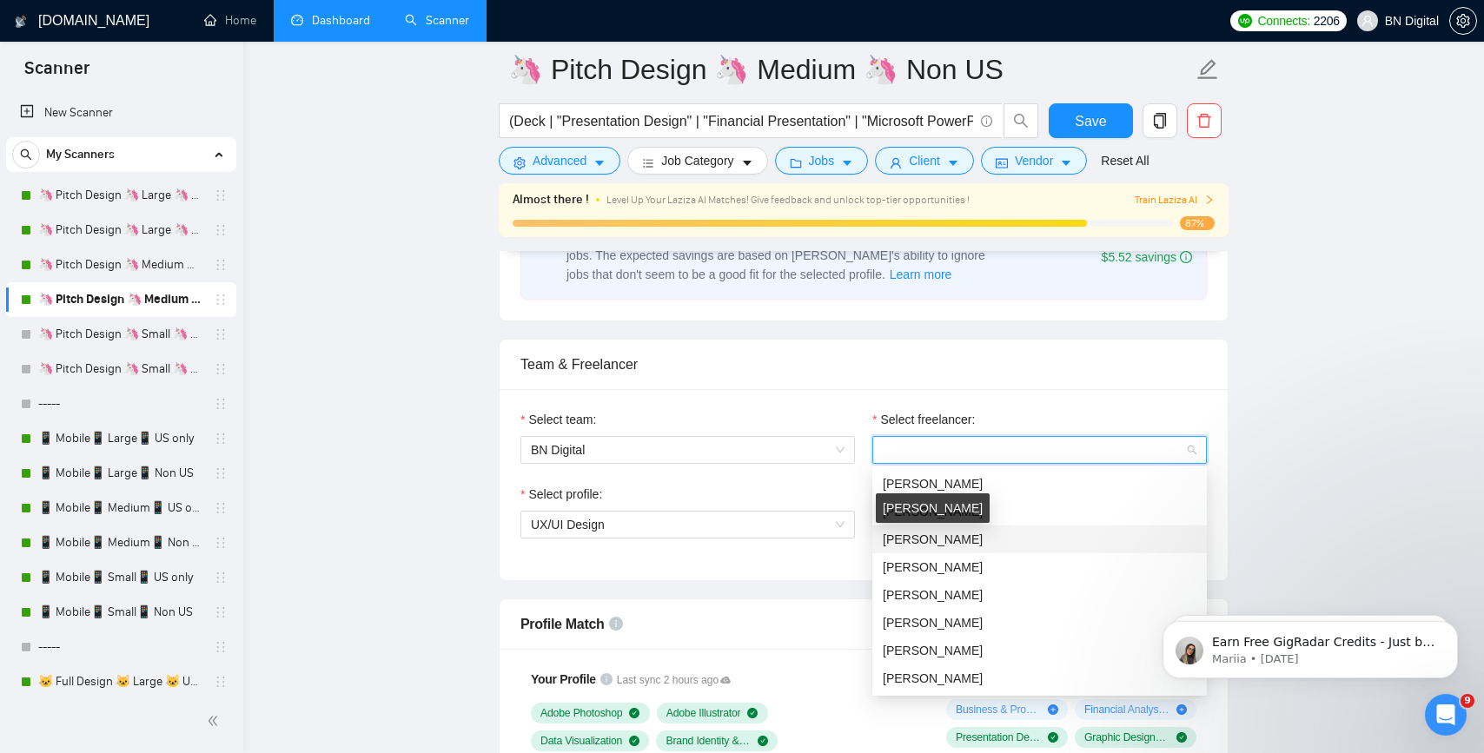
click at [945, 517] on div "[PERSON_NAME]" at bounding box center [933, 509] width 114 height 30
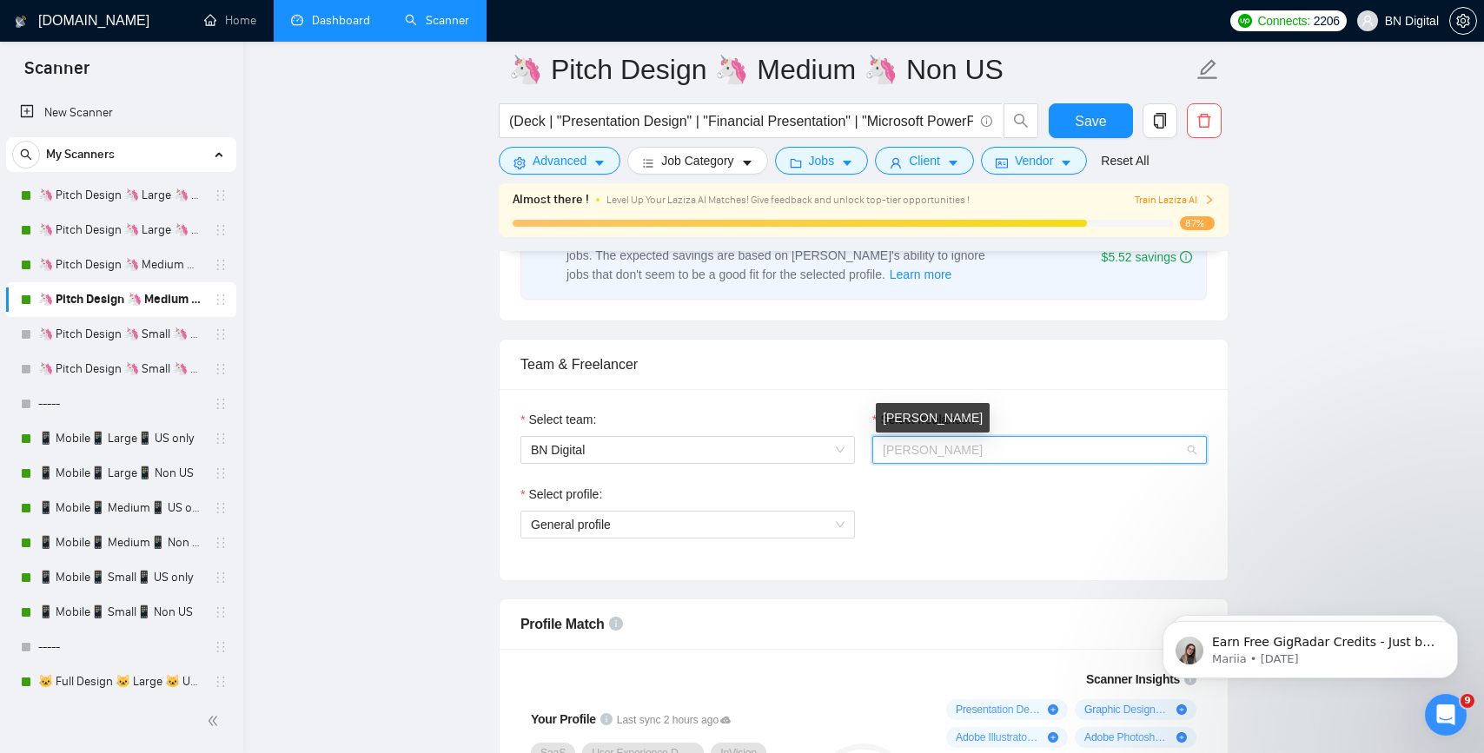
click at [959, 455] on span "[PERSON_NAME]" at bounding box center [933, 450] width 100 height 14
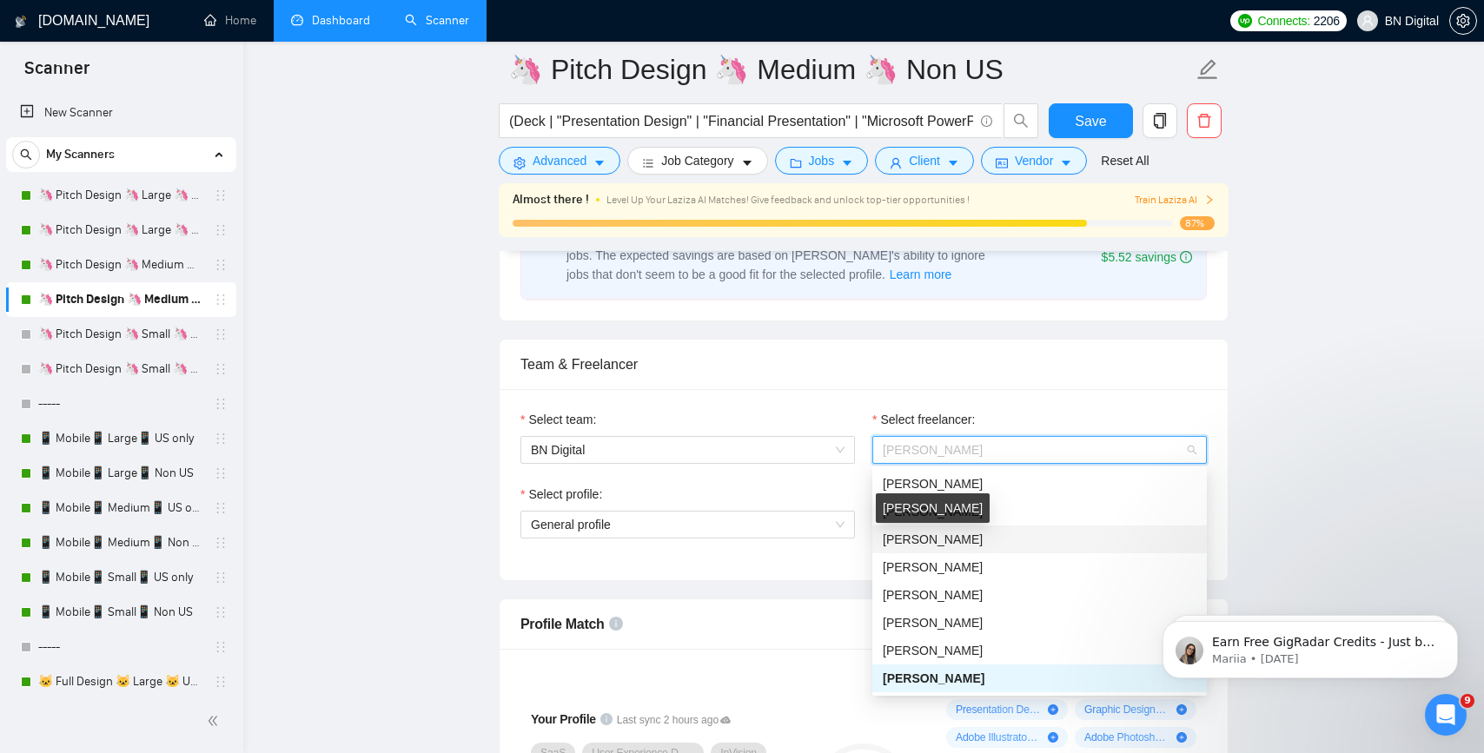
click at [956, 544] on span "[PERSON_NAME]" at bounding box center [933, 540] width 100 height 14
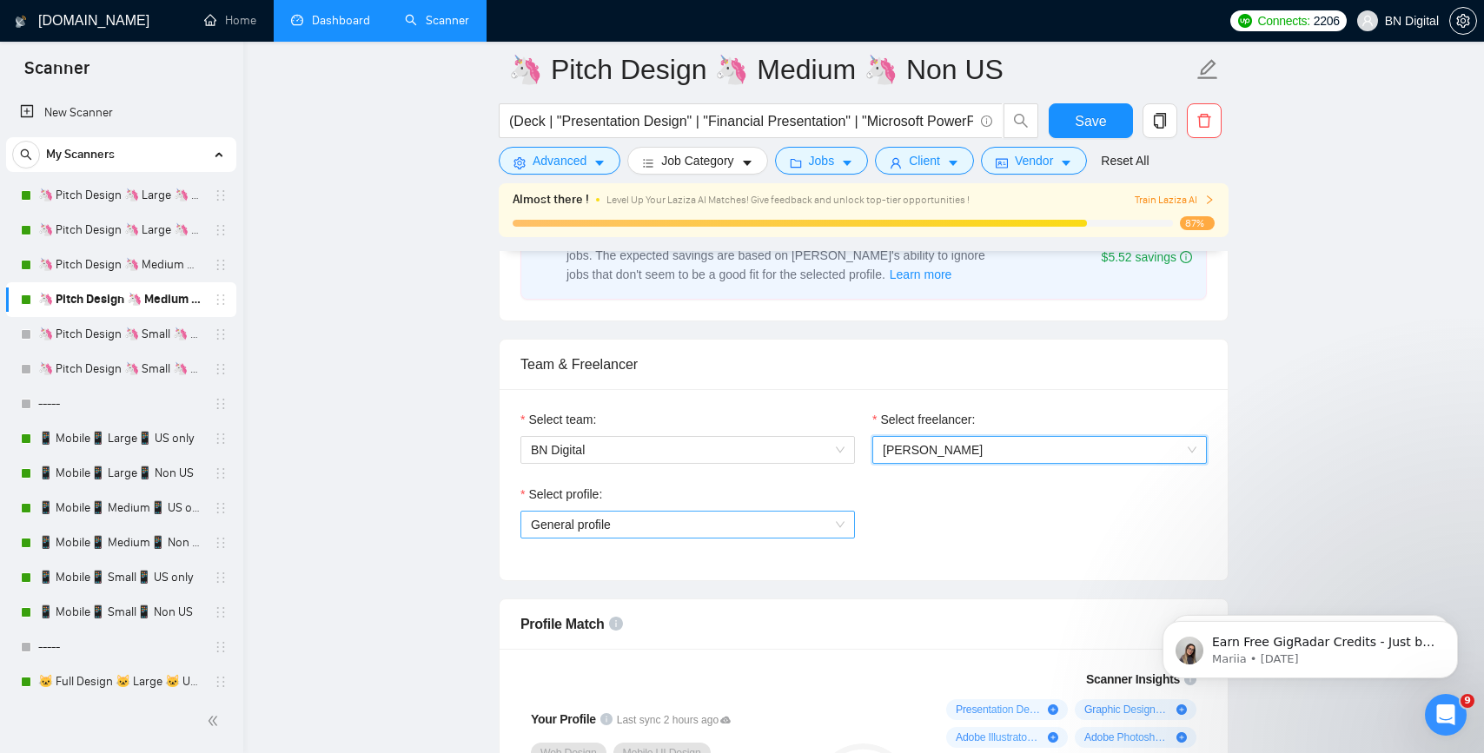
click at [627, 532] on span "General profile" at bounding box center [688, 525] width 314 height 26
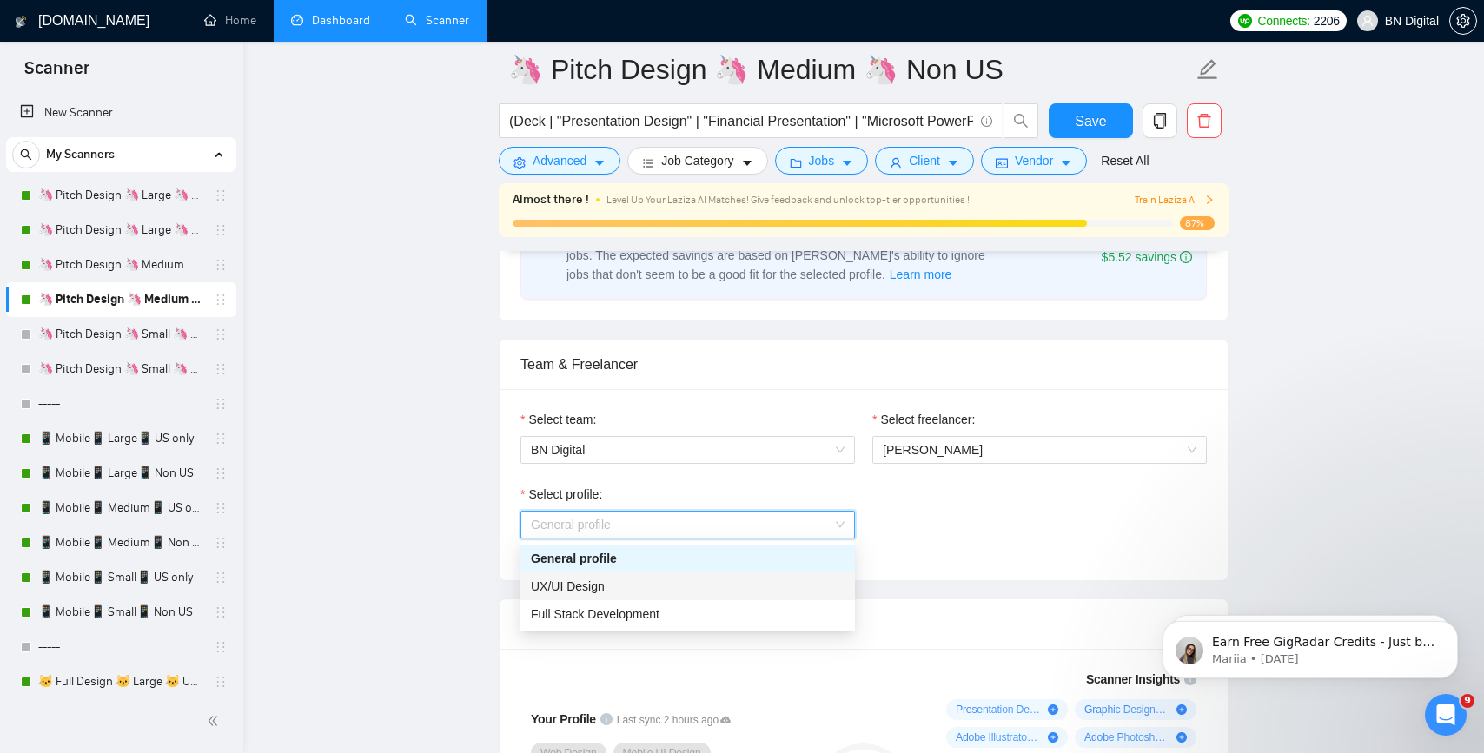
click at [620, 584] on div "UX/UI Design" at bounding box center [688, 586] width 314 height 19
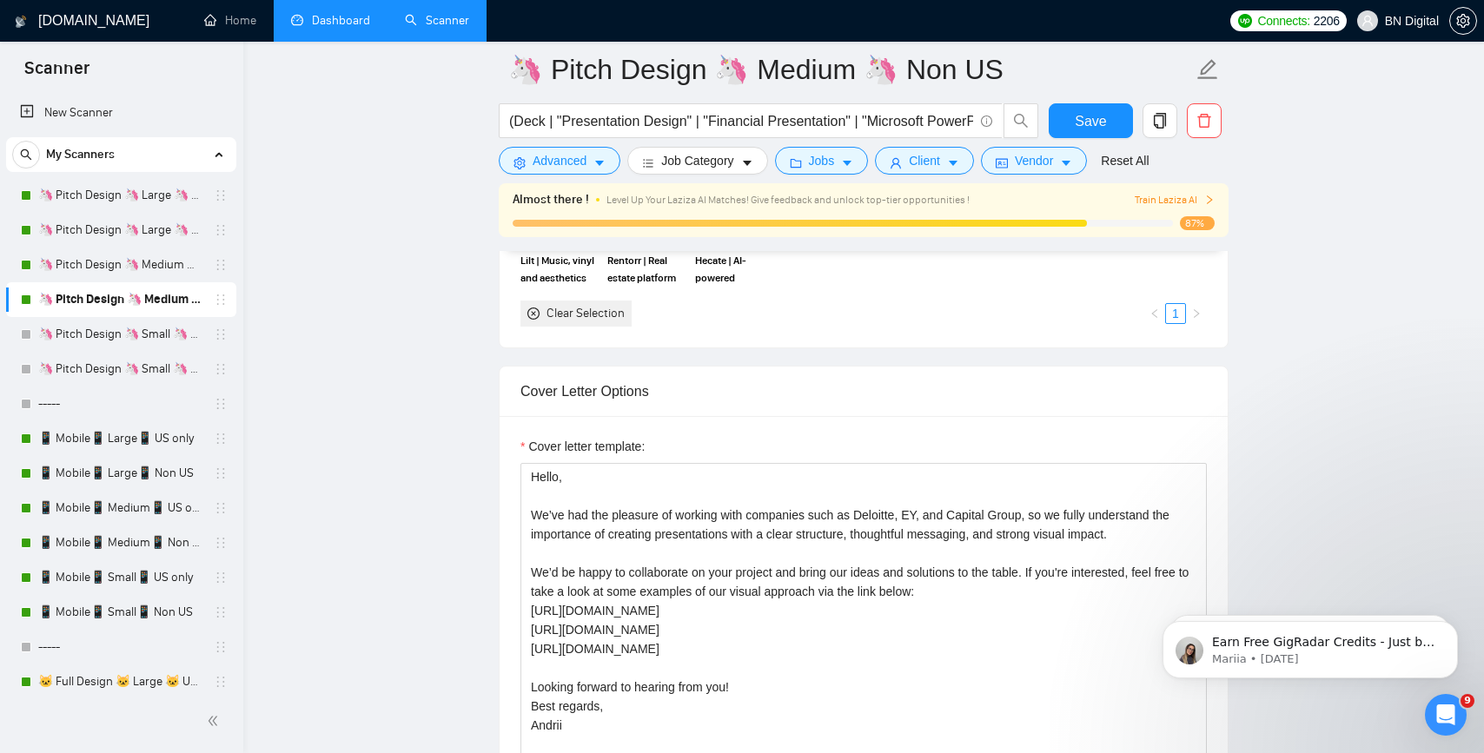
scroll to position [2152, 0]
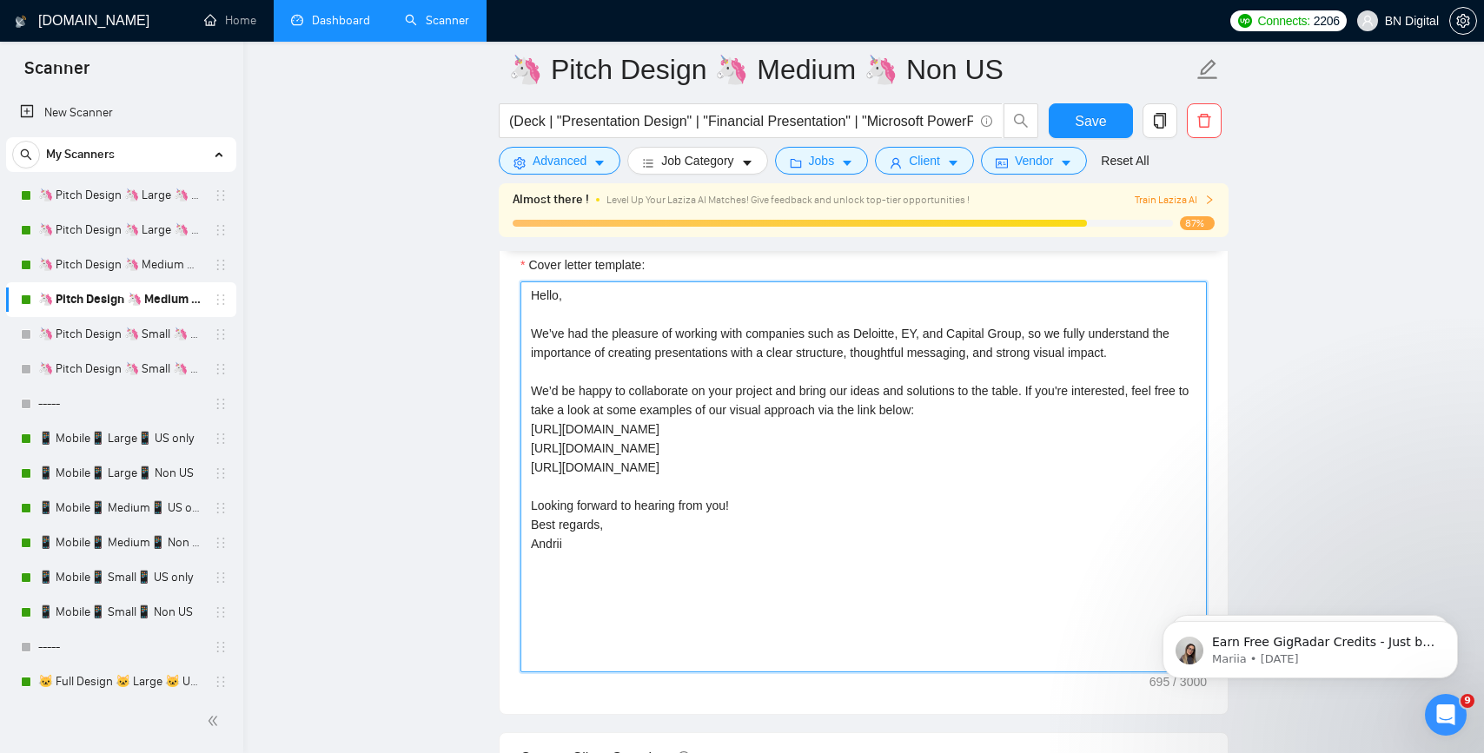
click at [642, 456] on textarea "Hello, We’ve had the pleasure of working with companies such as Deloitte, EY, a…" at bounding box center [864, 477] width 686 height 391
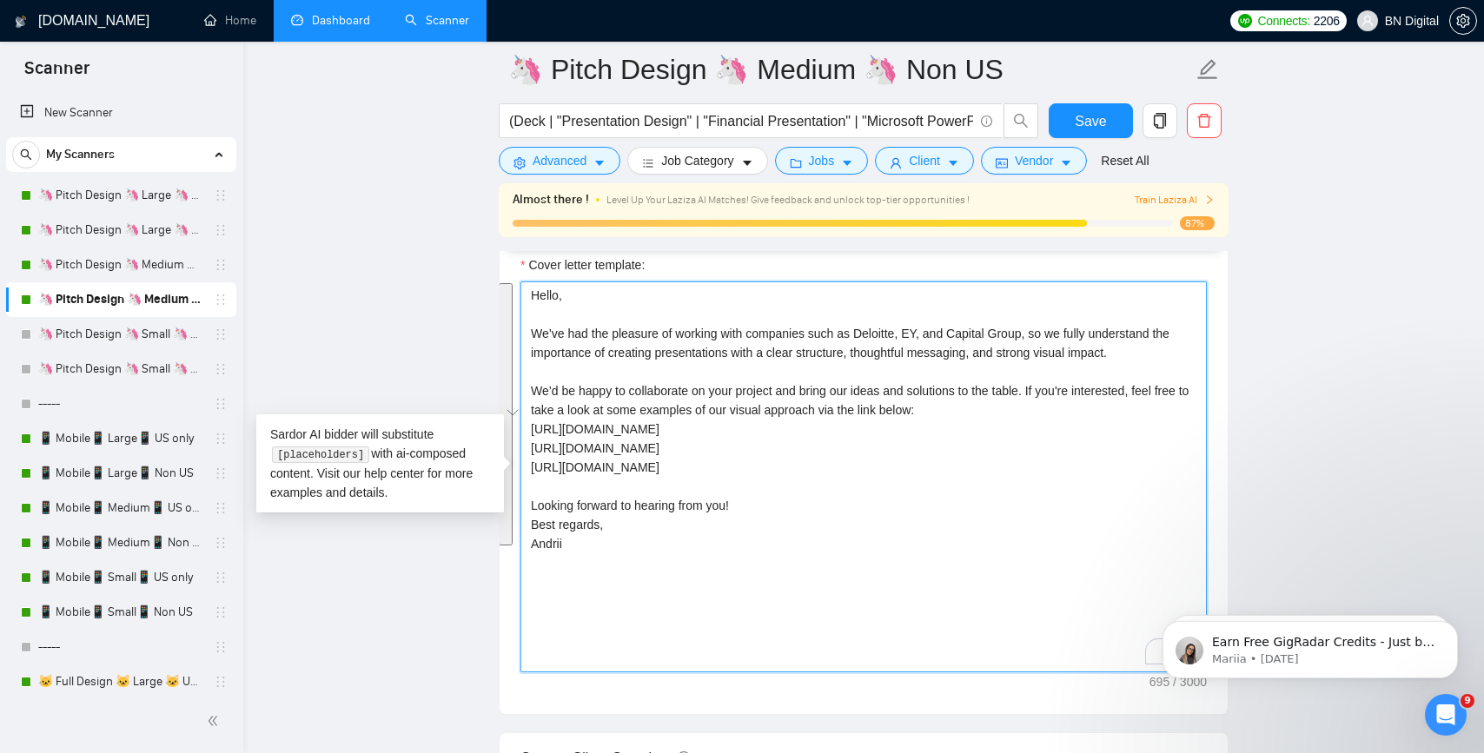
paste textarea "lex"
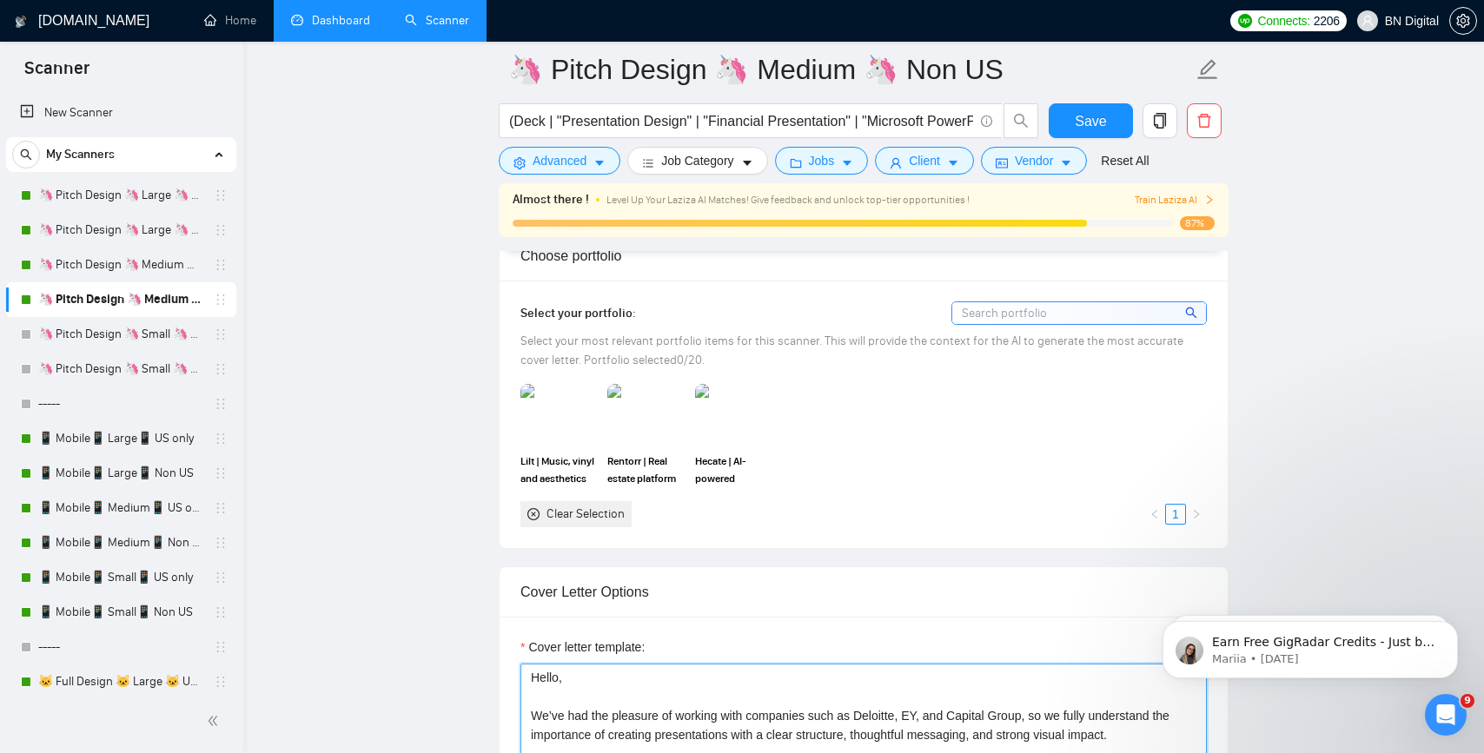
scroll to position [1485, 0]
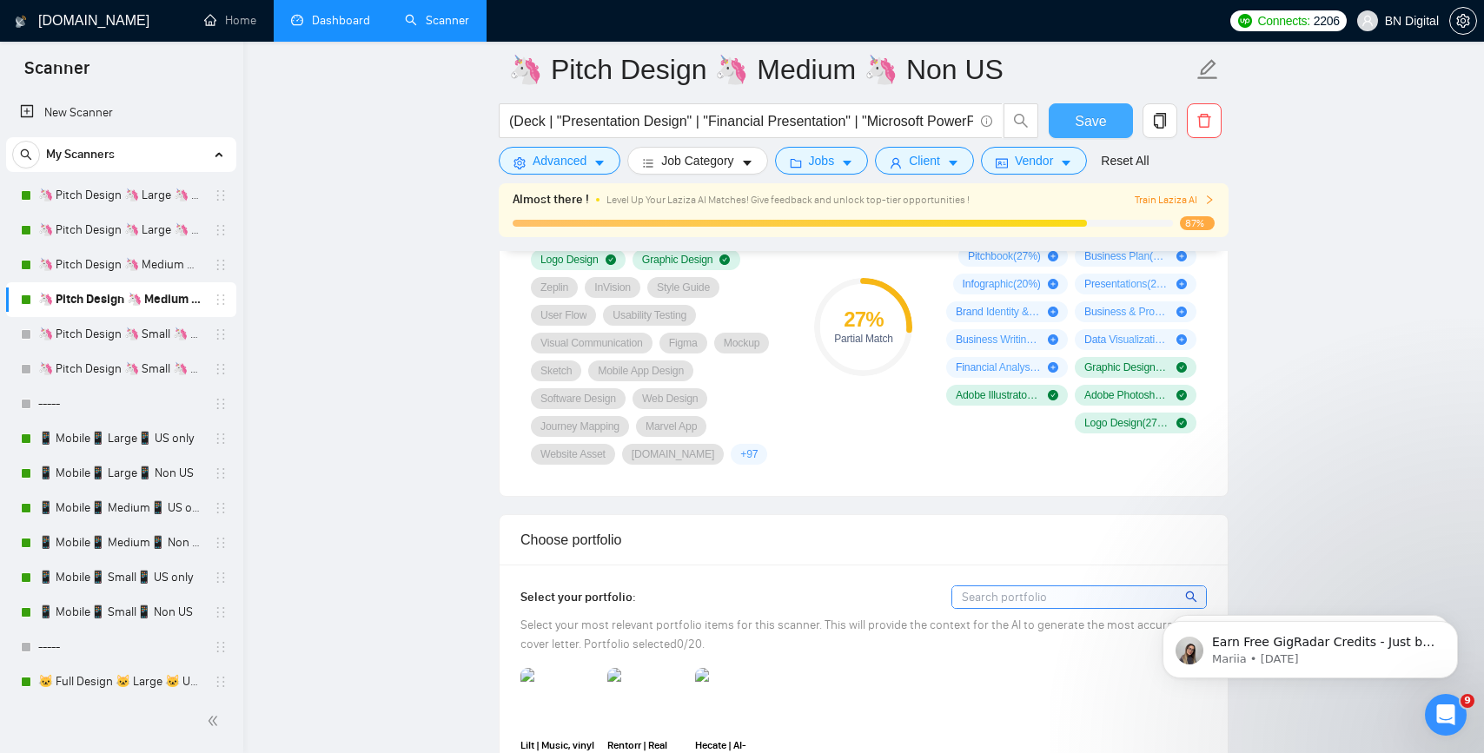
type textarea "Hello, We’ve had the pleasure of working with companies such as Deloitte, EY, a…"
click at [1089, 130] on span "Save" at bounding box center [1090, 121] width 31 height 22
click at [93, 196] on link "🦄 Pitch Design 🦄 Large 🦄 US Only" at bounding box center [120, 195] width 165 height 35
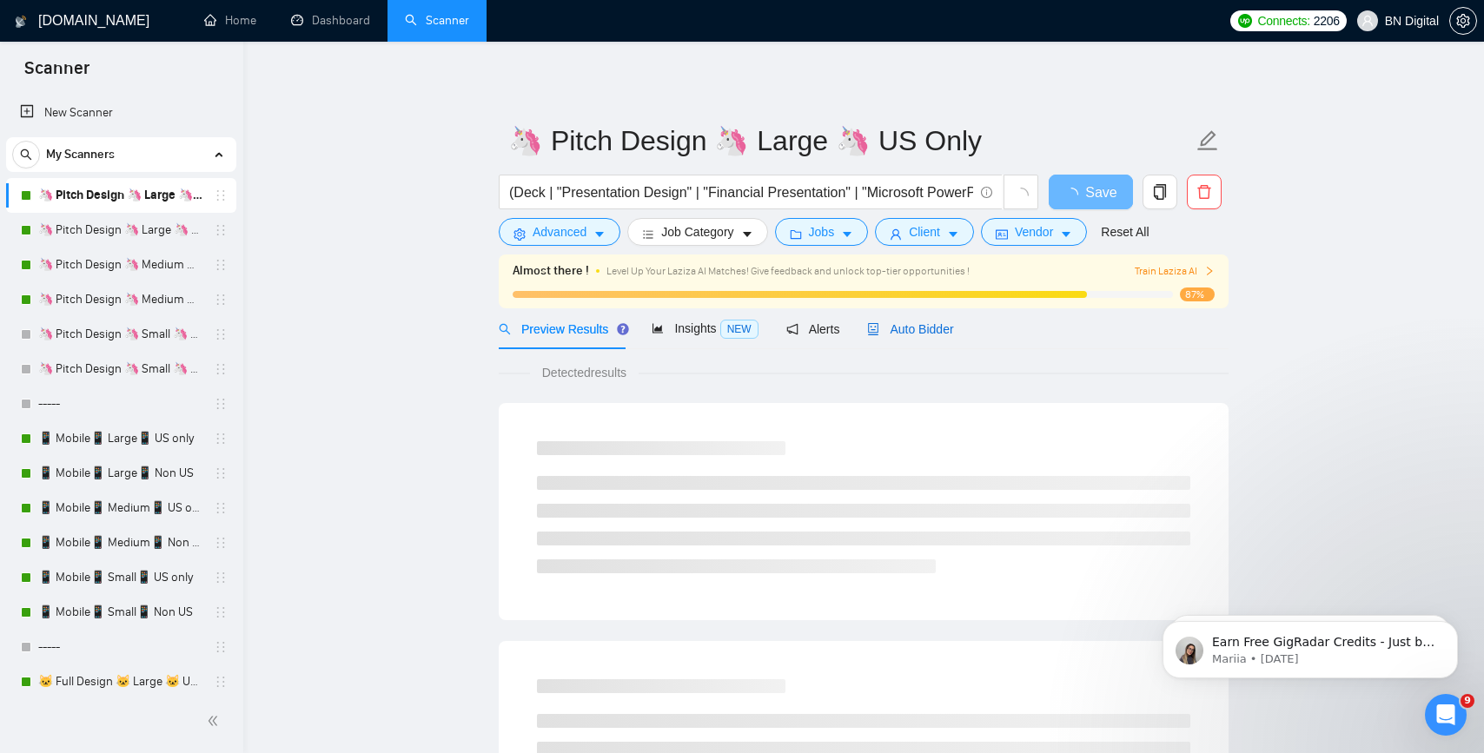
click at [912, 332] on span "Auto Bidder" at bounding box center [910, 329] width 86 height 14
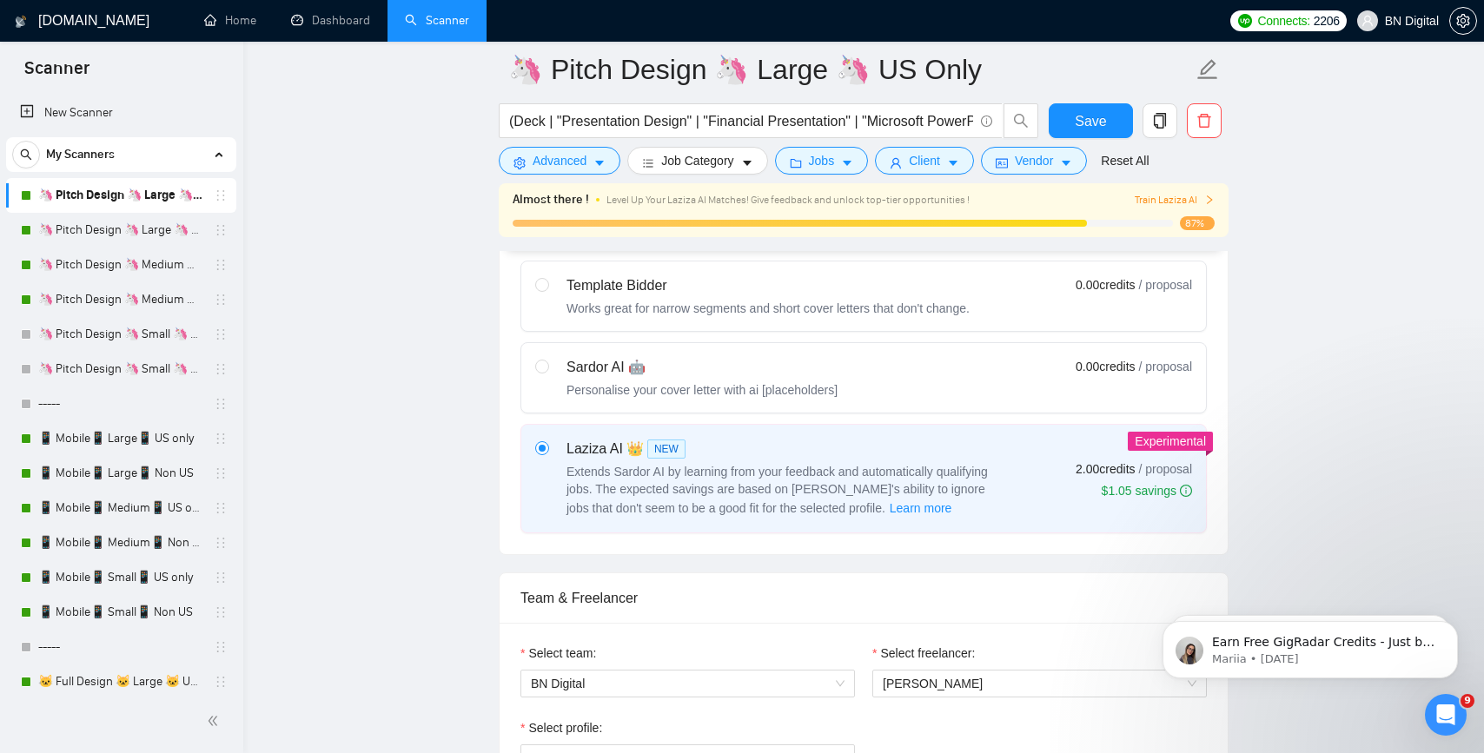
scroll to position [745, 0]
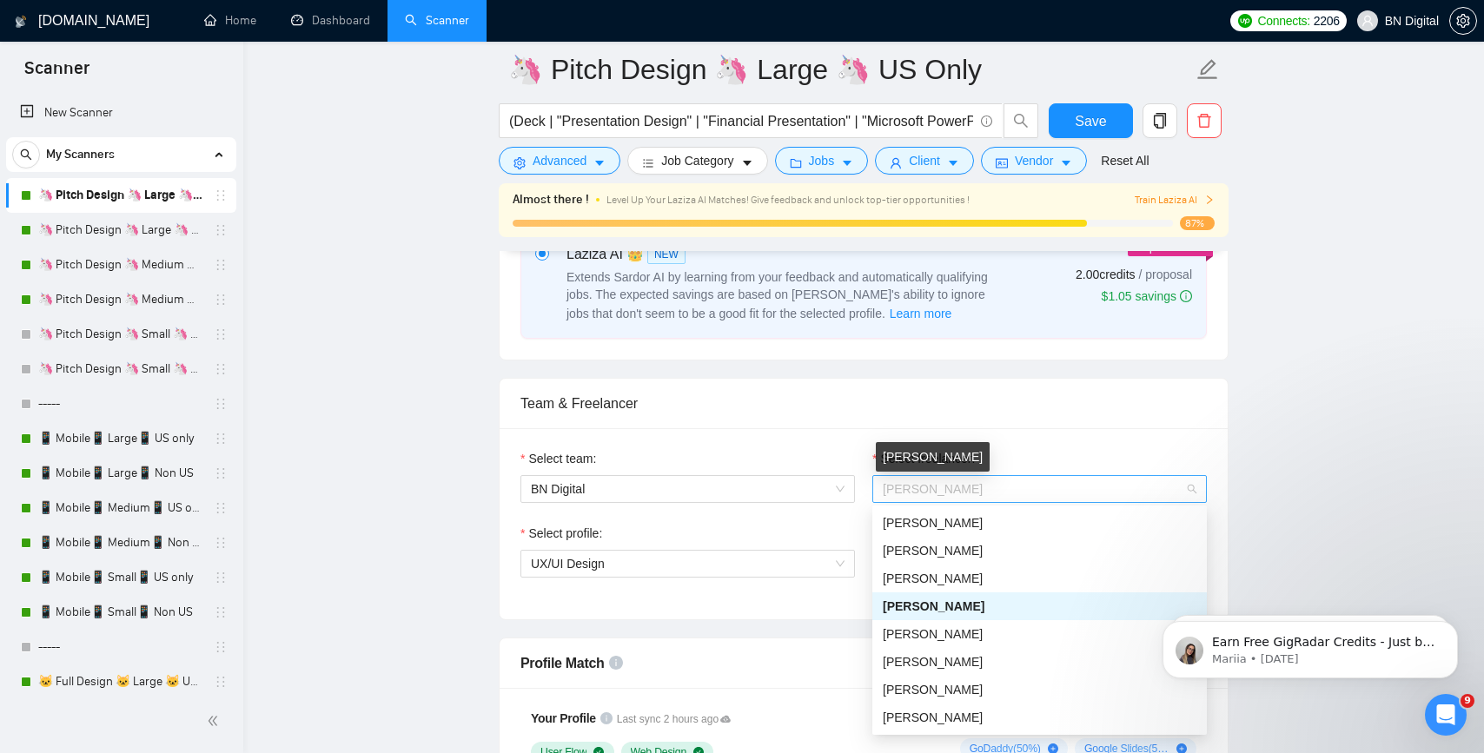
click at [917, 494] on span "[PERSON_NAME]" at bounding box center [933, 489] width 100 height 14
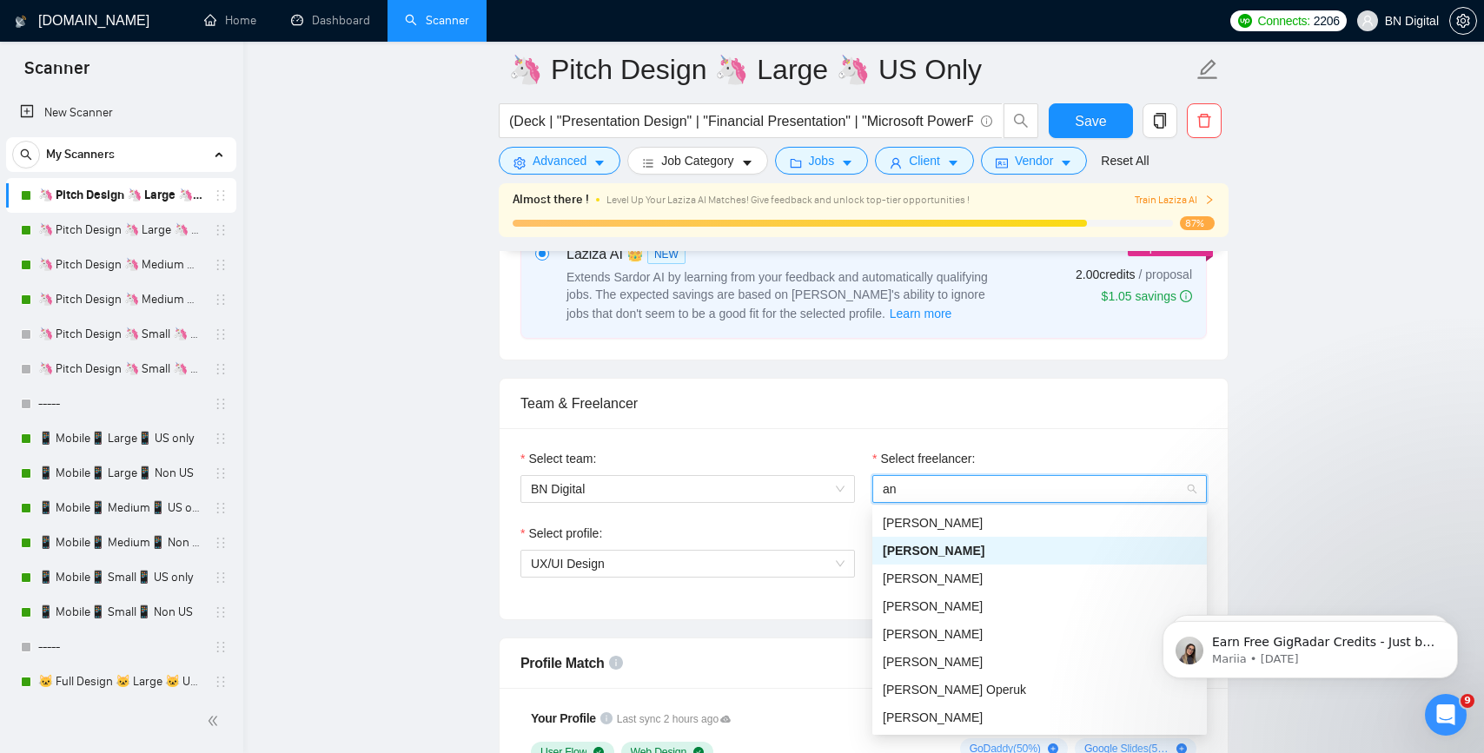
type input "and"
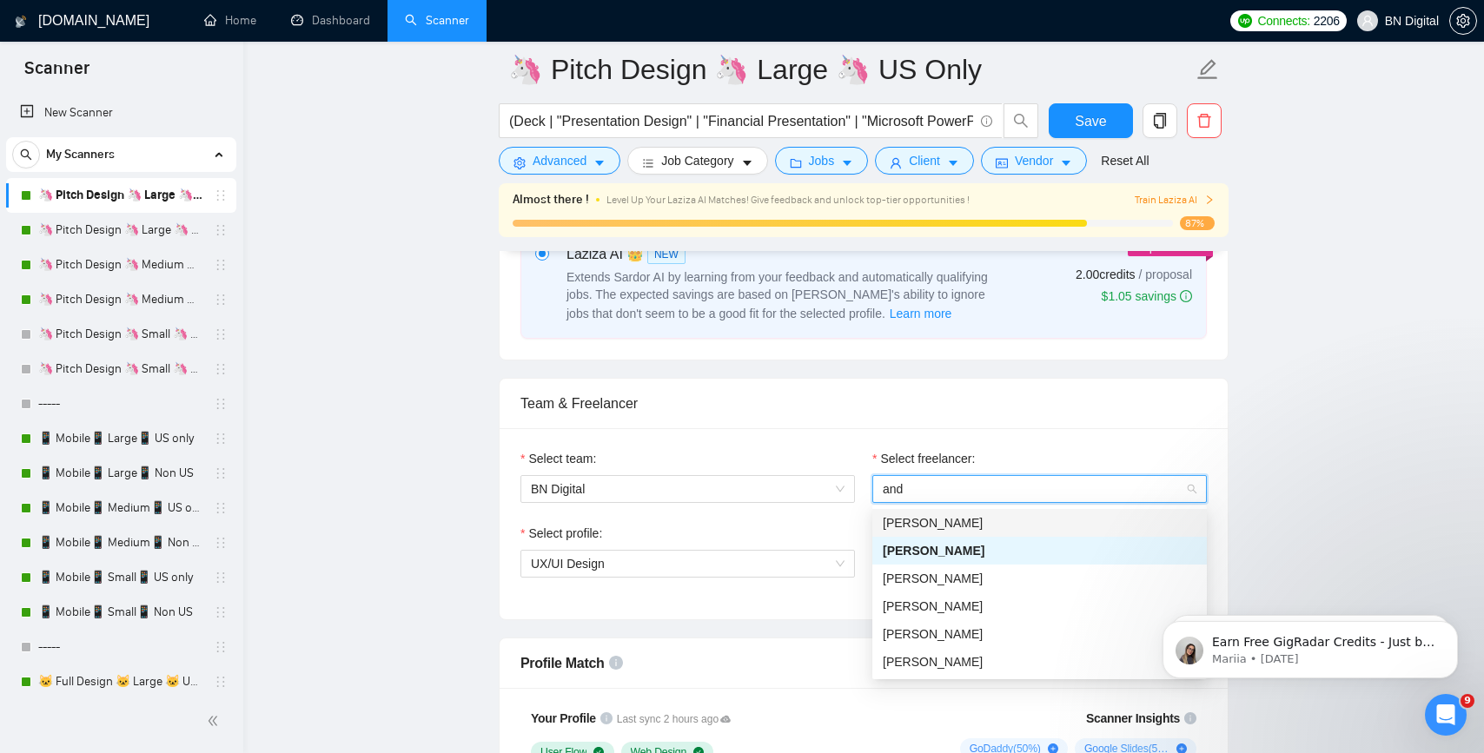
click at [939, 520] on span "[PERSON_NAME]" at bounding box center [933, 523] width 100 height 14
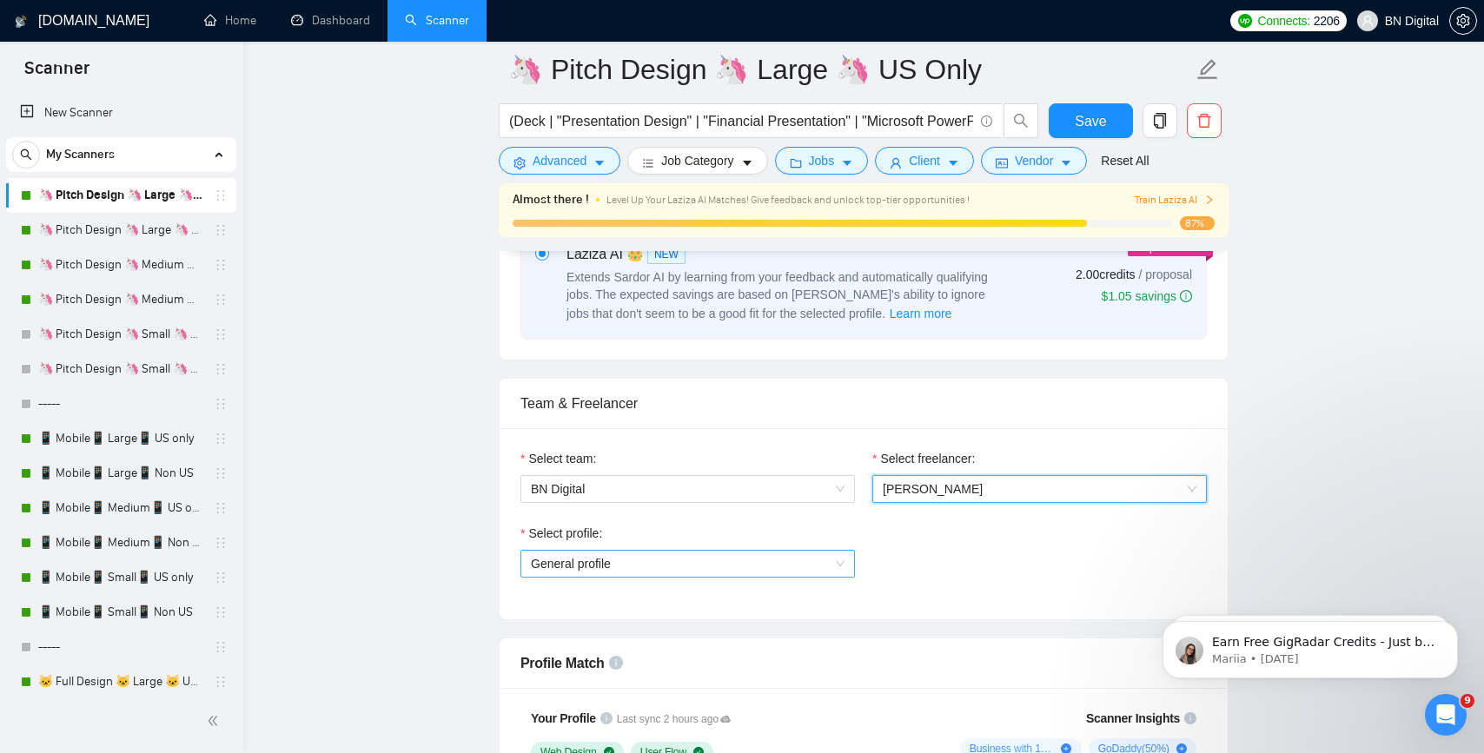
click at [686, 560] on span "General profile" at bounding box center [688, 564] width 314 height 26
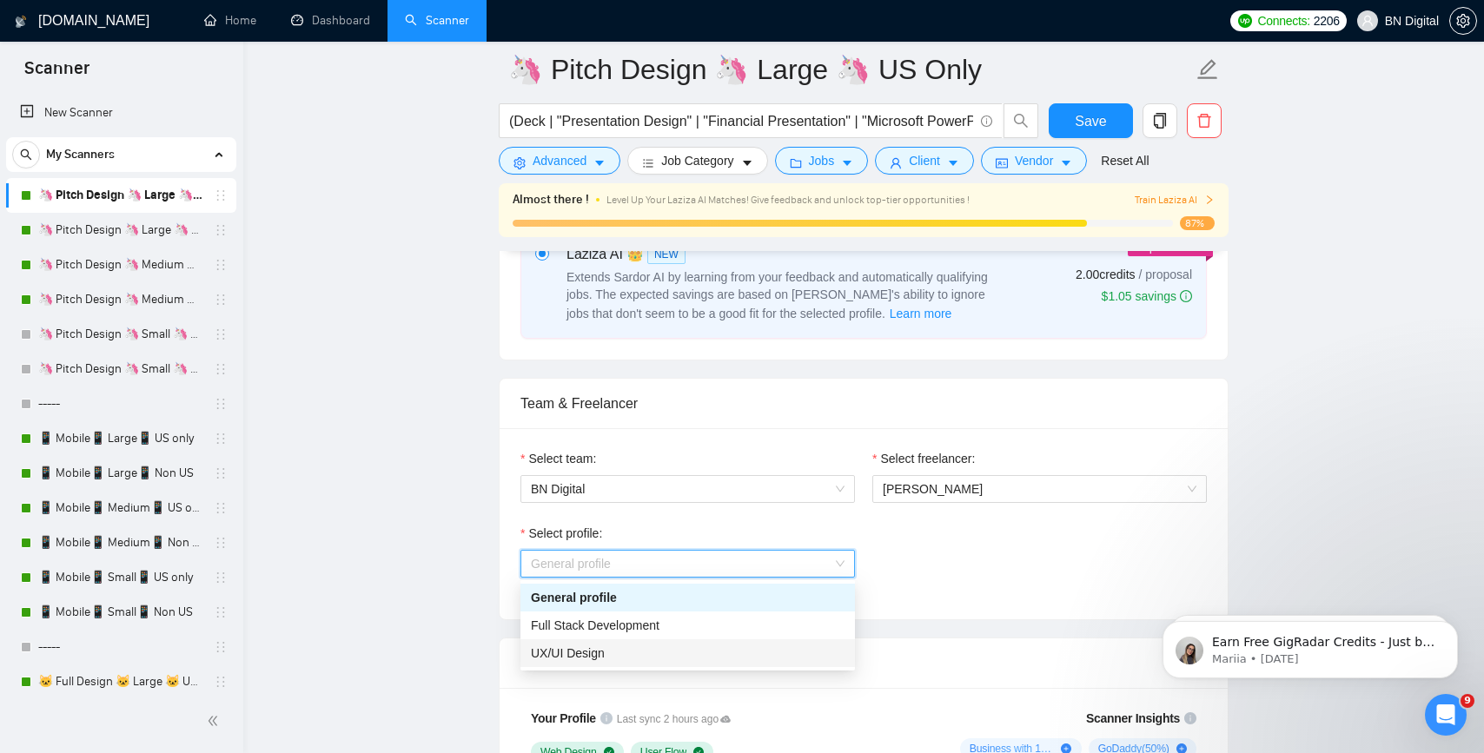
click at [664, 658] on div "UX/UI Design" at bounding box center [688, 653] width 314 height 19
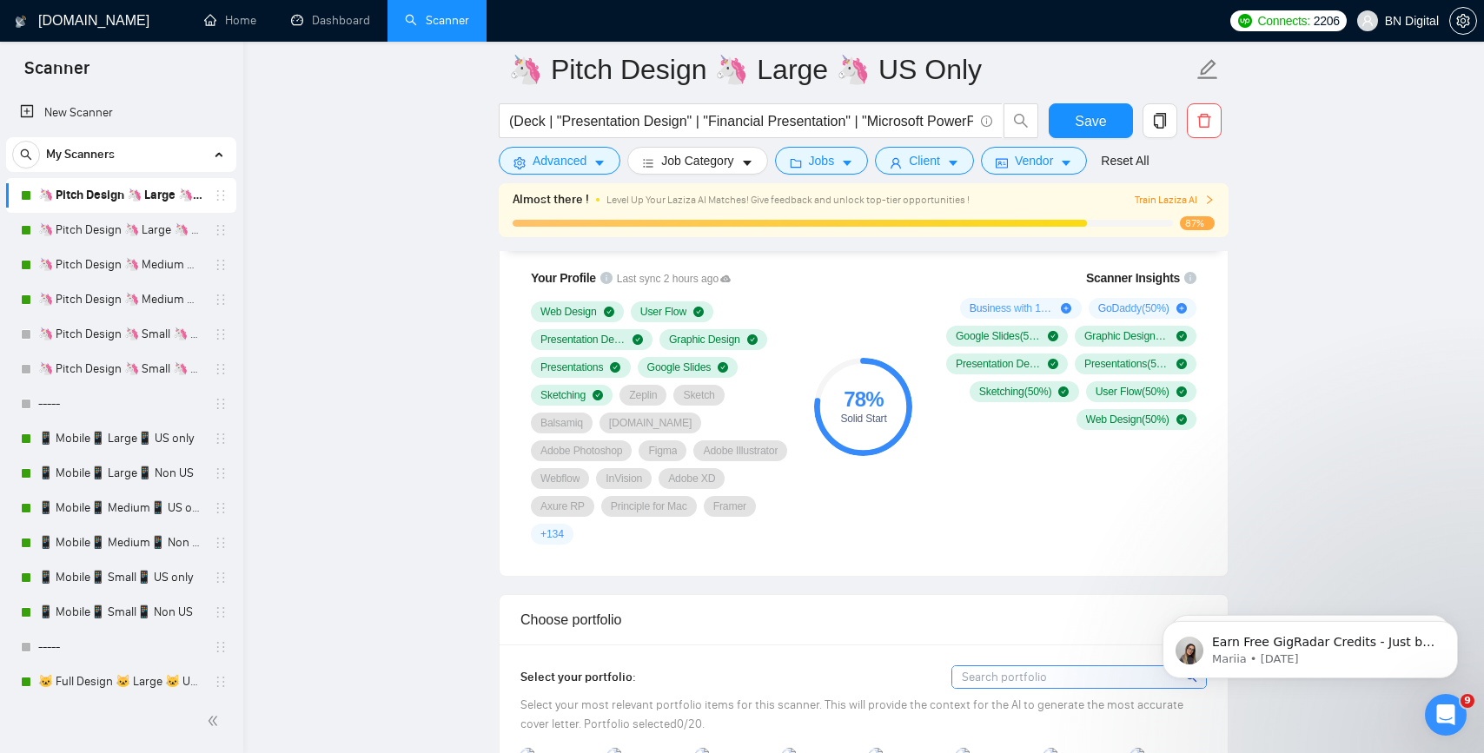
scroll to position [1029, 0]
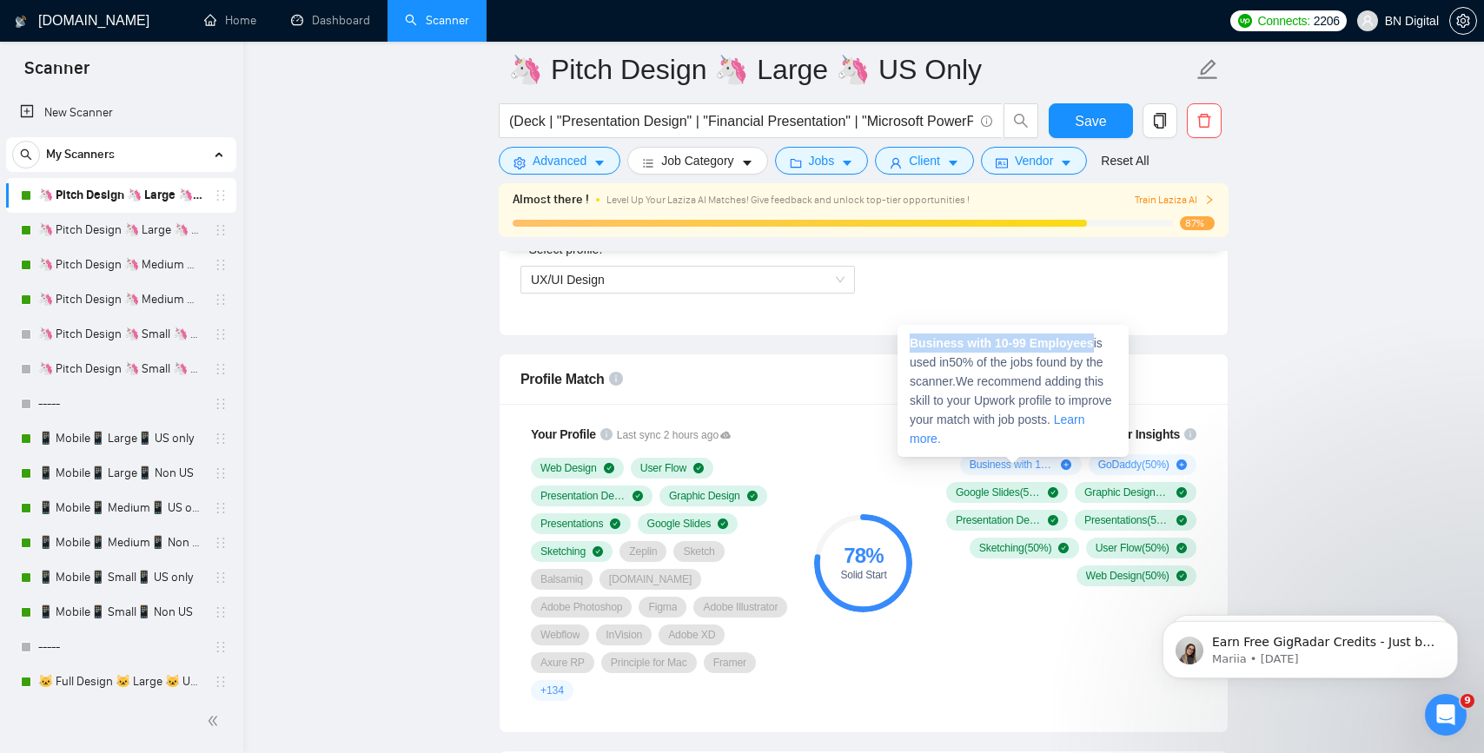
drag, startPoint x: 1099, startPoint y: 341, endPoint x: 912, endPoint y: 337, distance: 186.9
click at [912, 337] on strong "Business with 10-99 Employees" at bounding box center [1002, 343] width 184 height 14
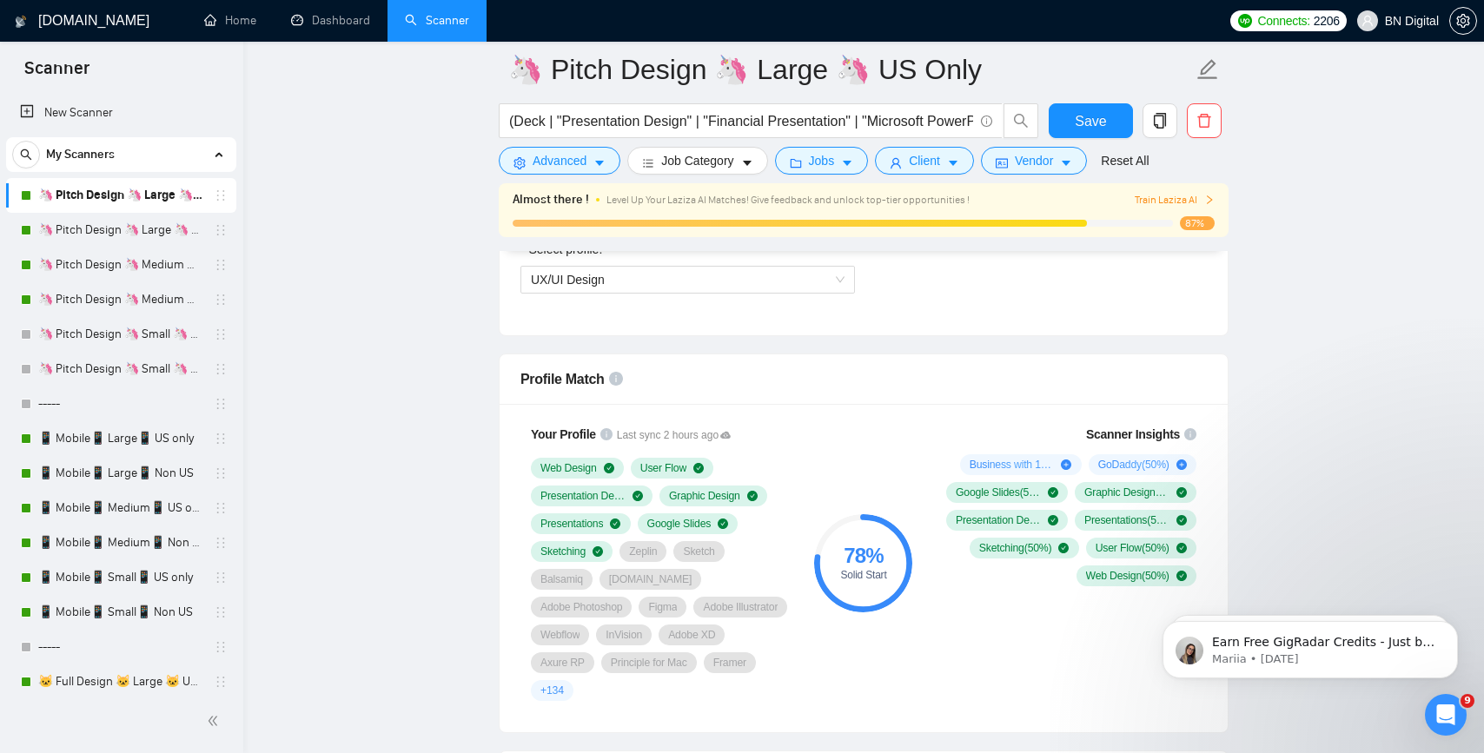
copy strong "Business with 10-99 Employees"
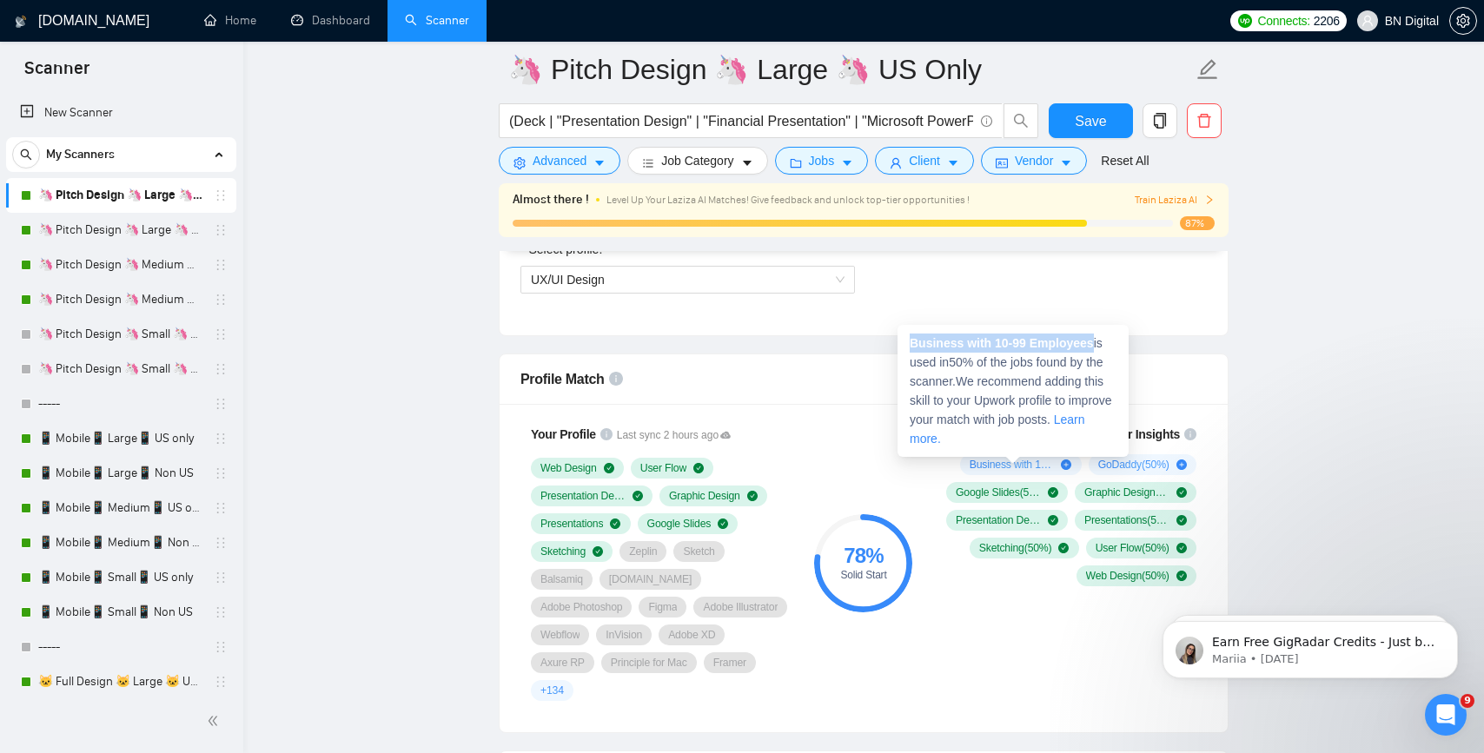
copy strong "Business with 10-99 Employees"
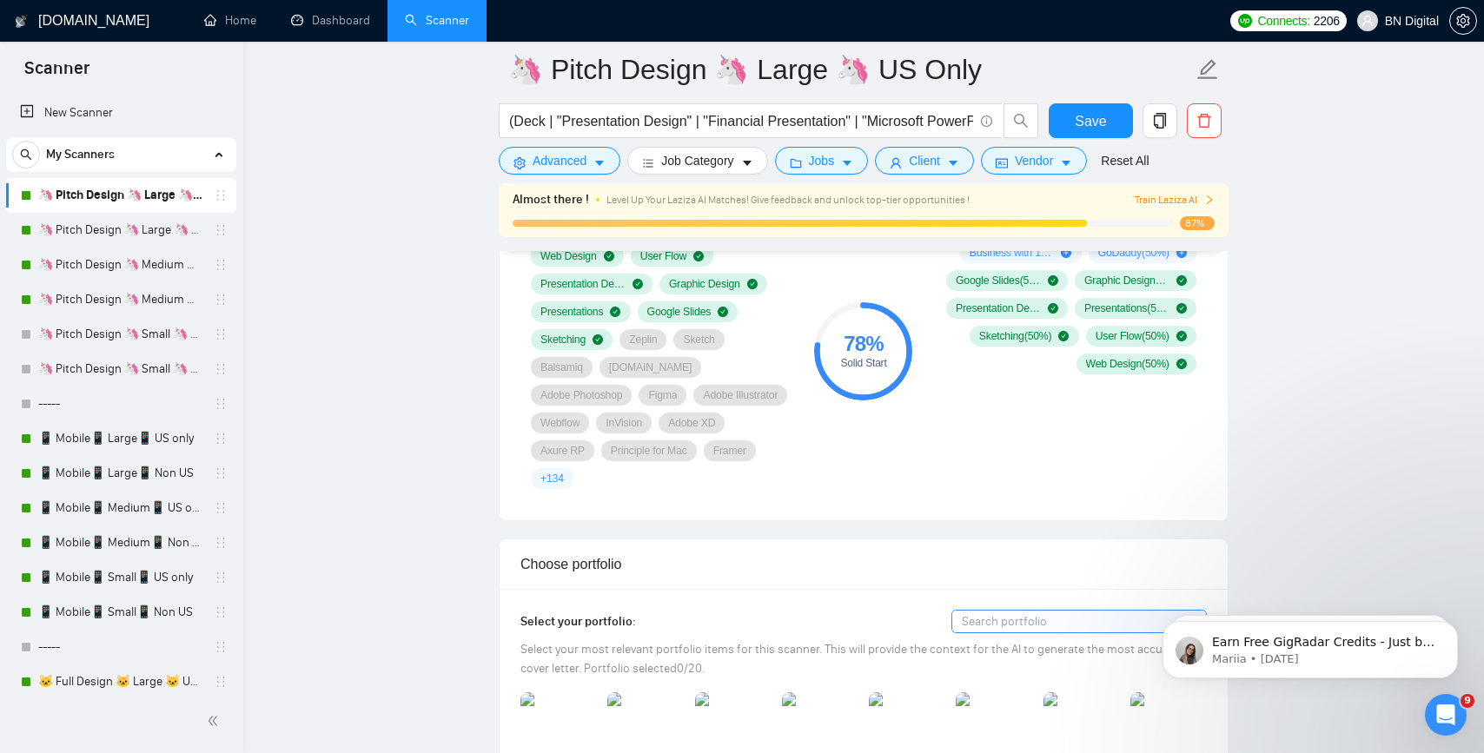
scroll to position [1404, 0]
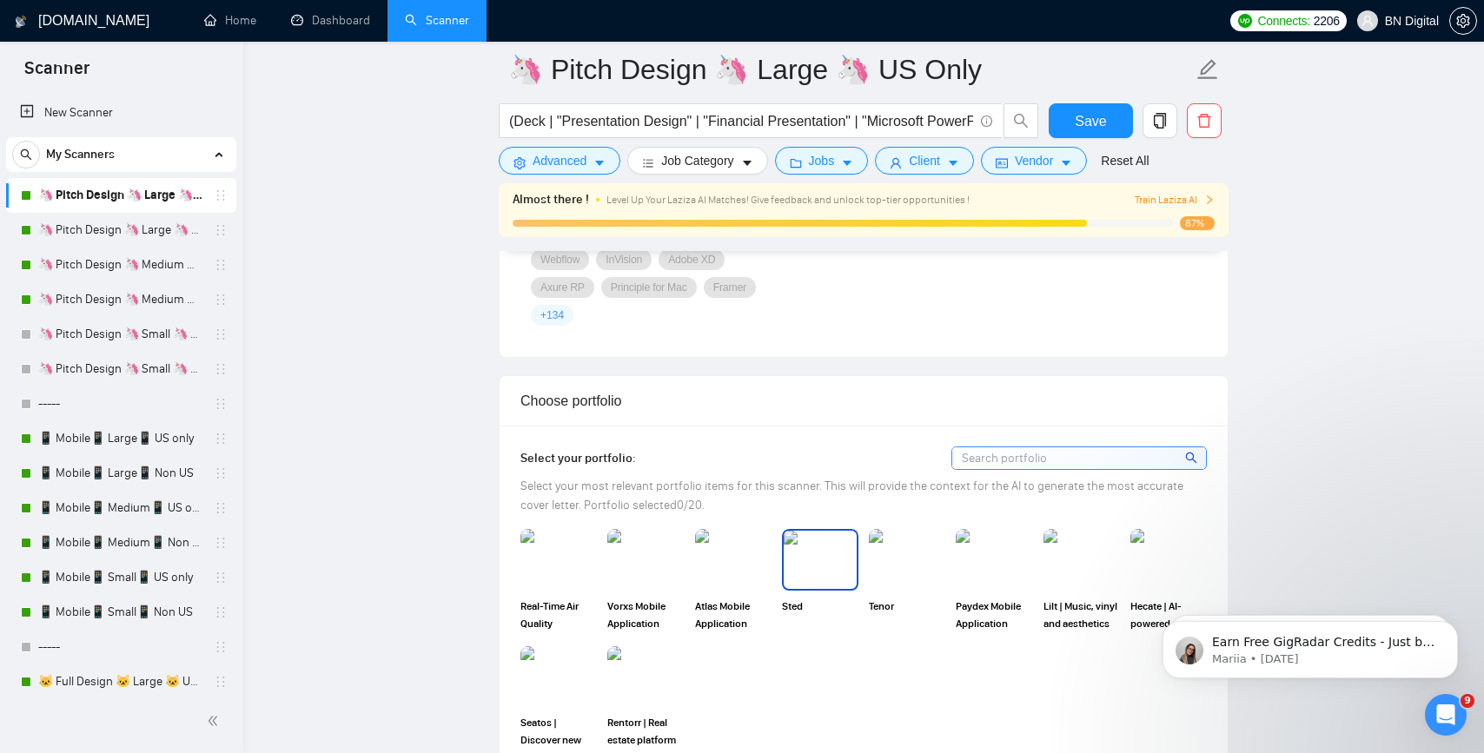
click at [815, 532] on img at bounding box center [820, 559] width 73 height 57
click at [907, 533] on img at bounding box center [907, 559] width 73 height 57
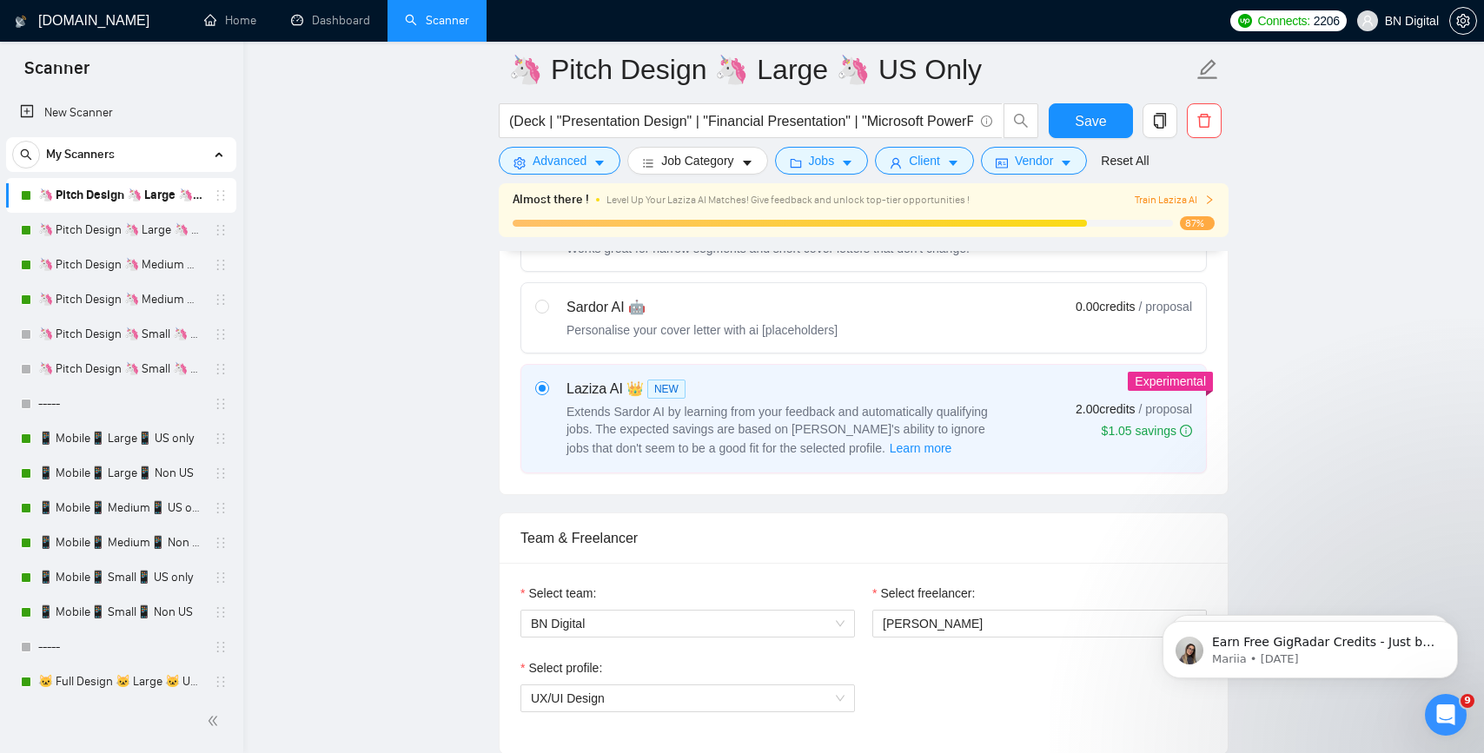
scroll to position [560, 0]
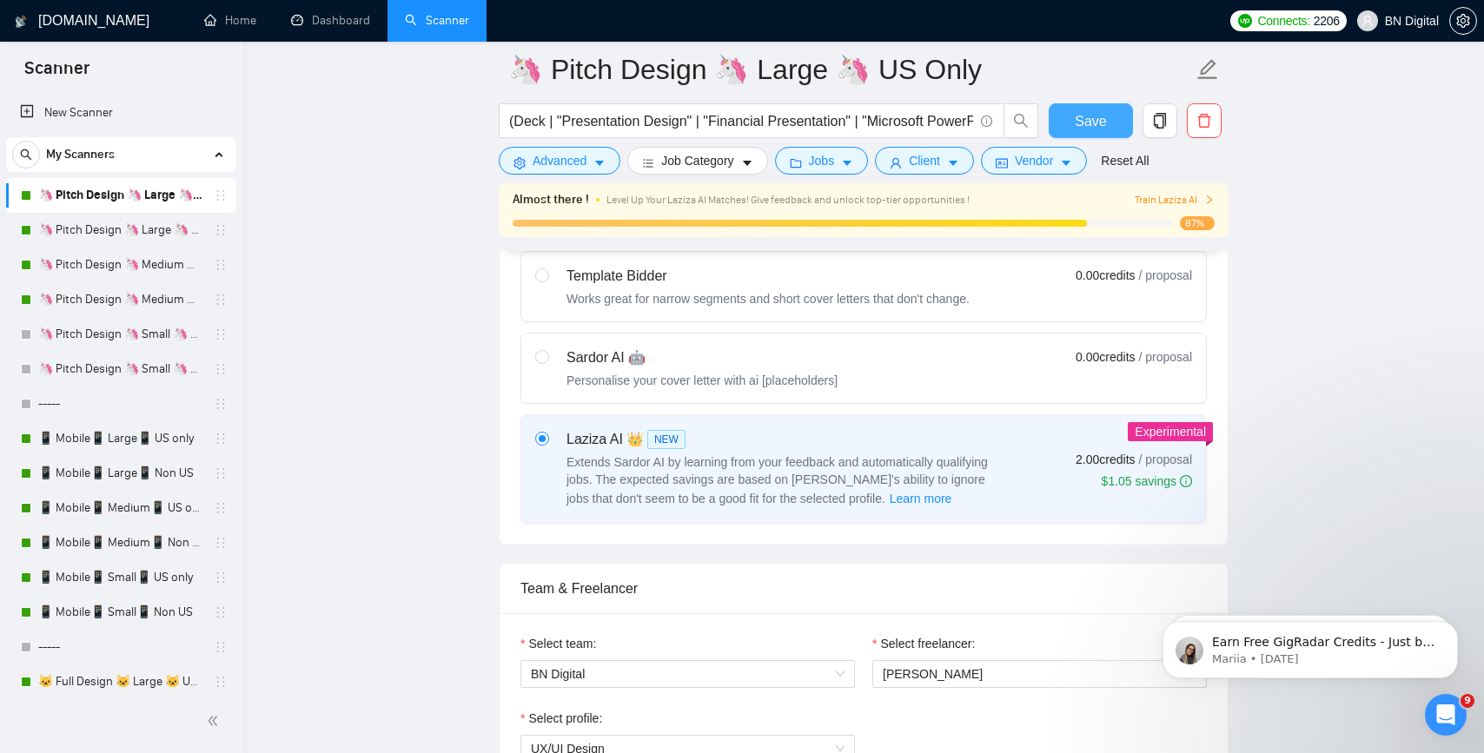
click at [1092, 122] on span "Save" at bounding box center [1090, 121] width 31 height 22
click at [132, 228] on link "🦄 Pitch Design 🦄 Large 🦄 Non US" at bounding box center [120, 230] width 165 height 35
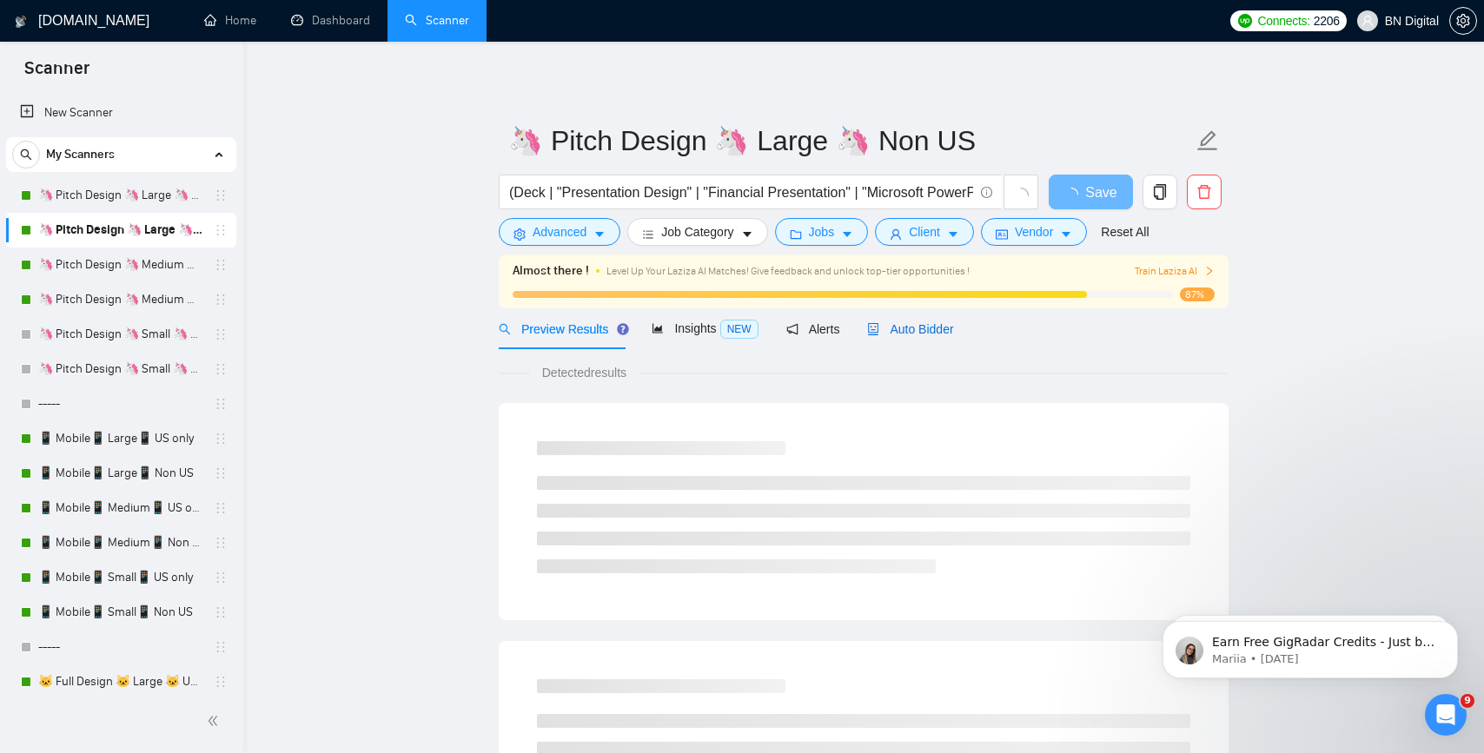
click at [912, 324] on span "Auto Bidder" at bounding box center [910, 329] width 86 height 14
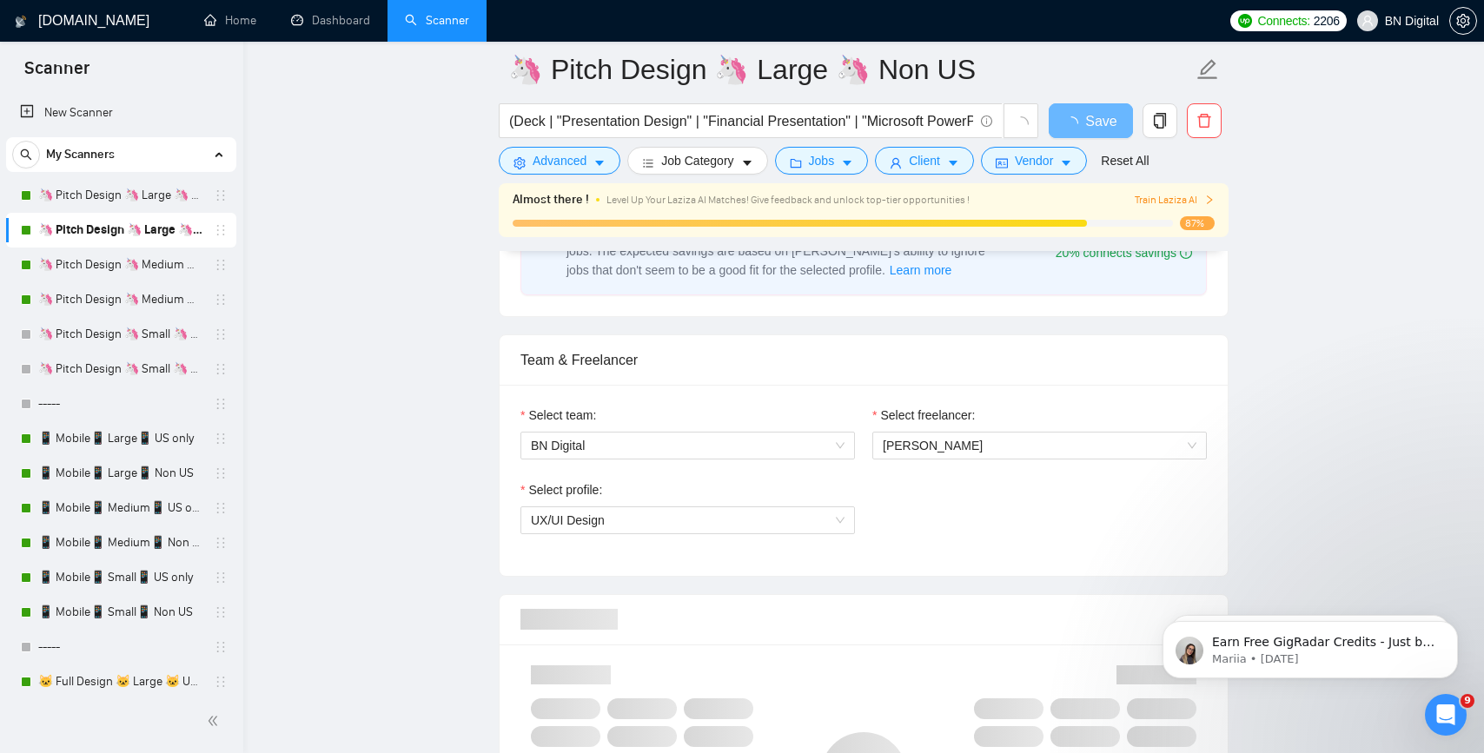
scroll to position [1185, 0]
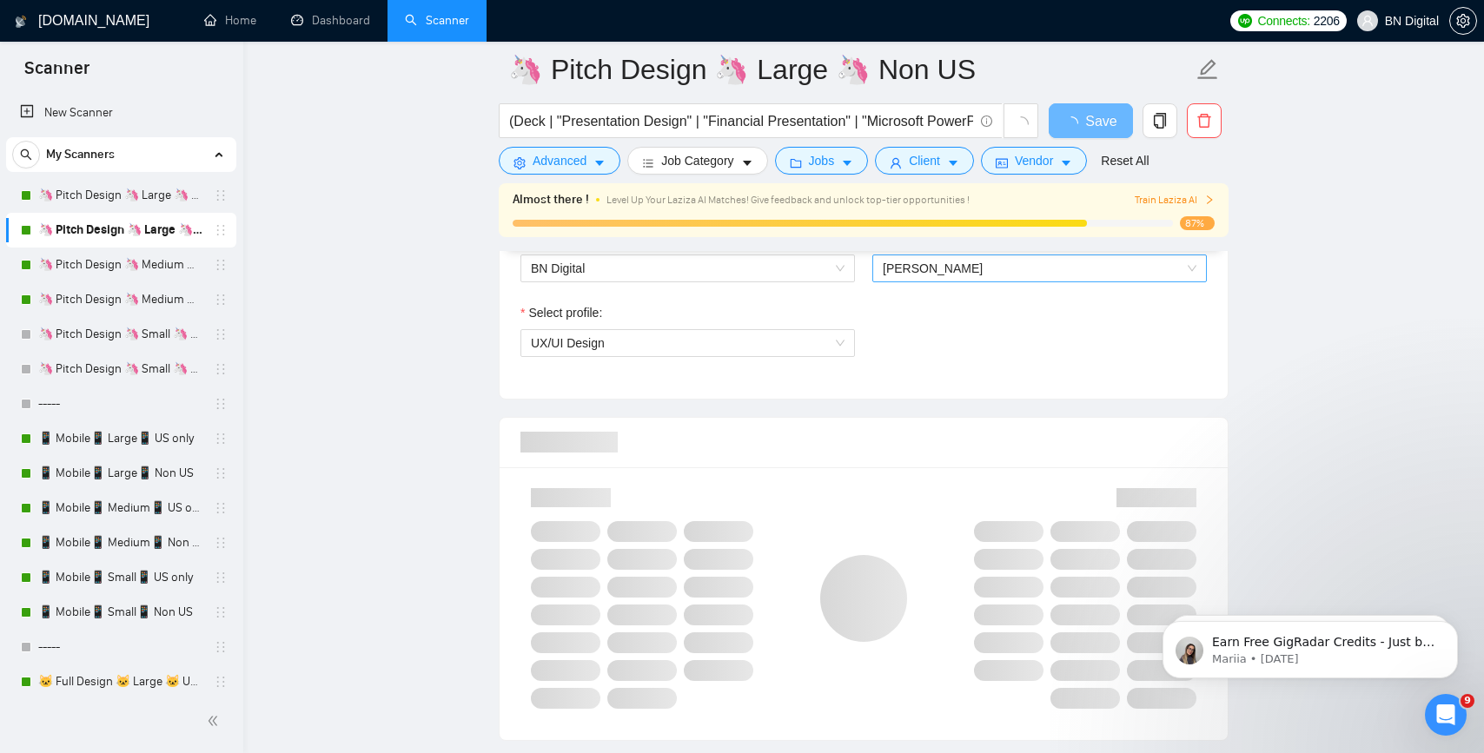
click at [938, 273] on span "[PERSON_NAME]" at bounding box center [933, 269] width 100 height 14
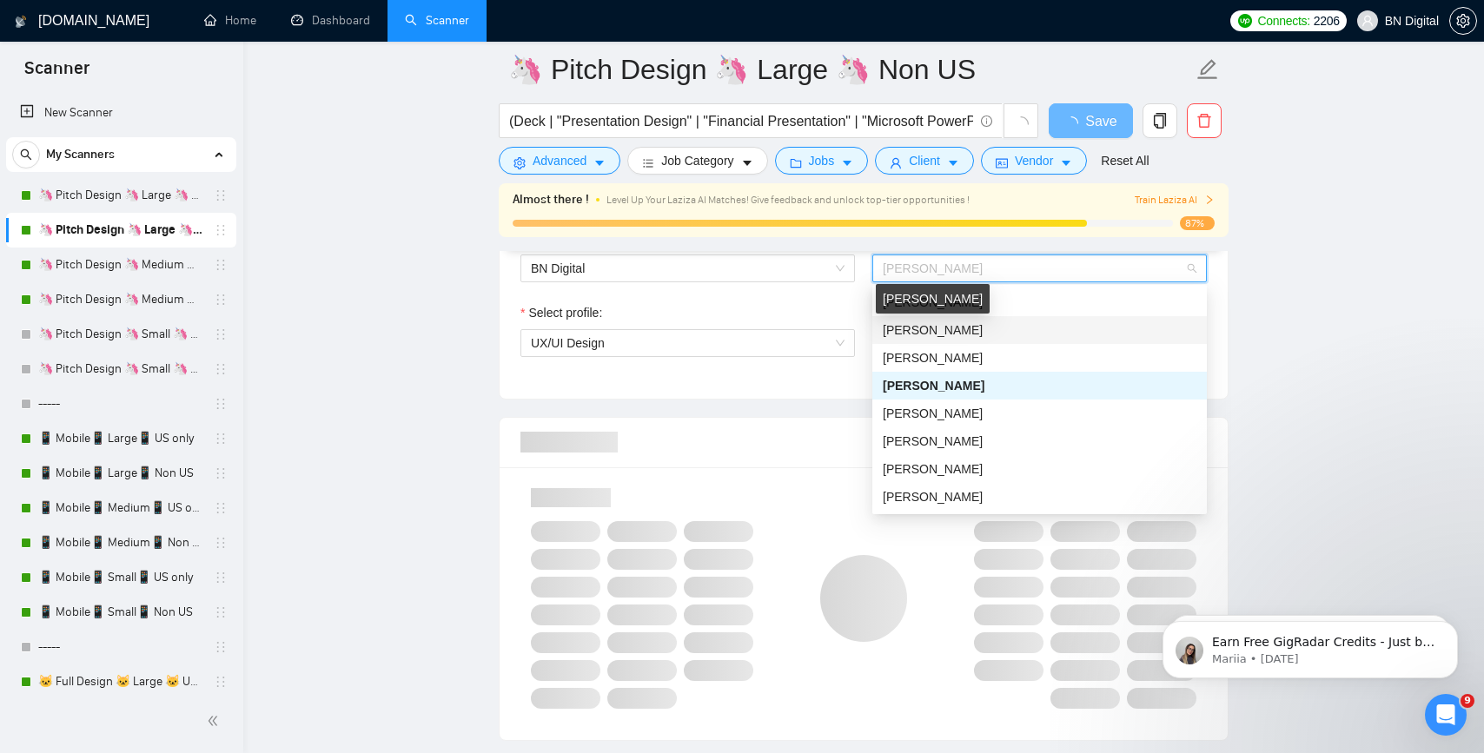
click at [918, 328] on span "[PERSON_NAME]" at bounding box center [933, 330] width 100 height 14
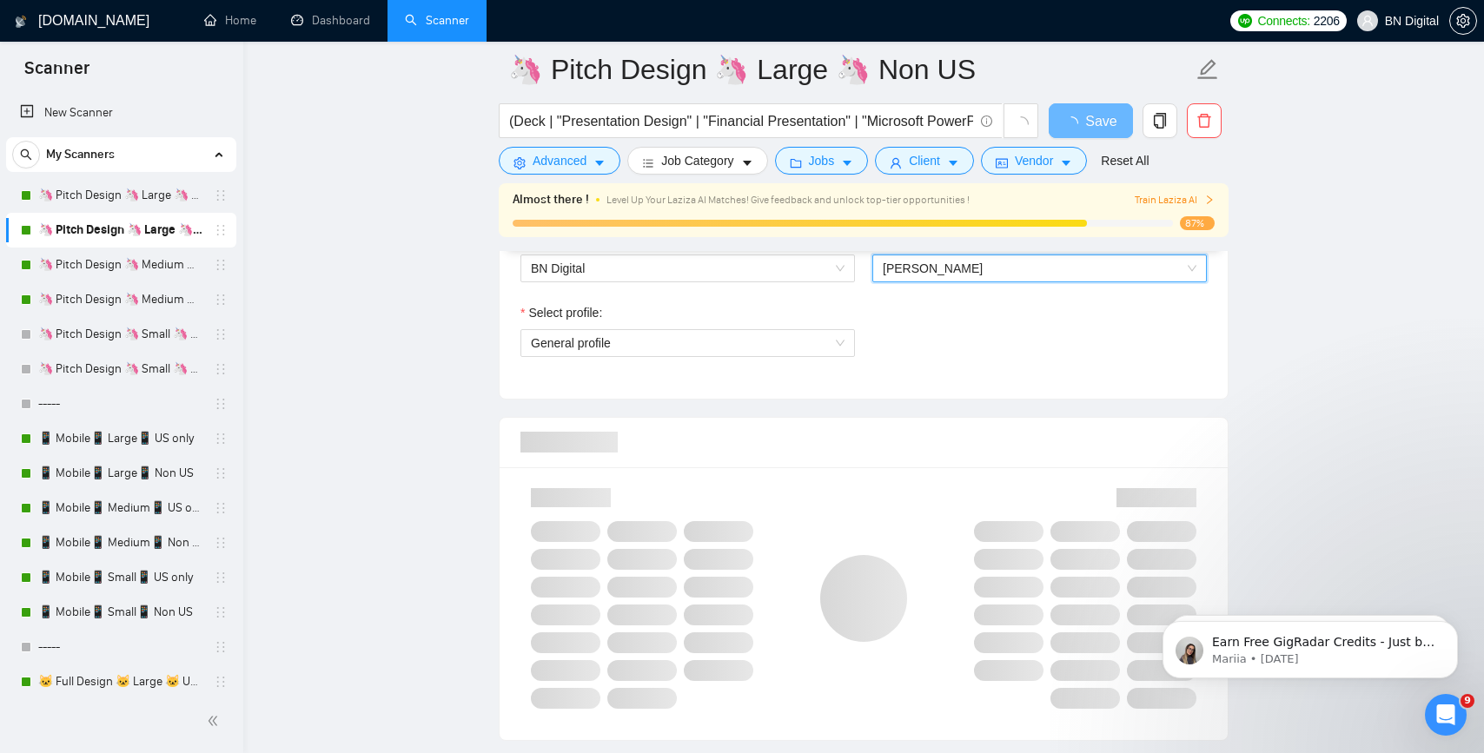
click at [673, 357] on div "Select profile: General profile" at bounding box center [688, 340] width 352 height 75
click at [676, 343] on span "General profile" at bounding box center [688, 343] width 314 height 26
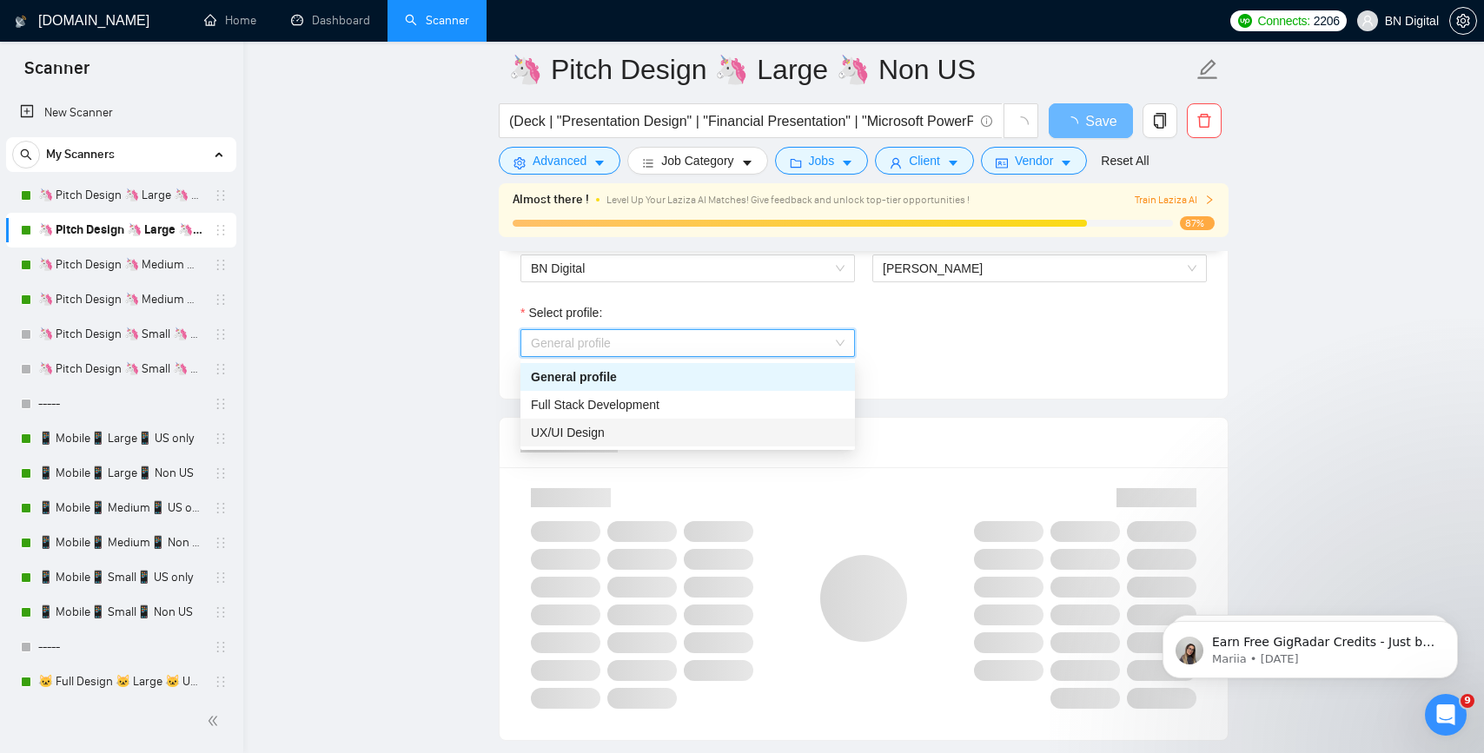
click at [655, 433] on div "UX/UI Design" at bounding box center [688, 432] width 314 height 19
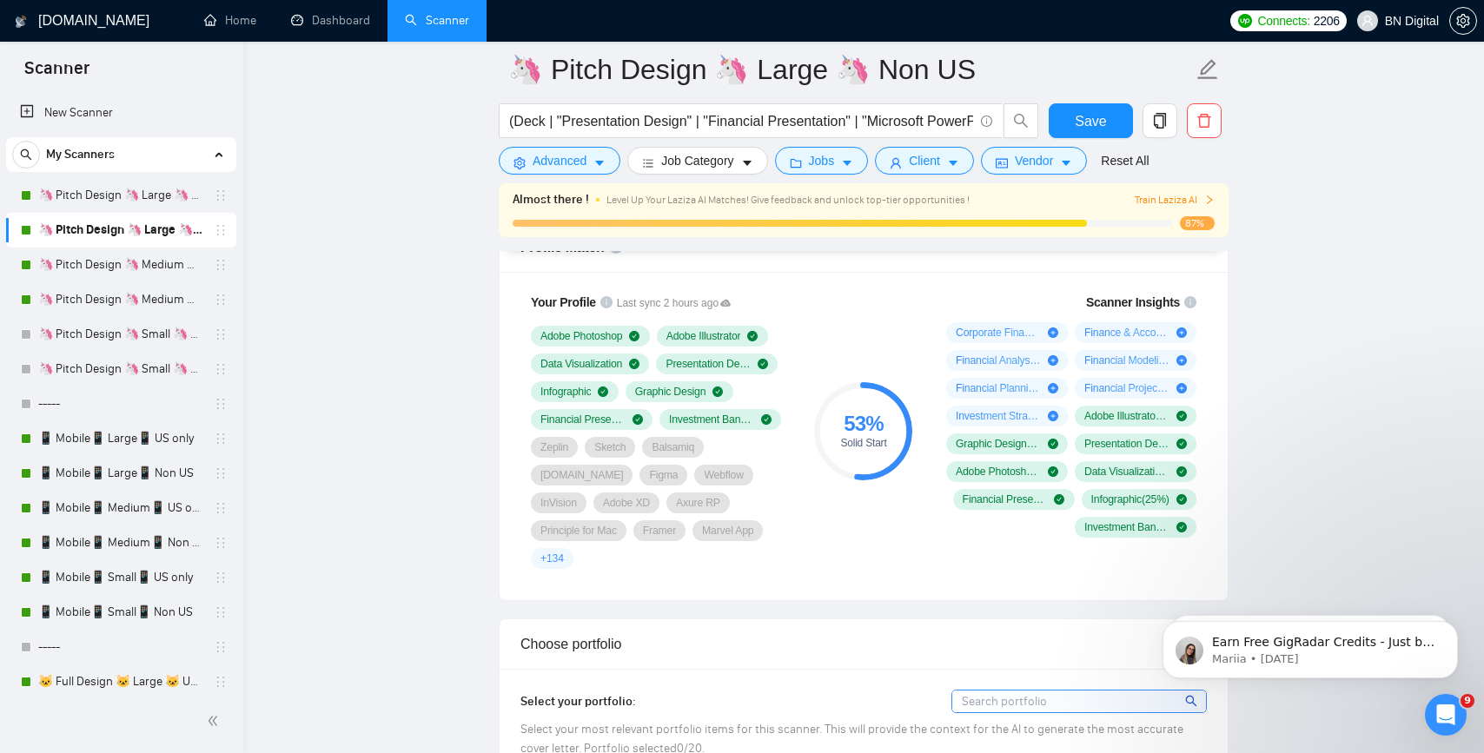
scroll to position [1434, 0]
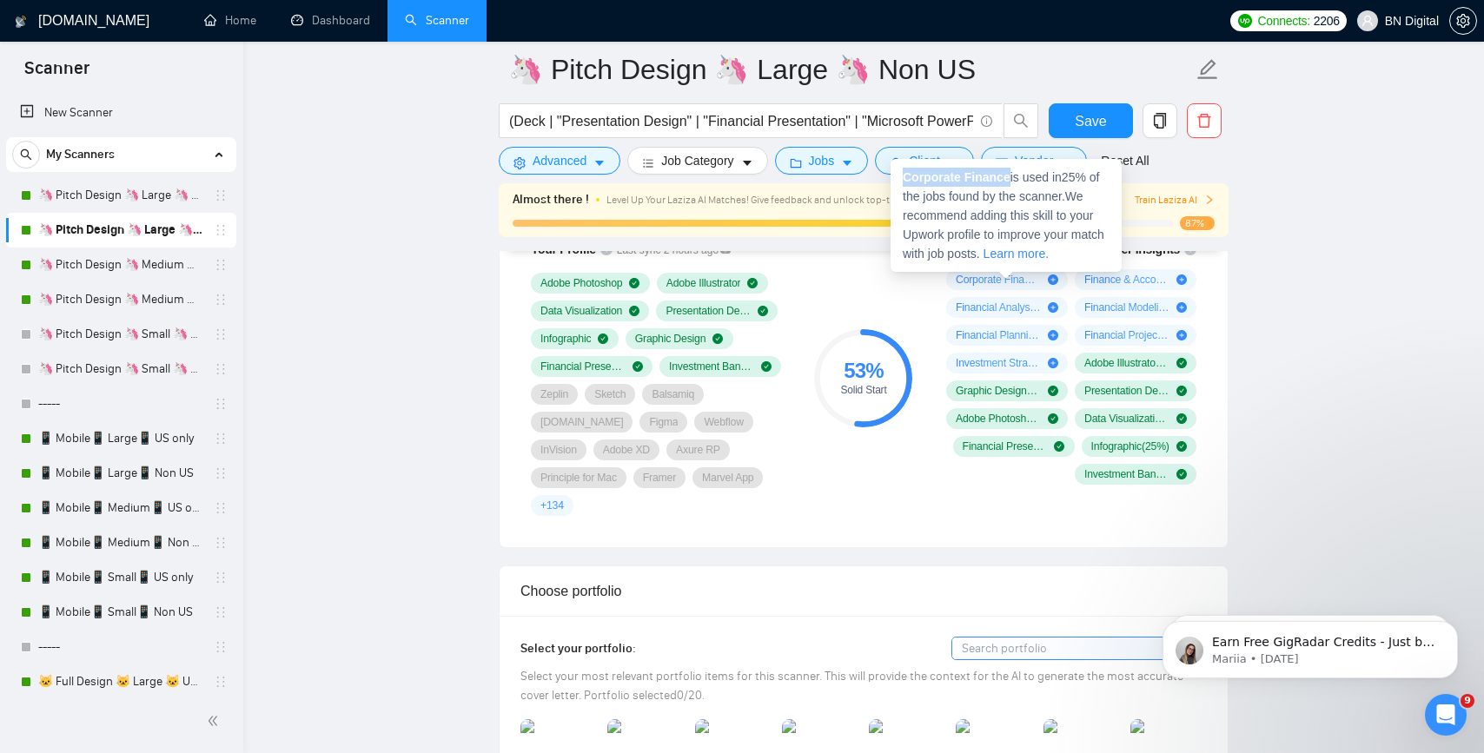
drag, startPoint x: 1012, startPoint y: 176, endPoint x: 900, endPoint y: 175, distance: 112.1
click at [900, 175] on div "Corporate Finance is used in 25 % of the jobs found by the scanner. We recommen…" at bounding box center [1006, 215] width 231 height 113
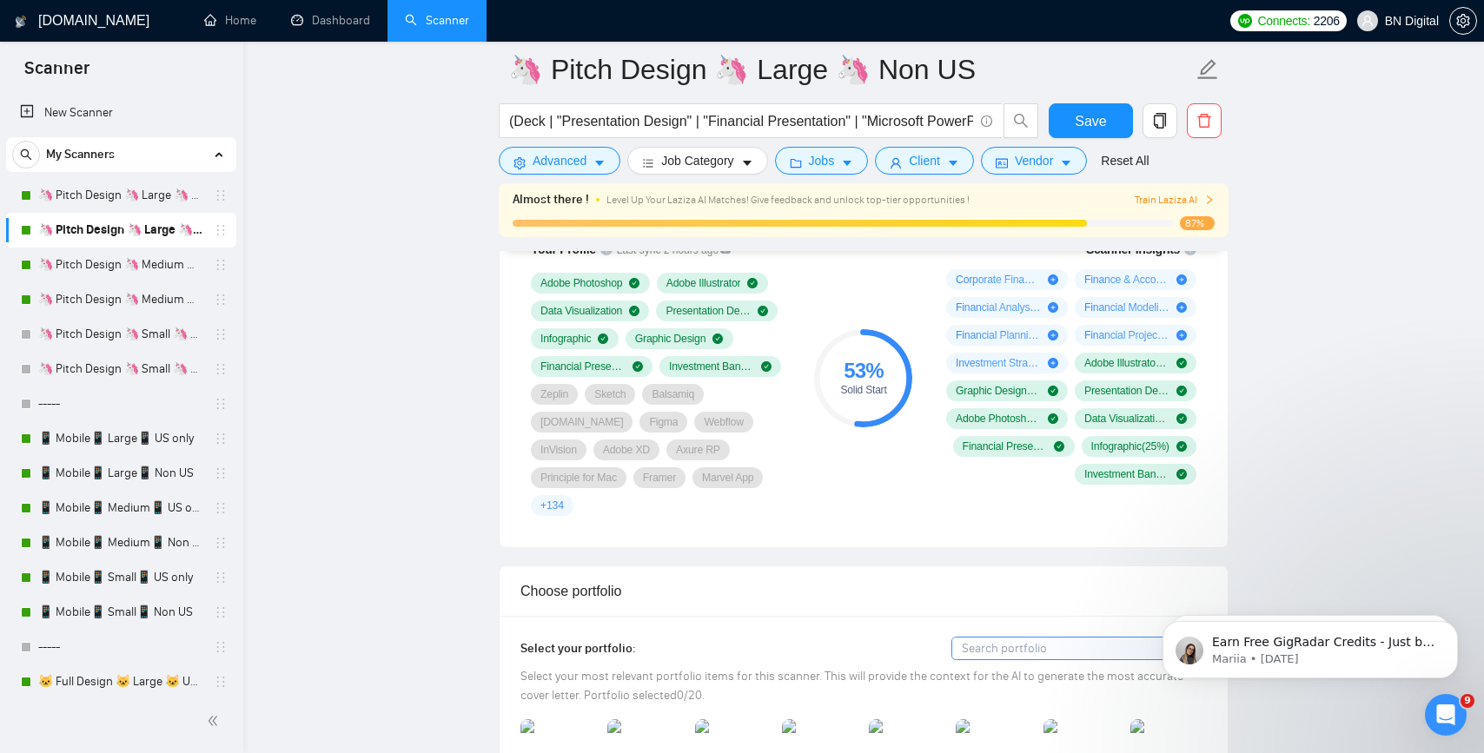
copy strong "Corporate Finance"
click at [739, 120] on input "(Deck | "Presentation Design" | "Financial Presentation" | "Microsoft PowerPoin…" at bounding box center [741, 121] width 464 height 22
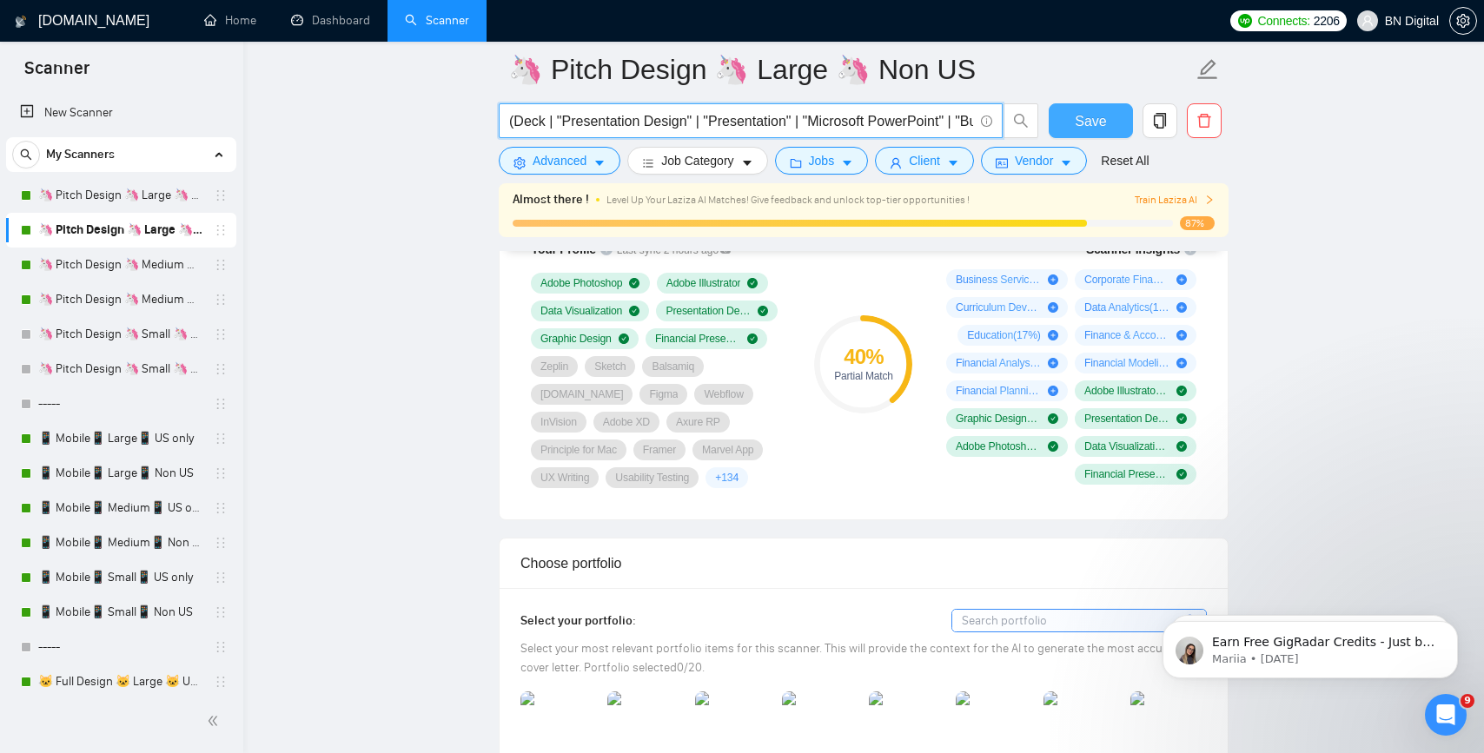
type input "(Deck | "Presentation Design" | "Presentation" | "Microsoft PowerPoint" | "Busi…"
click at [1097, 123] on span "Save" at bounding box center [1090, 121] width 31 height 22
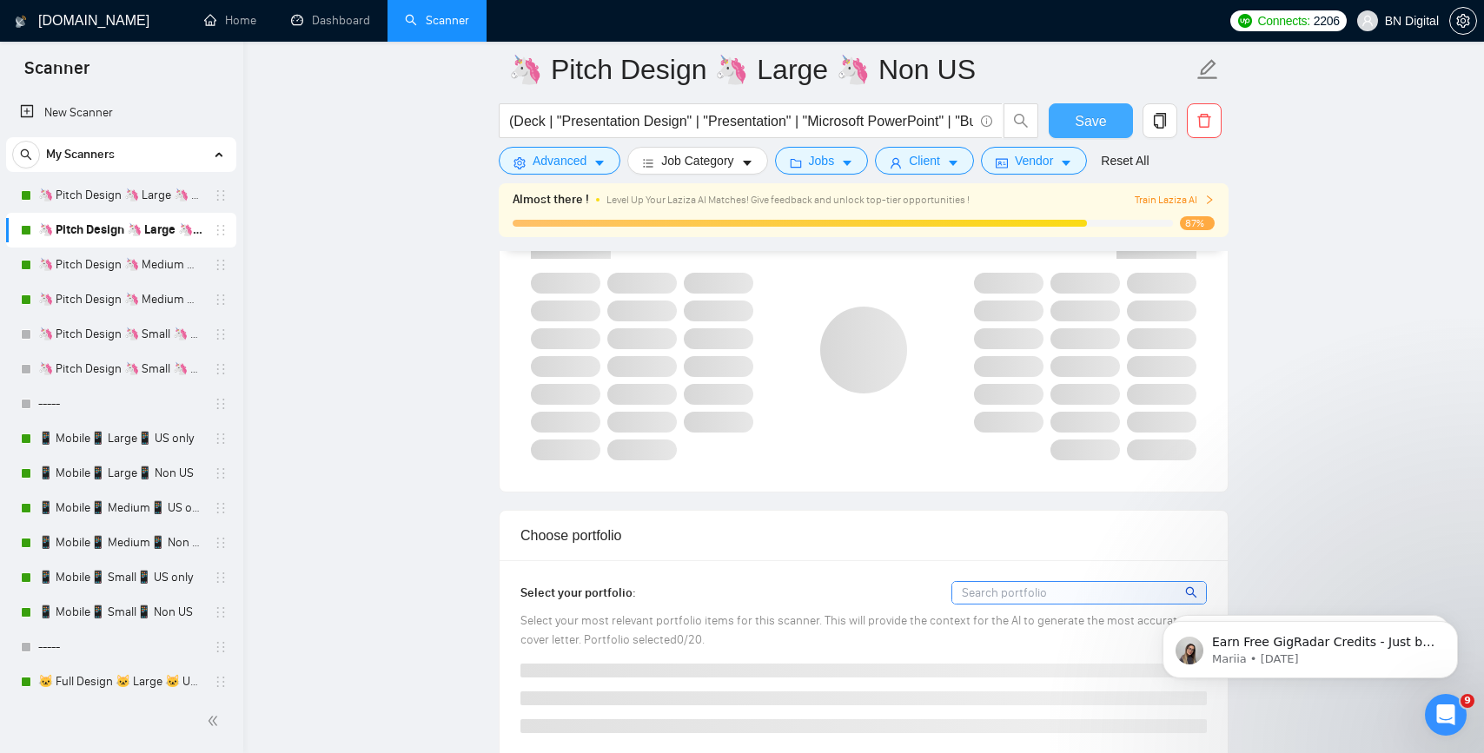
scroll to position [1620, 0]
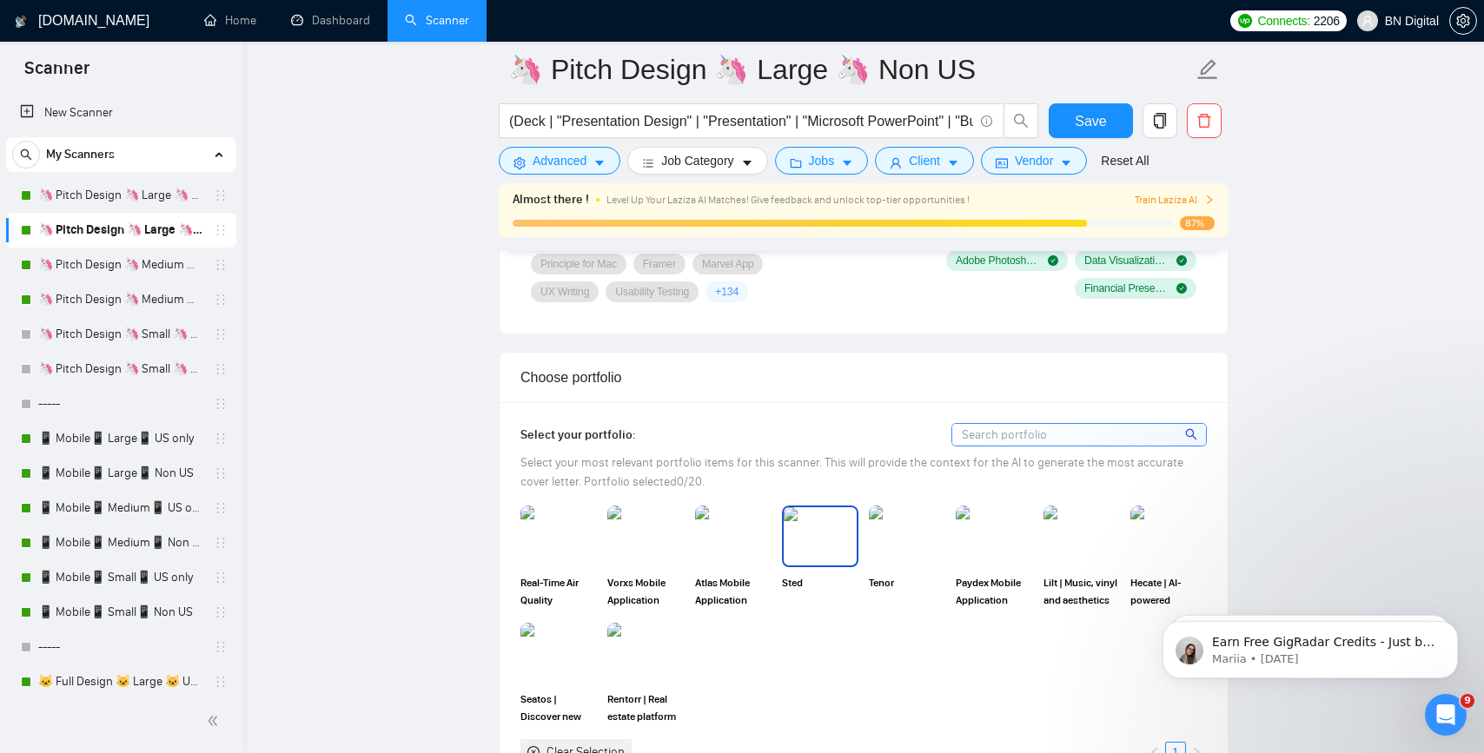
click at [815, 555] on img at bounding box center [820, 535] width 73 height 57
click at [907, 541] on img at bounding box center [907, 535] width 73 height 57
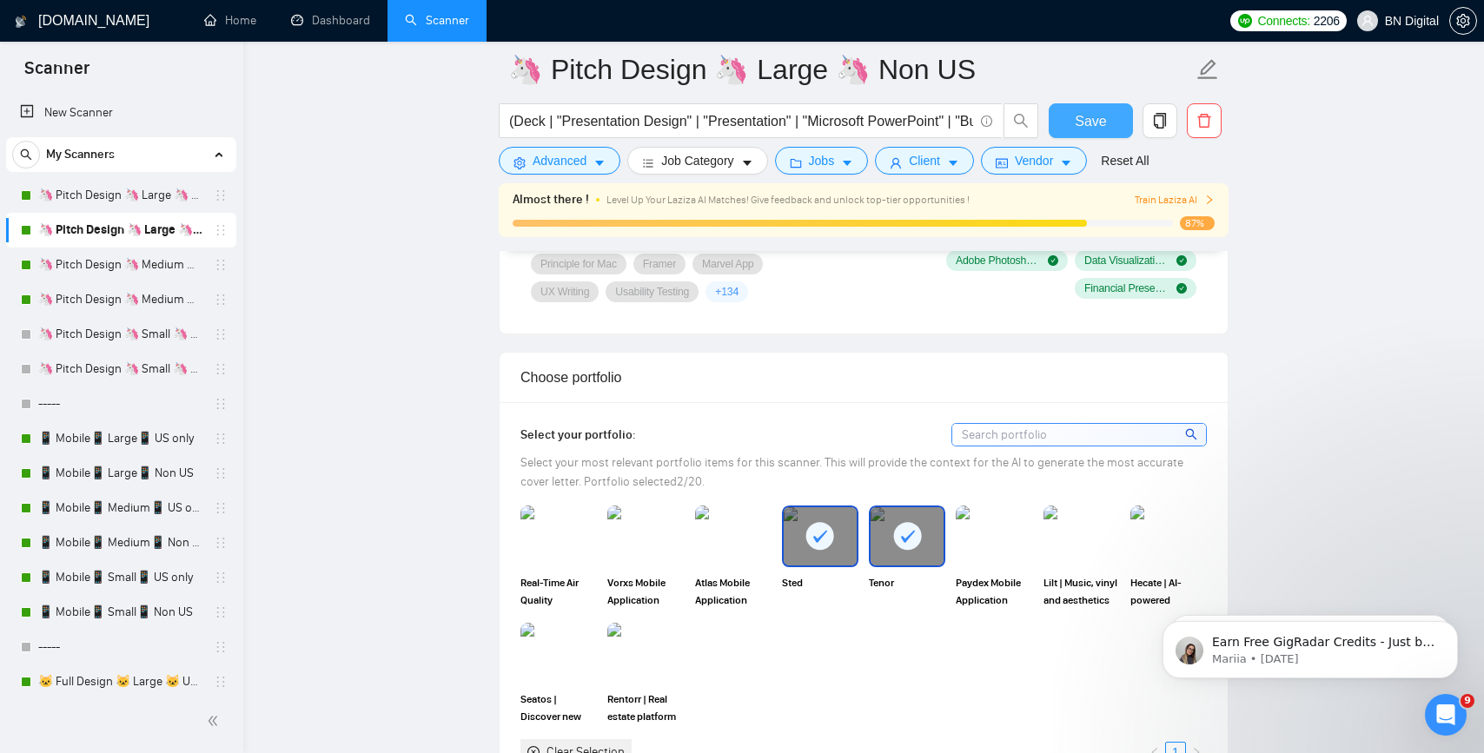
click at [1084, 122] on span "Save" at bounding box center [1090, 121] width 31 height 22
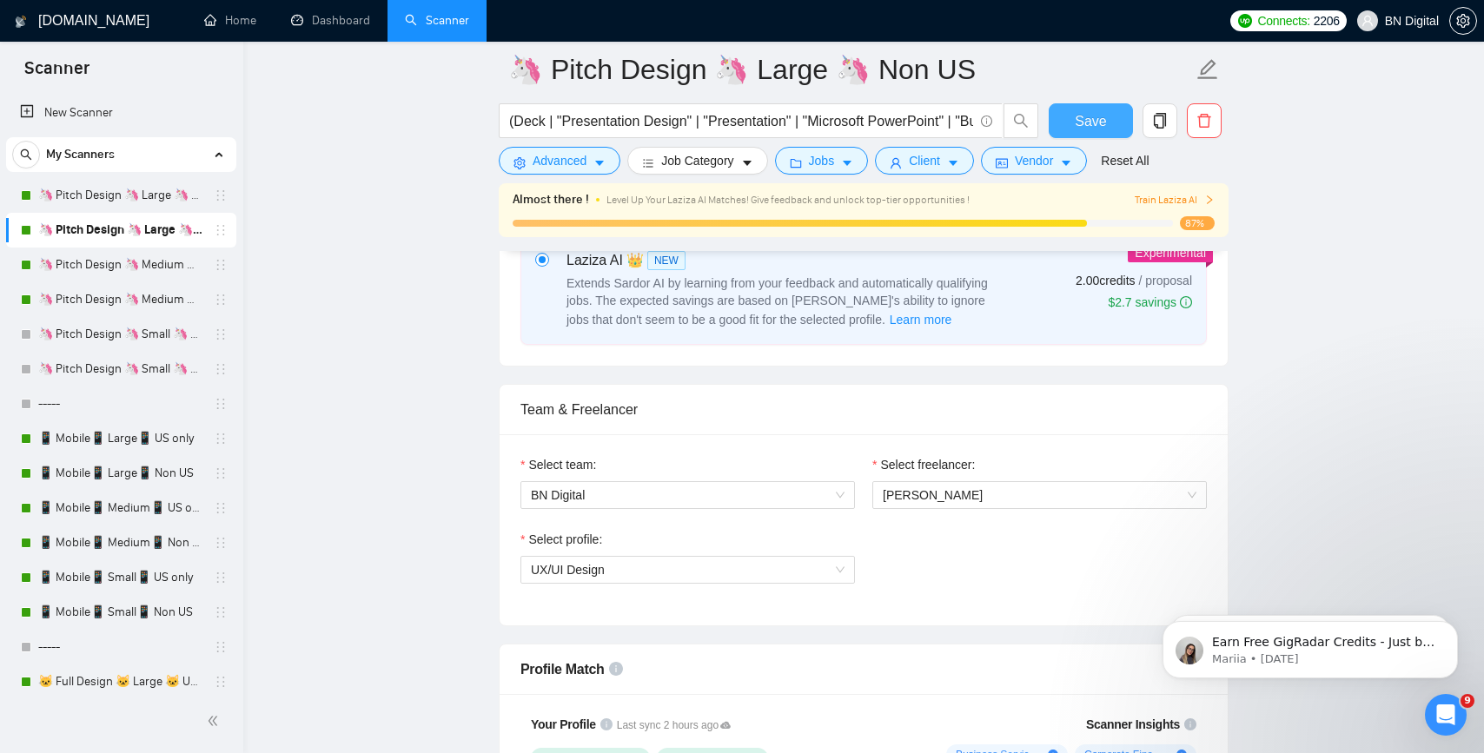
scroll to position [828, 0]
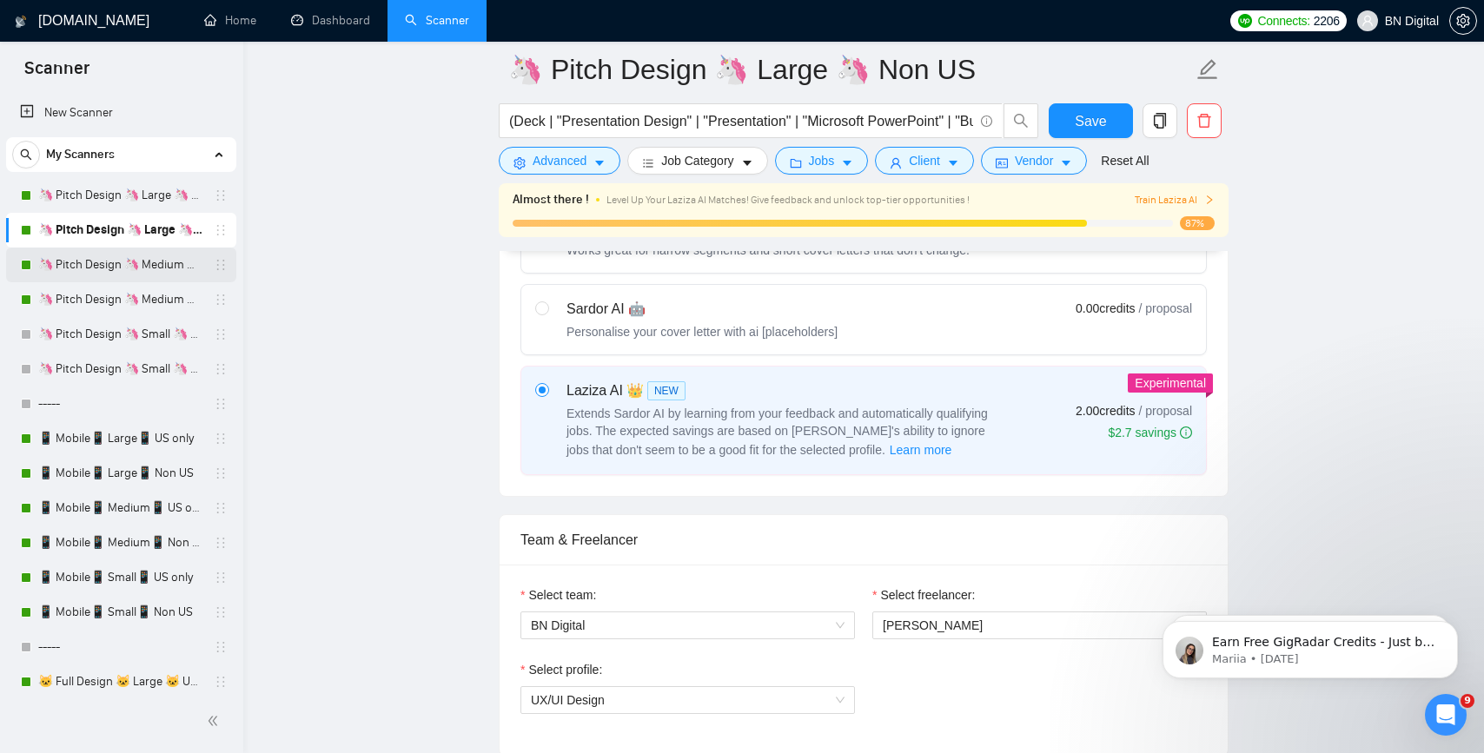
click at [99, 264] on link "🦄 Pitch Design 🦄 Medium 🦄 US Only" at bounding box center [120, 265] width 165 height 35
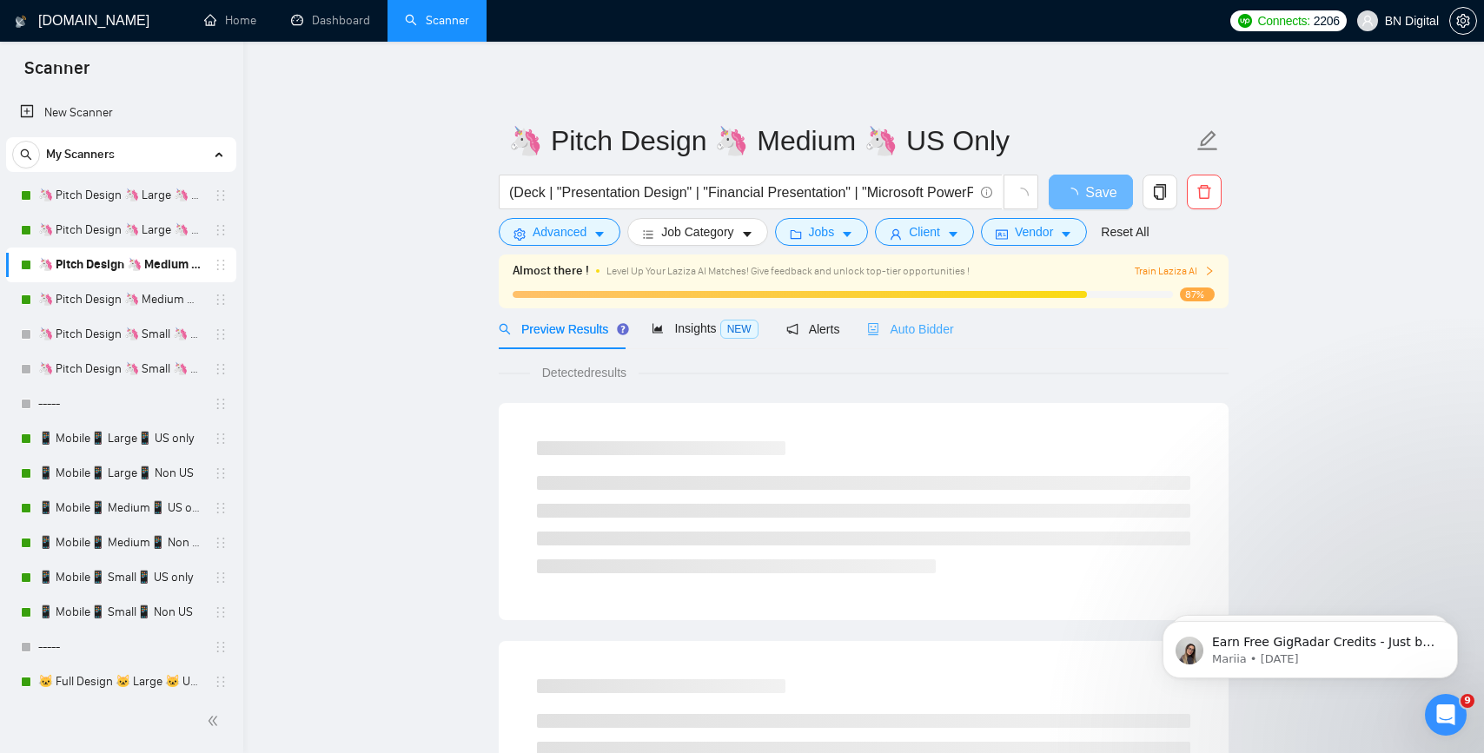
click at [924, 342] on div "Auto Bidder" at bounding box center [910, 328] width 86 height 41
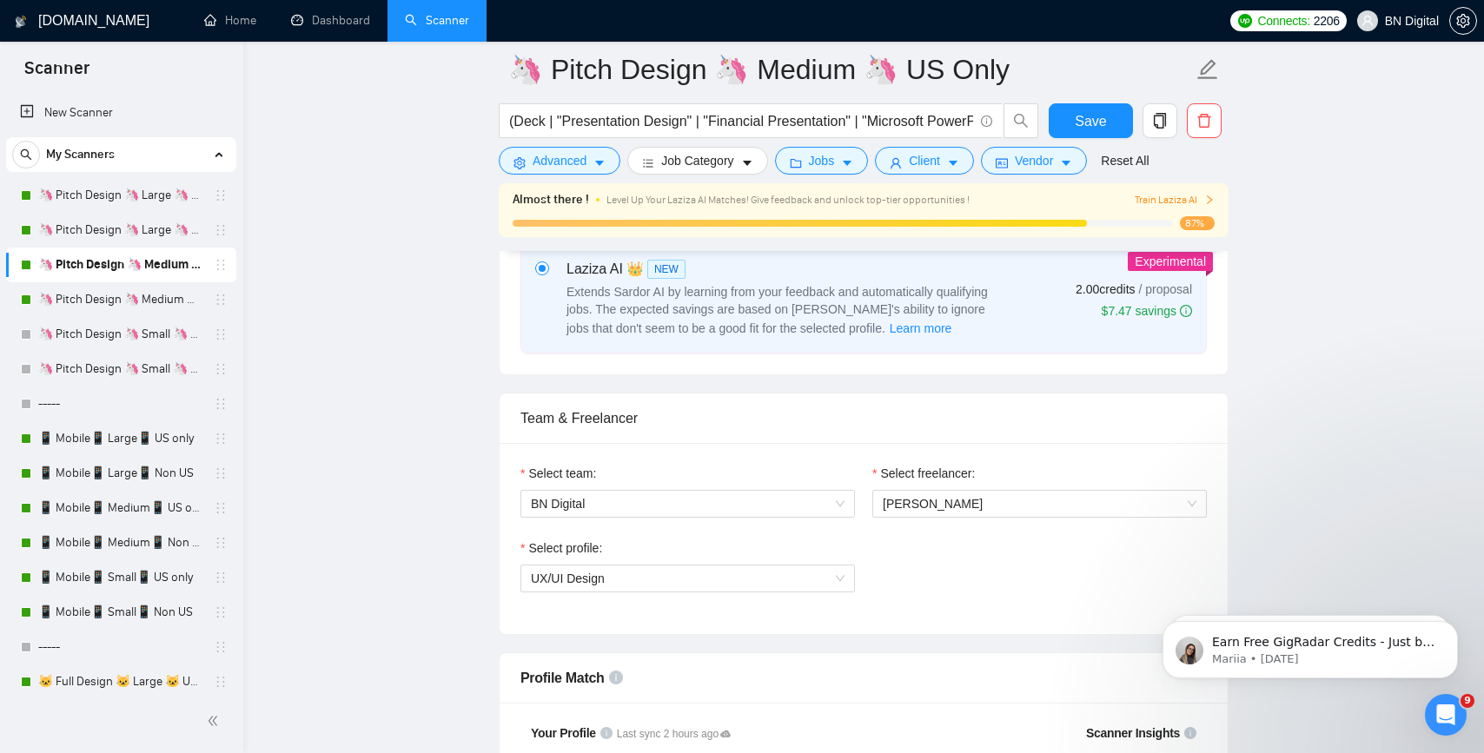
scroll to position [906, 0]
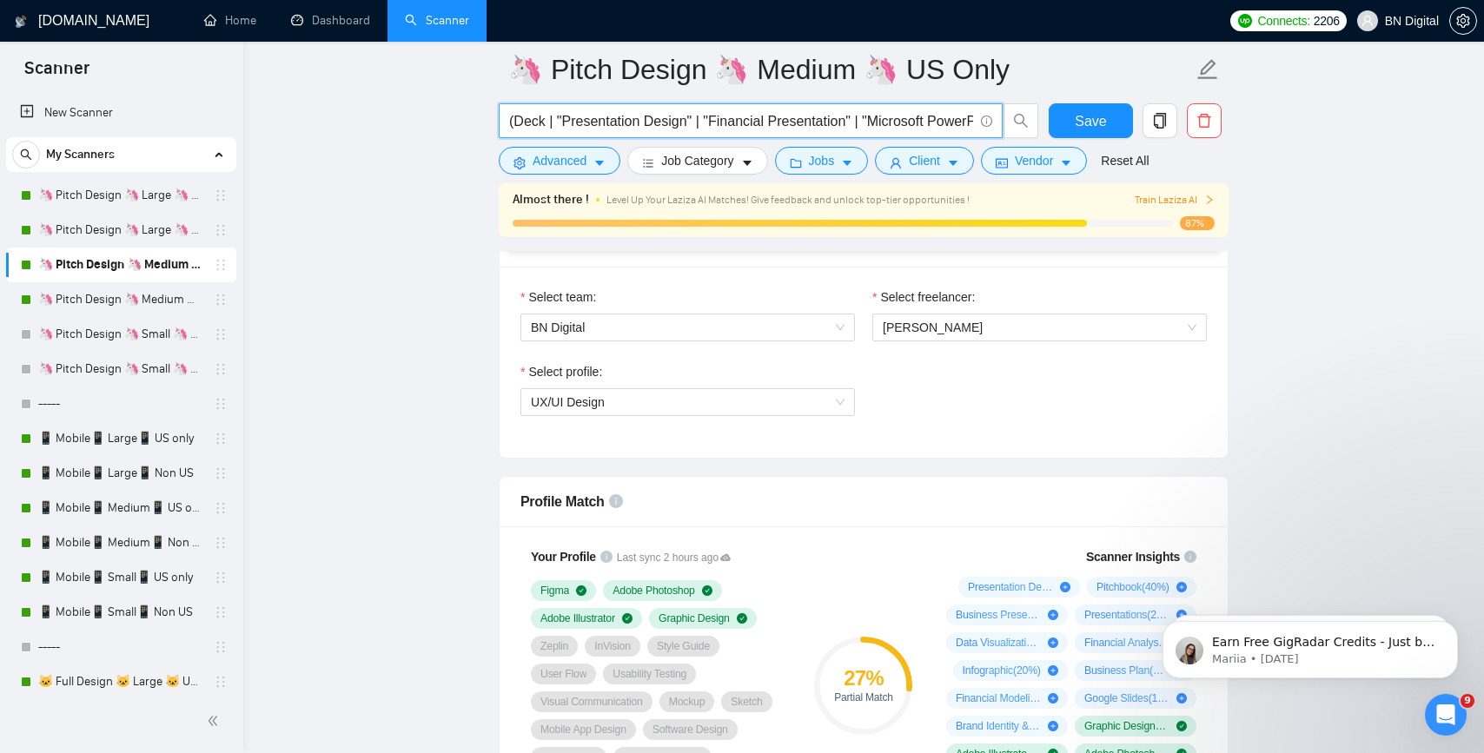
click at [739, 123] on input "(Deck | "Presentation Design" | "Financial Presentation" | "Microsoft PowerPoin…" at bounding box center [741, 121] width 464 height 22
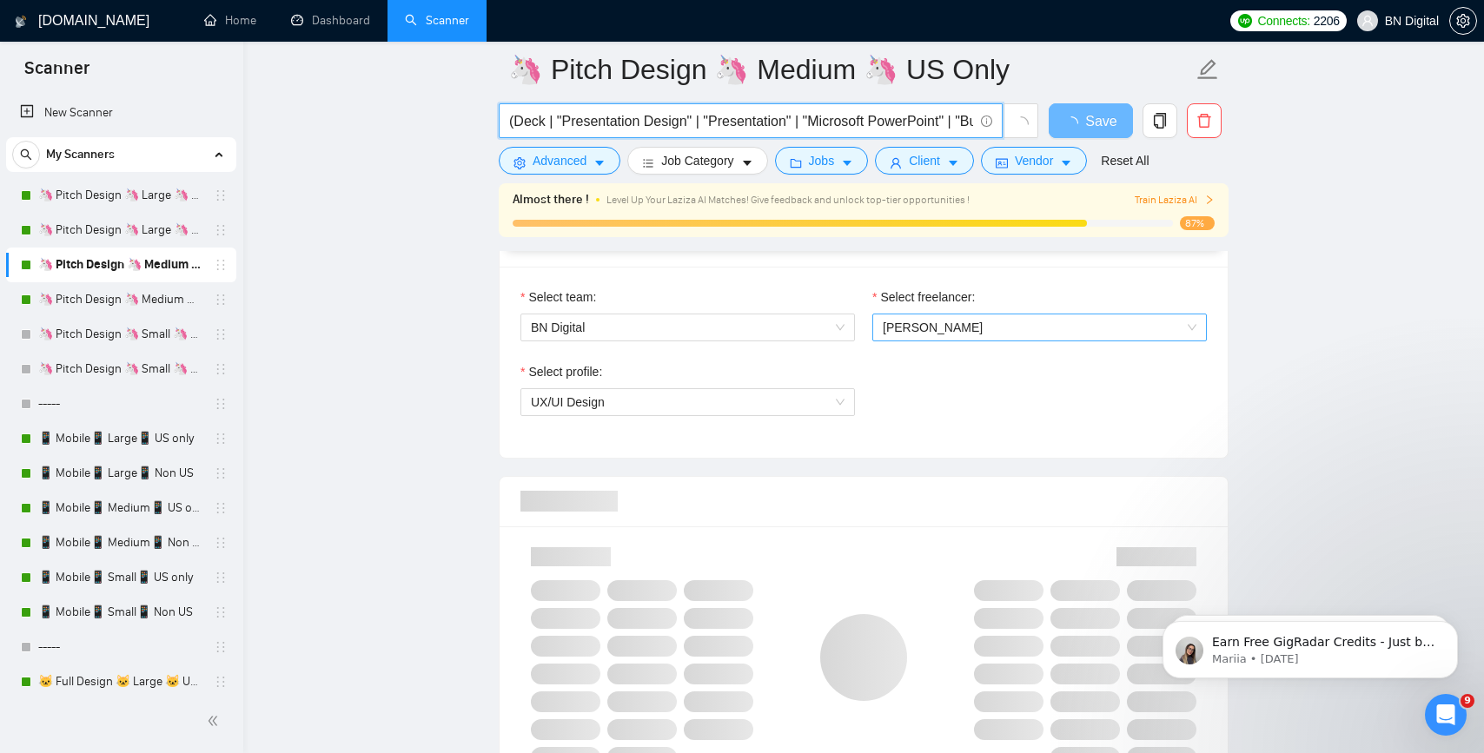
click at [958, 322] on span "[PERSON_NAME]" at bounding box center [933, 328] width 100 height 14
type input "(Deck | "Presentation Design" | "Presentation" | "Microsoft PowerPoint" | "Busi…"
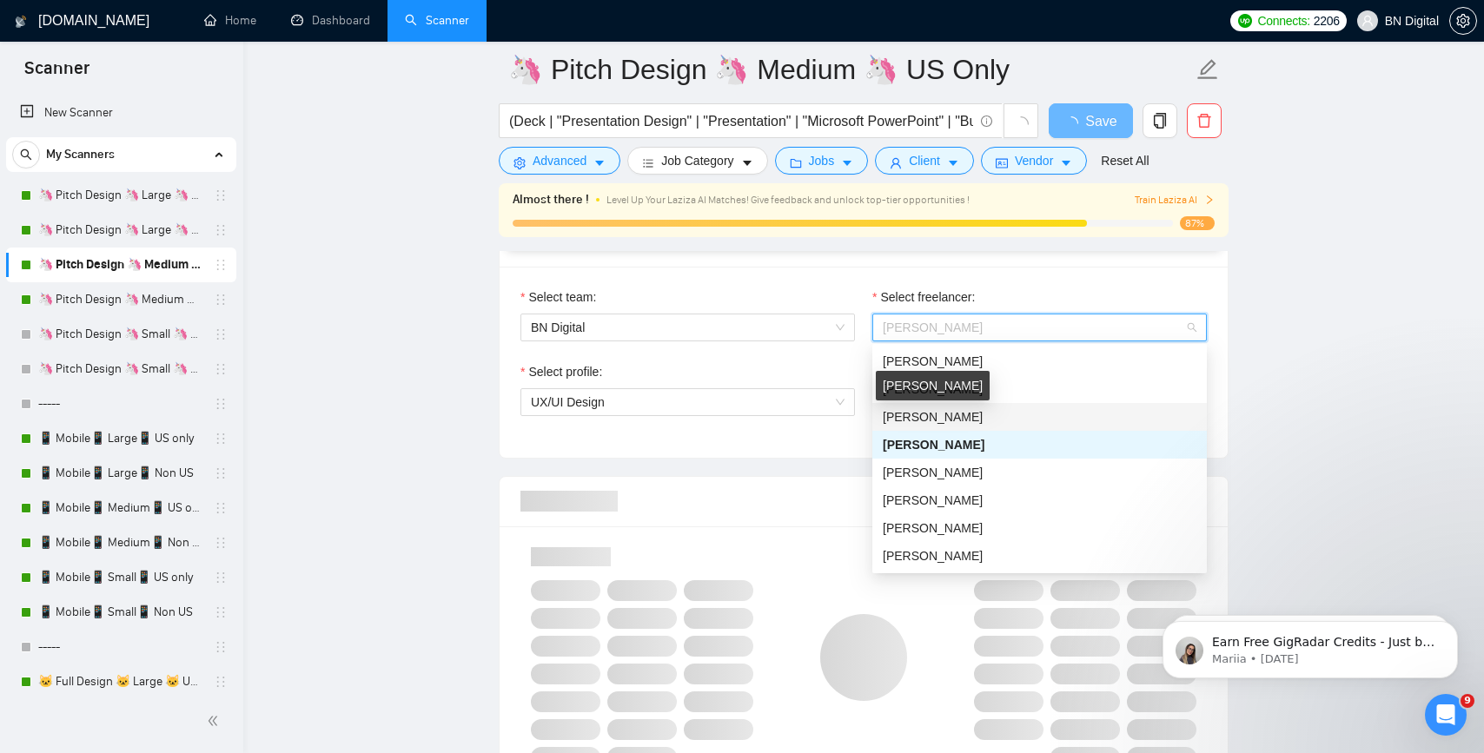
click at [933, 385] on div "[PERSON_NAME]" at bounding box center [933, 386] width 114 height 30
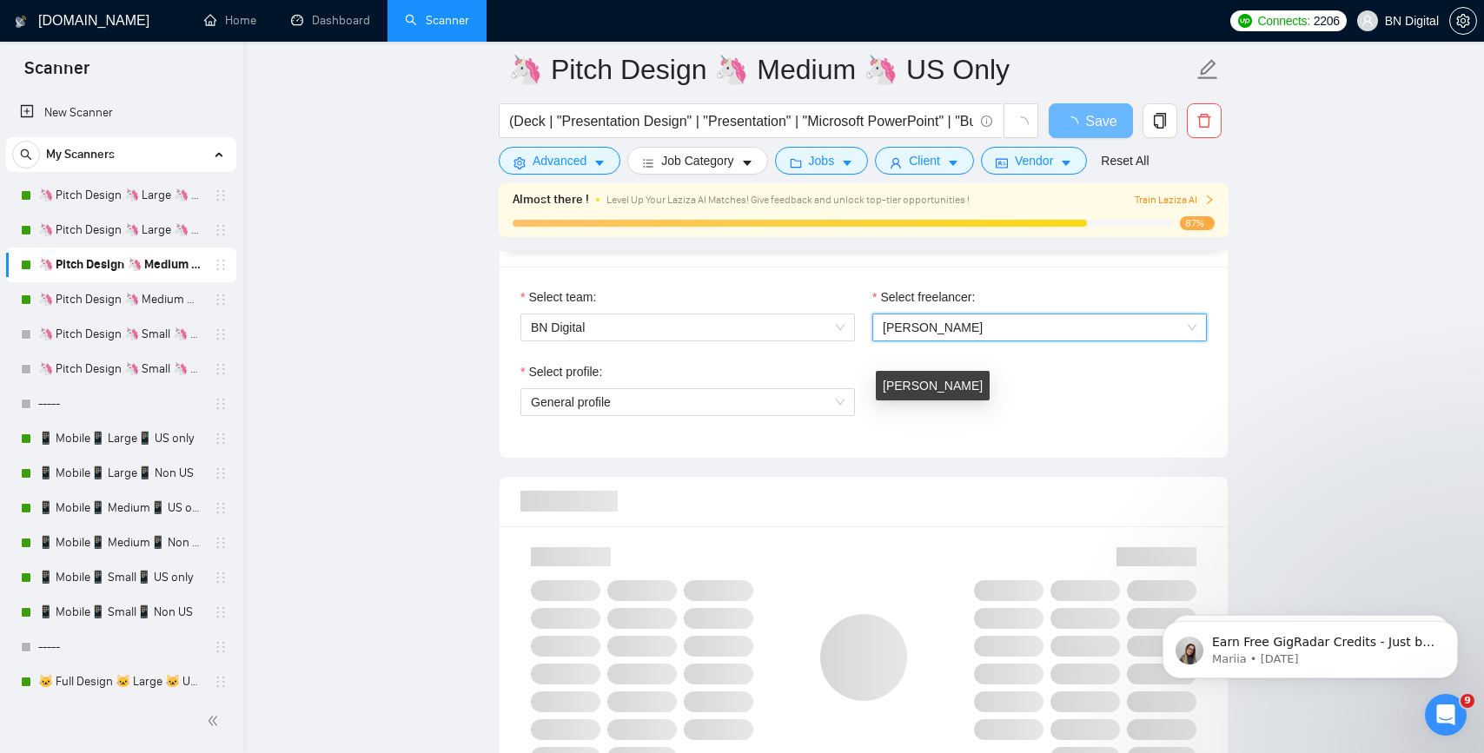
click at [954, 322] on span "[PERSON_NAME]" at bounding box center [933, 328] width 100 height 14
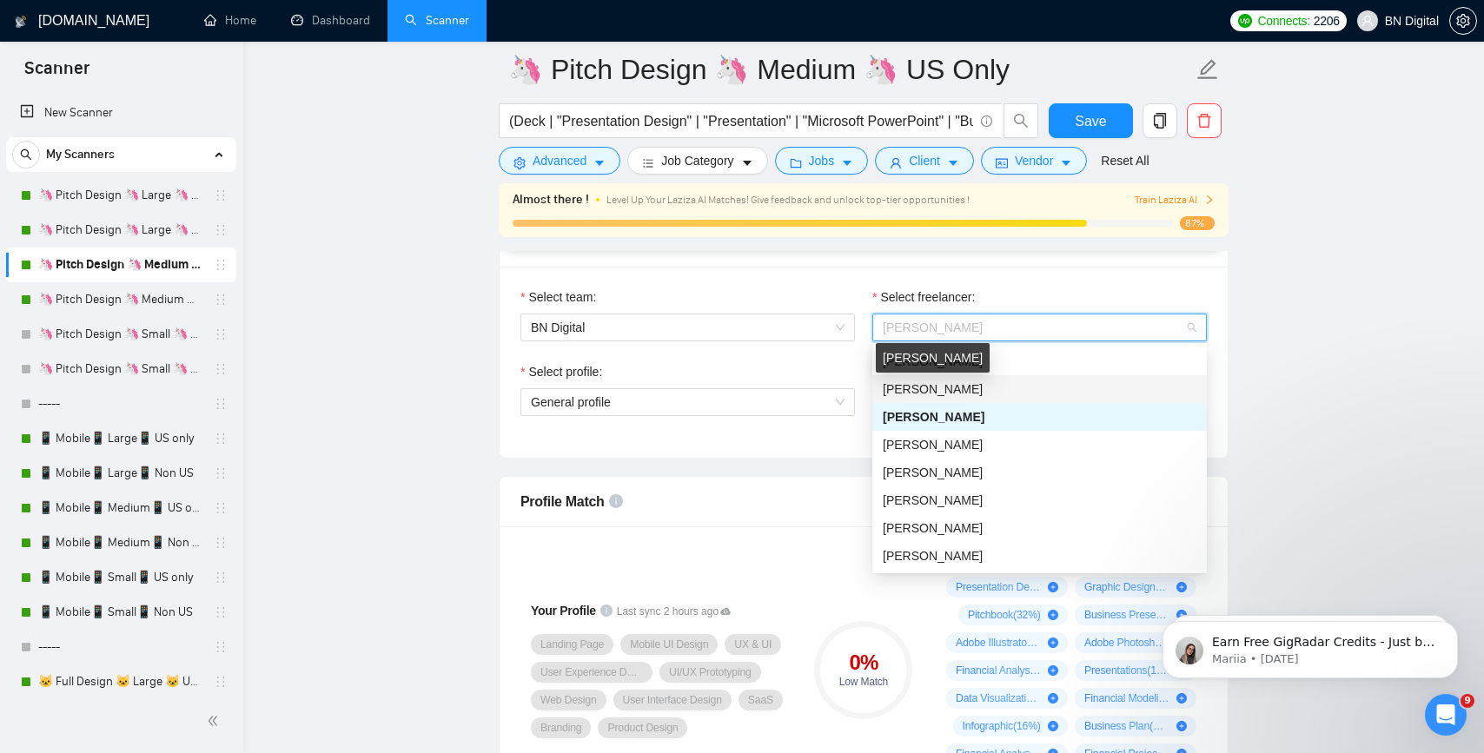
click at [939, 387] on span "[PERSON_NAME]" at bounding box center [933, 389] width 100 height 14
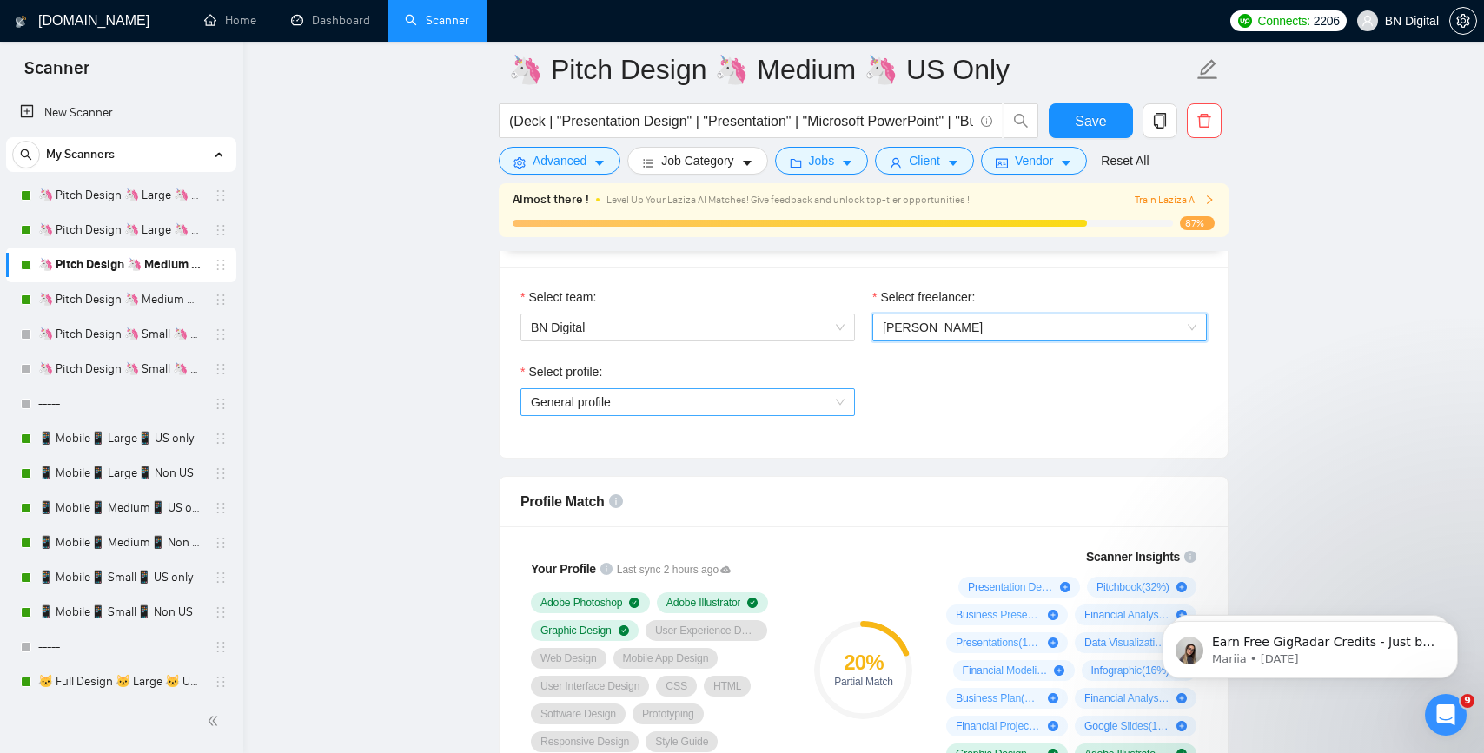
click at [695, 399] on span "General profile" at bounding box center [688, 402] width 314 height 26
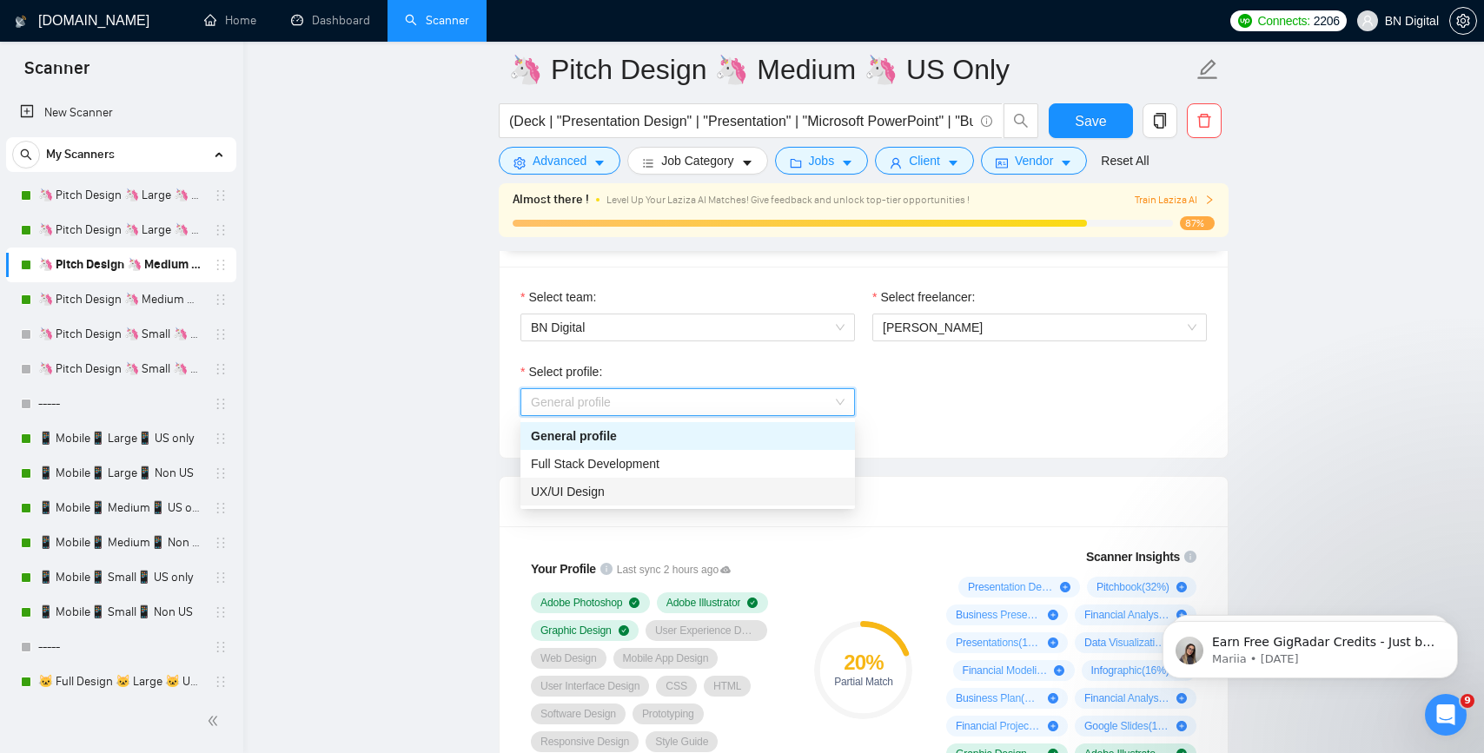
click at [642, 481] on div "UX/UI Design" at bounding box center [688, 492] width 335 height 28
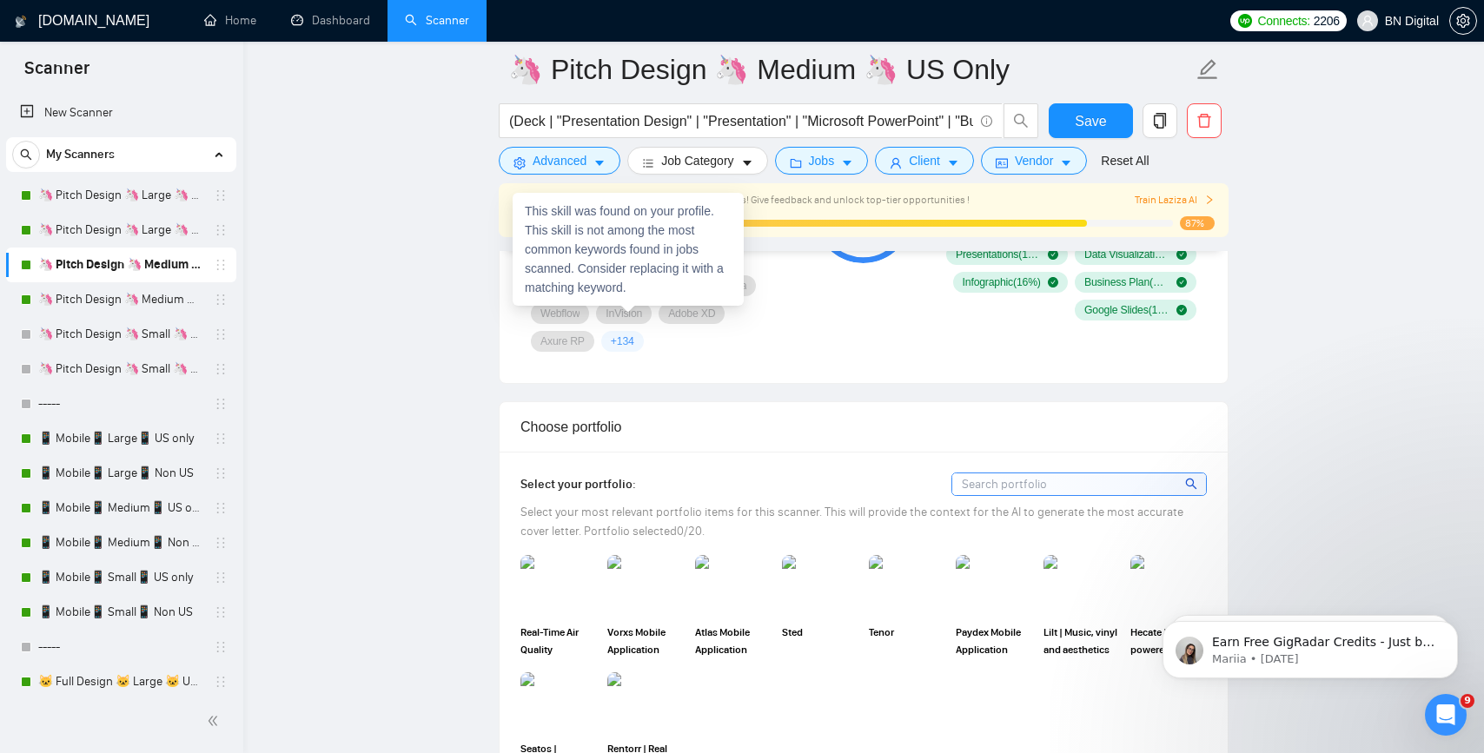
scroll to position [1494, 0]
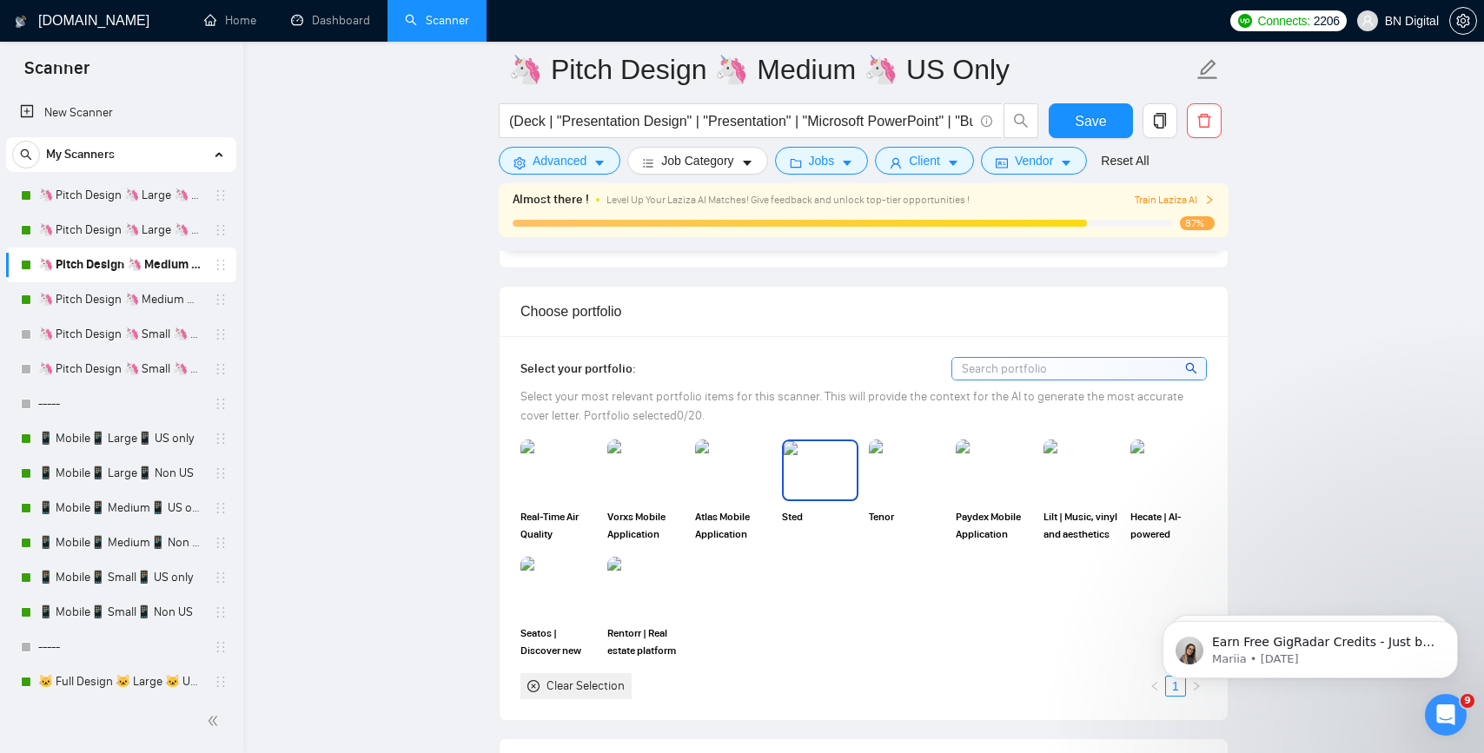
click at [799, 448] on img at bounding box center [820, 469] width 73 height 57
click at [906, 448] on img at bounding box center [907, 469] width 73 height 57
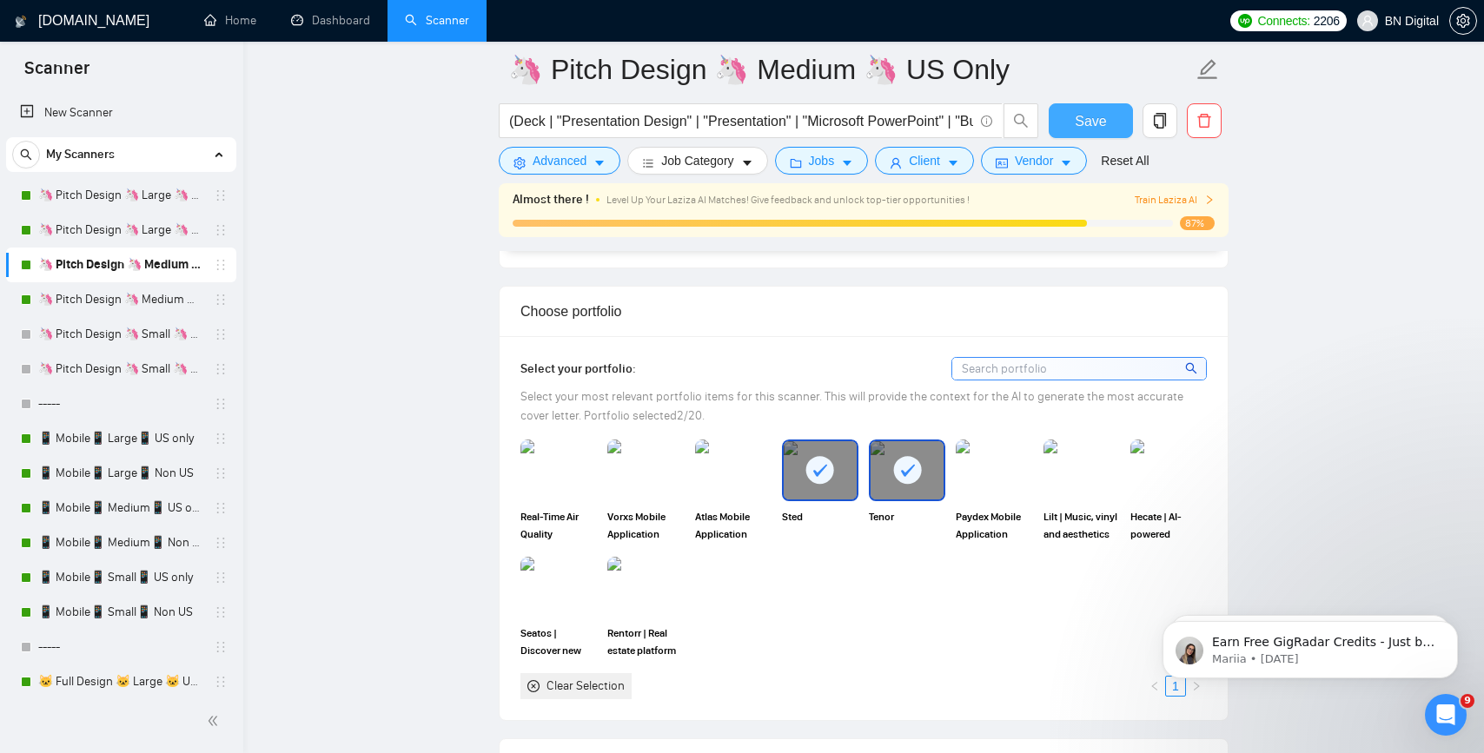
click at [1097, 122] on span "Save" at bounding box center [1090, 121] width 31 height 22
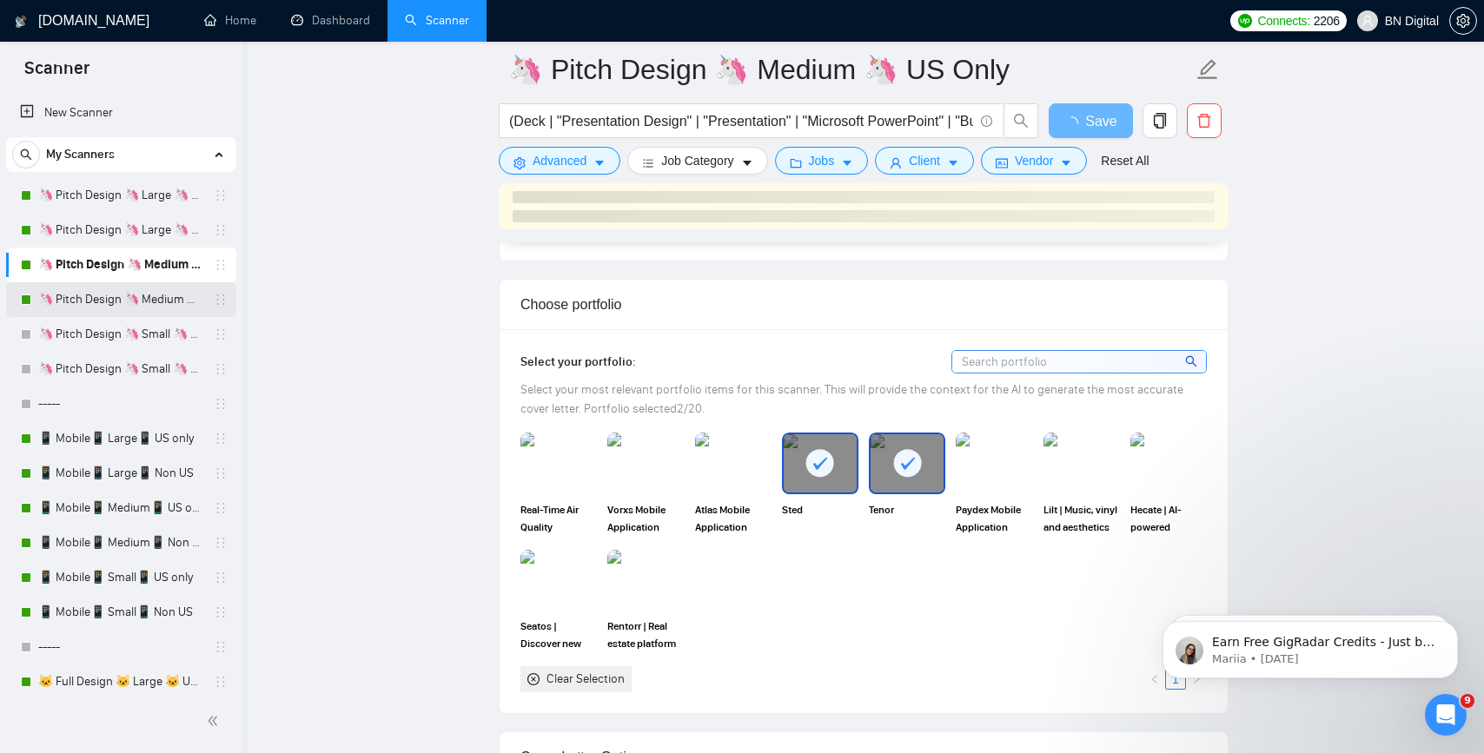
click at [146, 296] on link "🦄 Pitch Design 🦄 Medium 🦄 Non US" at bounding box center [120, 299] width 165 height 35
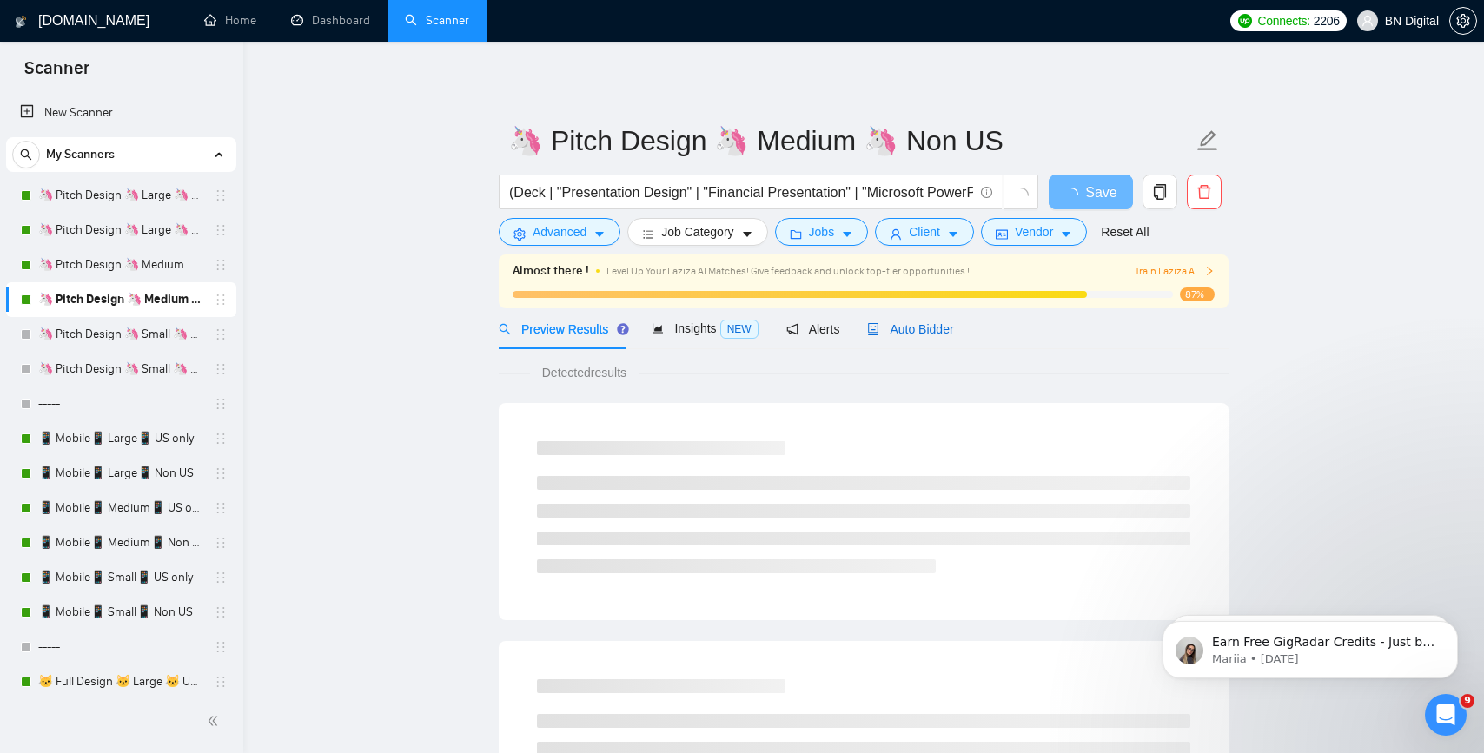
click at [926, 321] on div "Auto Bidder" at bounding box center [910, 329] width 86 height 19
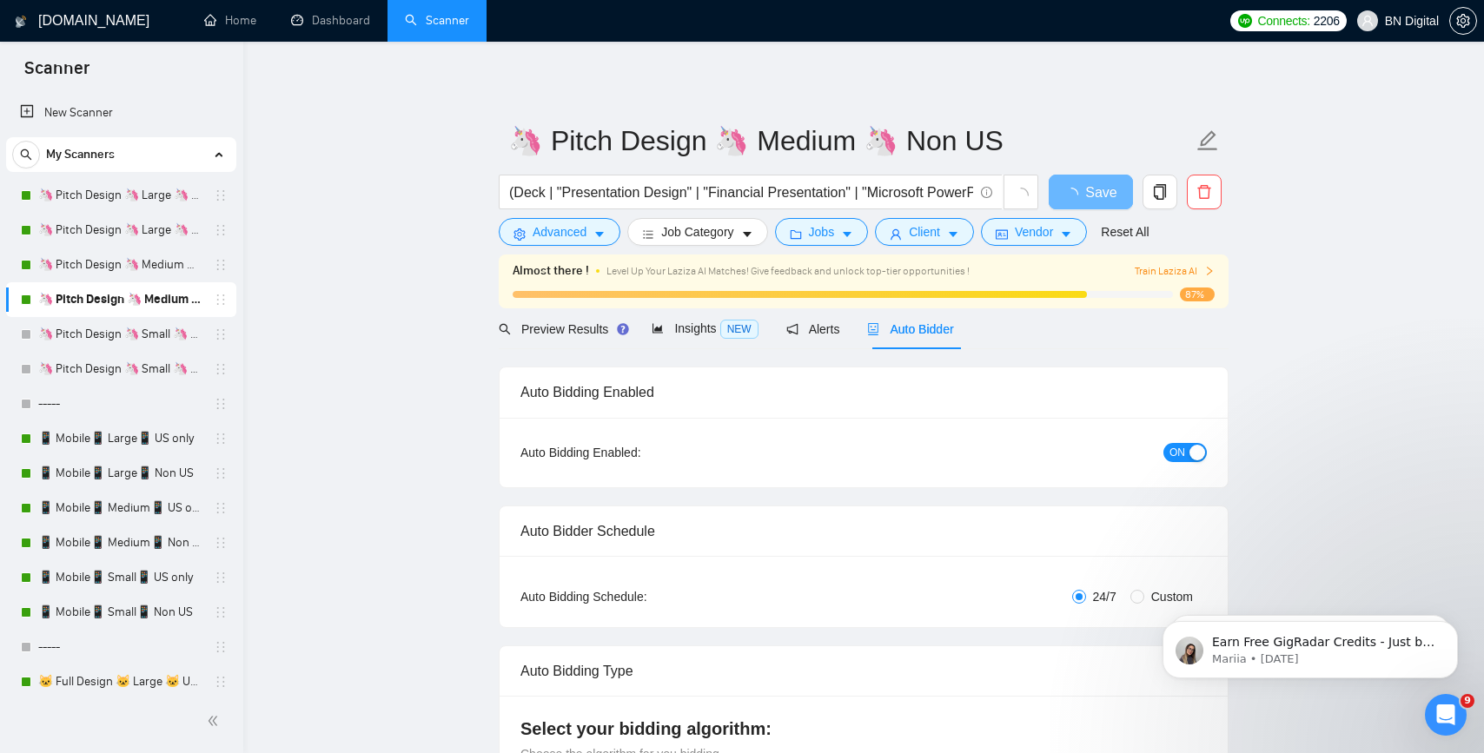
radio input "false"
radio input "true"
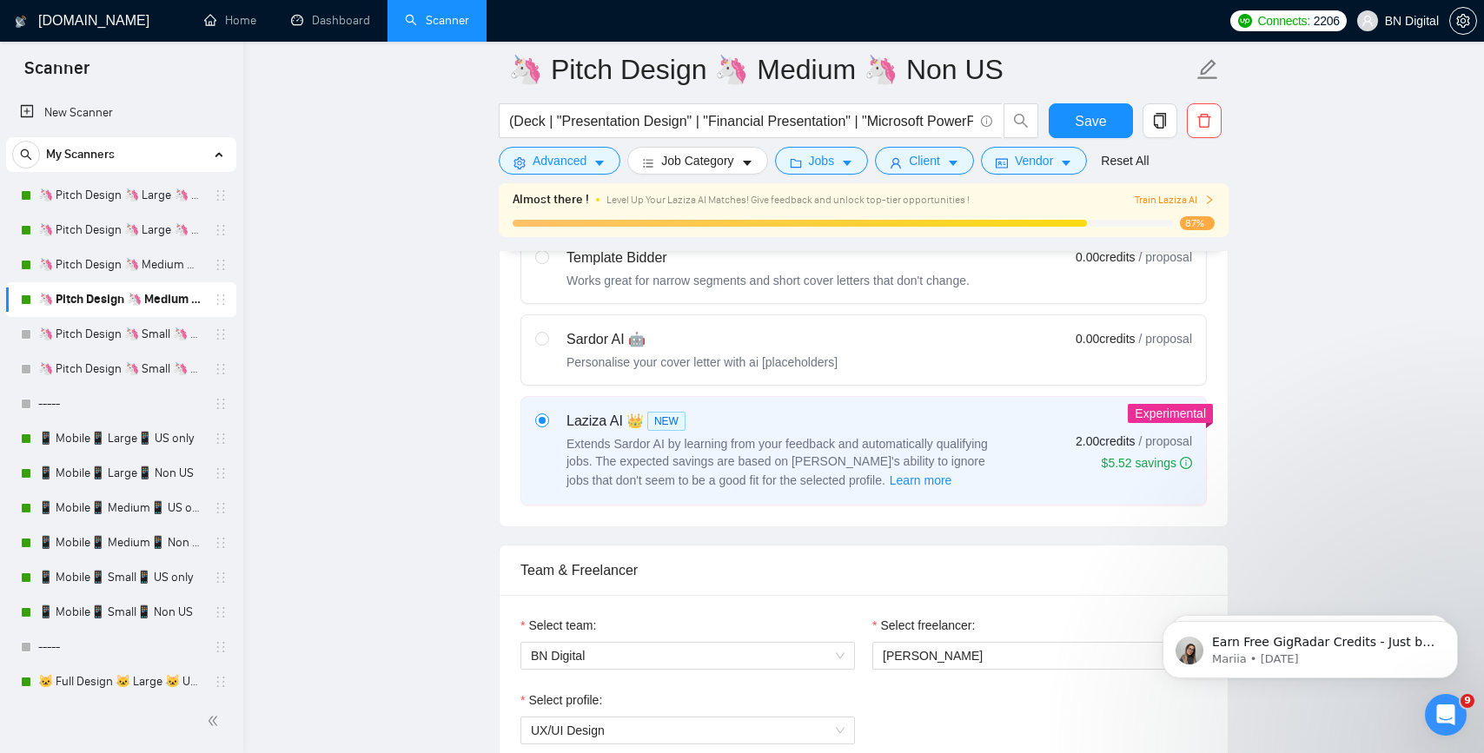
scroll to position [942, 0]
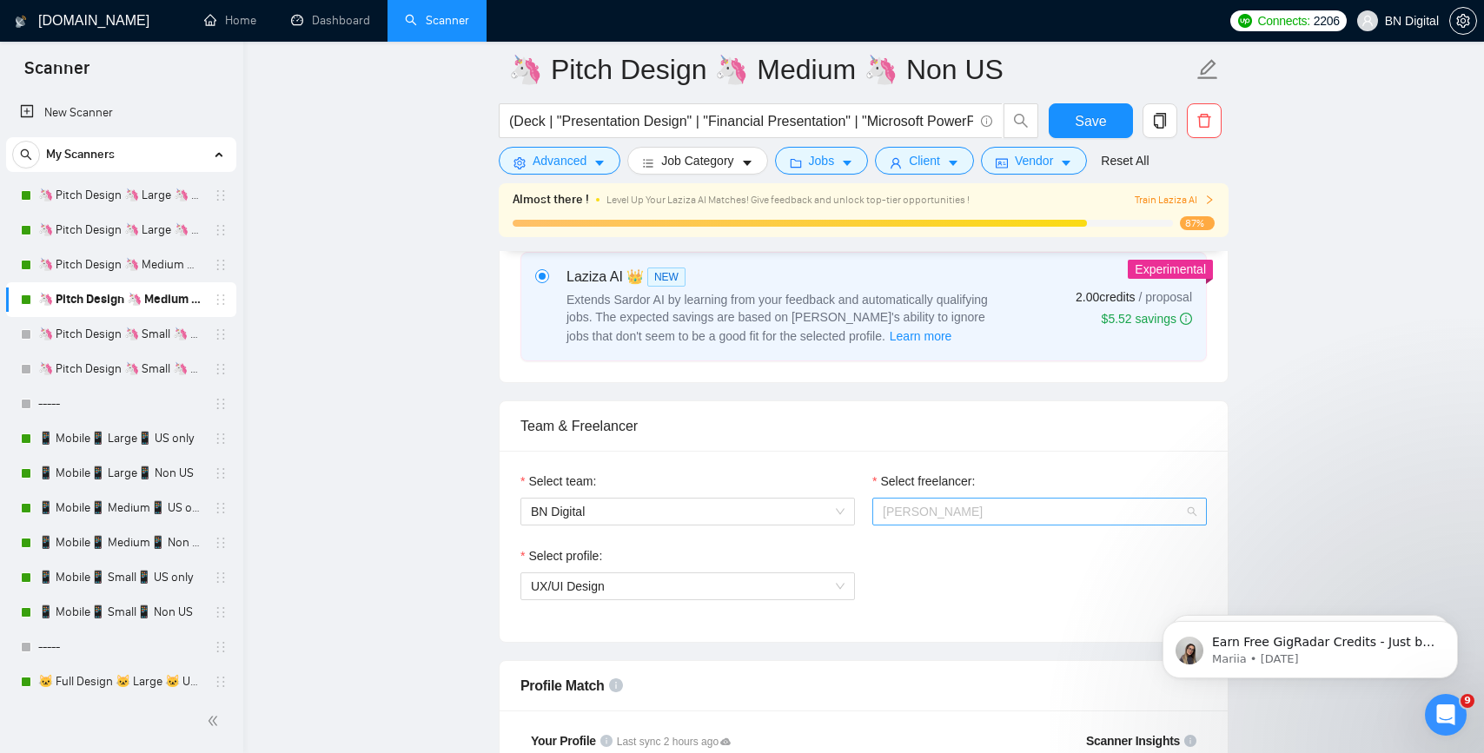
click at [973, 505] on span "[PERSON_NAME]" at bounding box center [933, 512] width 100 height 14
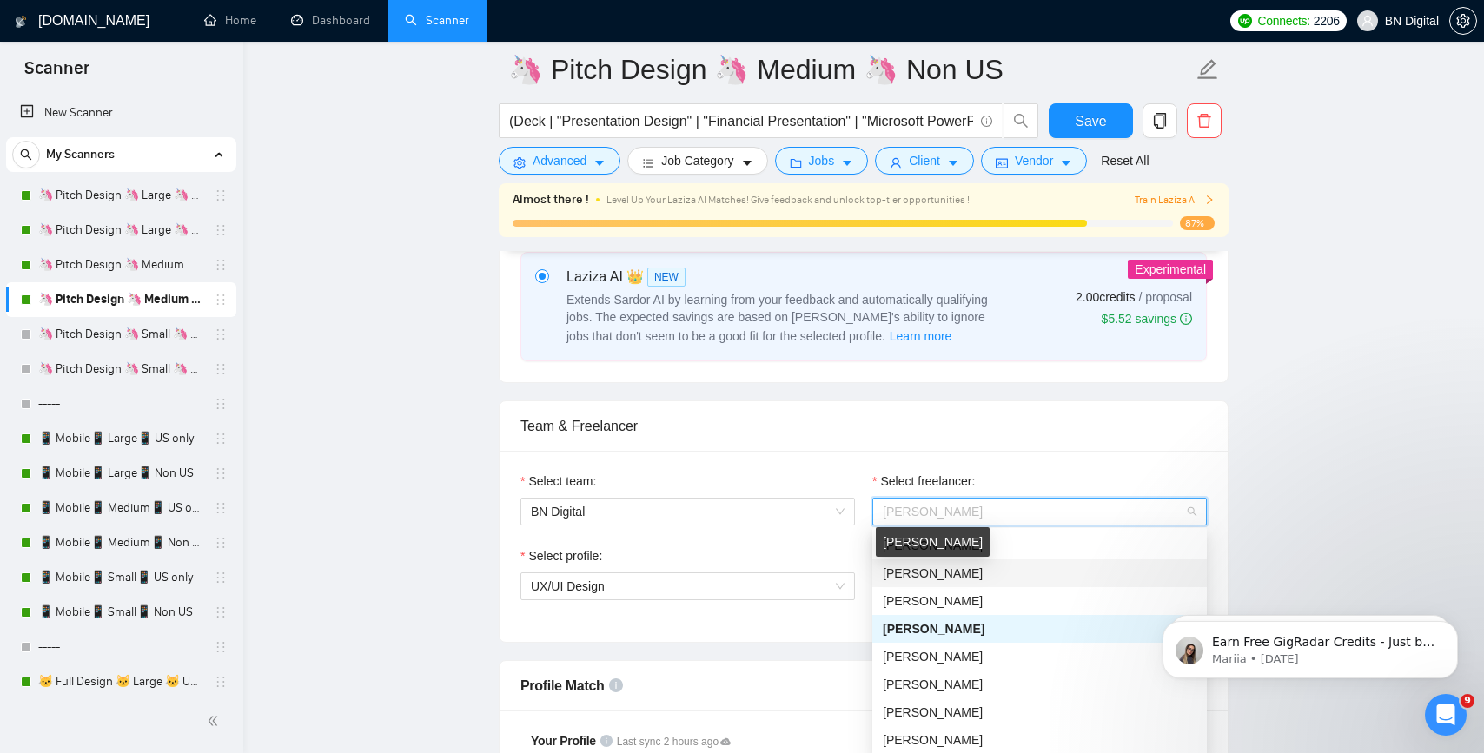
click at [931, 575] on span "[PERSON_NAME]" at bounding box center [933, 574] width 100 height 14
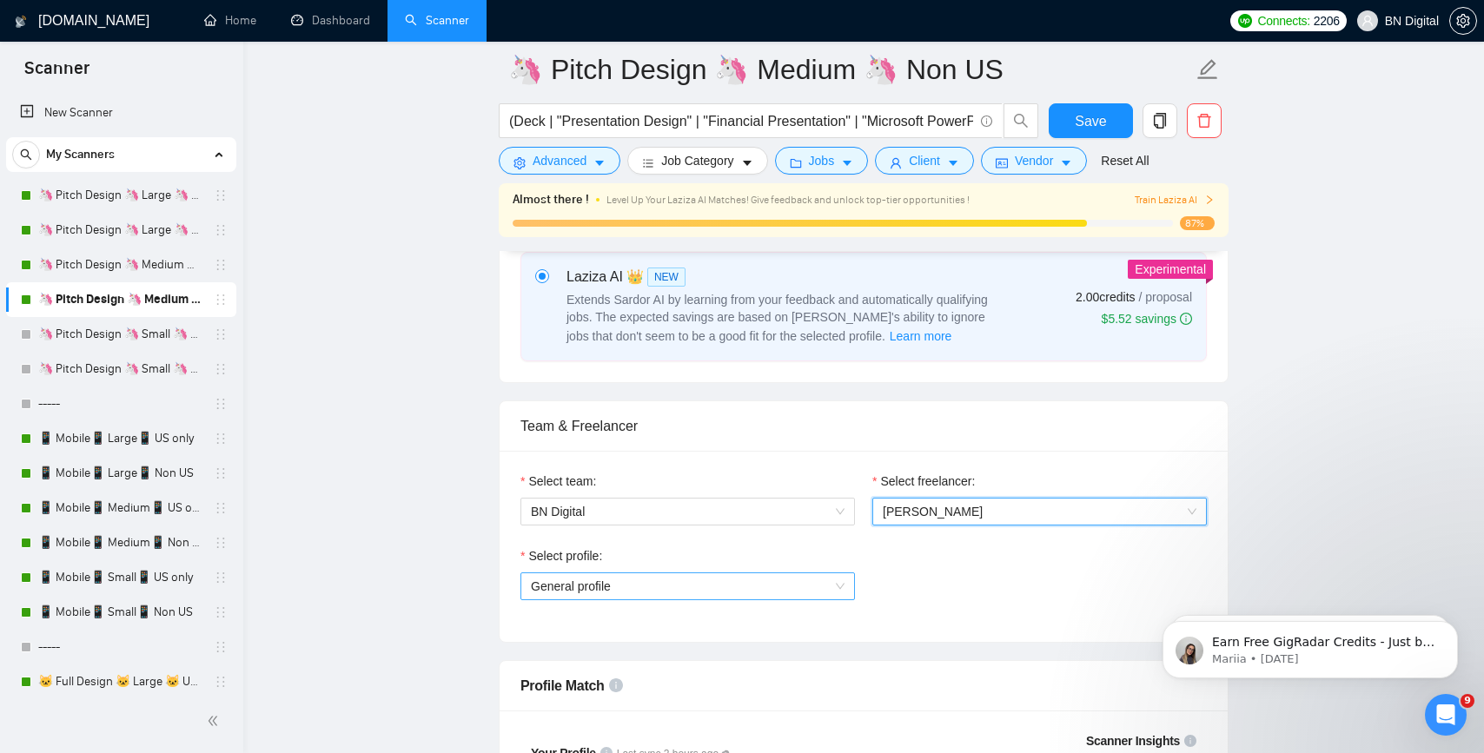
click at [670, 586] on span "General profile" at bounding box center [688, 587] width 314 height 26
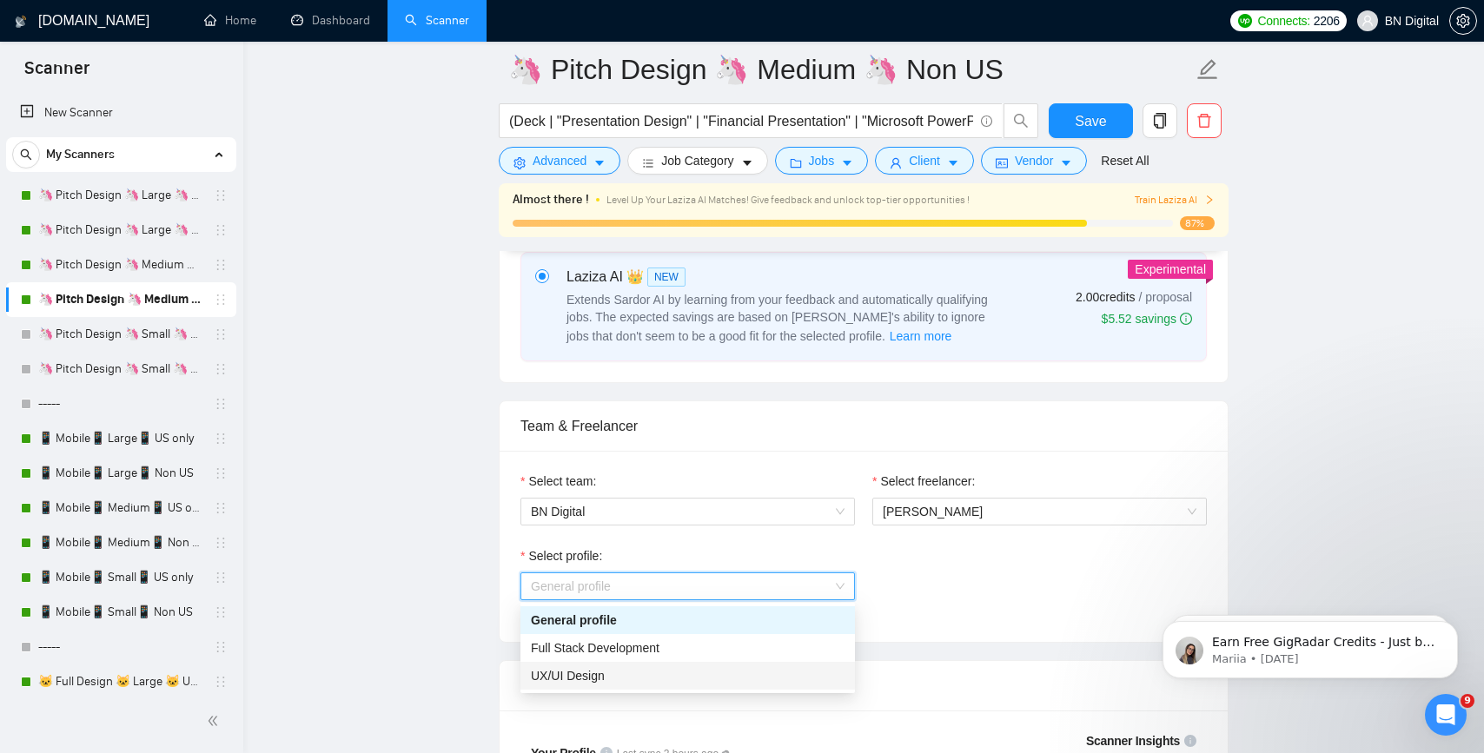
click at [633, 670] on div "UX/UI Design" at bounding box center [688, 675] width 314 height 19
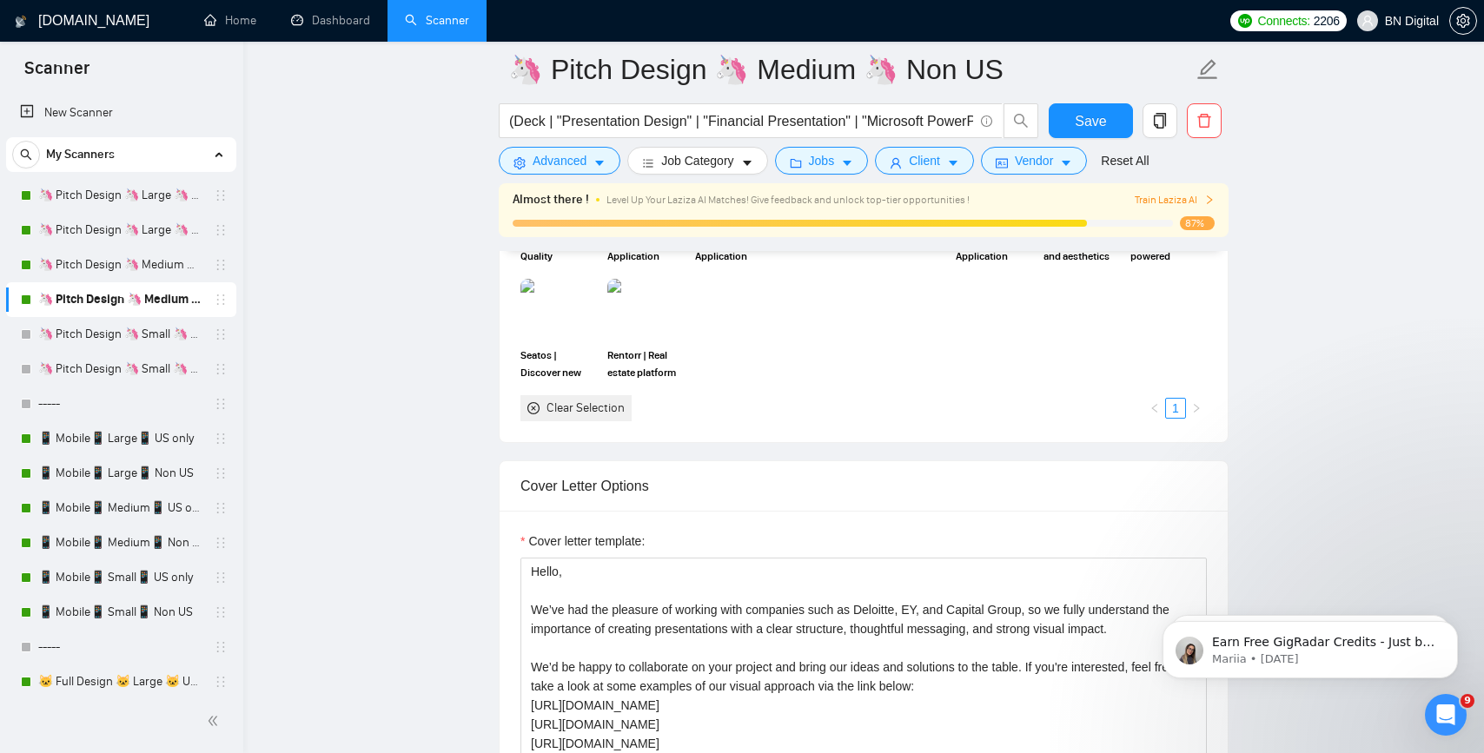
scroll to position [2052, 0]
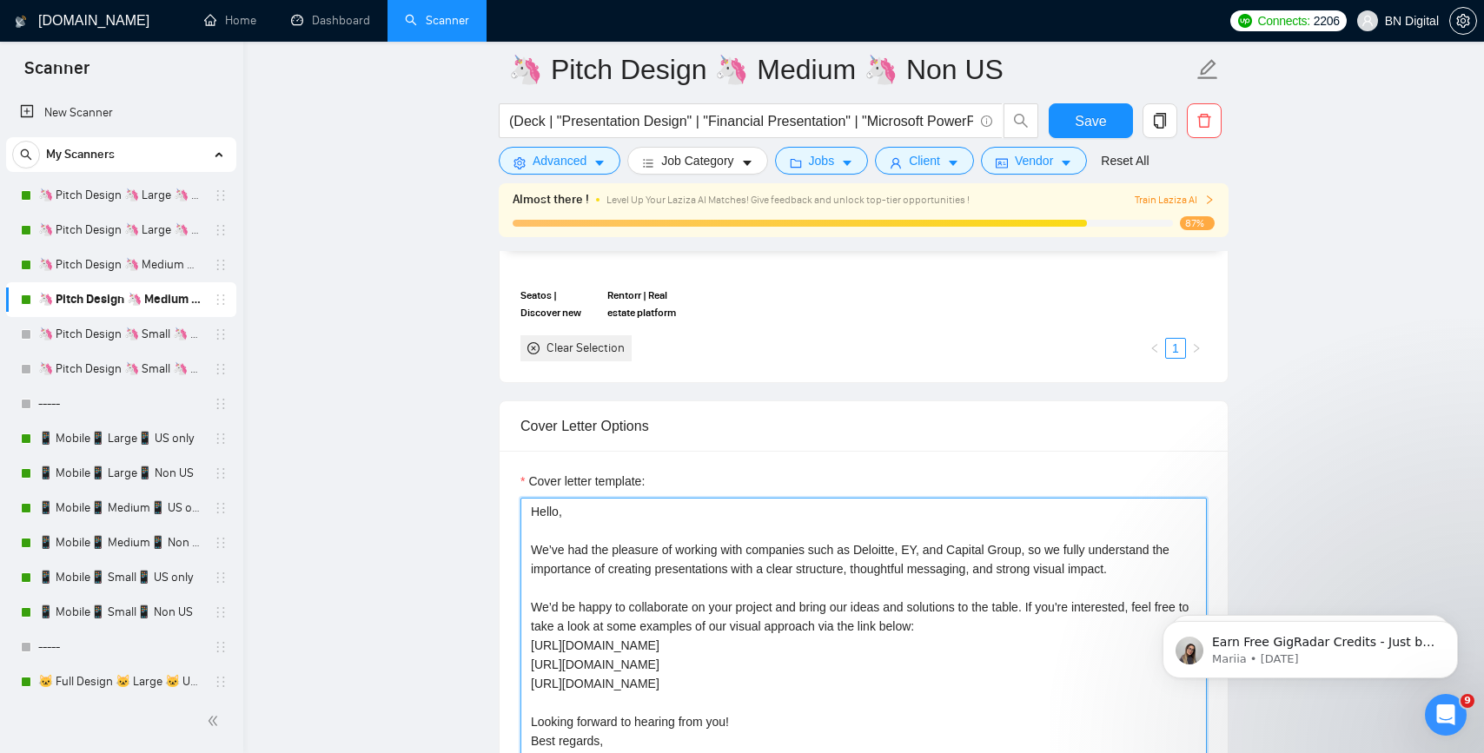
click at [677, 543] on textarea "Hello, We’ve had the pleasure of working with companies such as Deloitte, EY, a…" at bounding box center [864, 693] width 686 height 391
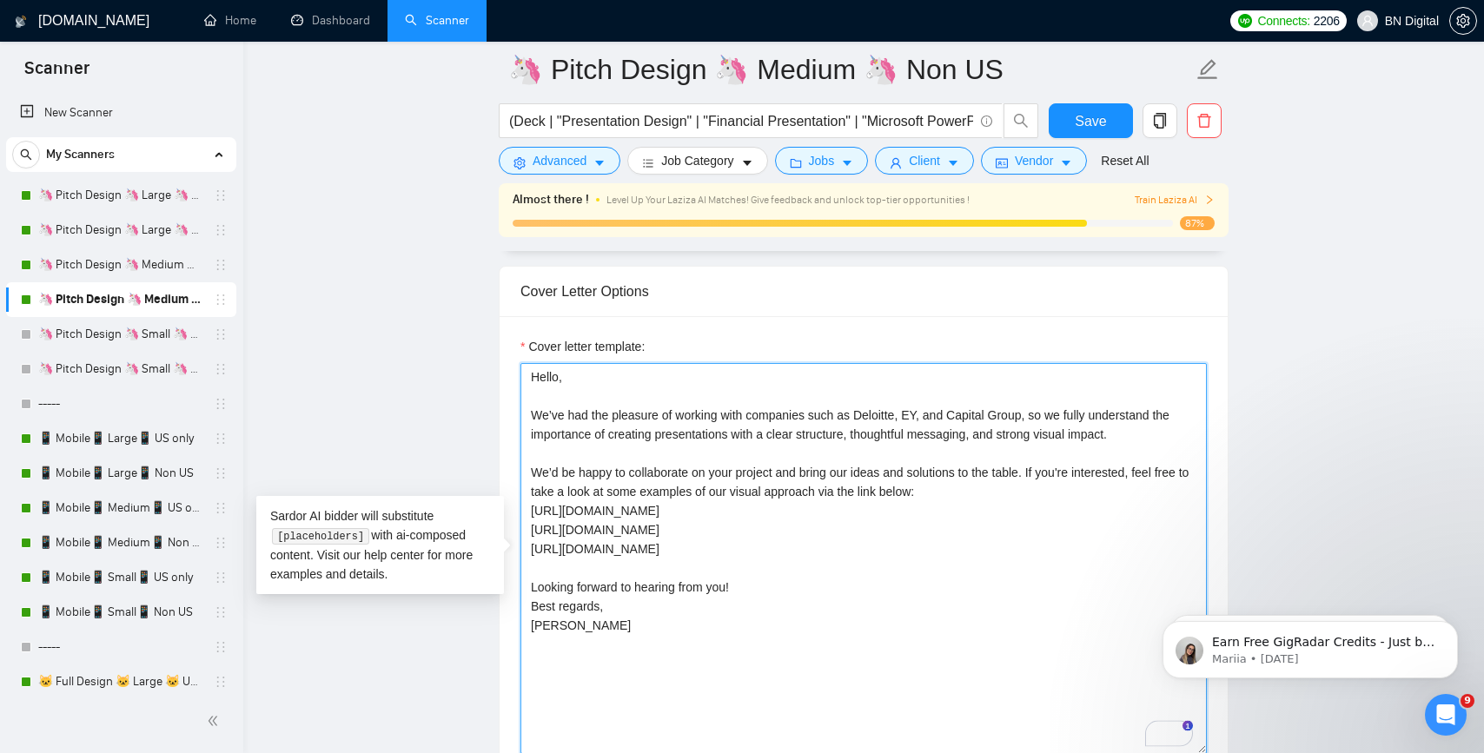
scroll to position [2233, 0]
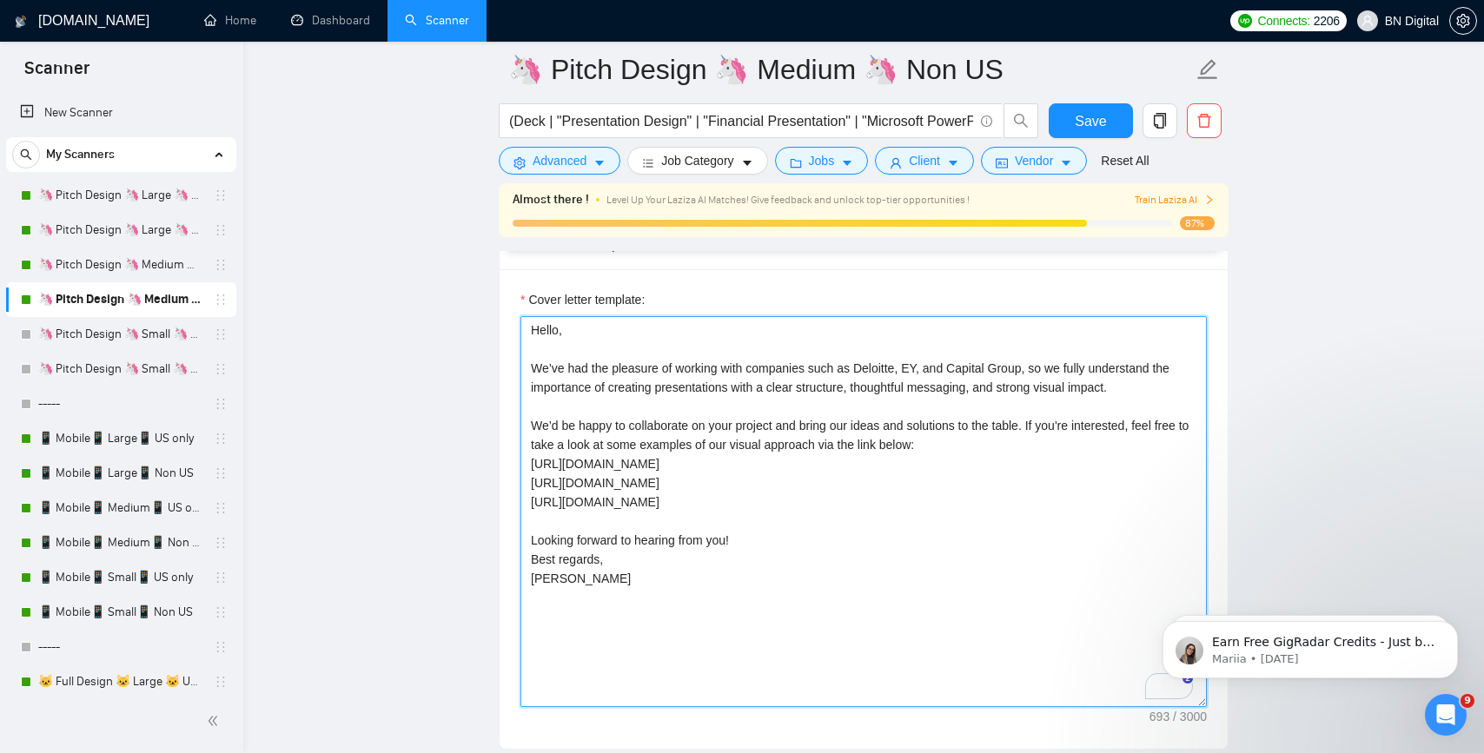
click at [537, 581] on textarea "Hello, We’ve had the pleasure of working with companies such as Deloitte, EY, a…" at bounding box center [864, 511] width 686 height 391
type textarea "Hello, We’ve had the pleasure of working with companies such as Deloitte, EY, a…"
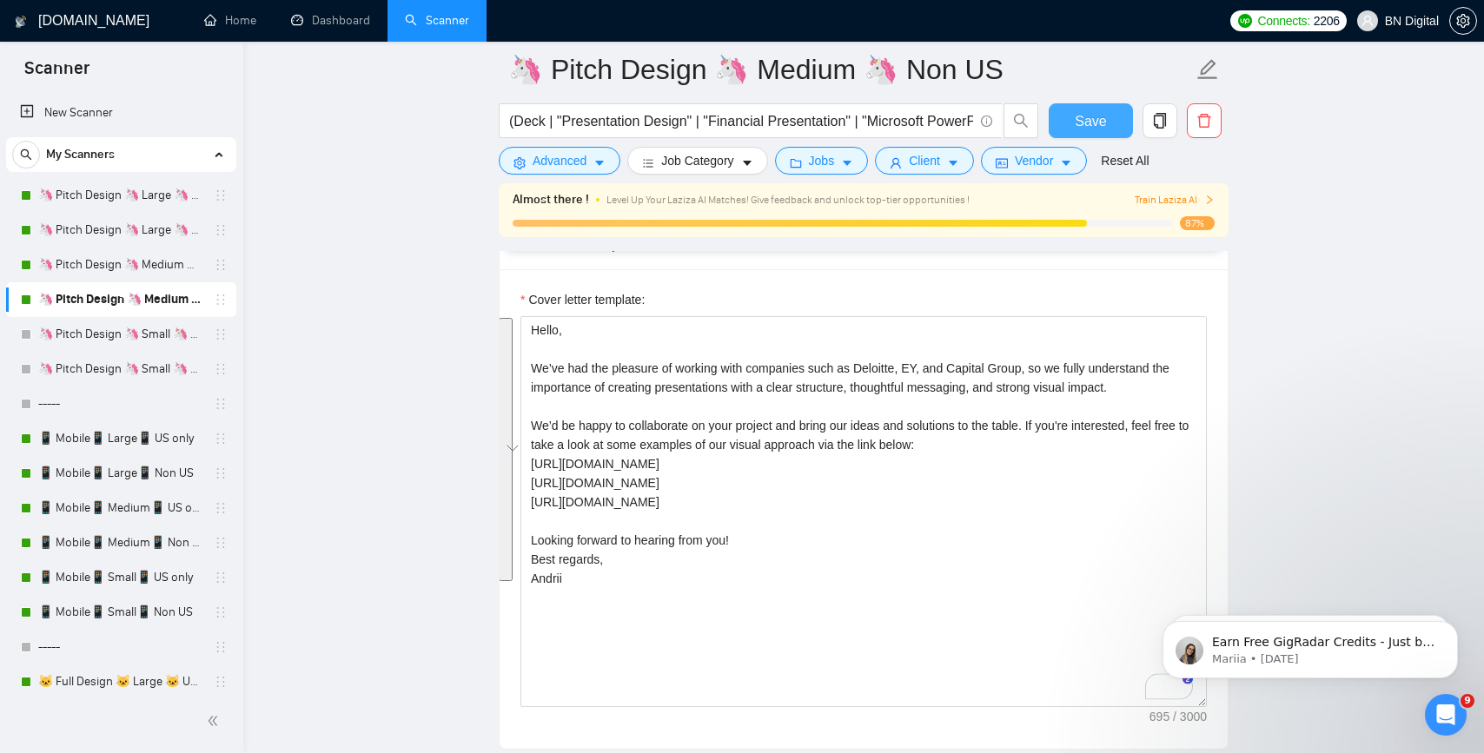
click at [1084, 118] on span "Save" at bounding box center [1090, 121] width 31 height 22
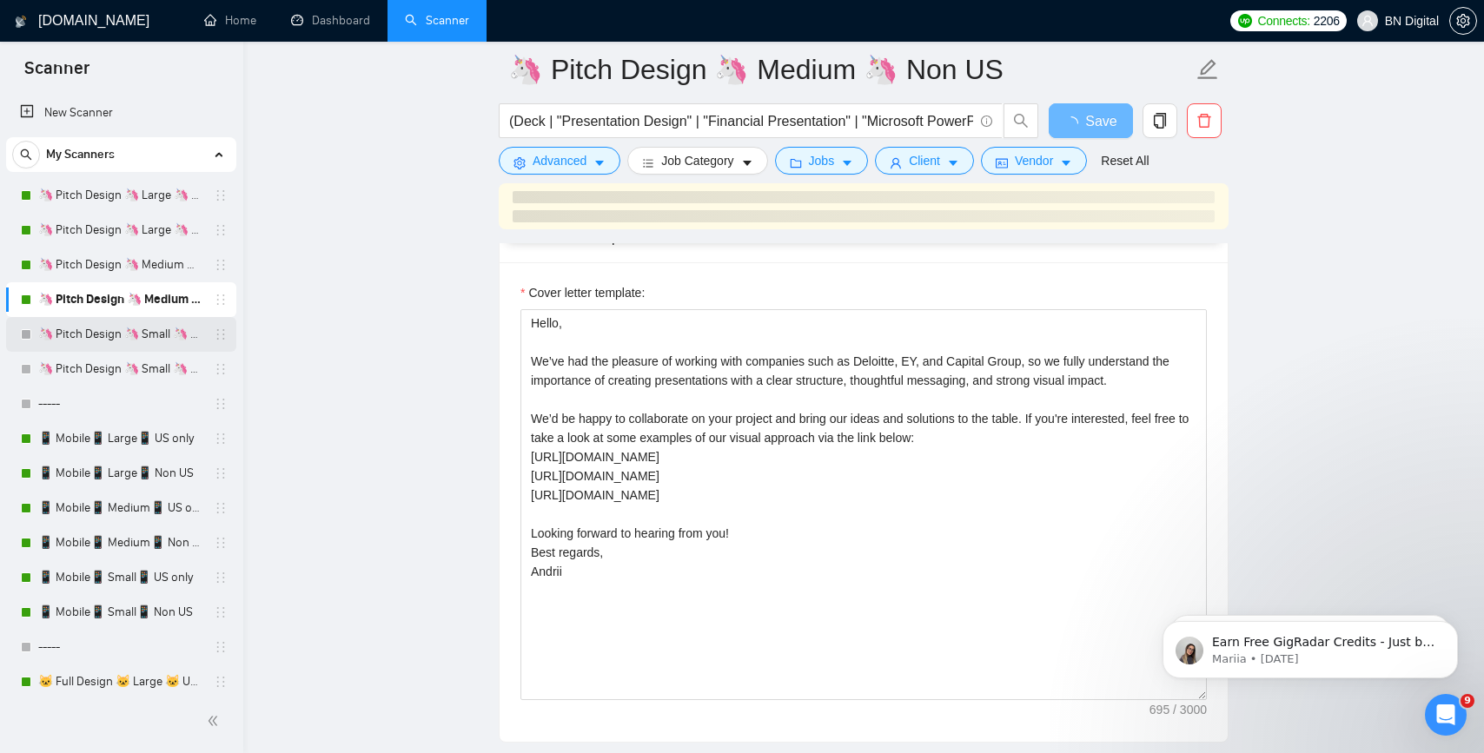
click at [146, 333] on link "🦄 Pitch Design 🦄 Small 🦄 US Only" at bounding box center [120, 334] width 165 height 35
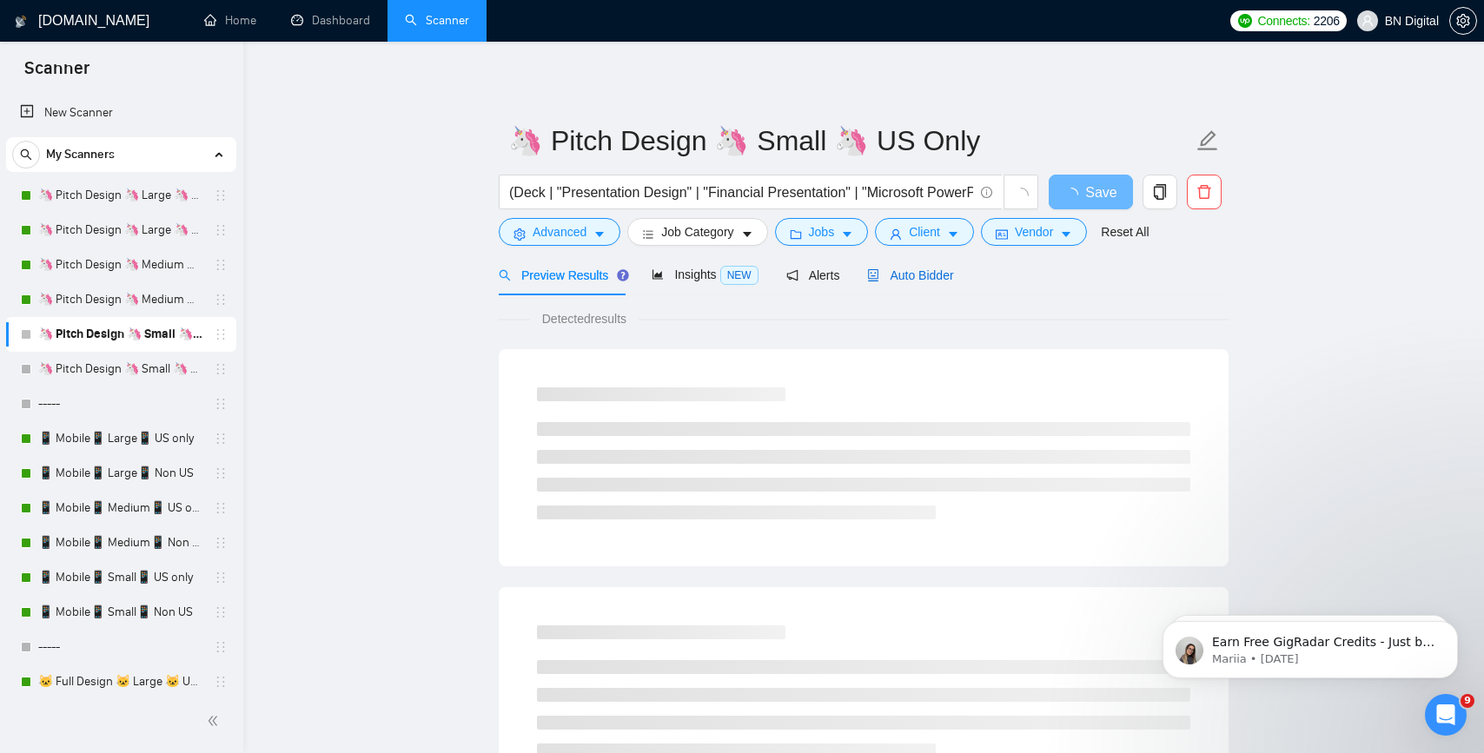
click at [926, 275] on span "Auto Bidder" at bounding box center [910, 276] width 86 height 14
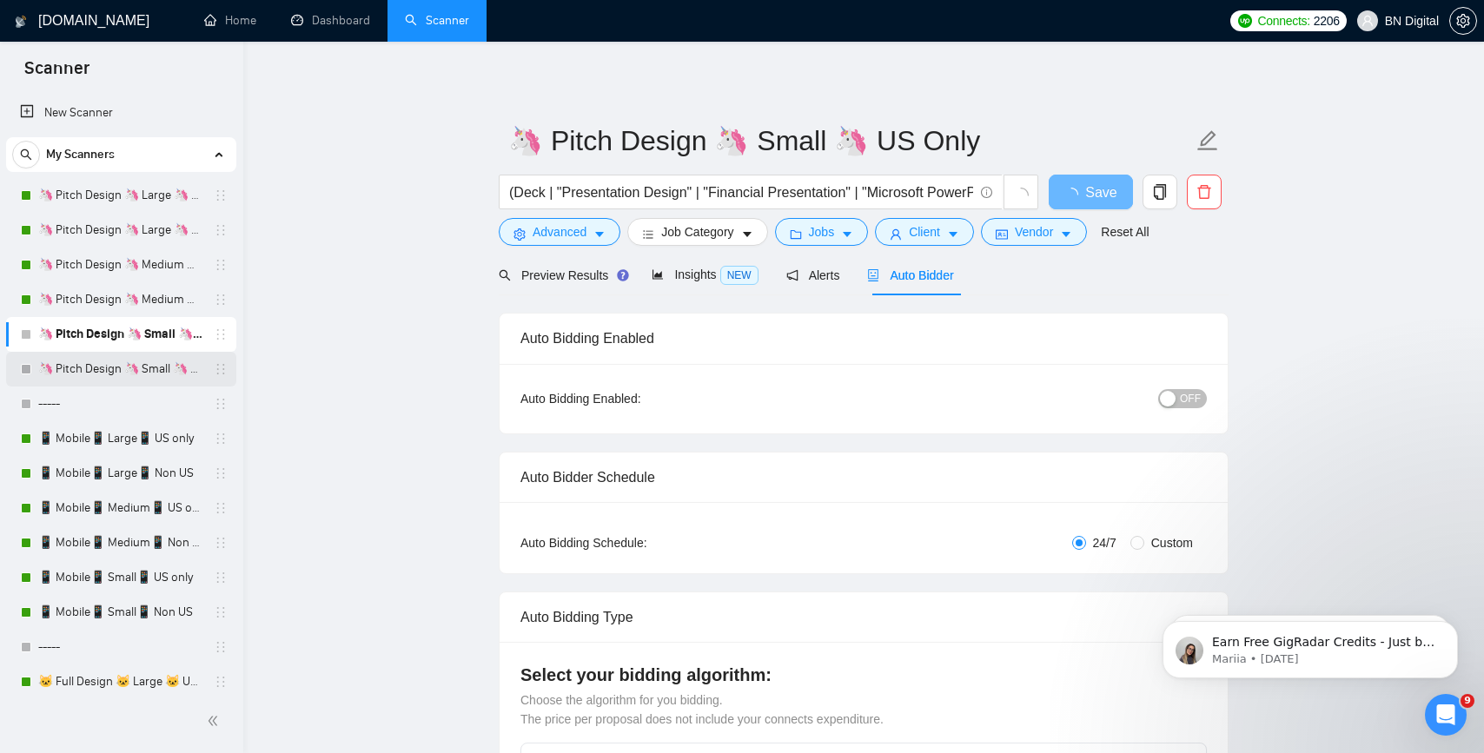
click at [152, 368] on link "🦄 Pitch Design 🦄 Small 🦄 Non US" at bounding box center [120, 369] width 165 height 35
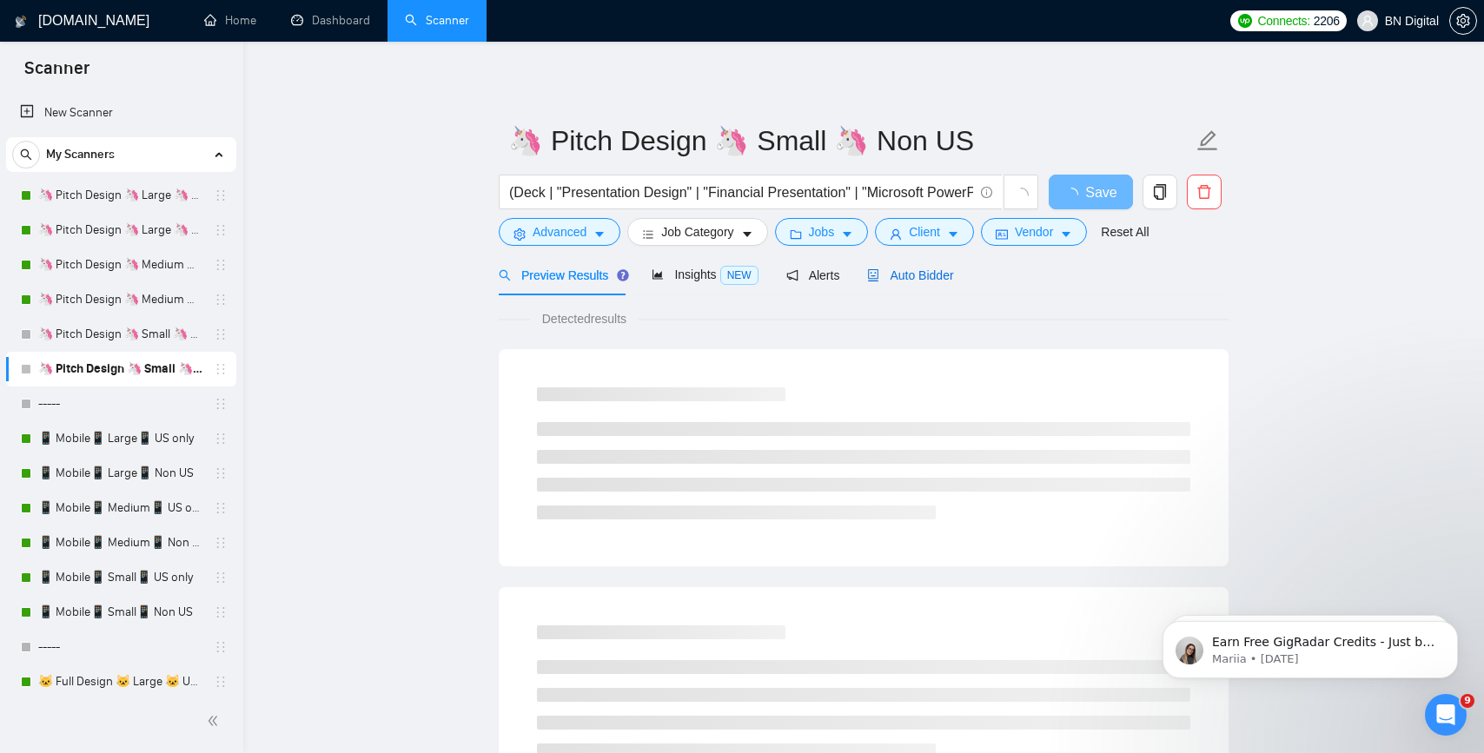
click at [907, 269] on span "Auto Bidder" at bounding box center [910, 276] width 86 height 14
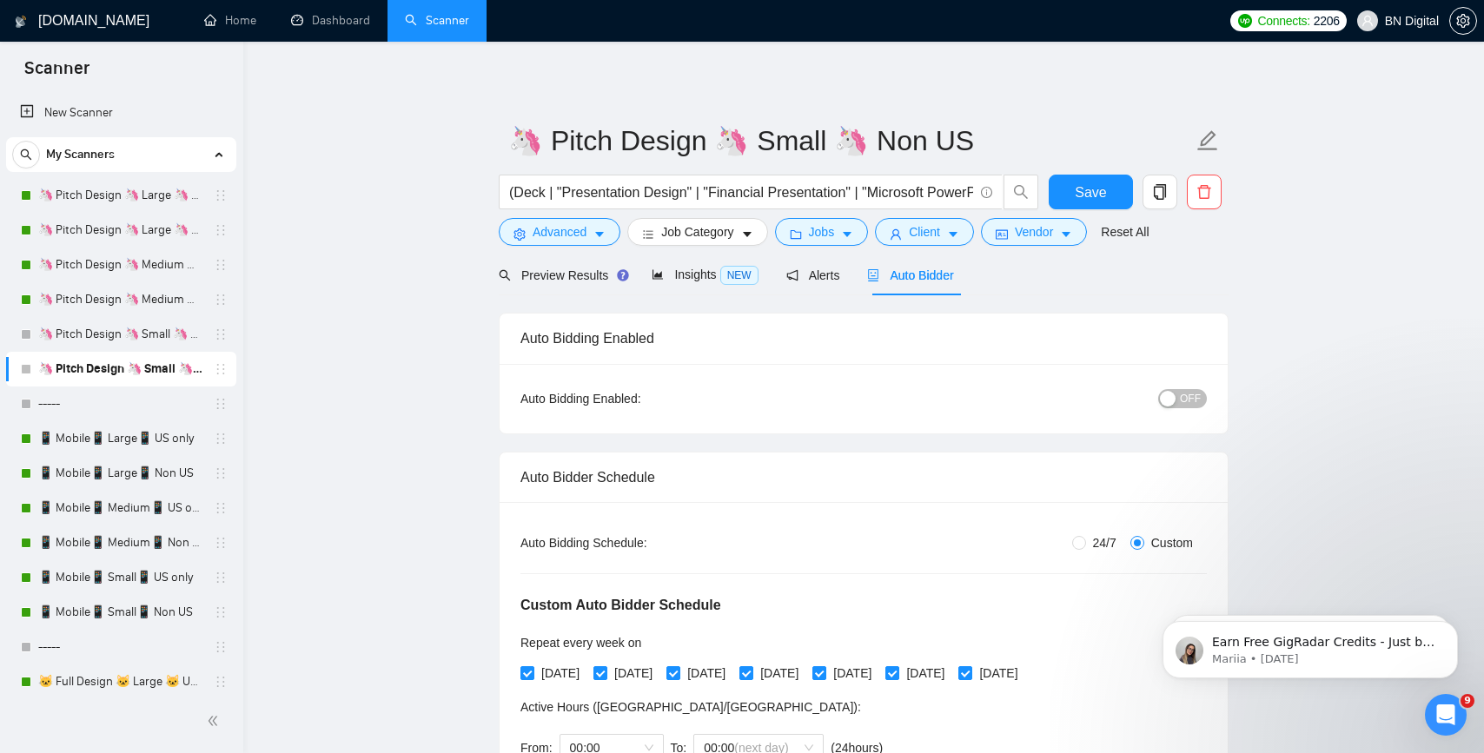
click at [1179, 393] on button "OFF" at bounding box center [1182, 398] width 49 height 19
drag, startPoint x: 1074, startPoint y: 191, endPoint x: 289, endPoint y: 322, distance: 795.6
click at [1074, 191] on button "Save" at bounding box center [1091, 192] width 84 height 35
click at [131, 331] on link "🦄 Pitch Design 🦄 Small 🦄 US Only" at bounding box center [120, 334] width 165 height 35
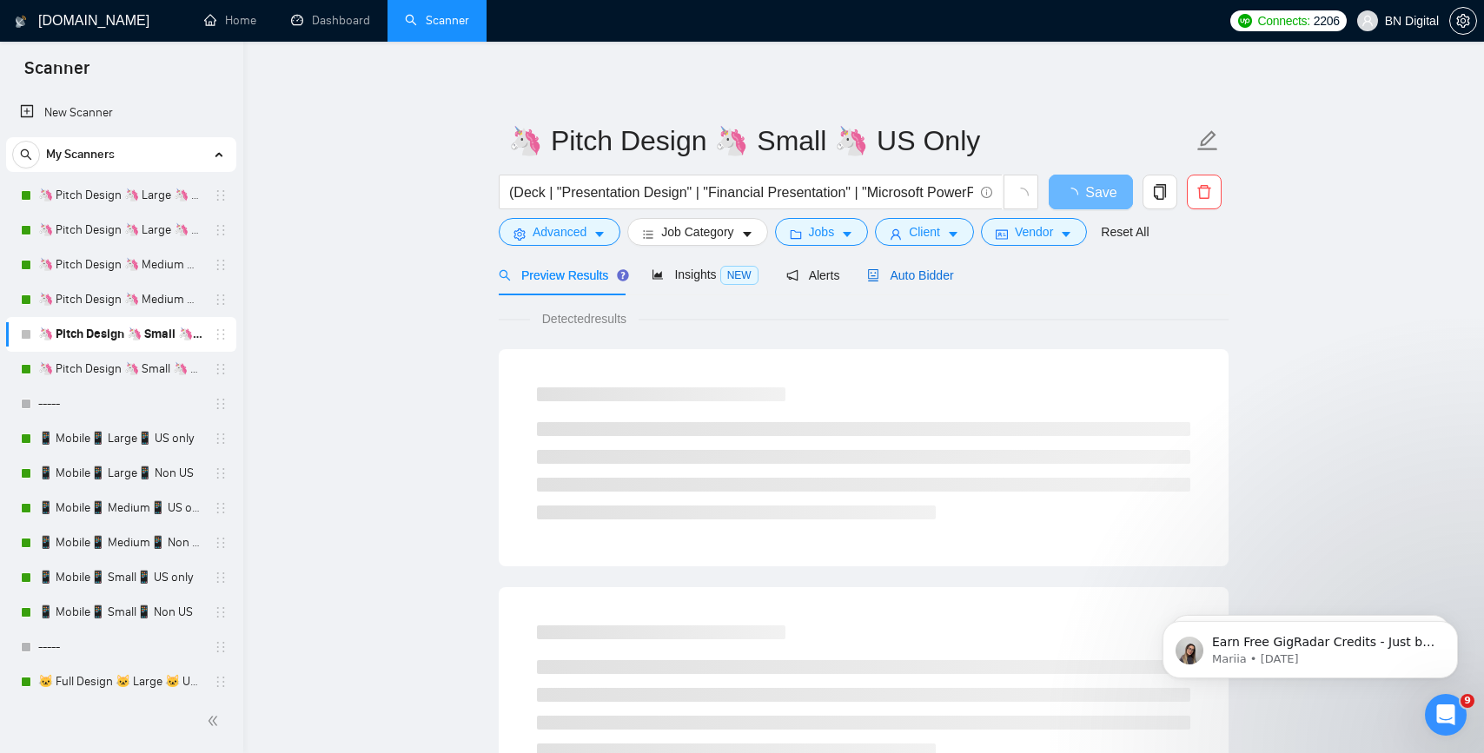
click at [879, 275] on icon "robot" at bounding box center [873, 275] width 12 height 12
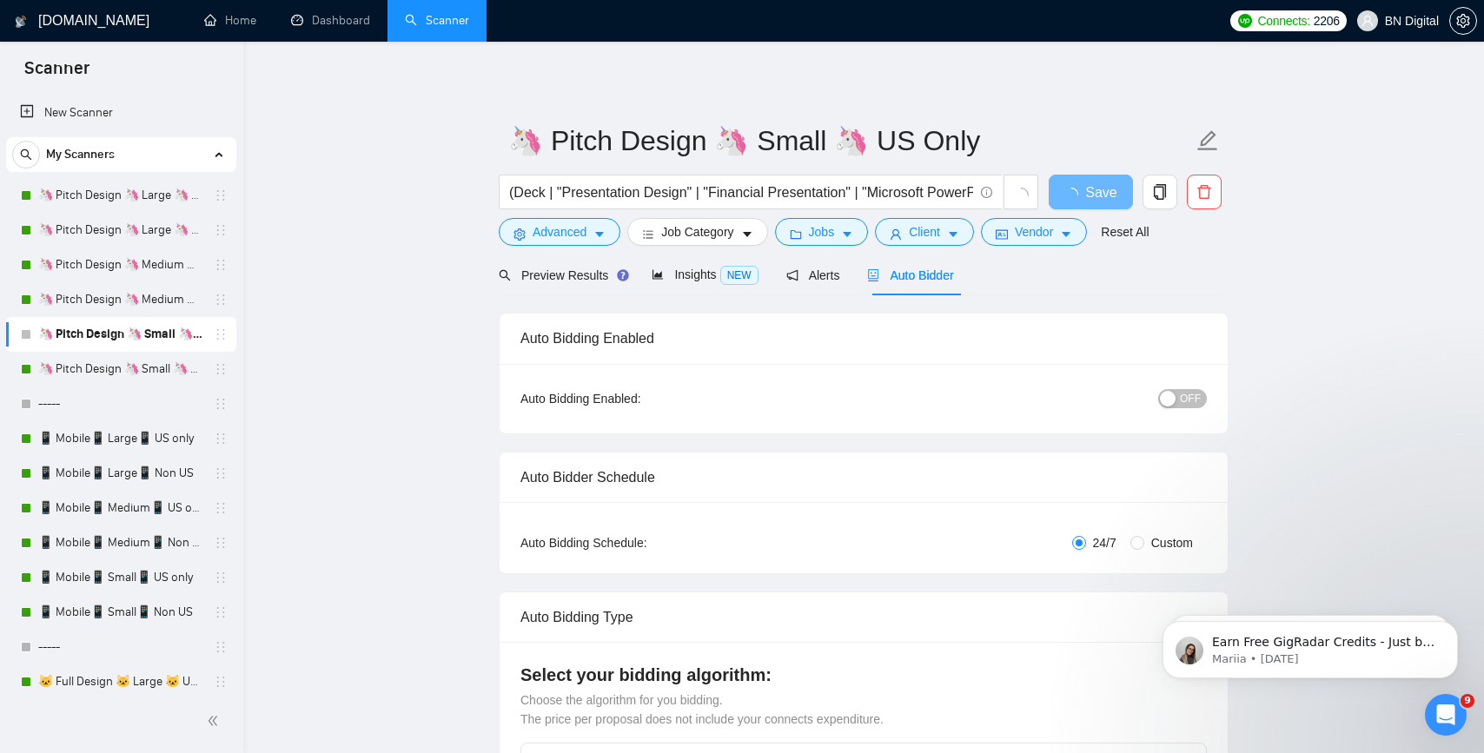
click at [1176, 394] on div "button" at bounding box center [1168, 399] width 16 height 16
click at [1078, 195] on span "Save" at bounding box center [1090, 193] width 31 height 22
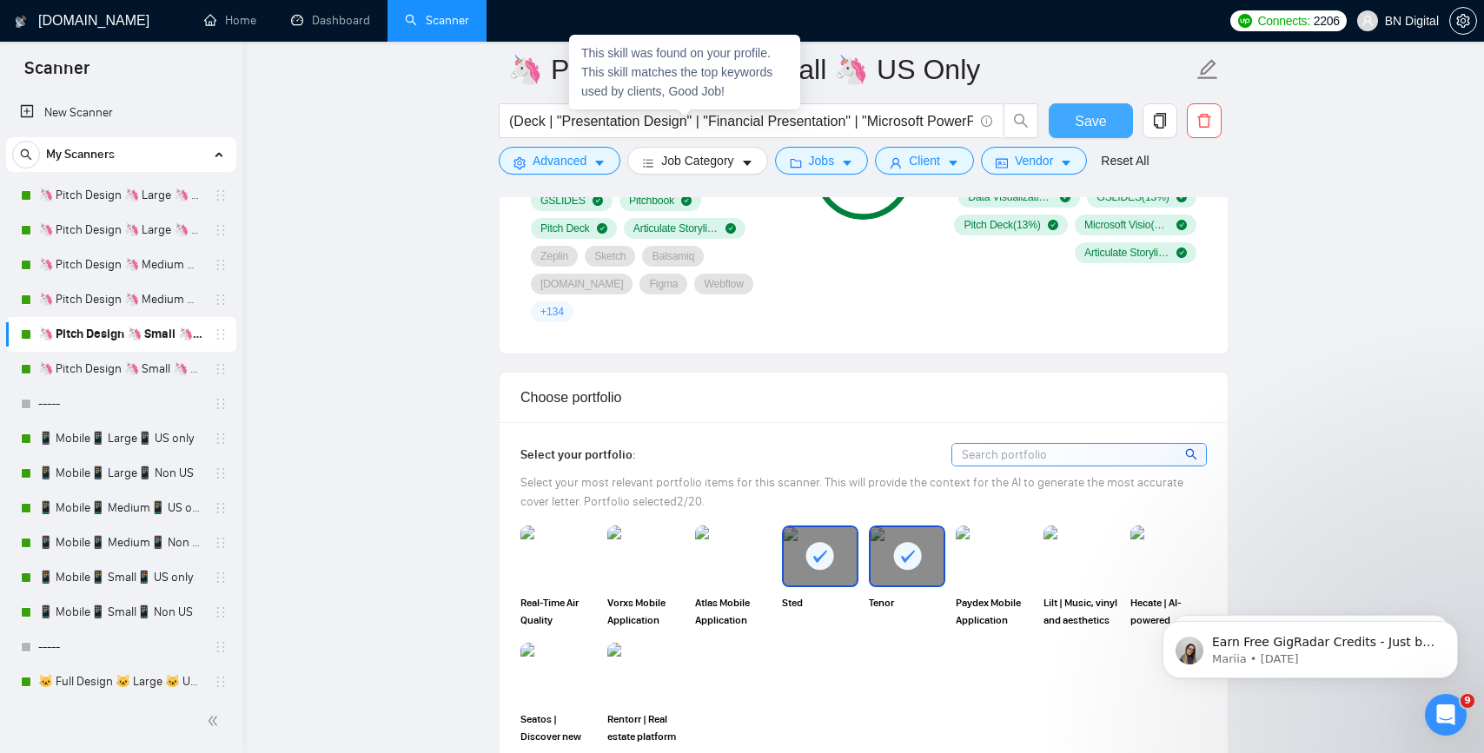
scroll to position [1462, 0]
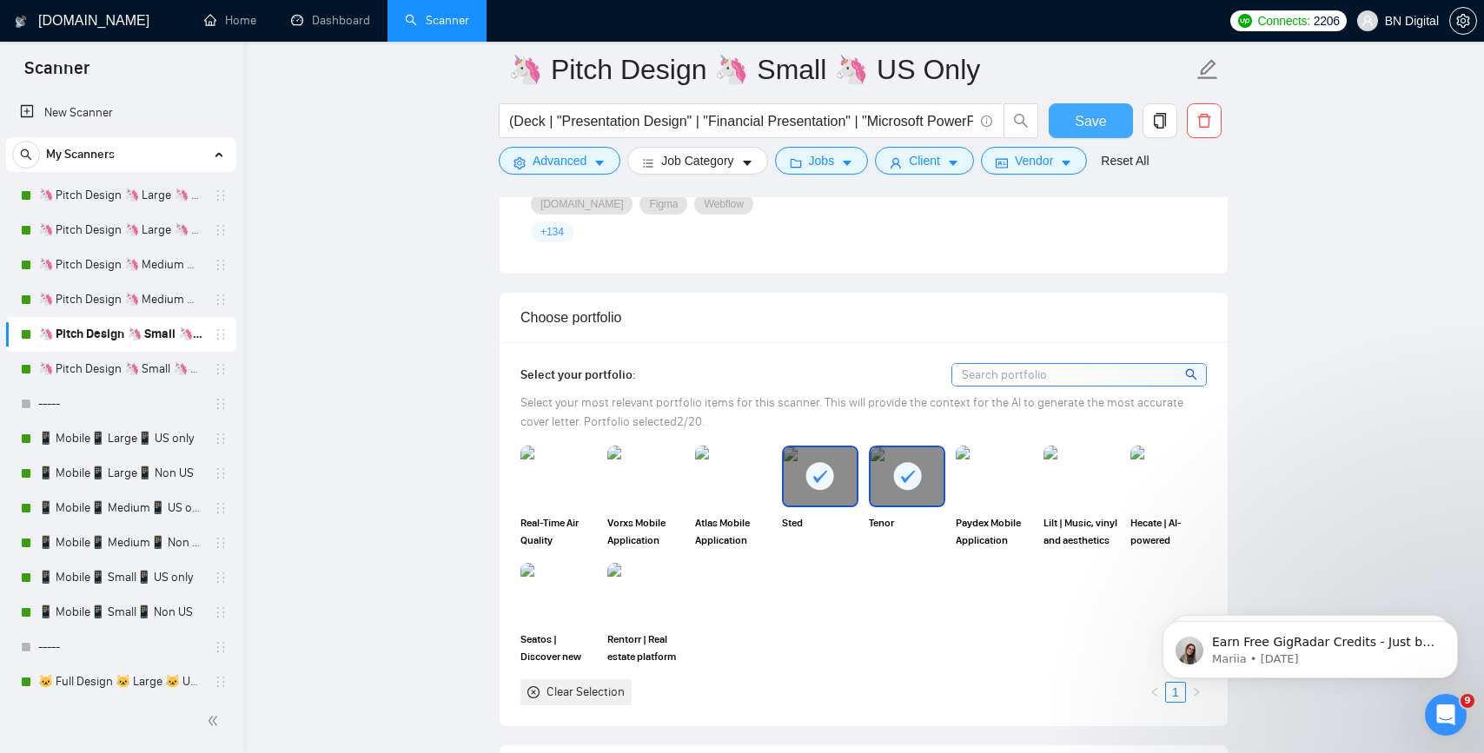
click at [1086, 125] on span "Save" at bounding box center [1090, 121] width 31 height 22
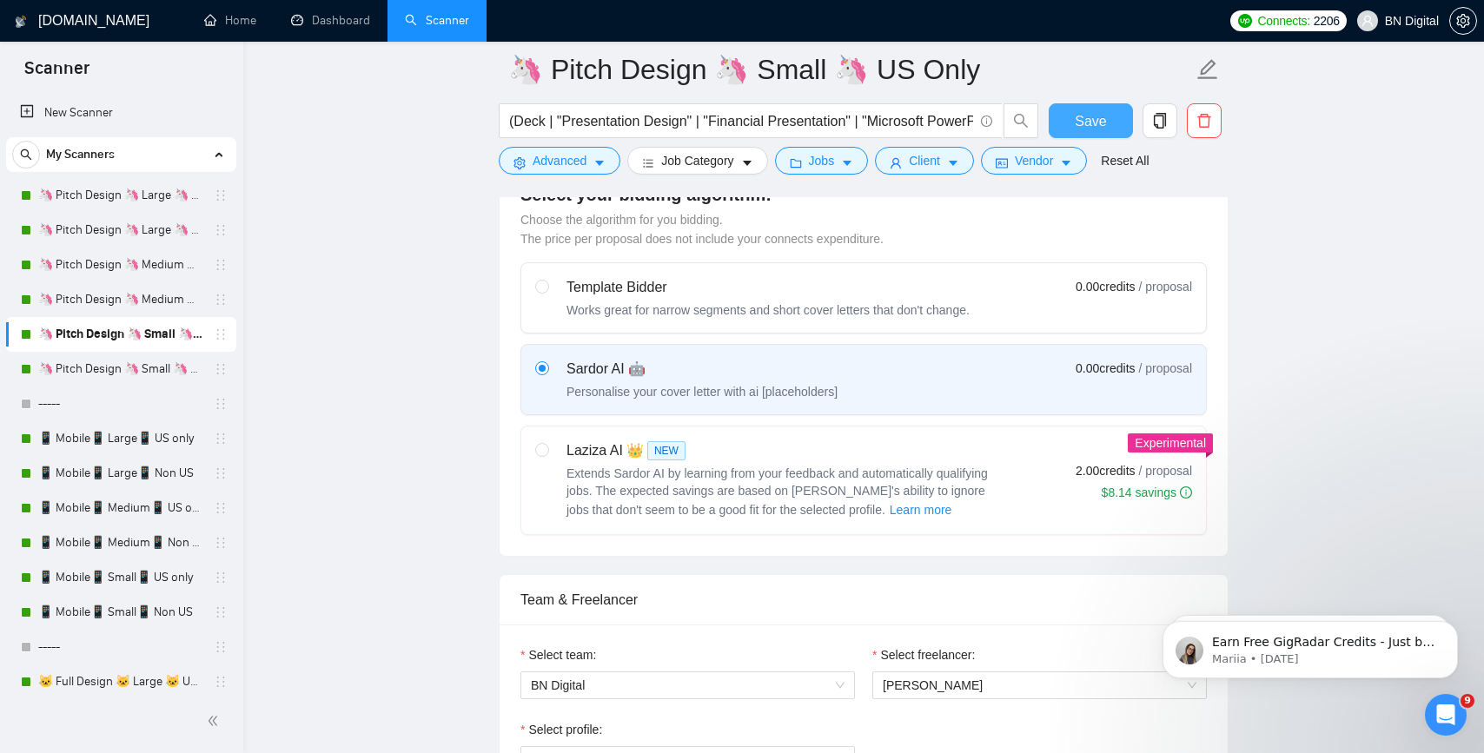
scroll to position [587, 0]
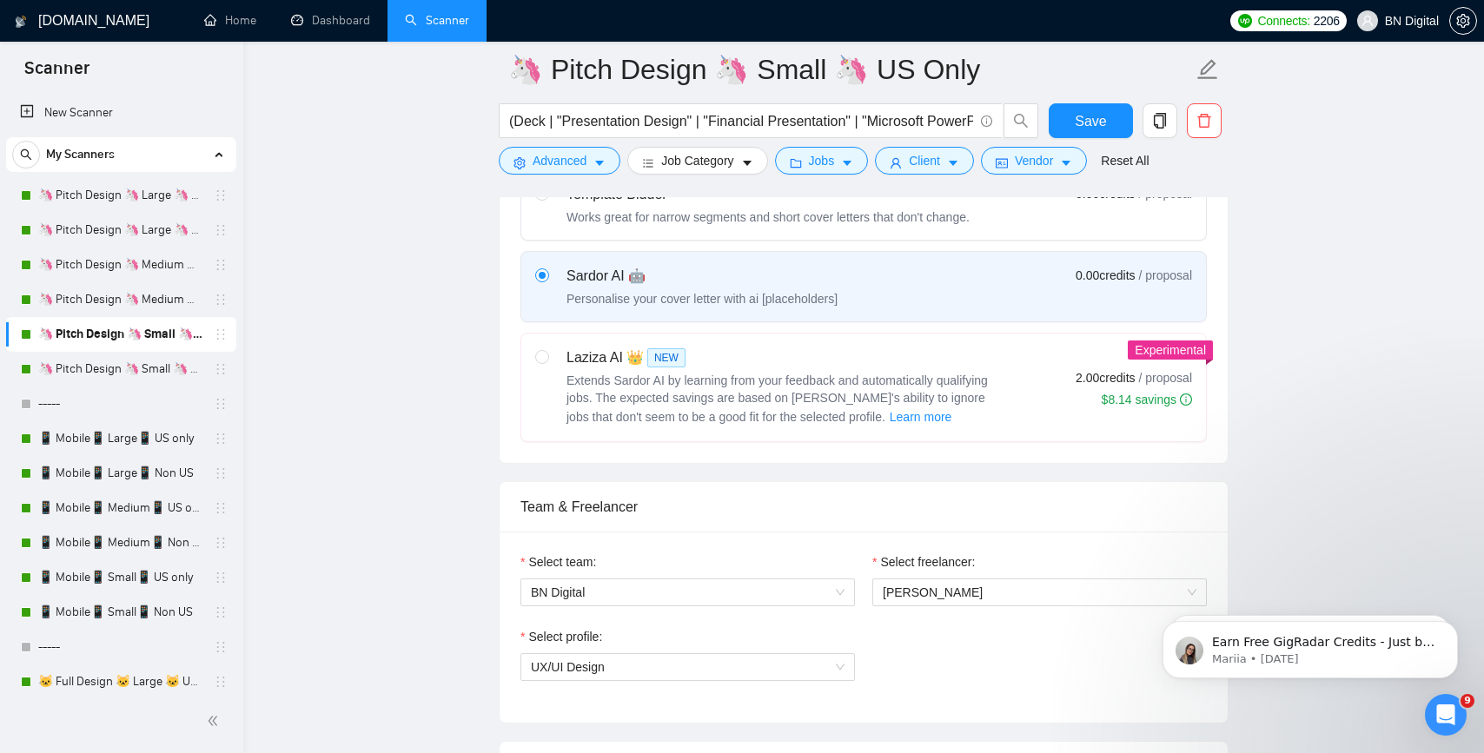
click at [612, 425] on div "Extends Sardor AI by learning from your feedback and automatically qualifying j…" at bounding box center [784, 400] width 434 height 56
click at [547, 362] on input "radio" at bounding box center [541, 356] width 12 height 12
radio input "true"
radio input "false"
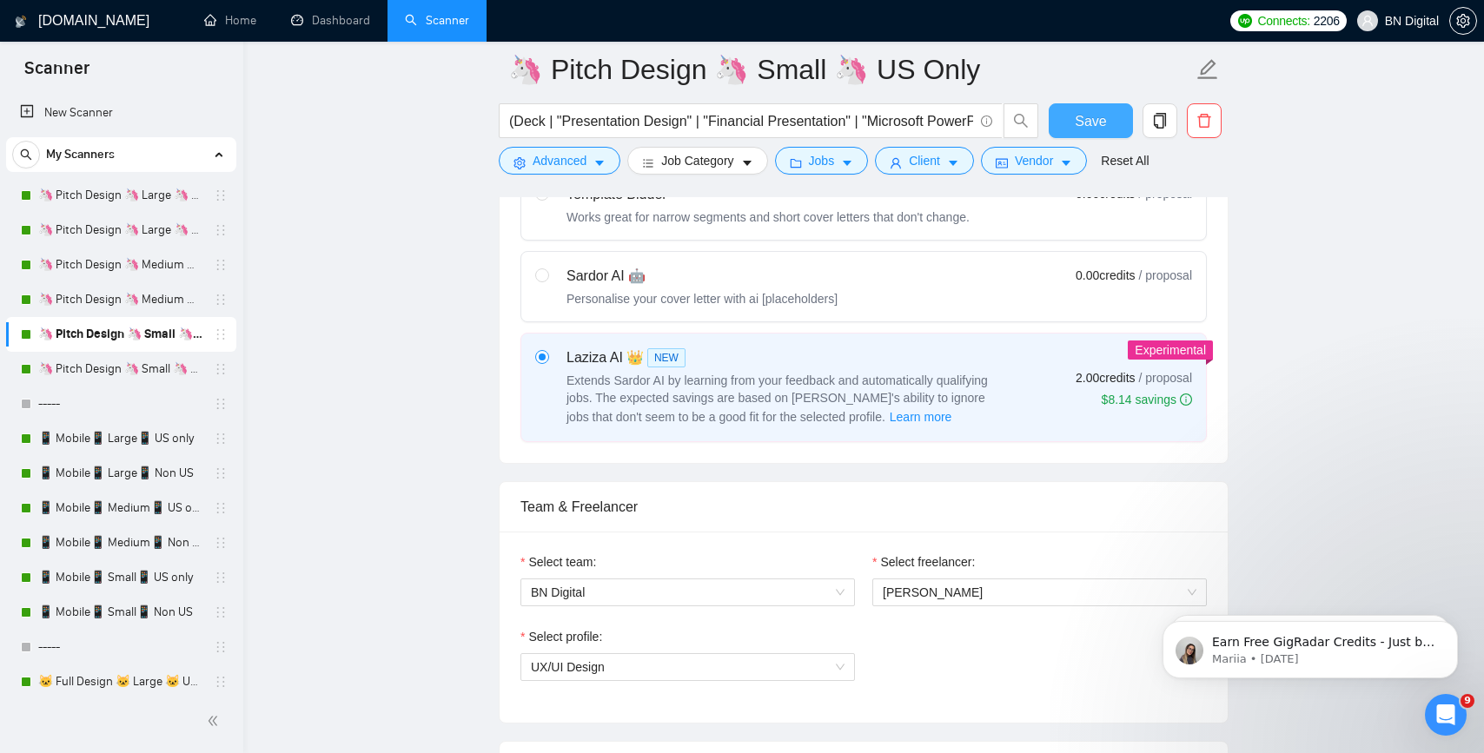
click at [1102, 121] on span "Save" at bounding box center [1090, 121] width 31 height 22
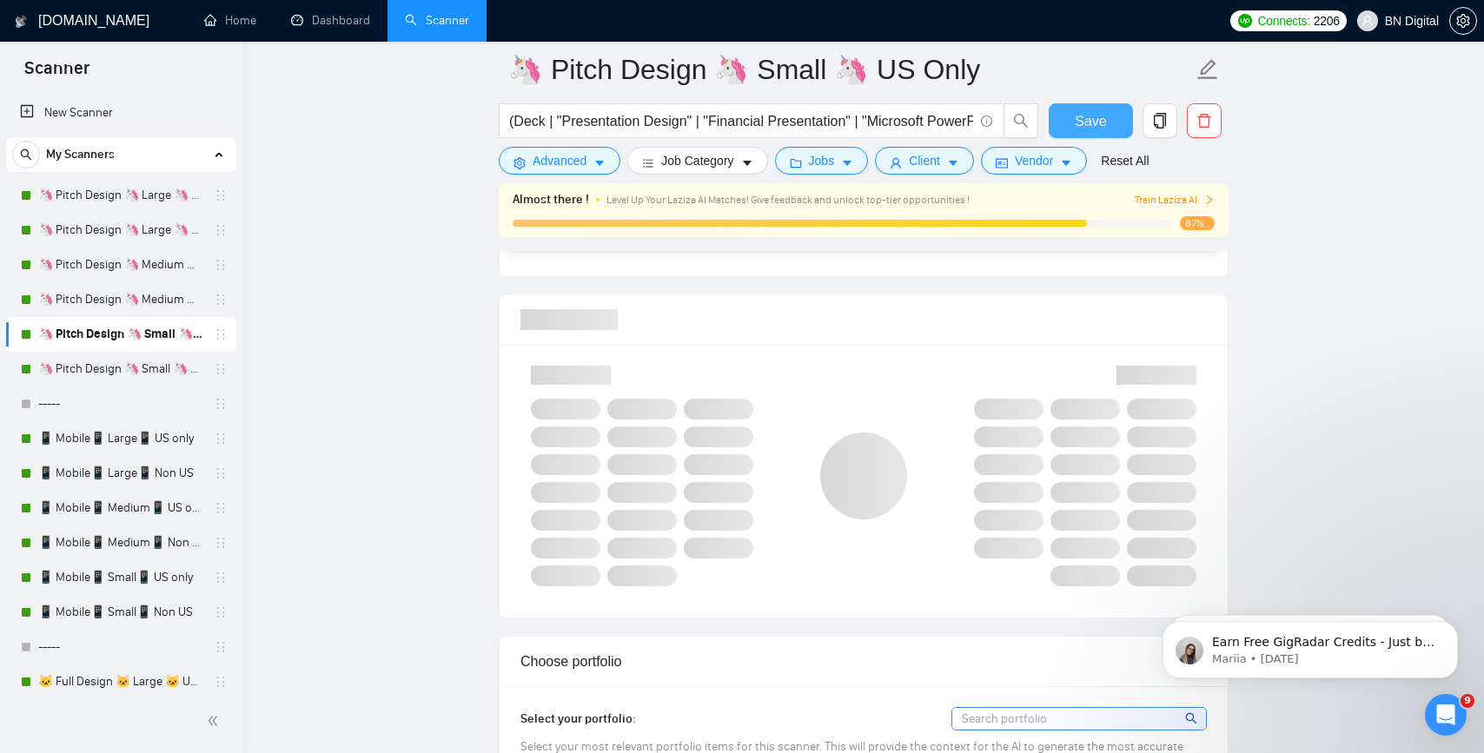
scroll to position [1155, 0]
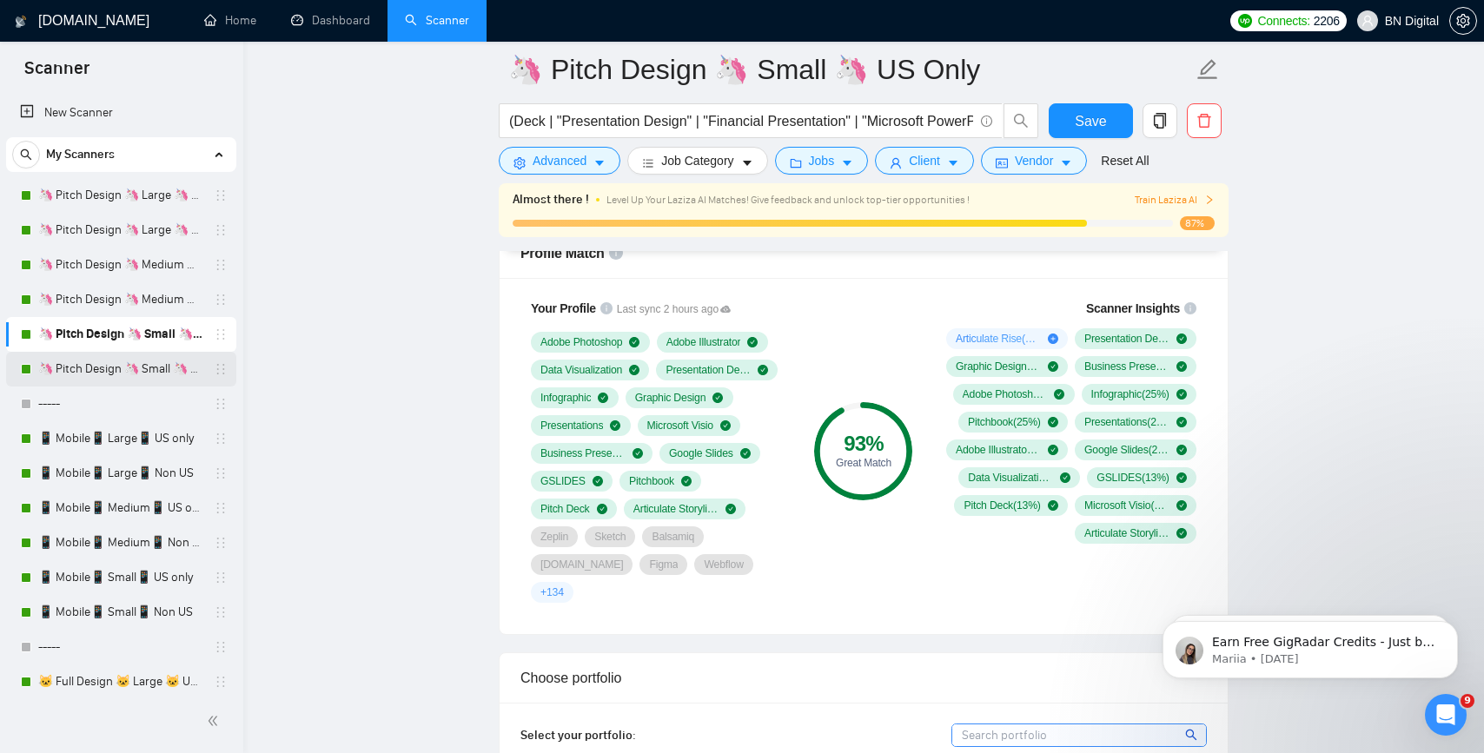
click at [129, 367] on link "🦄 Pitch Design 🦄 Small 🦄 Non US" at bounding box center [120, 369] width 165 height 35
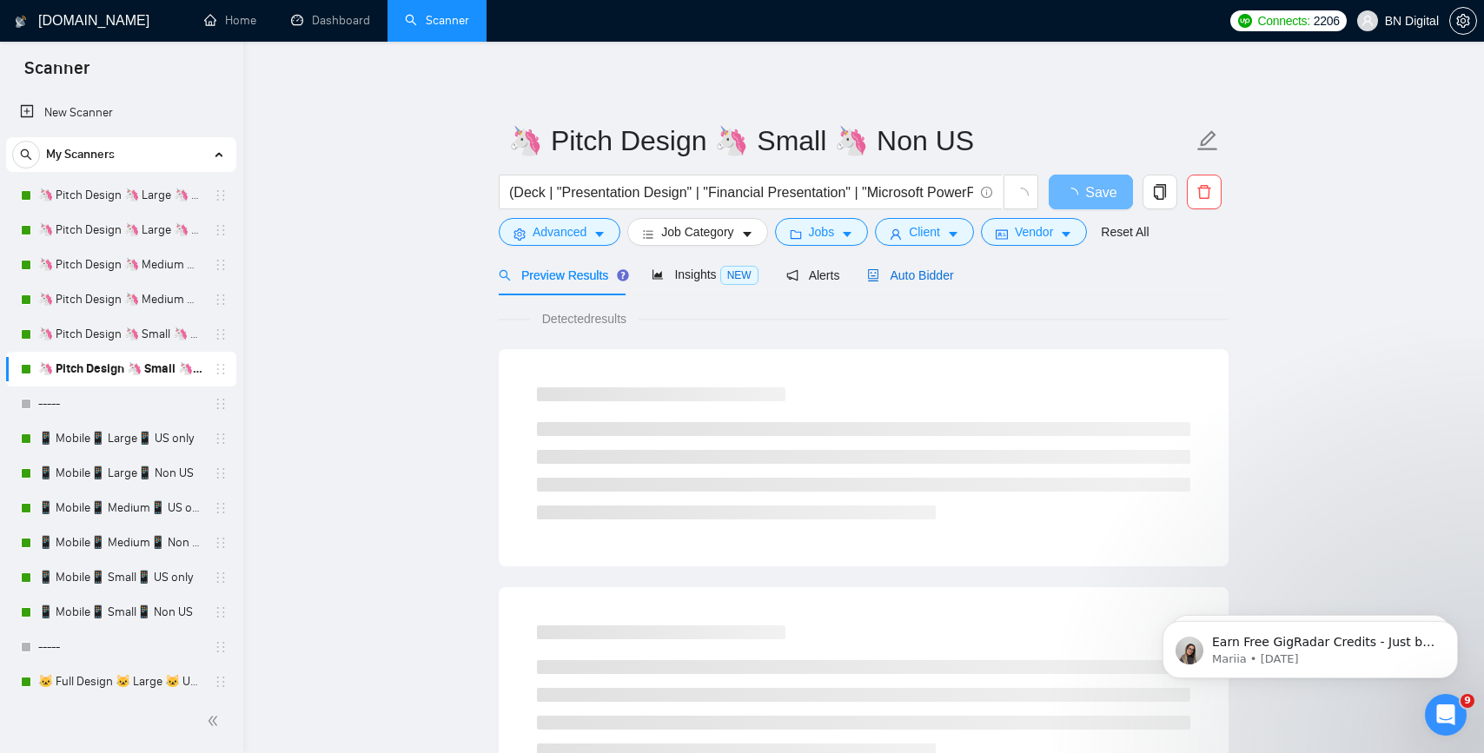
click at [901, 273] on span "Auto Bidder" at bounding box center [910, 276] width 86 height 14
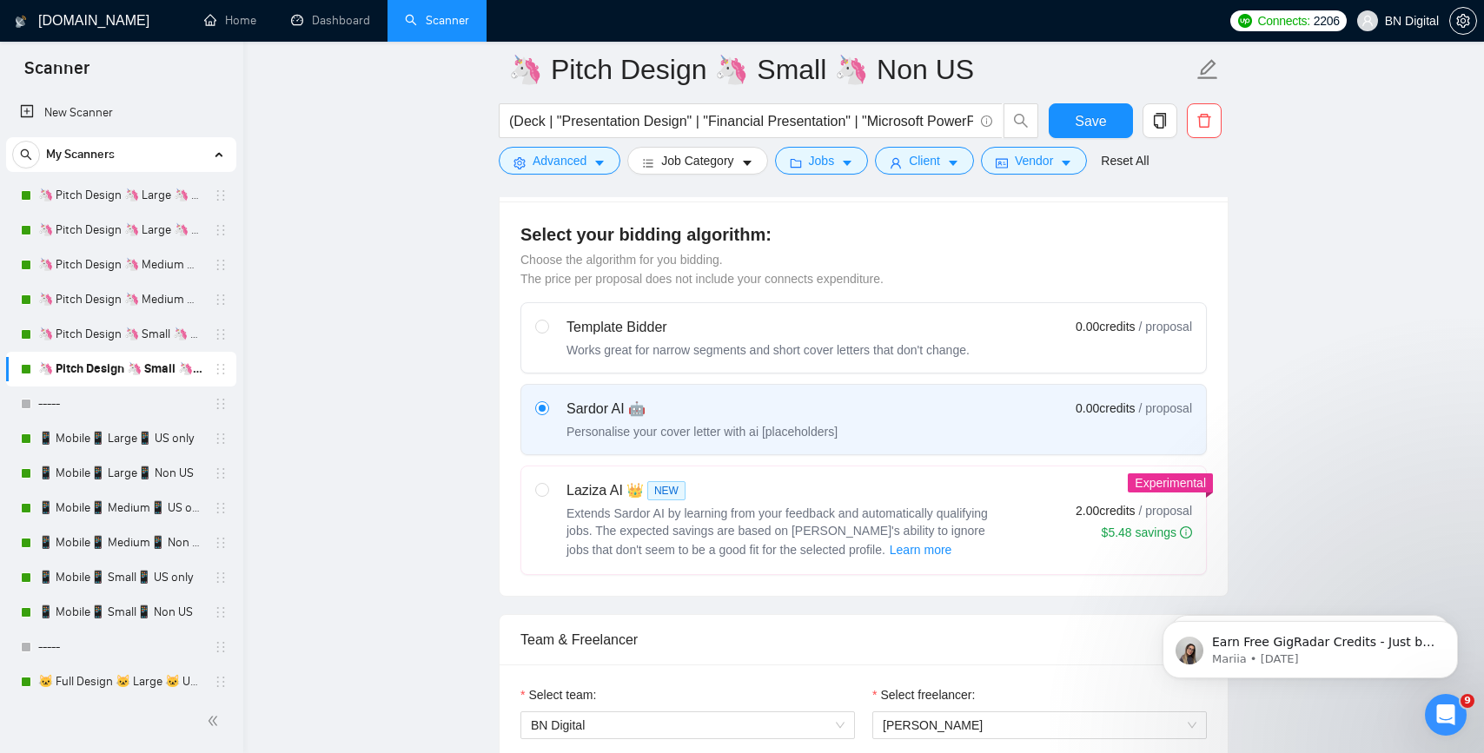
click at [703, 509] on span "Extends Sardor AI by learning from your feedback and automatically qualifying j…" at bounding box center [777, 532] width 421 height 50
click at [547, 495] on input "radio" at bounding box center [541, 489] width 12 height 12
radio input "true"
radio input "false"
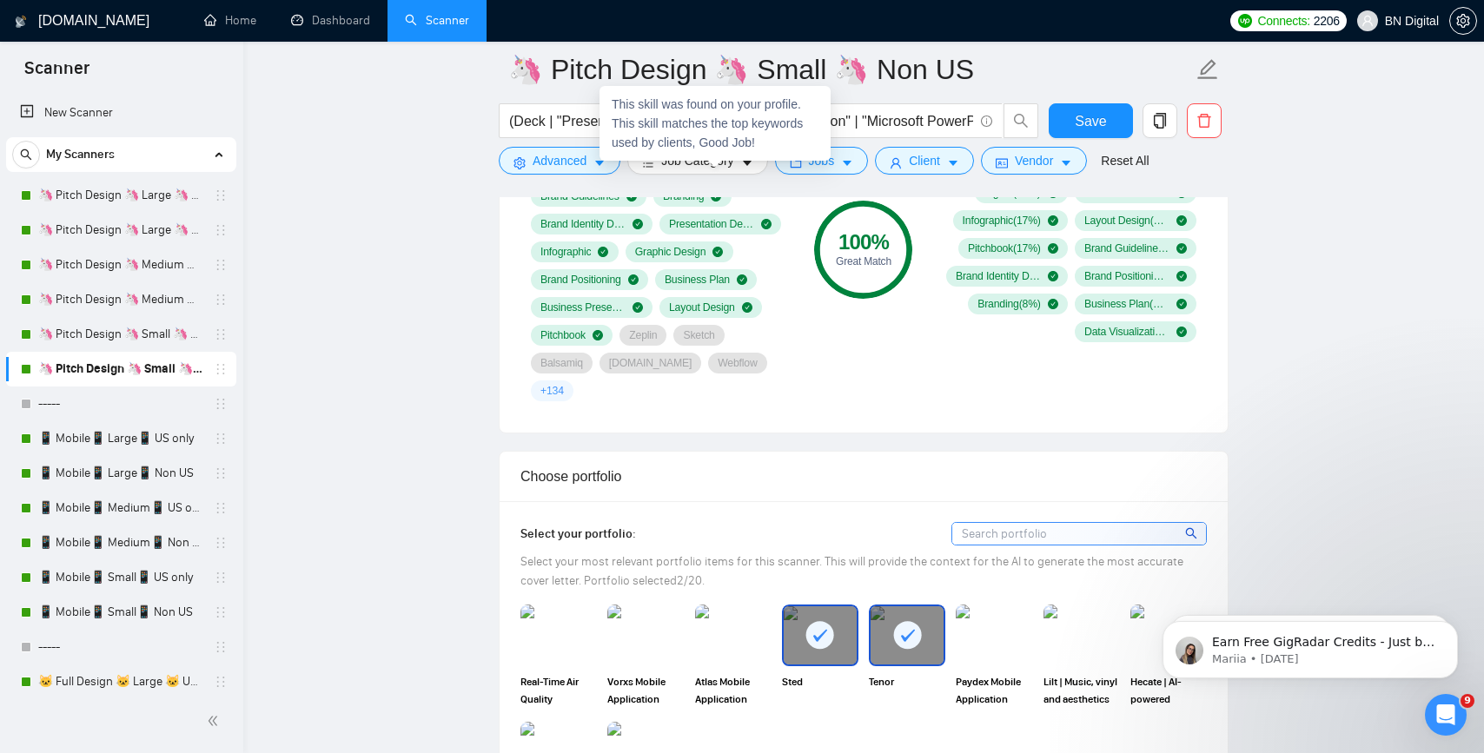
scroll to position [1630, 0]
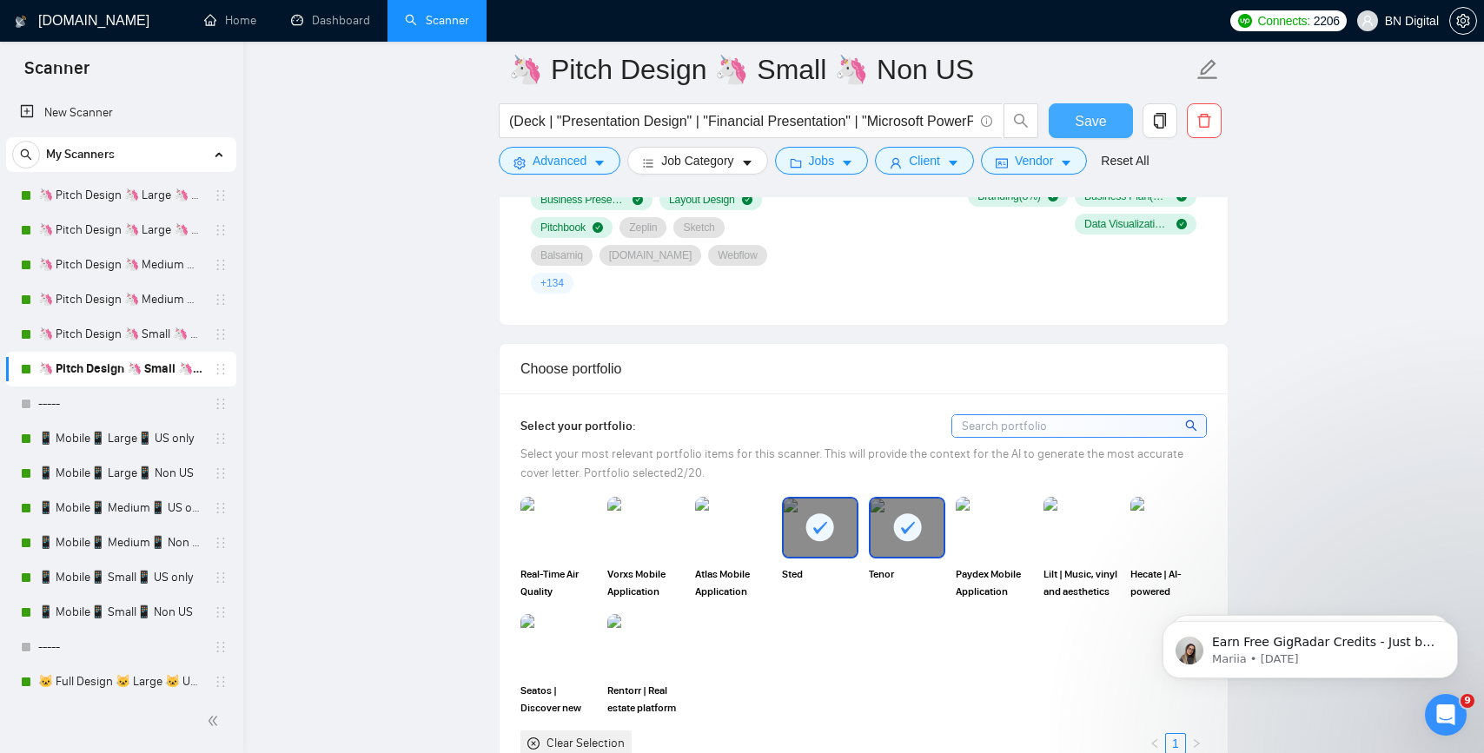
click at [1098, 104] on button "Save" at bounding box center [1091, 120] width 84 height 35
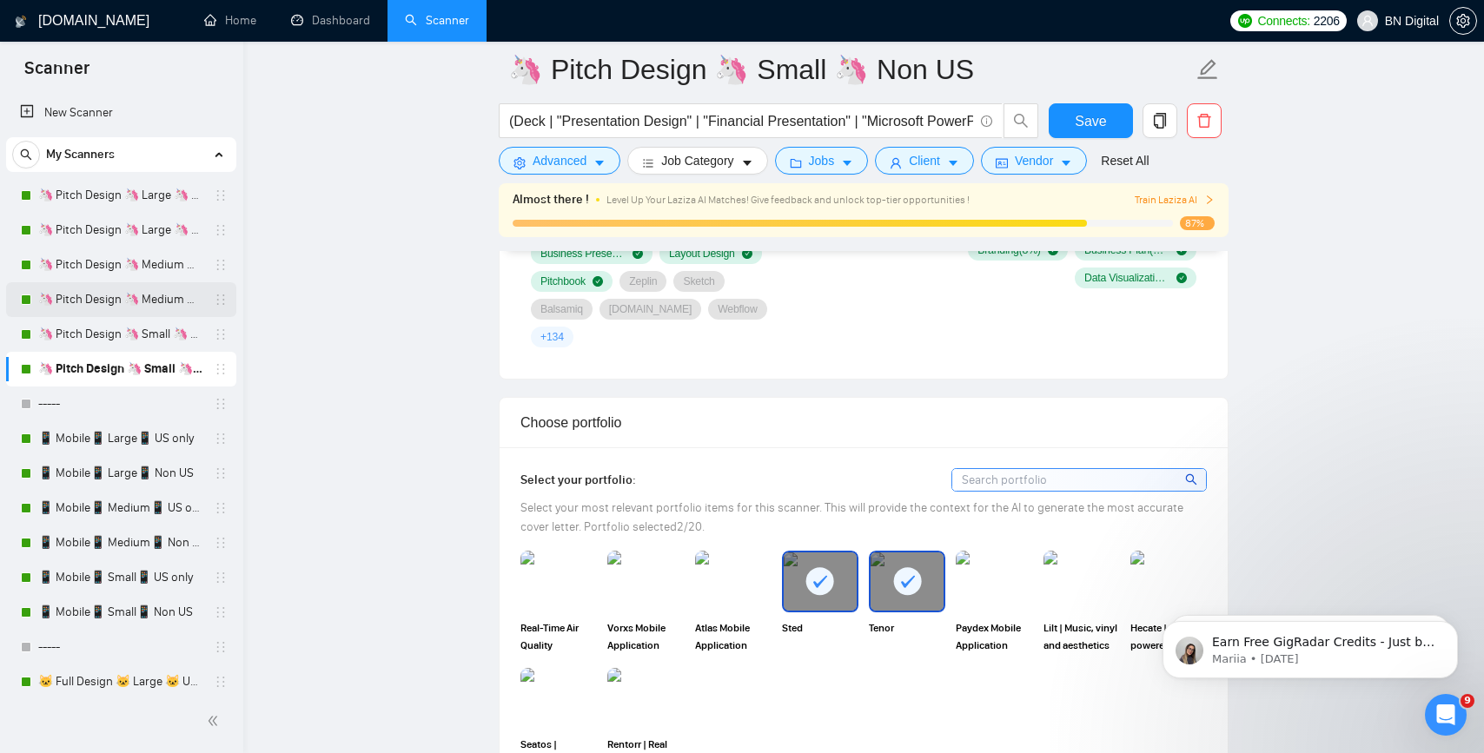
click at [159, 302] on link "🦄 Pitch Design 🦄 Medium 🦄 Non US" at bounding box center [120, 299] width 165 height 35
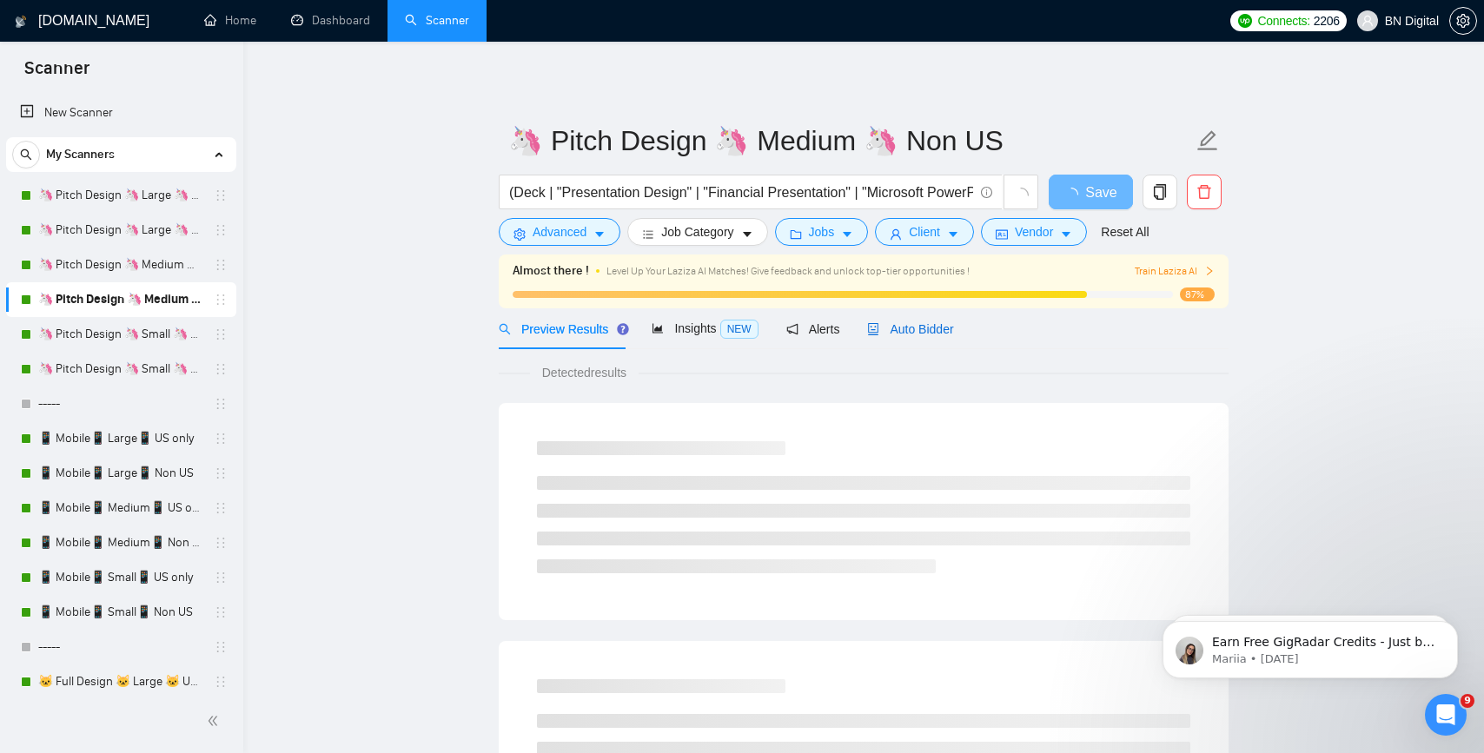
click at [895, 326] on span "Auto Bidder" at bounding box center [910, 329] width 86 height 14
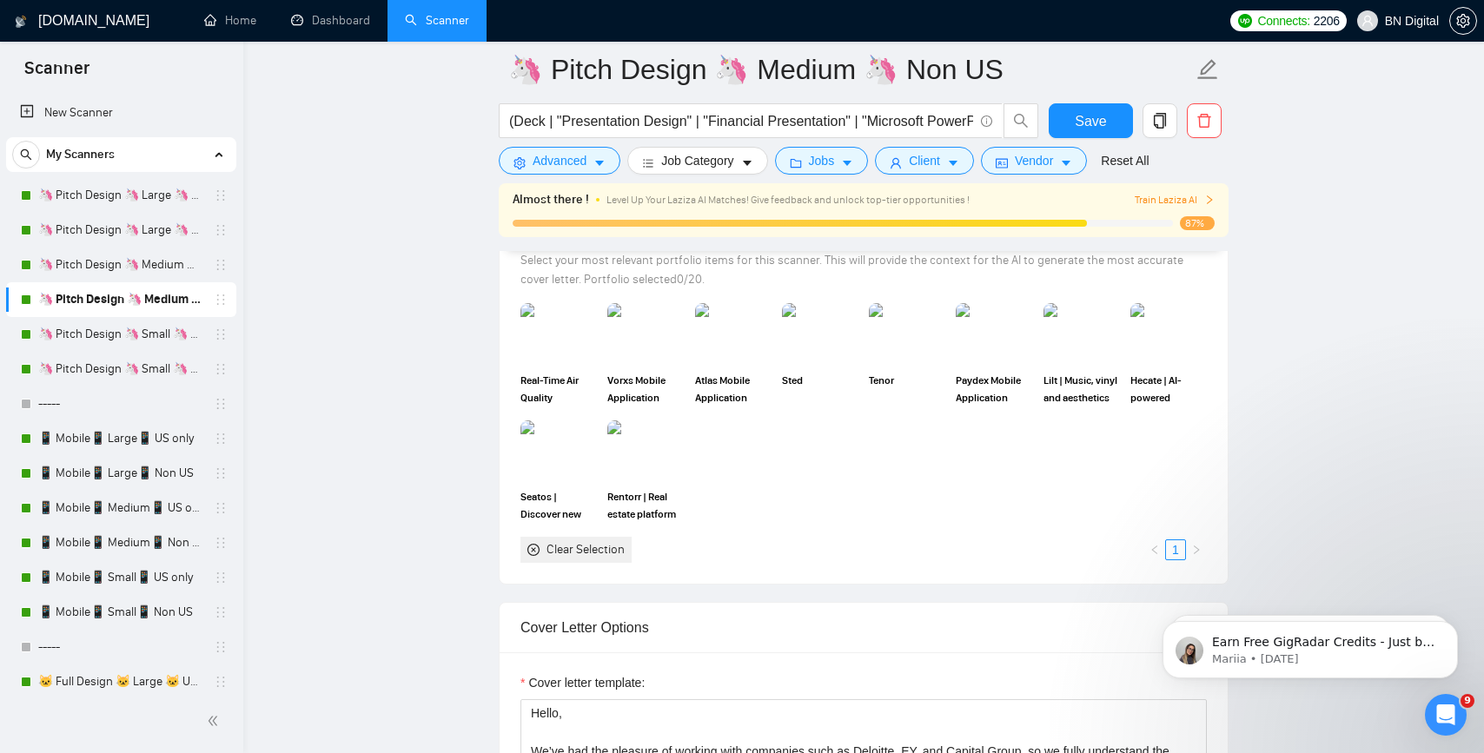
scroll to position [1857, 0]
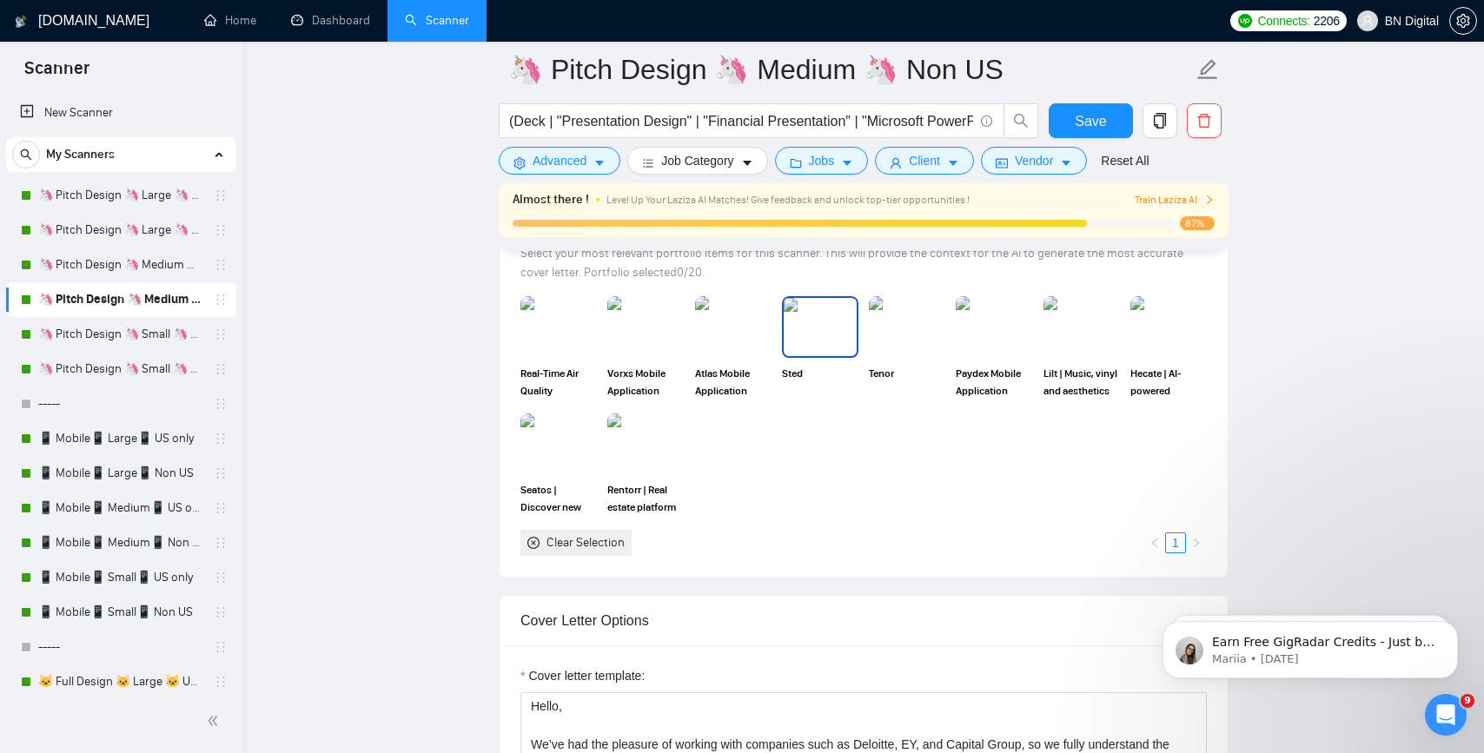
click at [824, 334] on img at bounding box center [820, 326] width 73 height 57
click at [892, 334] on img at bounding box center [907, 326] width 73 height 57
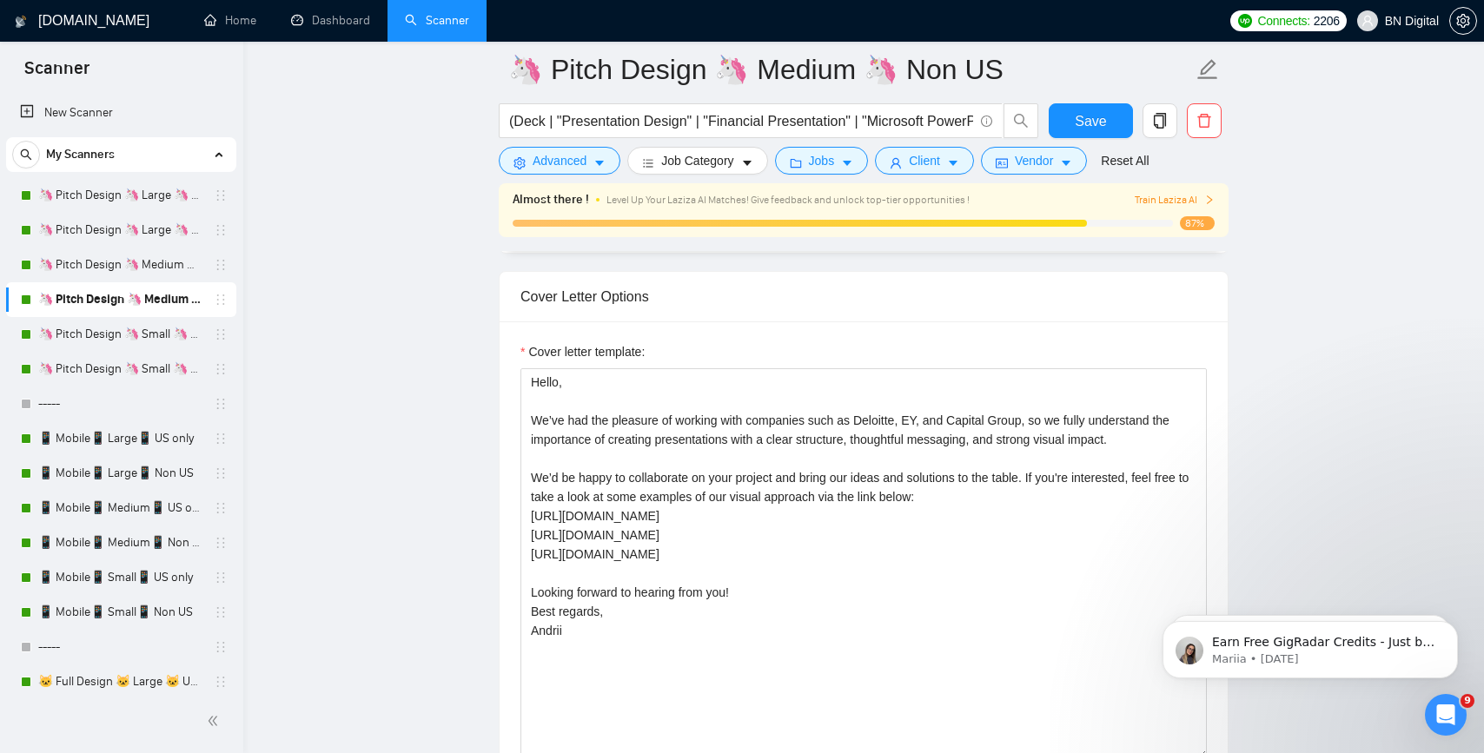
scroll to position [2291, 0]
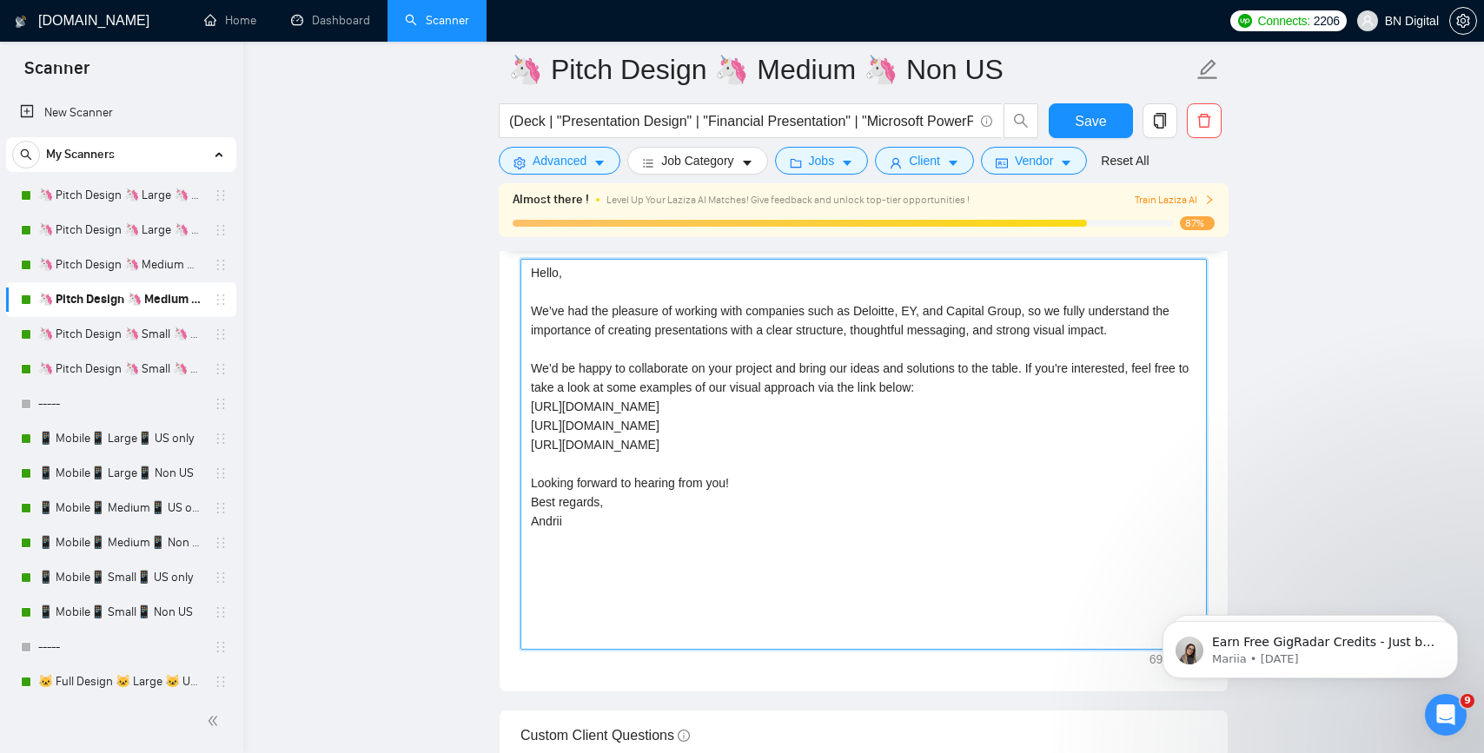
click at [831, 432] on textarea "Hello, We’ve had the pleasure of working with companies such as Deloitte, EY, a…" at bounding box center [864, 454] width 686 height 391
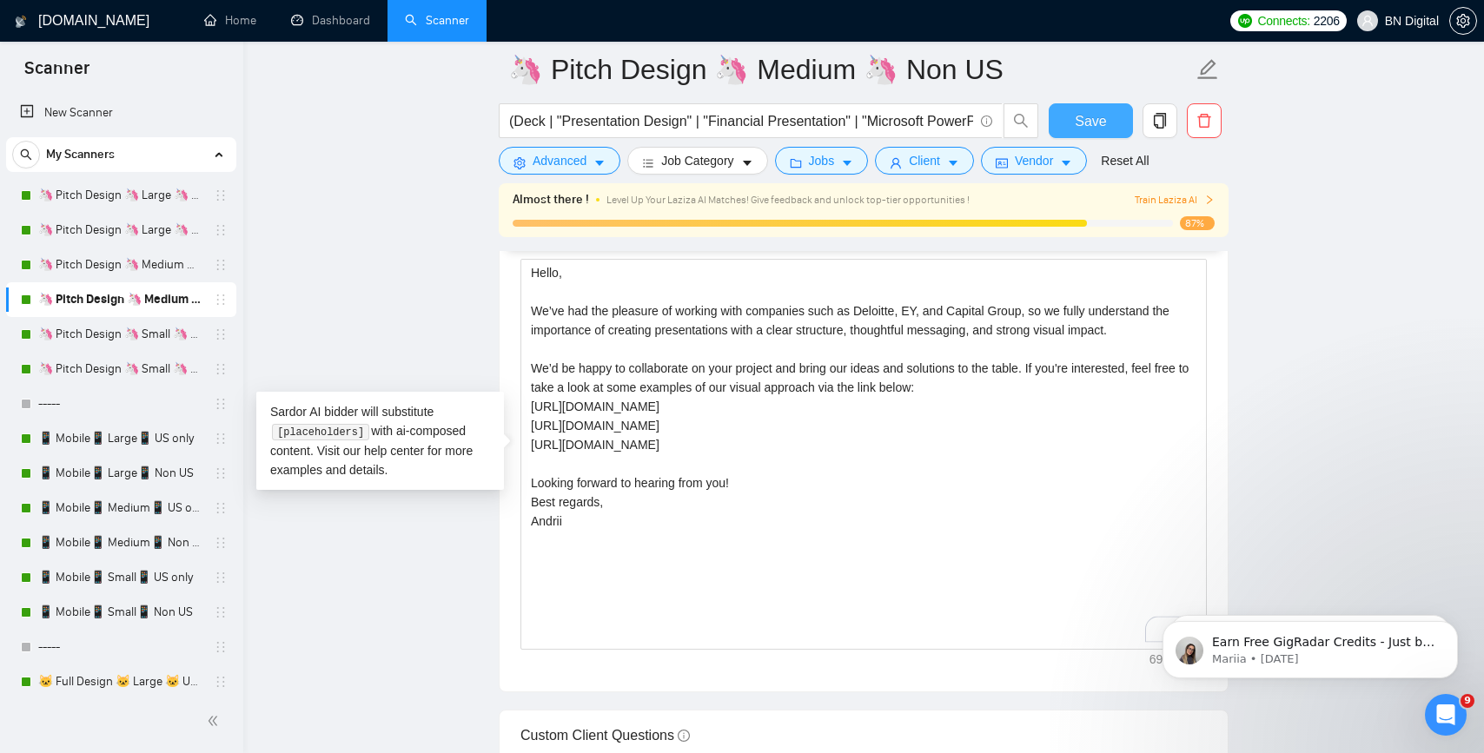
click at [1073, 116] on button "Save" at bounding box center [1091, 120] width 84 height 35
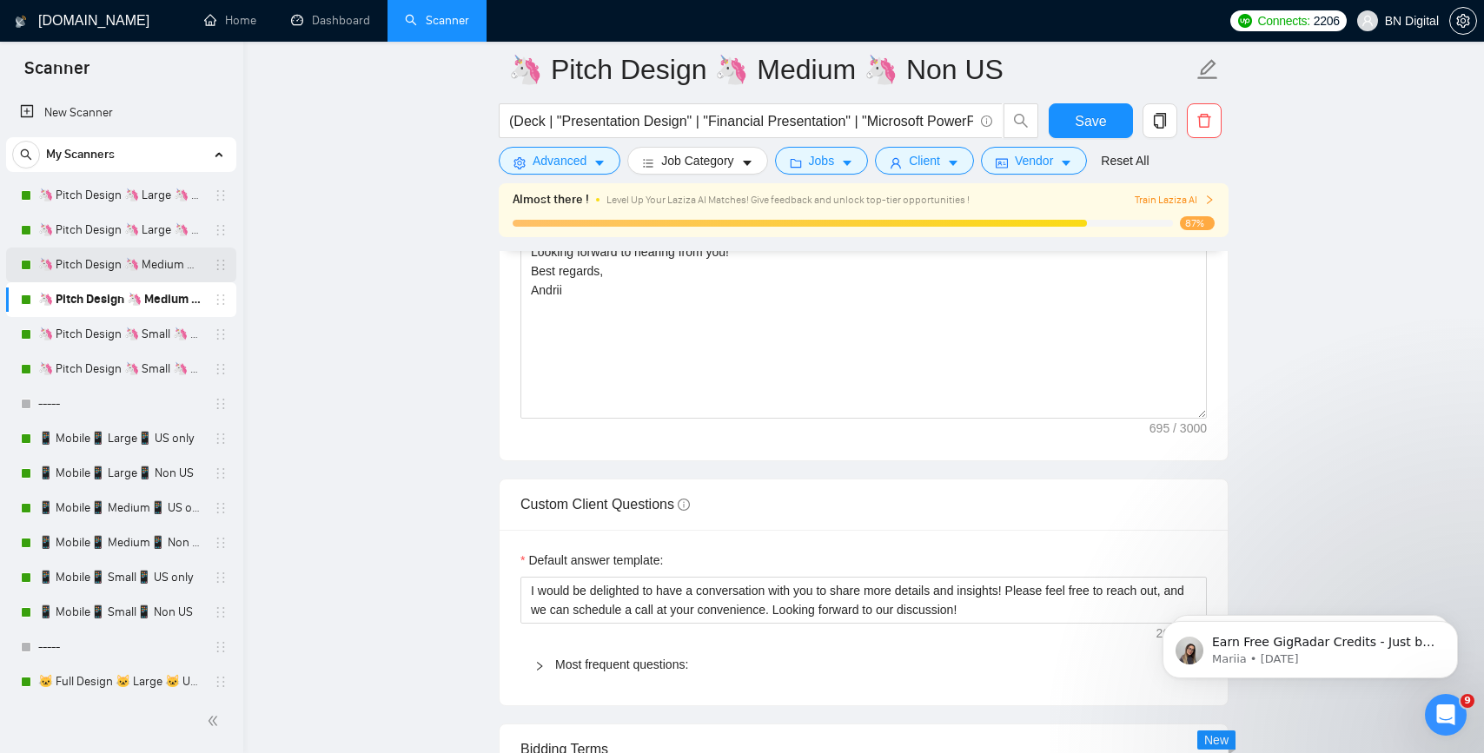
click at [140, 257] on link "🦄 Pitch Design 🦄 Medium 🦄 US Only" at bounding box center [120, 265] width 165 height 35
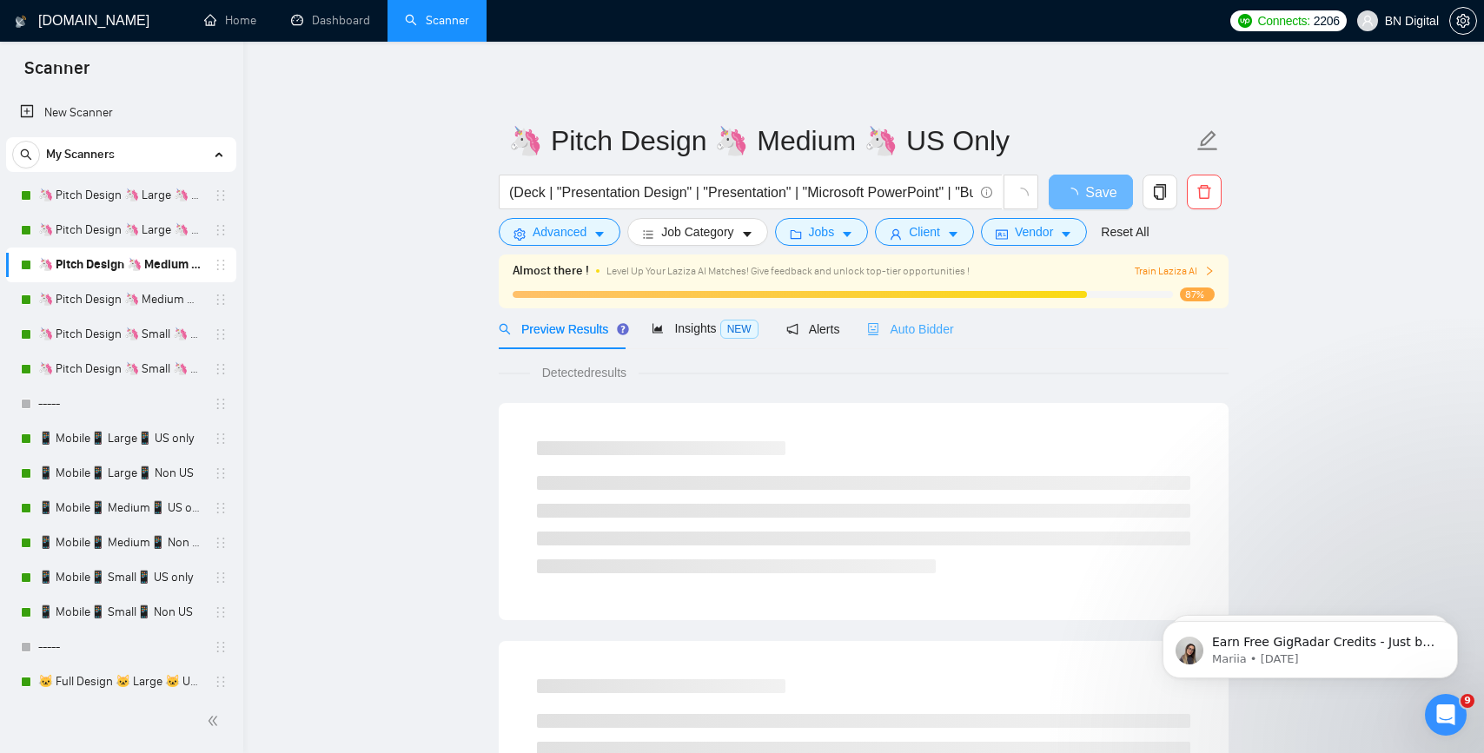
click at [900, 311] on div "Auto Bidder" at bounding box center [910, 328] width 86 height 41
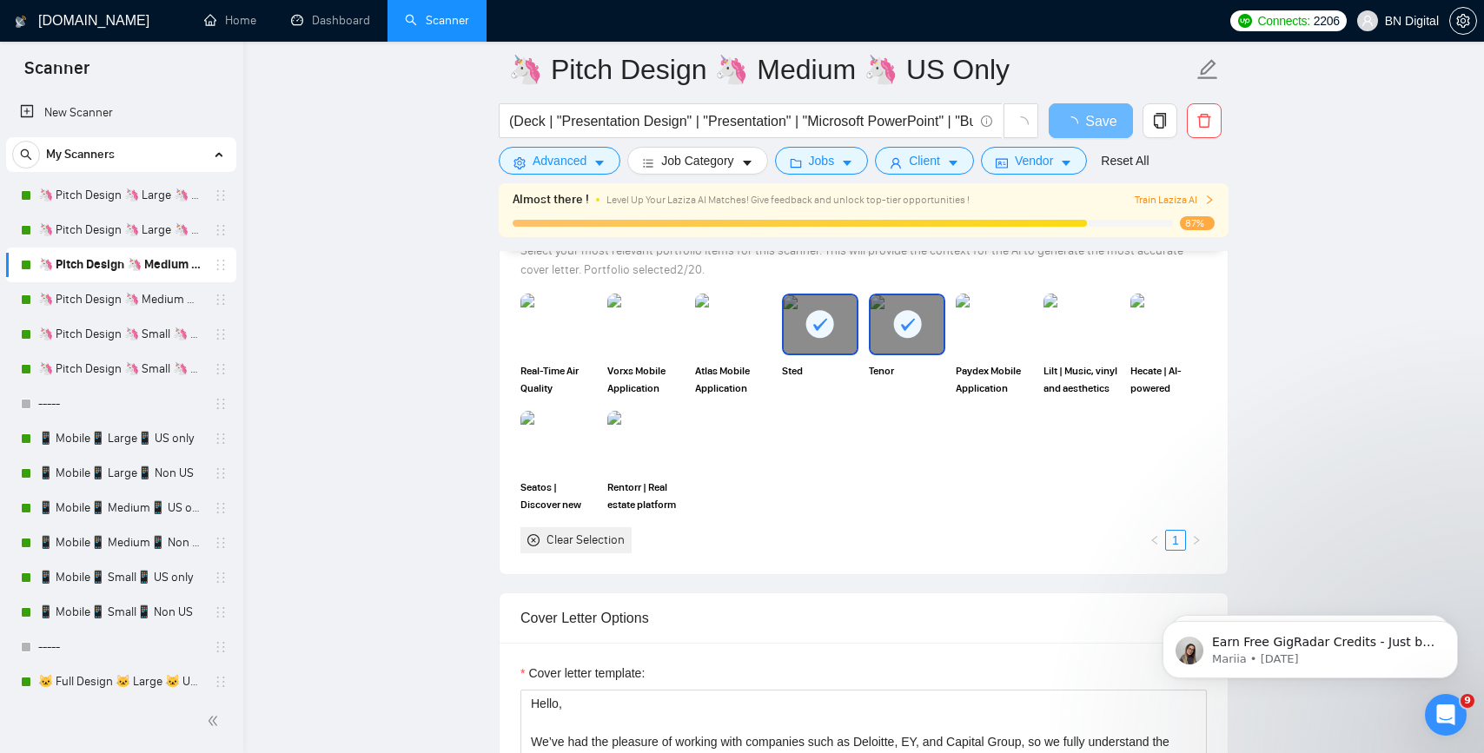
scroll to position [1815, 0]
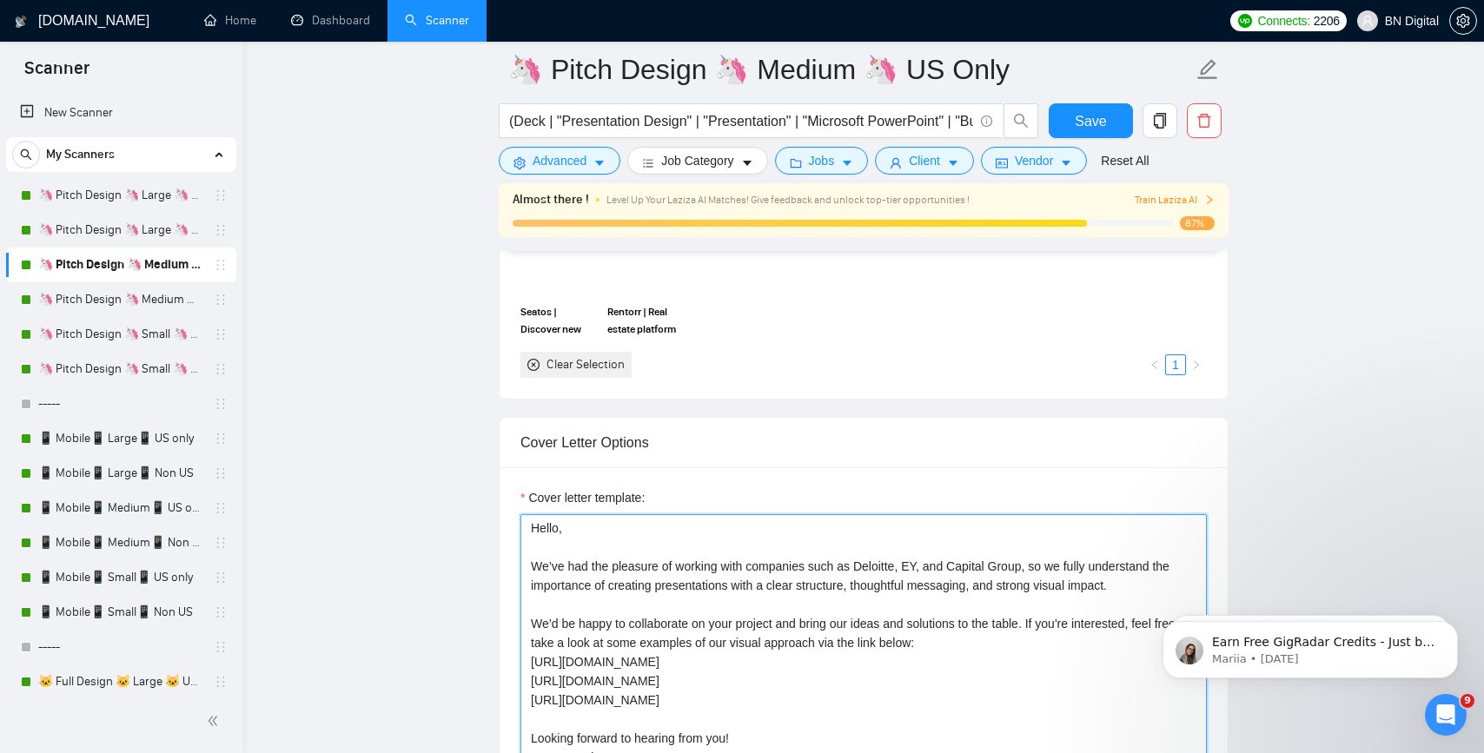
click at [799, 522] on textarea "Hello, We’ve had the pleasure of working with companies such as Deloitte, EY, a…" at bounding box center [864, 709] width 686 height 391
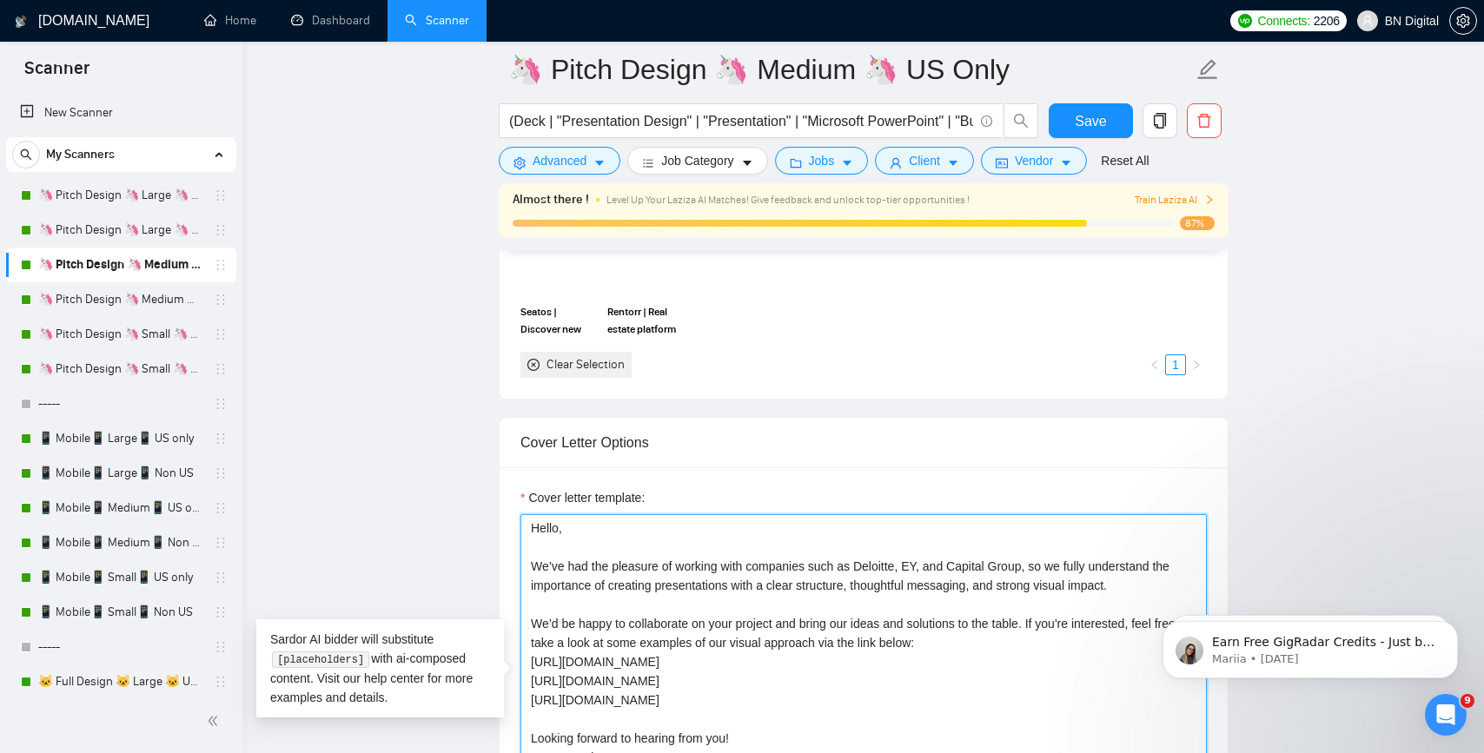
click at [537, 742] on textarea "Hello, We’ve had the pleasure of working with companies such as Deloitte, EY, a…" at bounding box center [864, 709] width 686 height 391
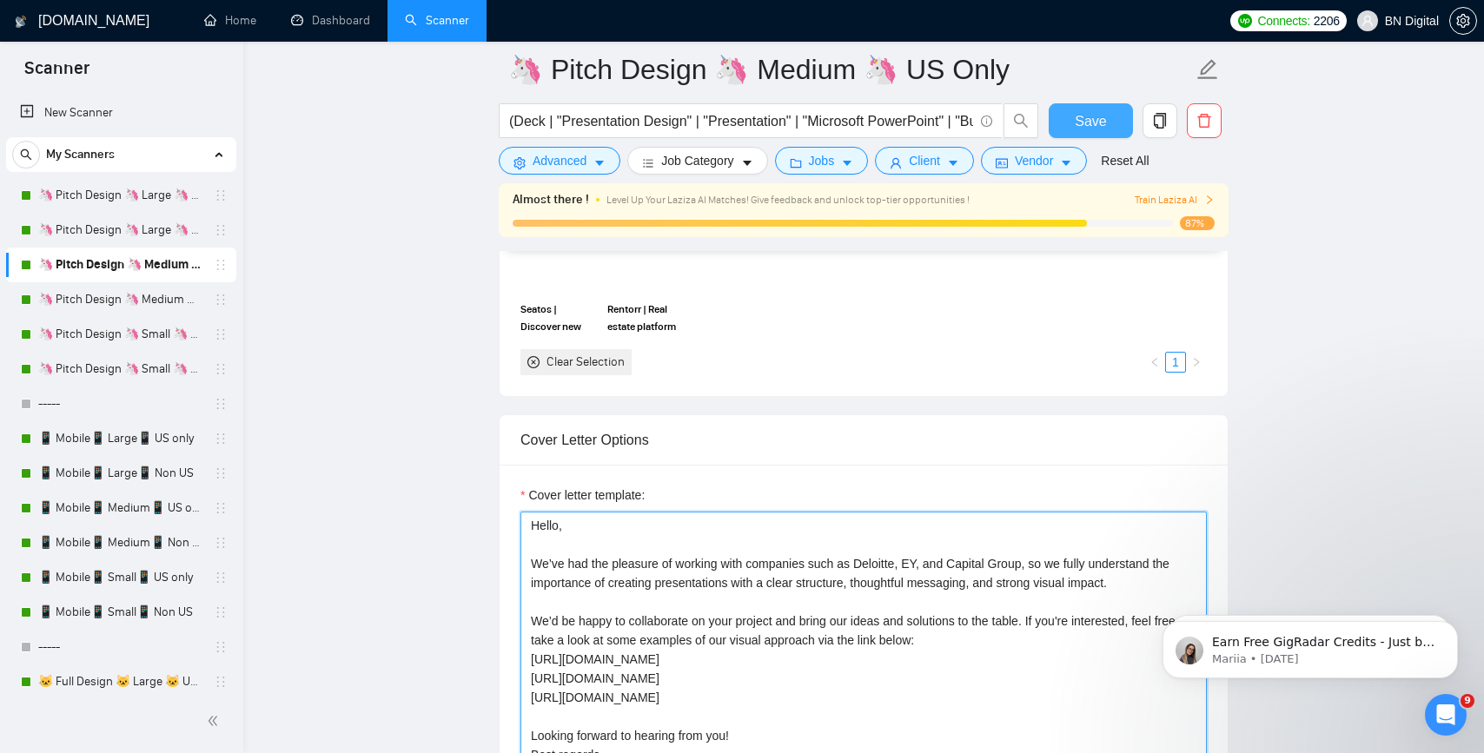
type textarea "Hello, We’ve had the pleasure of working with companies such as Deloitte, EY, a…"
click at [1092, 126] on span "Save" at bounding box center [1090, 121] width 31 height 22
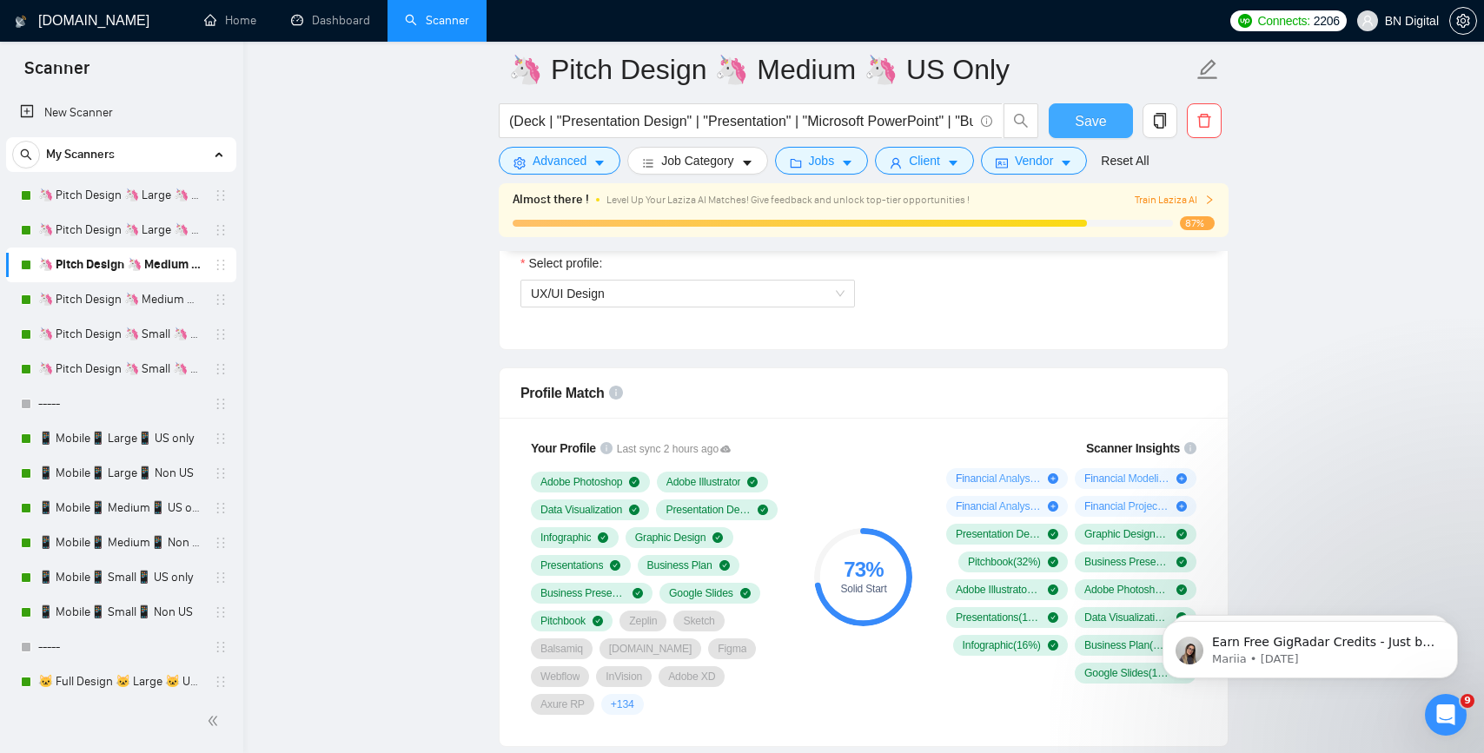
scroll to position [952, 0]
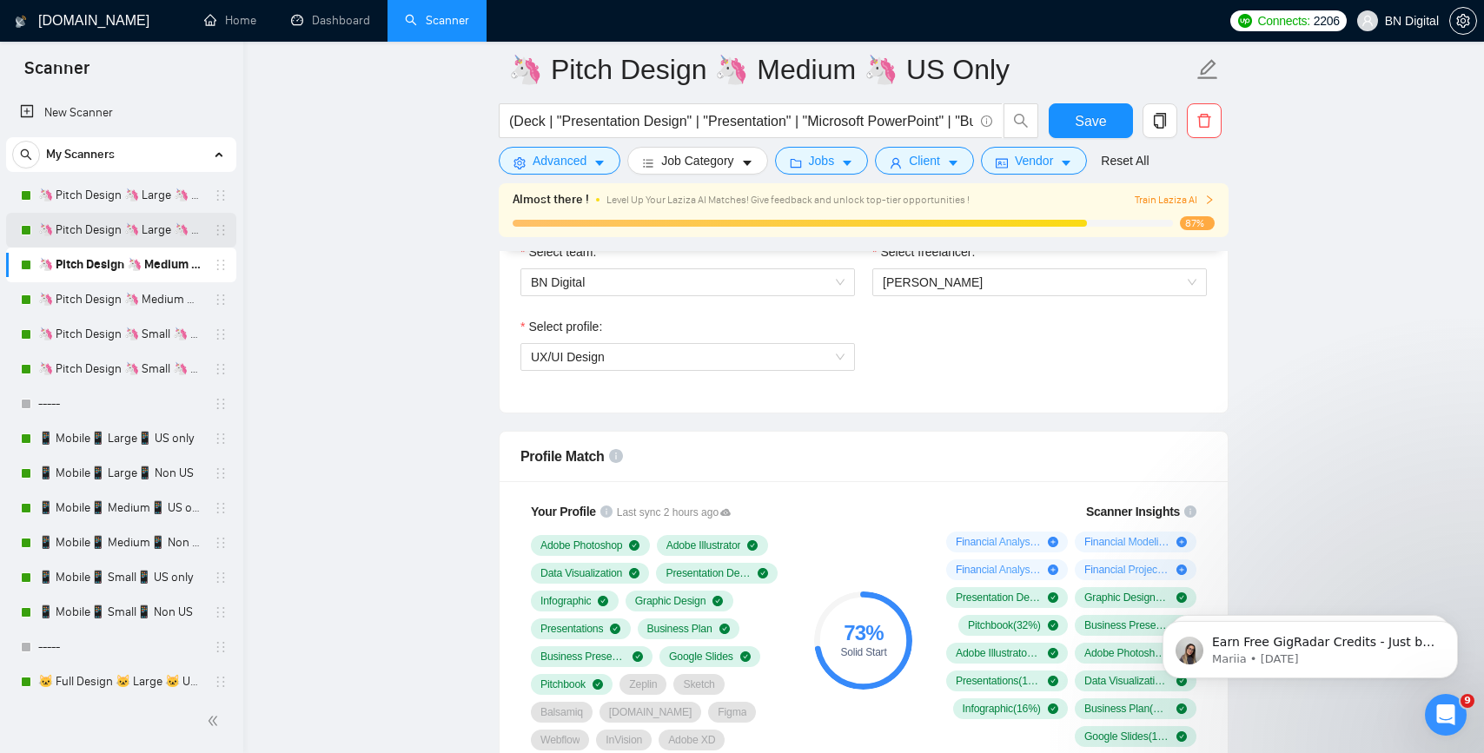
click at [169, 242] on link "🦄 Pitch Design 🦄 Large 🦄 Non US" at bounding box center [120, 230] width 165 height 35
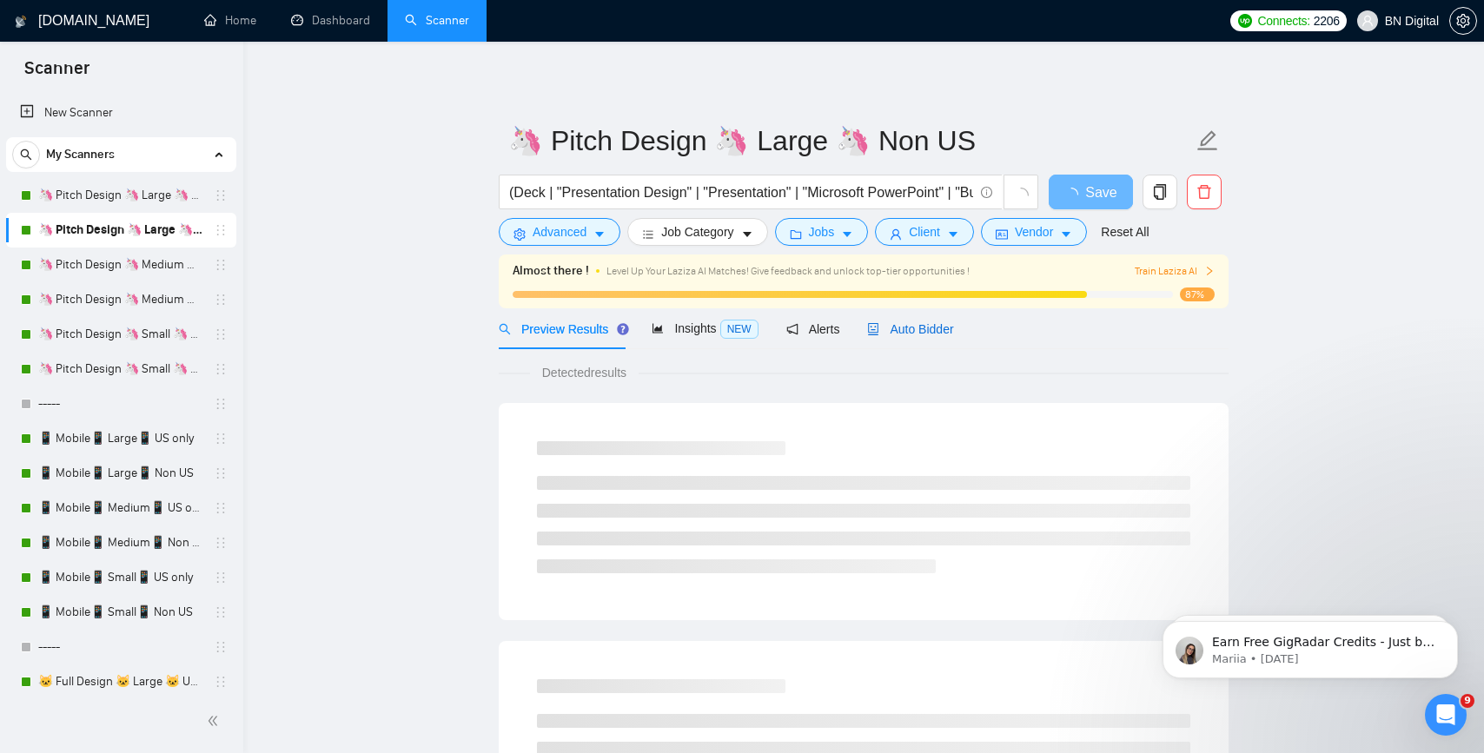
click at [892, 334] on span "Auto Bidder" at bounding box center [910, 329] width 86 height 14
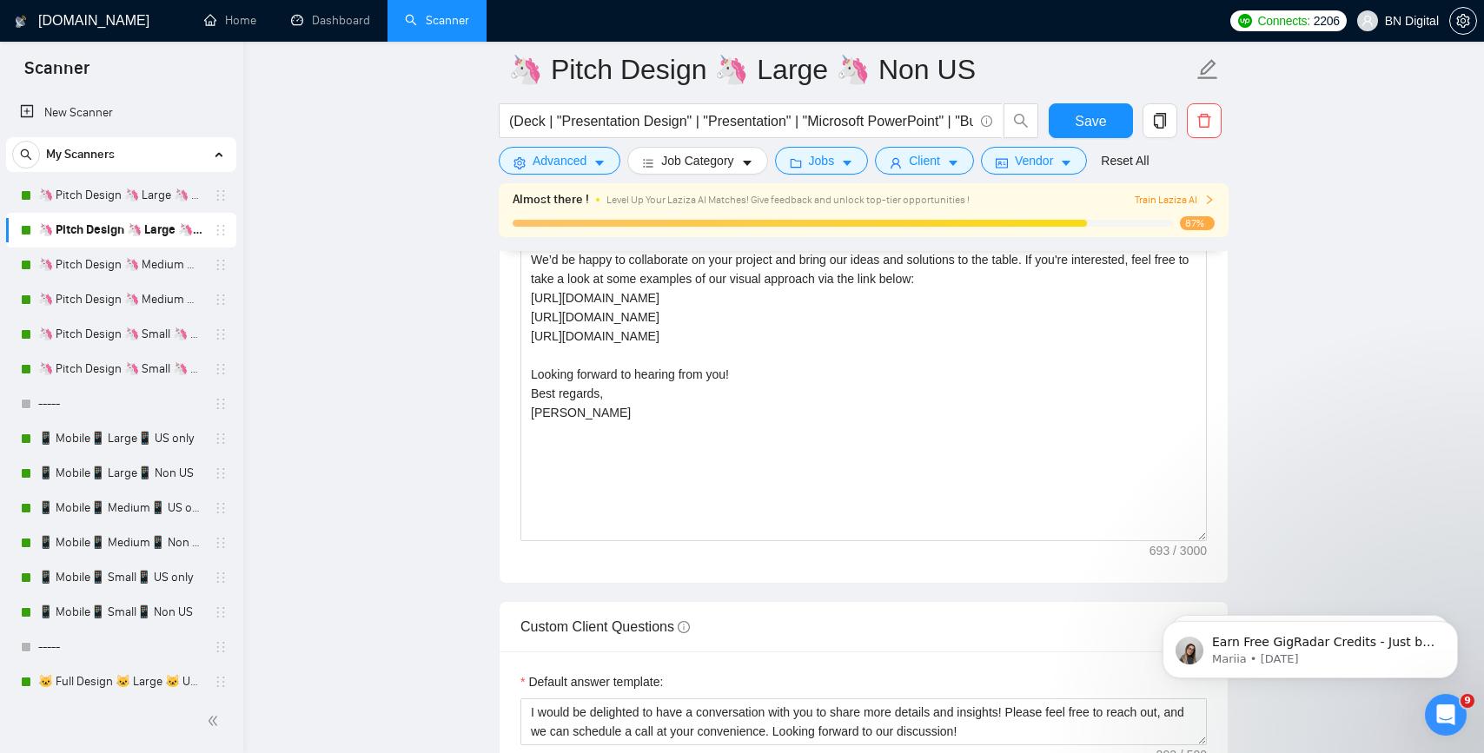
scroll to position [2347, 0]
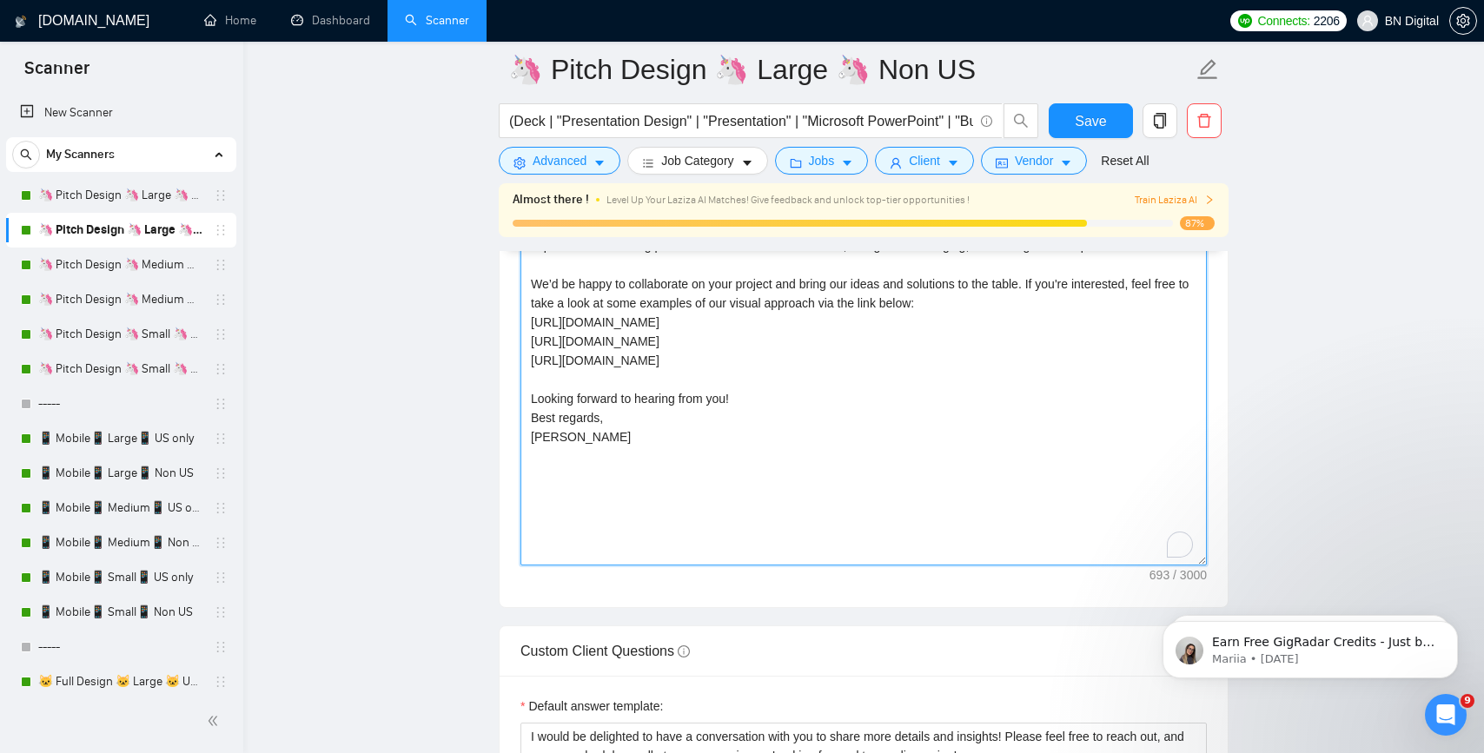
click at [540, 432] on textarea "Hello, We’ve had the pleasure of working with companies such as Deloitte, EY, a…" at bounding box center [864, 370] width 686 height 391
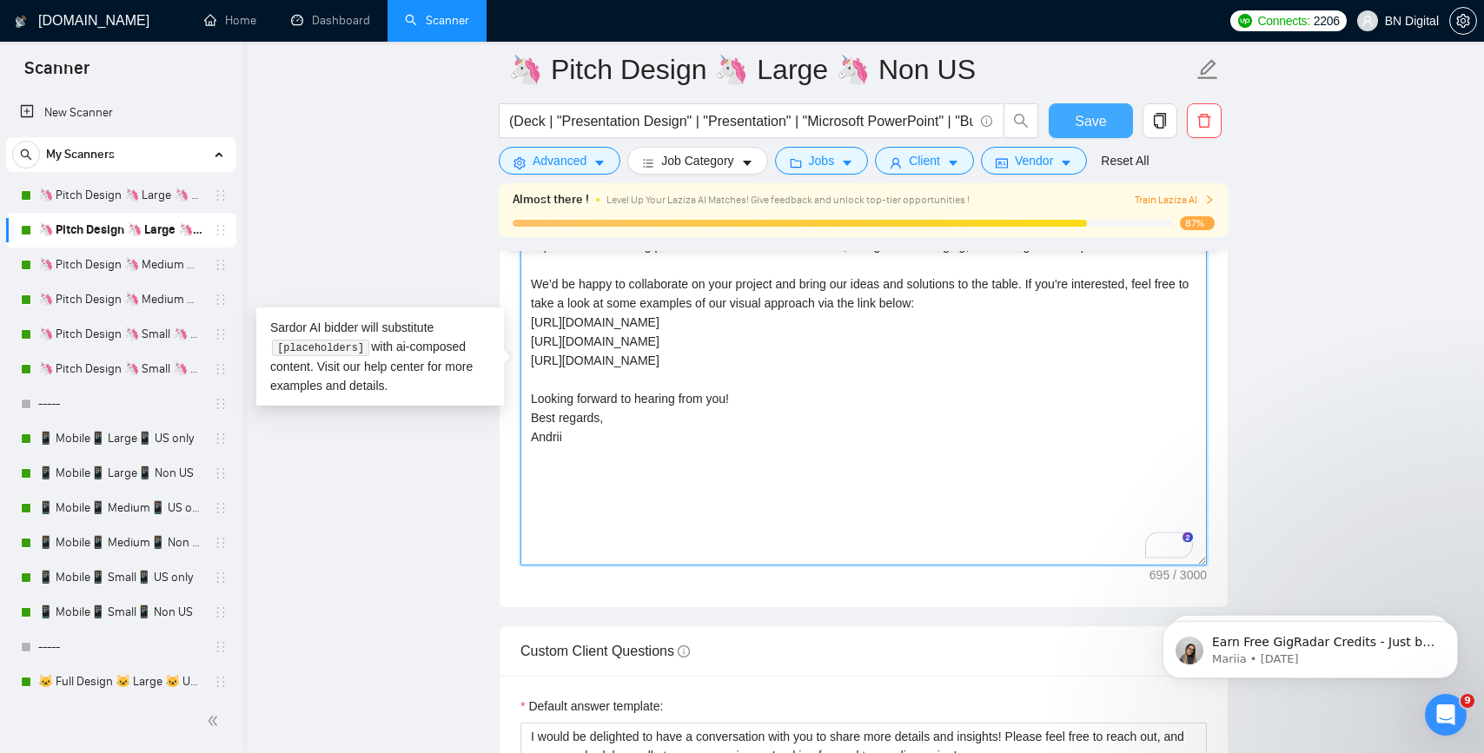
type textarea "Hello, We’ve had the pleasure of working with companies such as Deloitte, EY, a…"
click at [1091, 122] on span "Save" at bounding box center [1090, 121] width 31 height 22
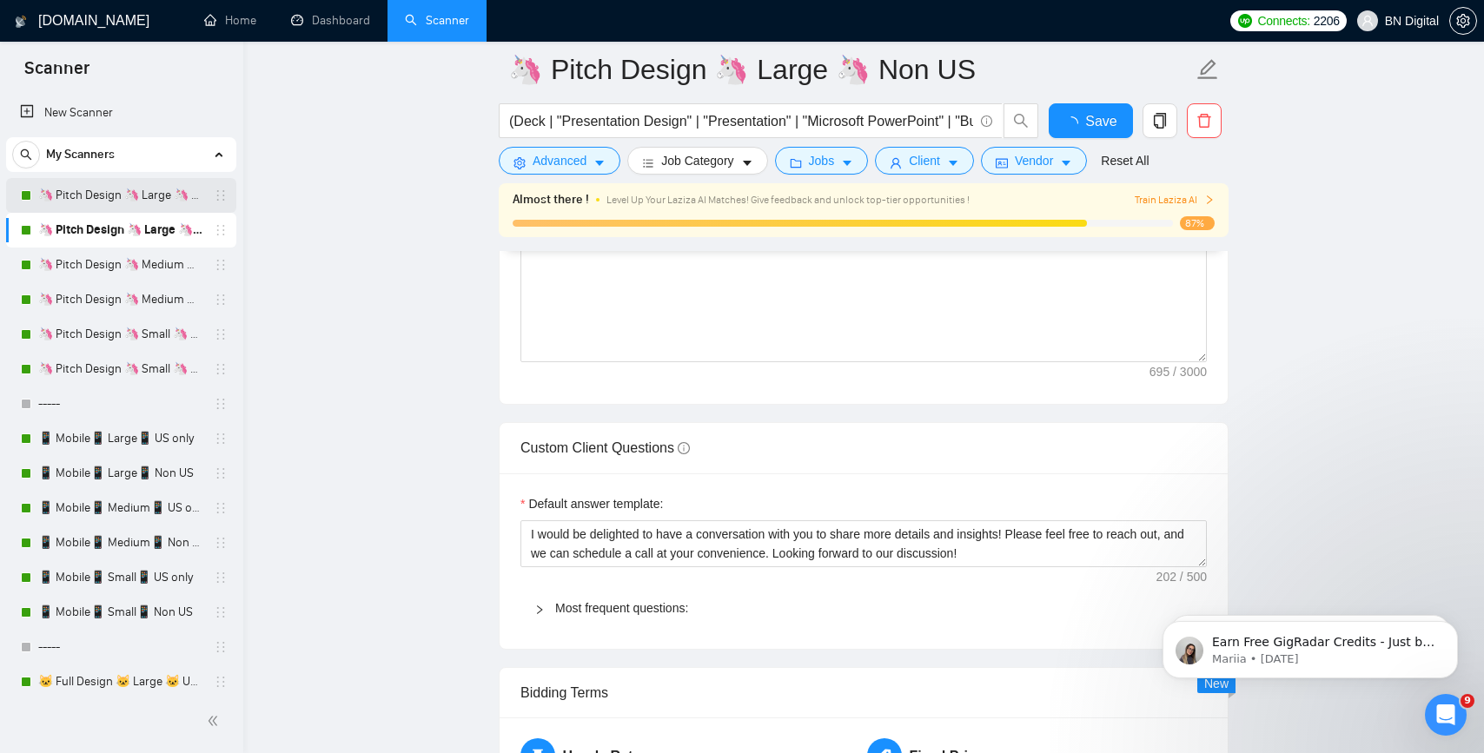
click at [137, 204] on link "🦄 Pitch Design 🦄 Large 🦄 US Only" at bounding box center [120, 195] width 165 height 35
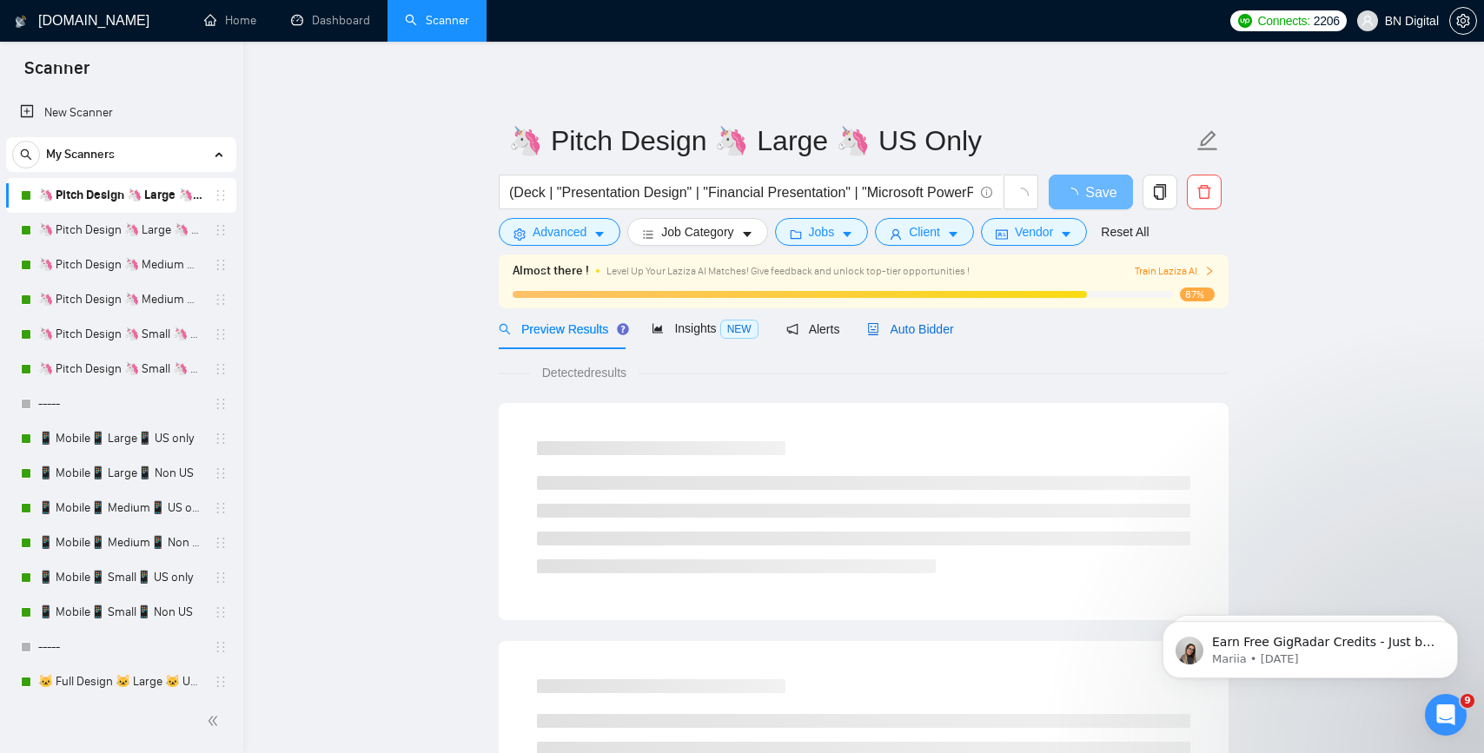
click at [897, 331] on span "Auto Bidder" at bounding box center [910, 329] width 86 height 14
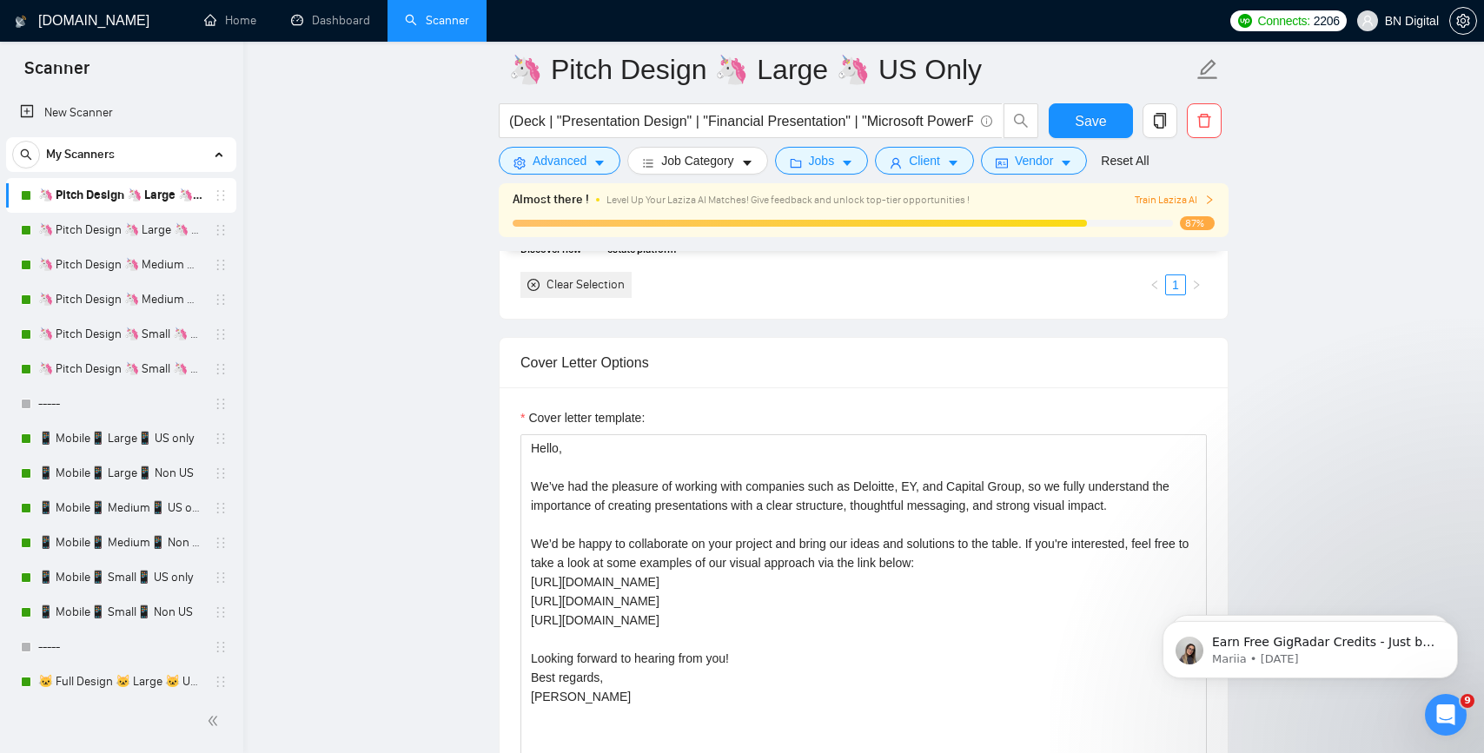
scroll to position [1917, 0]
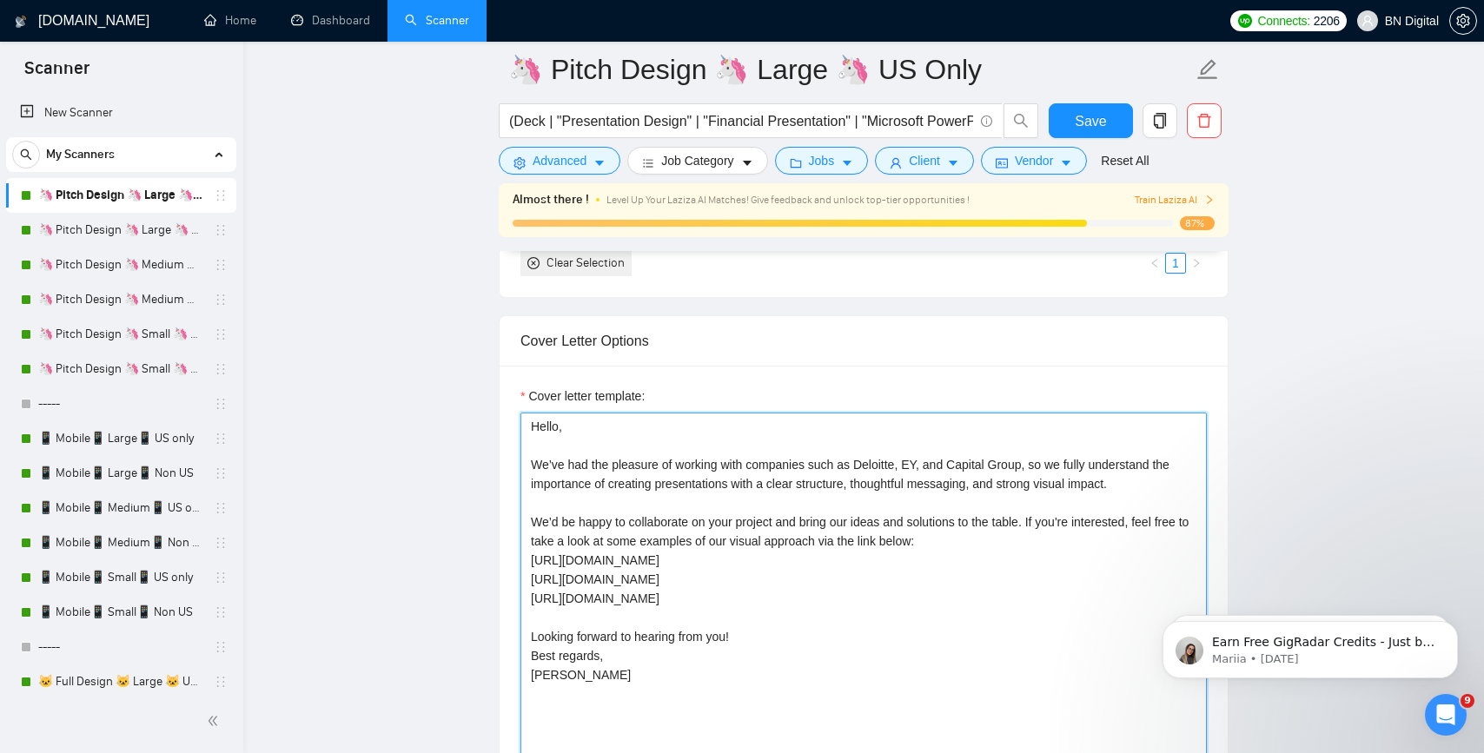
click at [539, 655] on textarea "Hello, We’ve had the pleasure of working with companies such as Deloitte, EY, a…" at bounding box center [864, 608] width 686 height 391
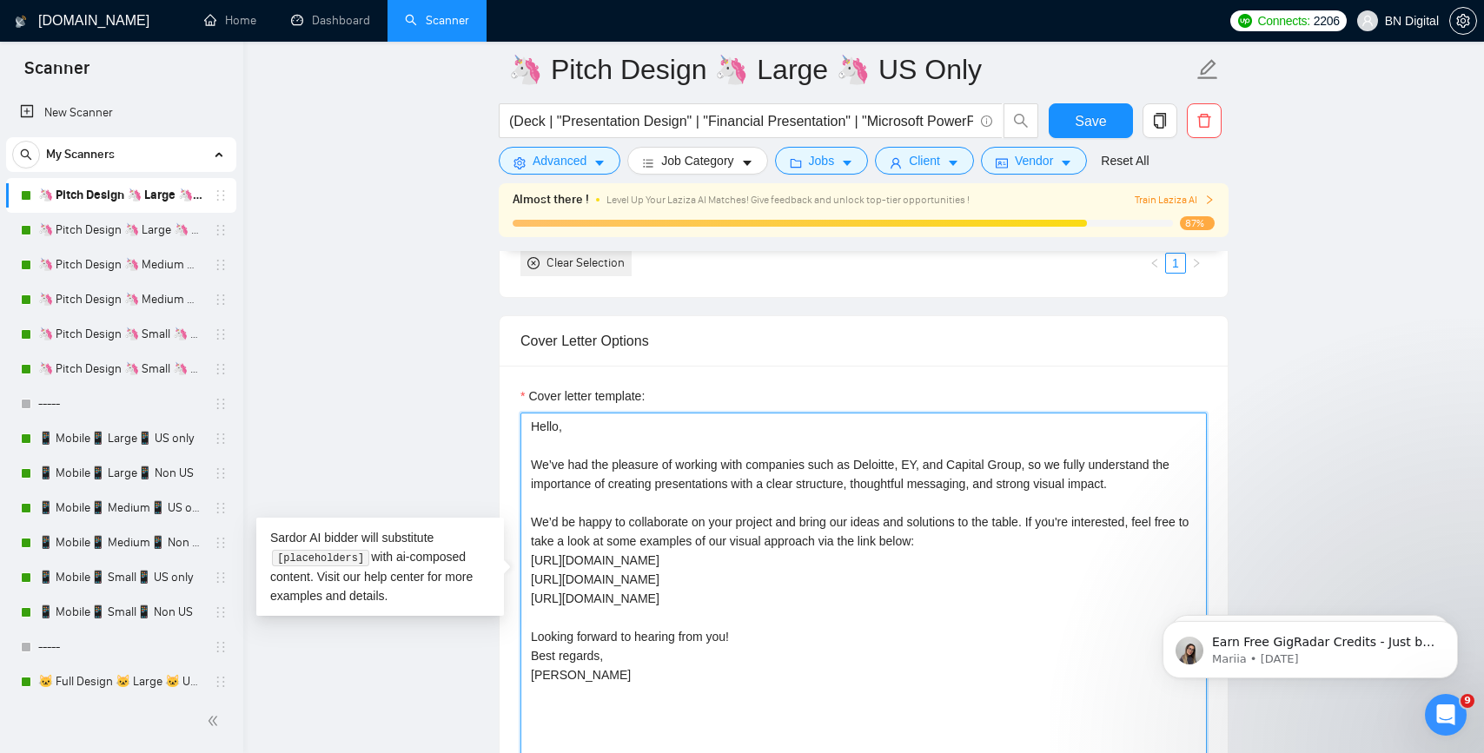
click at [539, 655] on textarea "Hello, We’ve had the pleasure of working with companies such as Deloitte, EY, a…" at bounding box center [864, 608] width 686 height 391
type textarea "Hello, We’ve had the pleasure of working with companies such as Deloitte, EY, a…"
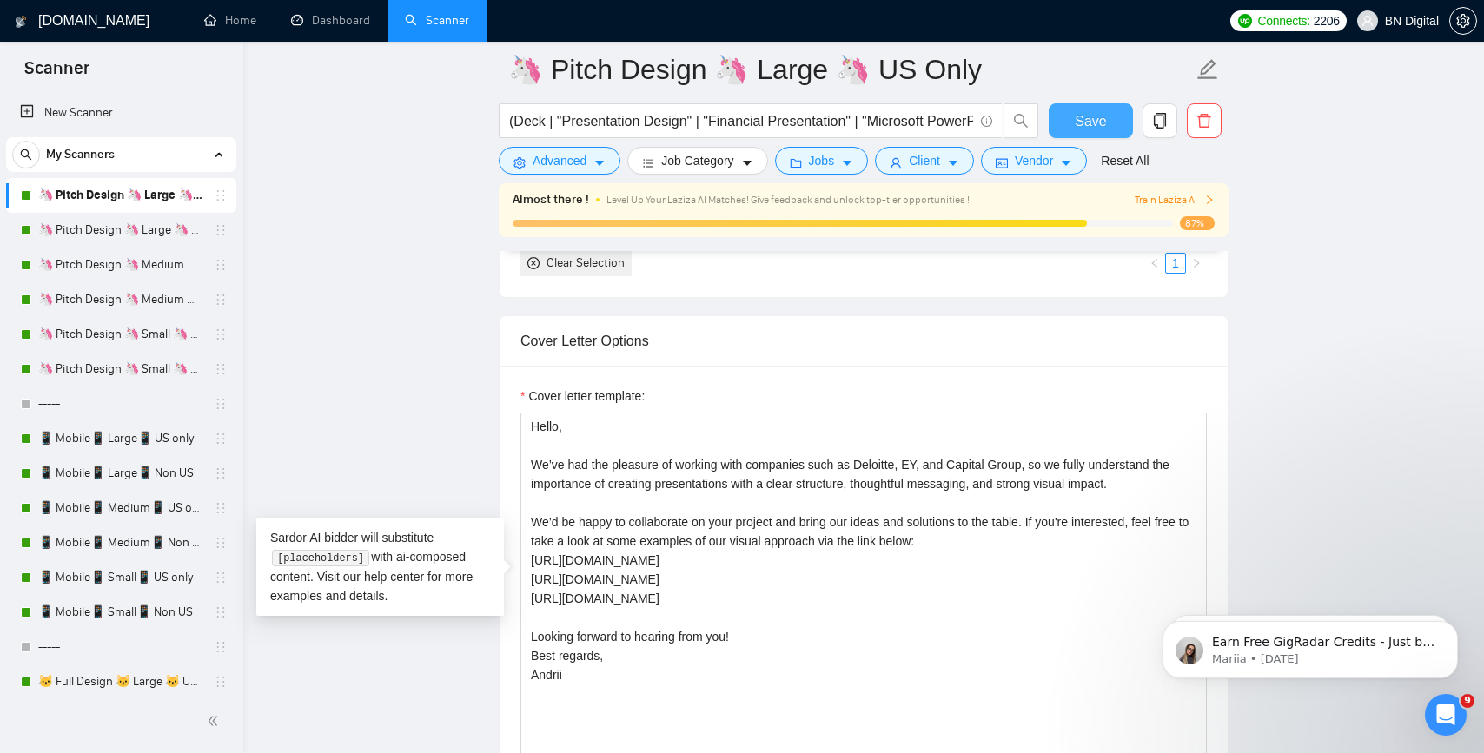
click at [1080, 128] on span "Save" at bounding box center [1090, 121] width 31 height 22
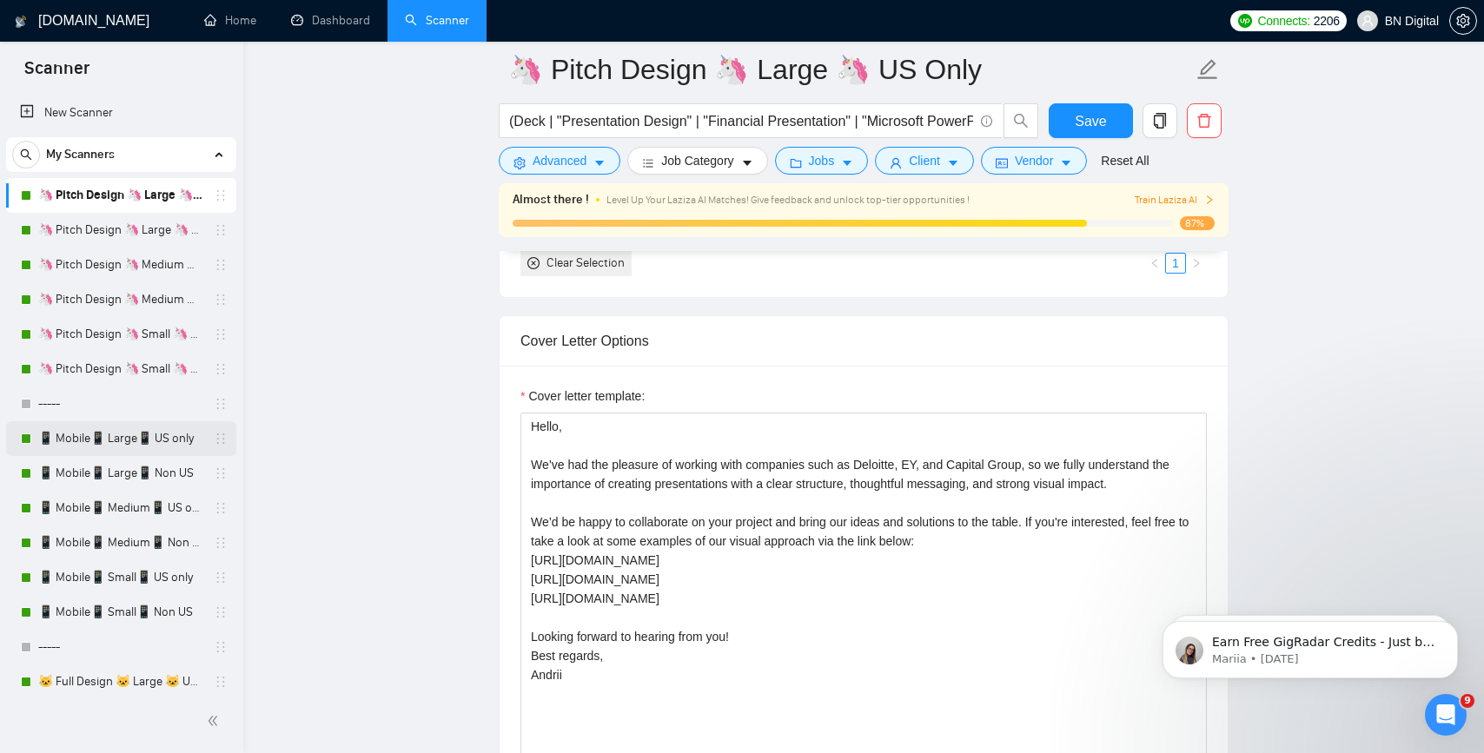
click at [144, 433] on link "📱 Mobile📱 Large📱 US only" at bounding box center [120, 438] width 165 height 35
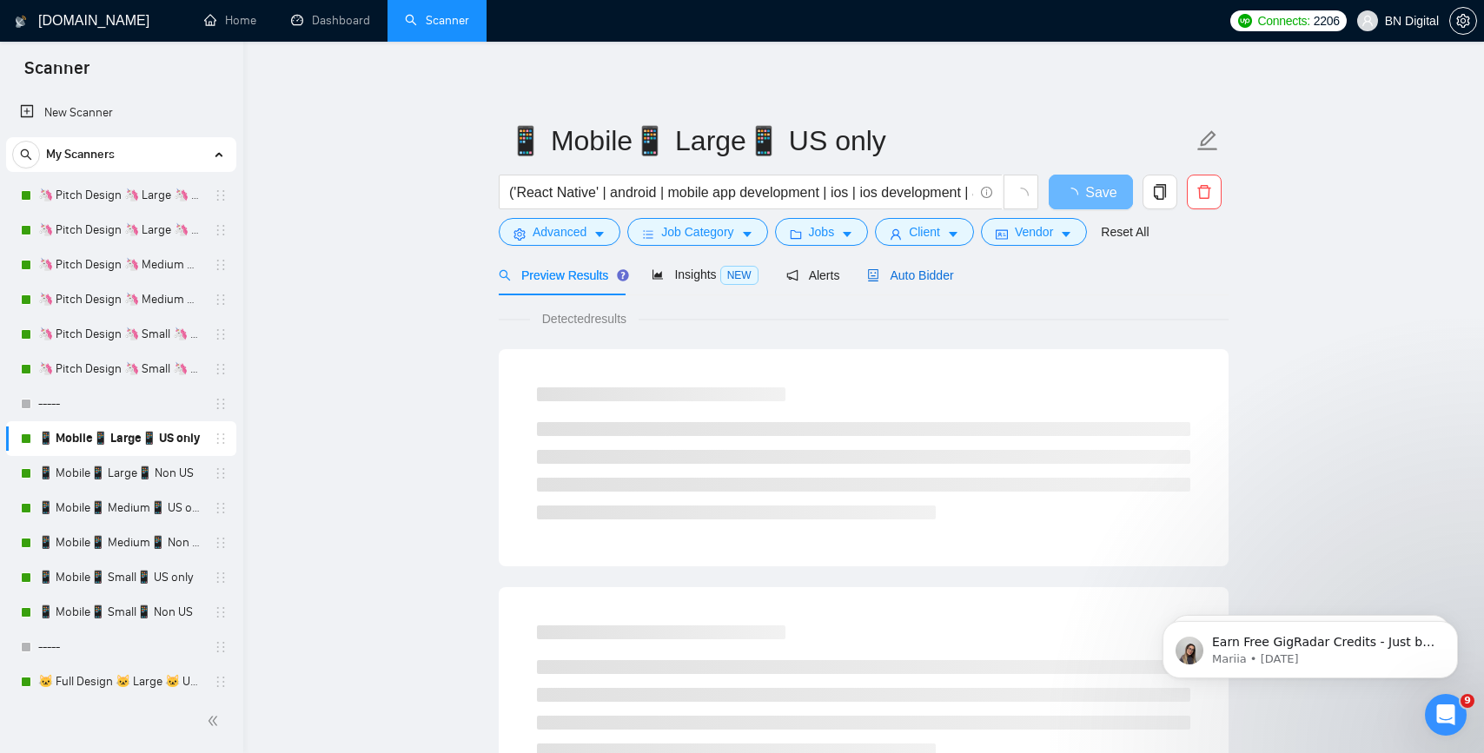
click at [904, 272] on span "Auto Bidder" at bounding box center [910, 276] width 86 height 14
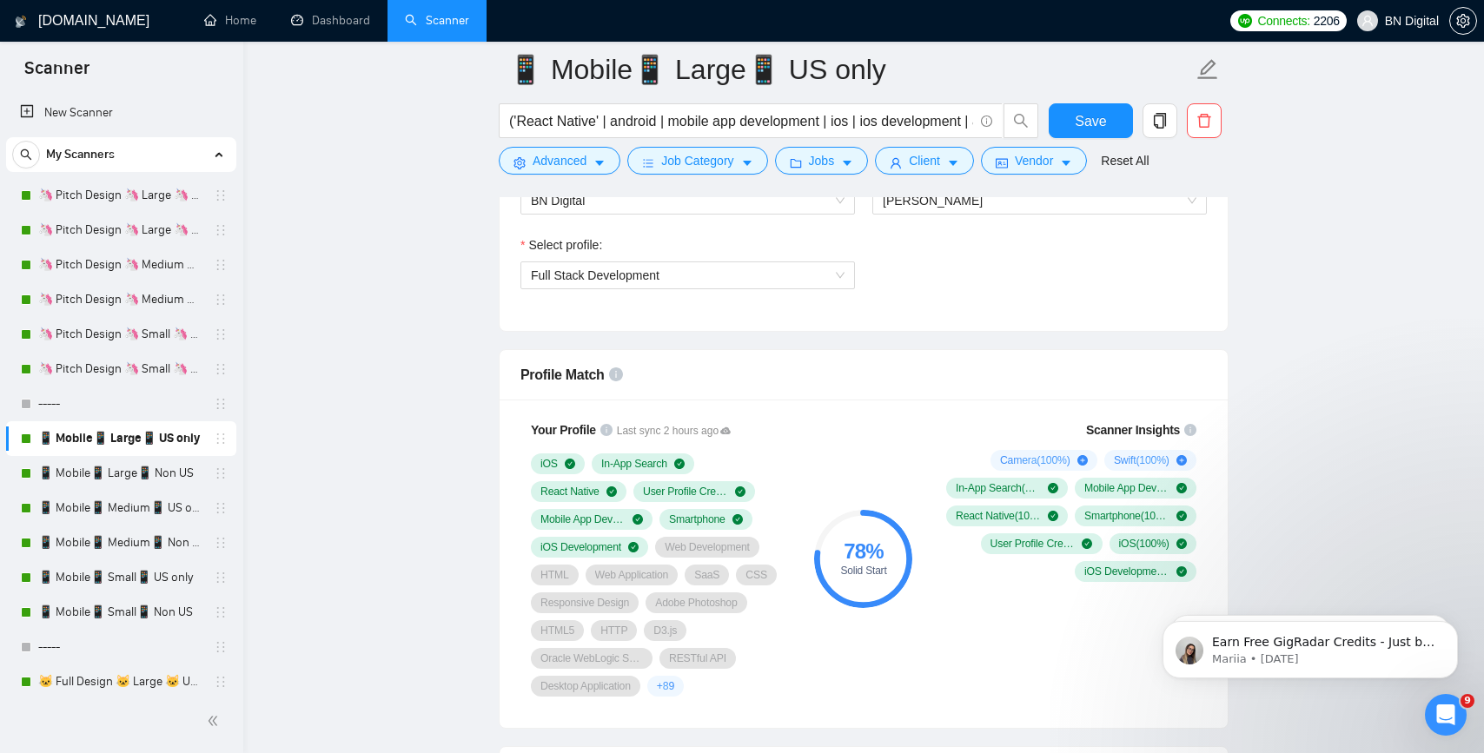
scroll to position [1318, 0]
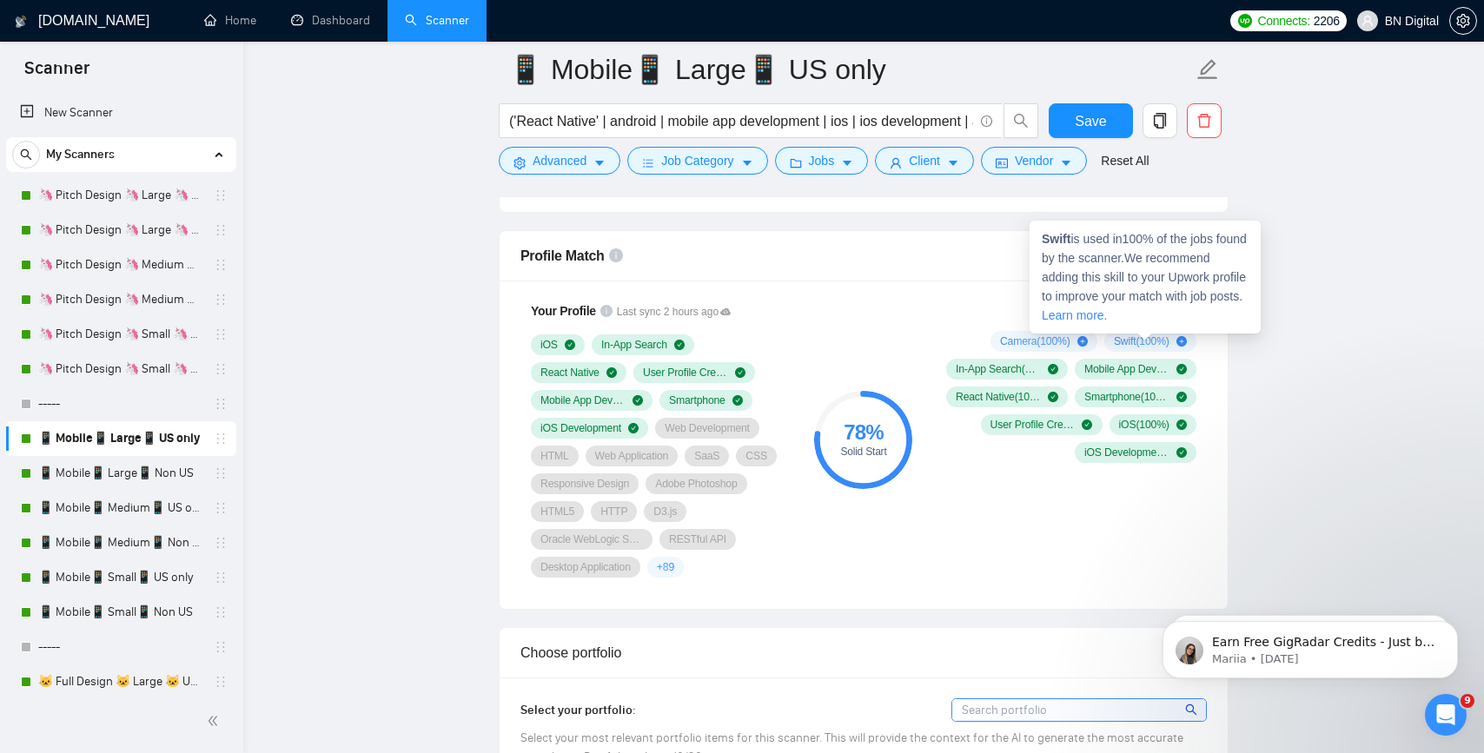
click at [1182, 338] on icon "plus-circle" at bounding box center [1182, 341] width 10 height 10
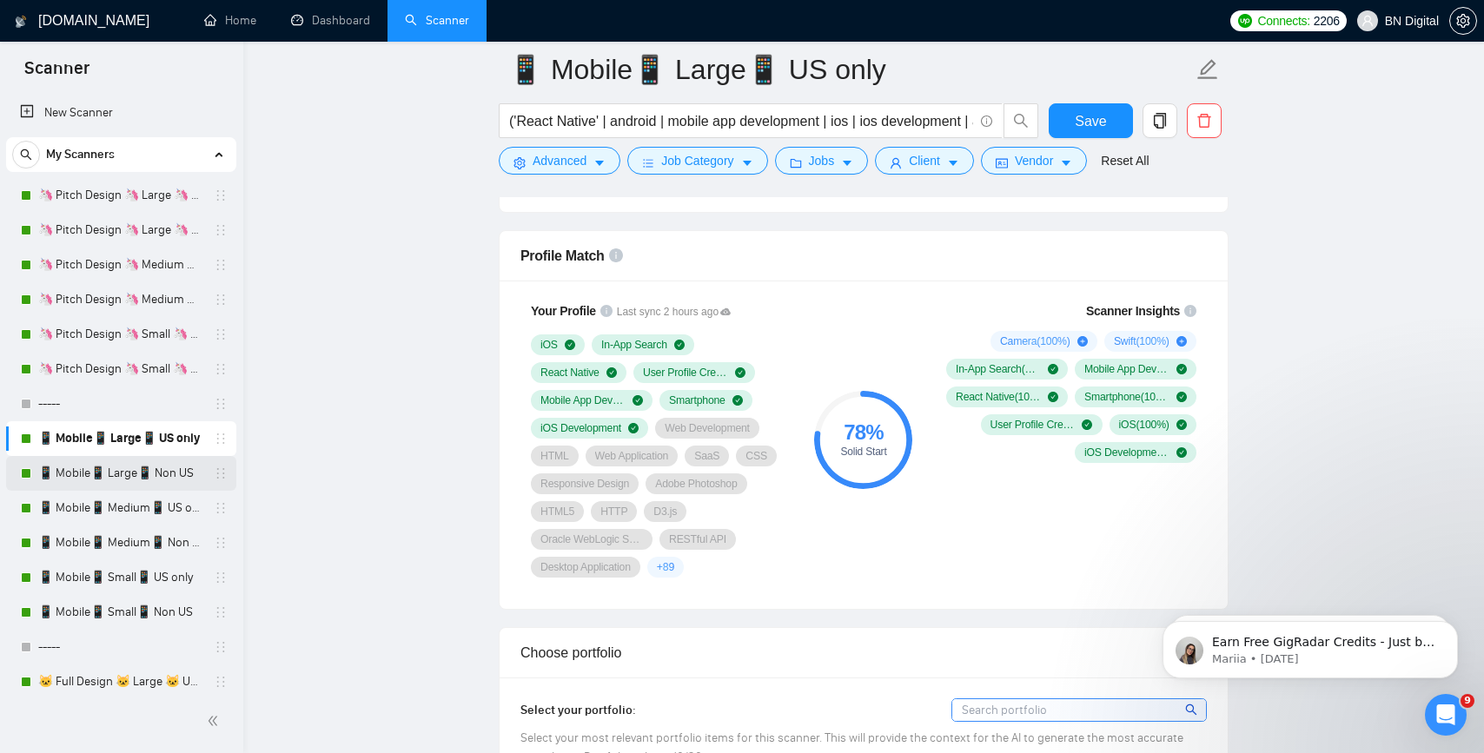
click at [122, 483] on link "📱 Mobile📱 Large📱 Non US" at bounding box center [120, 473] width 165 height 35
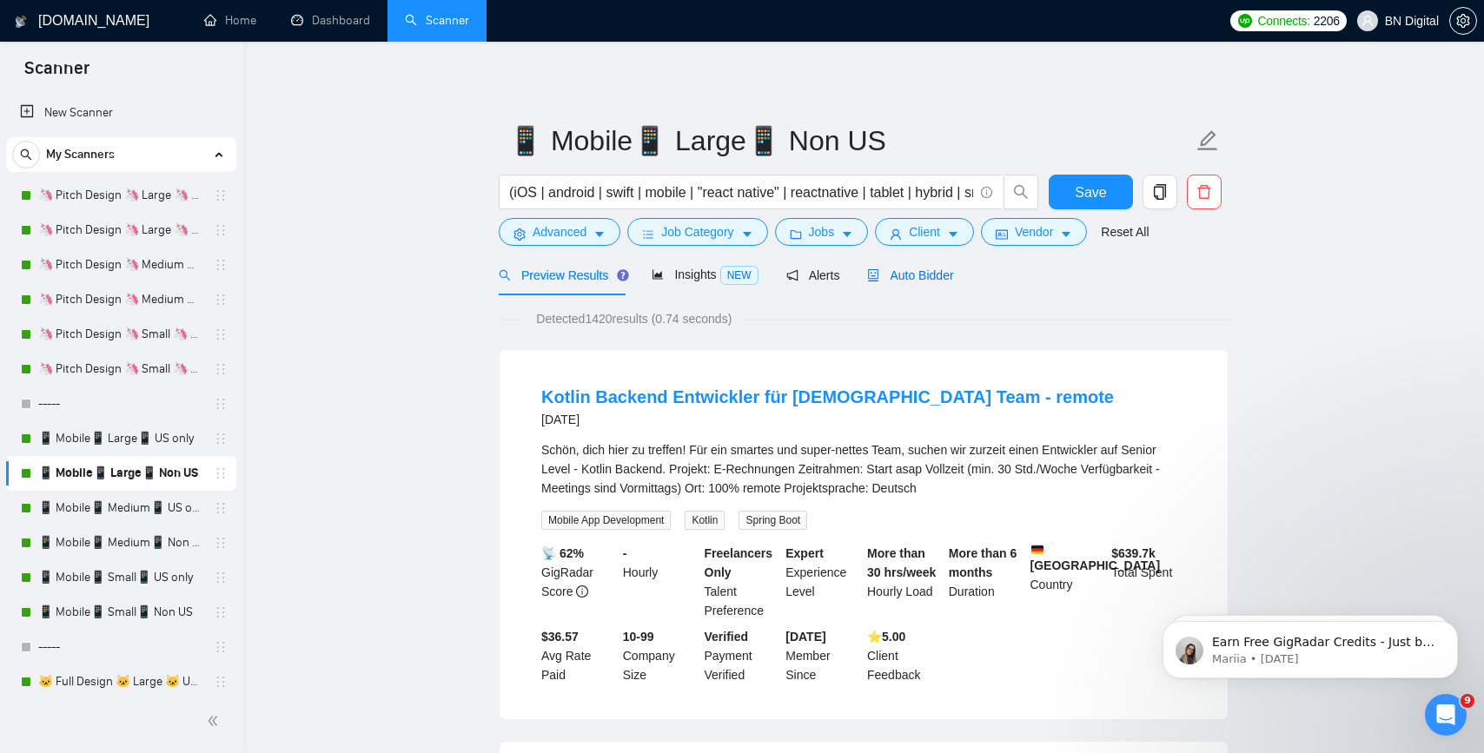
click at [919, 282] on div "Auto Bidder" at bounding box center [910, 275] width 86 height 19
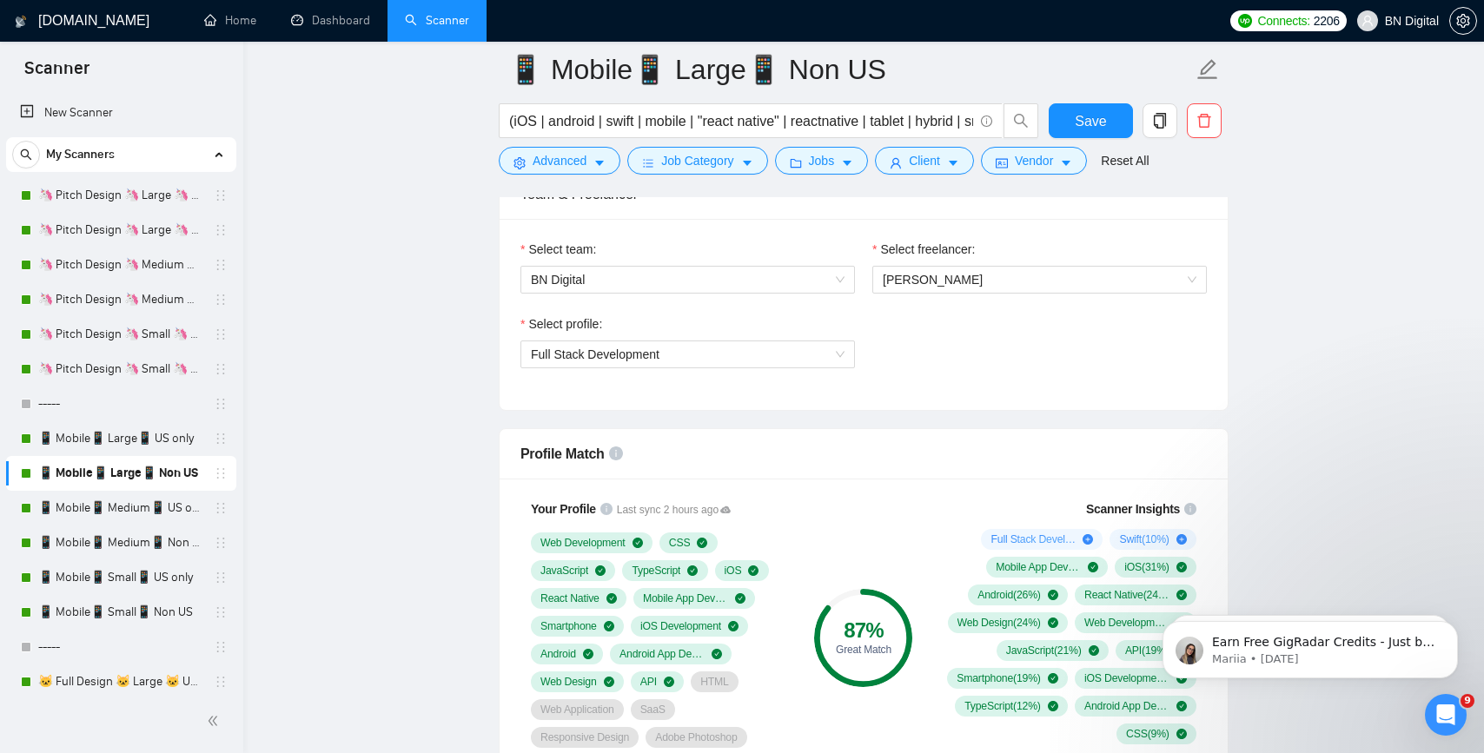
scroll to position [1036, 0]
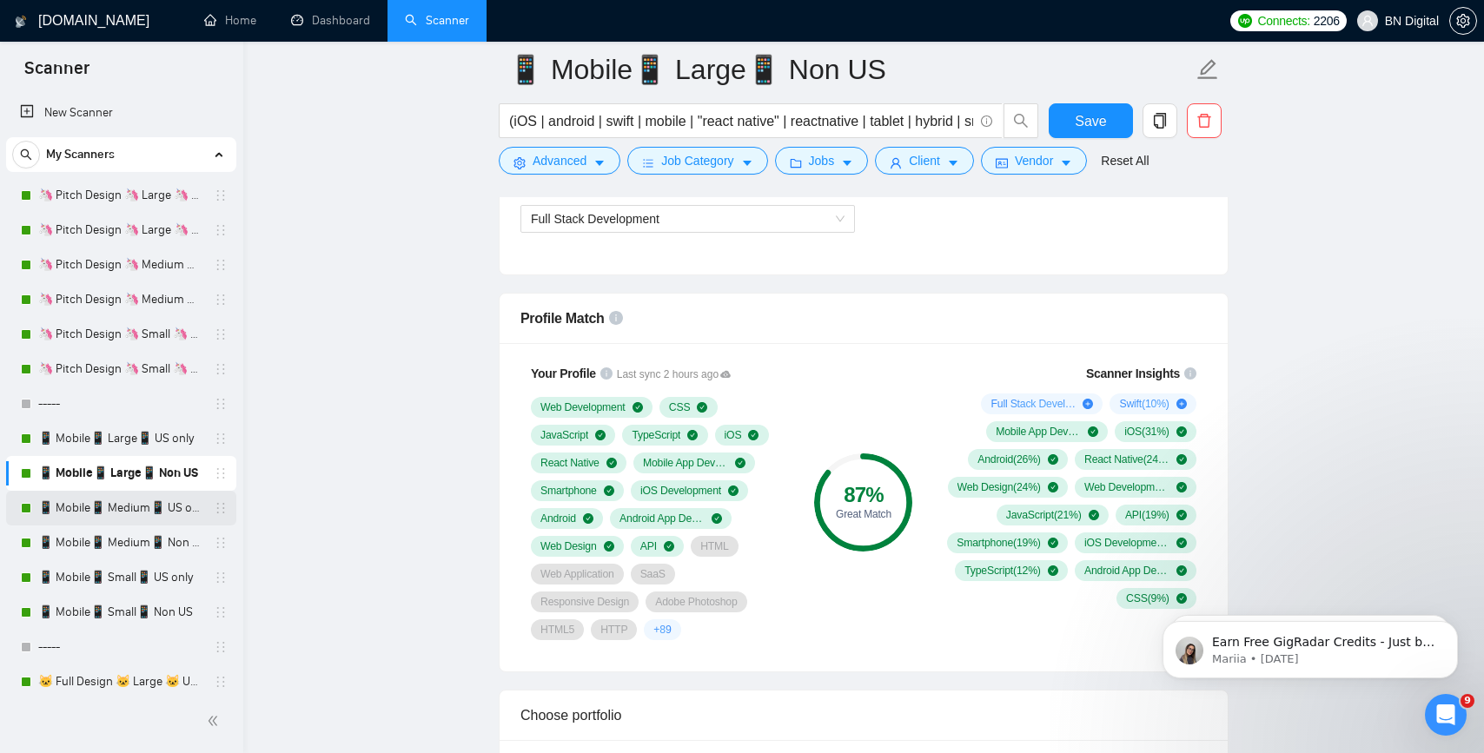
click at [77, 514] on link "📱 Mobile📱 Medium📱 US only" at bounding box center [120, 508] width 165 height 35
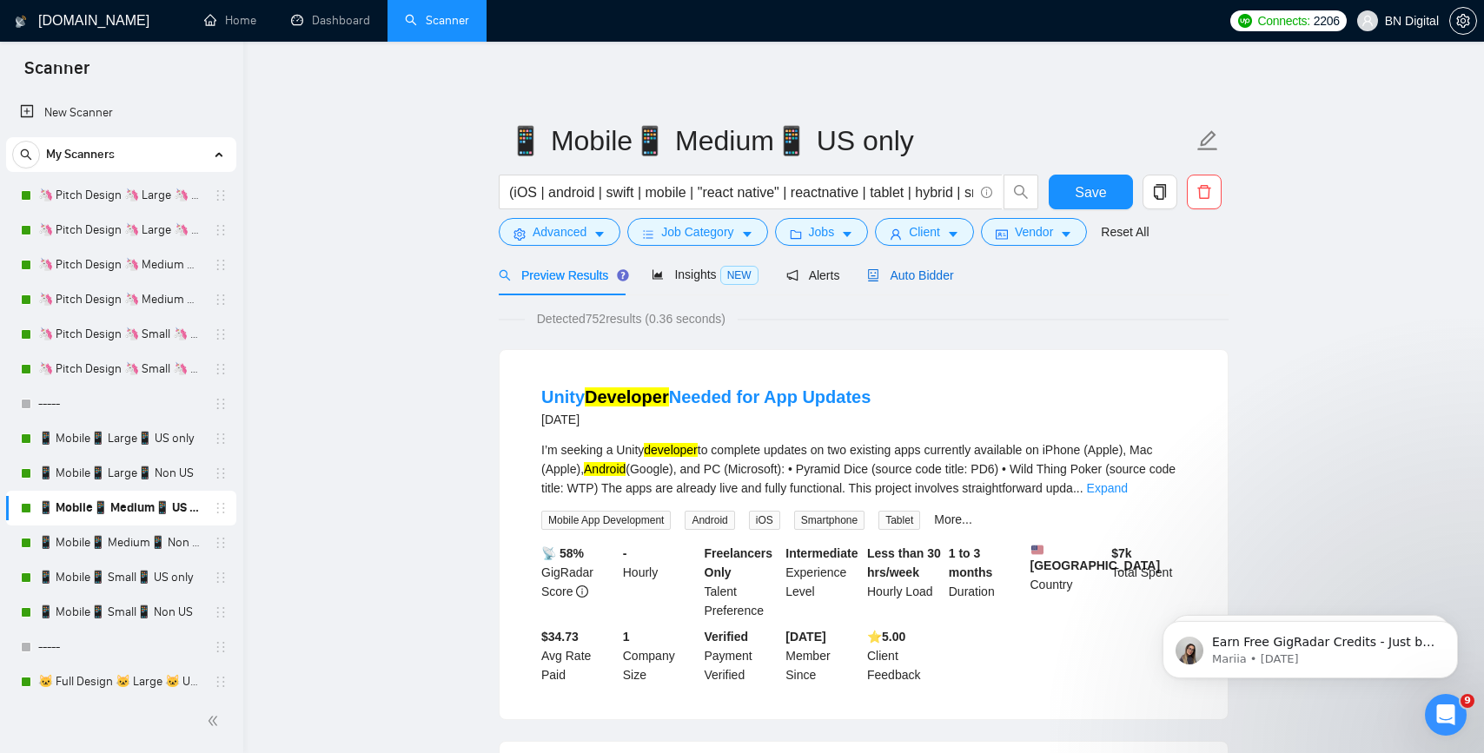
click at [920, 276] on span "Auto Bidder" at bounding box center [910, 276] width 86 height 14
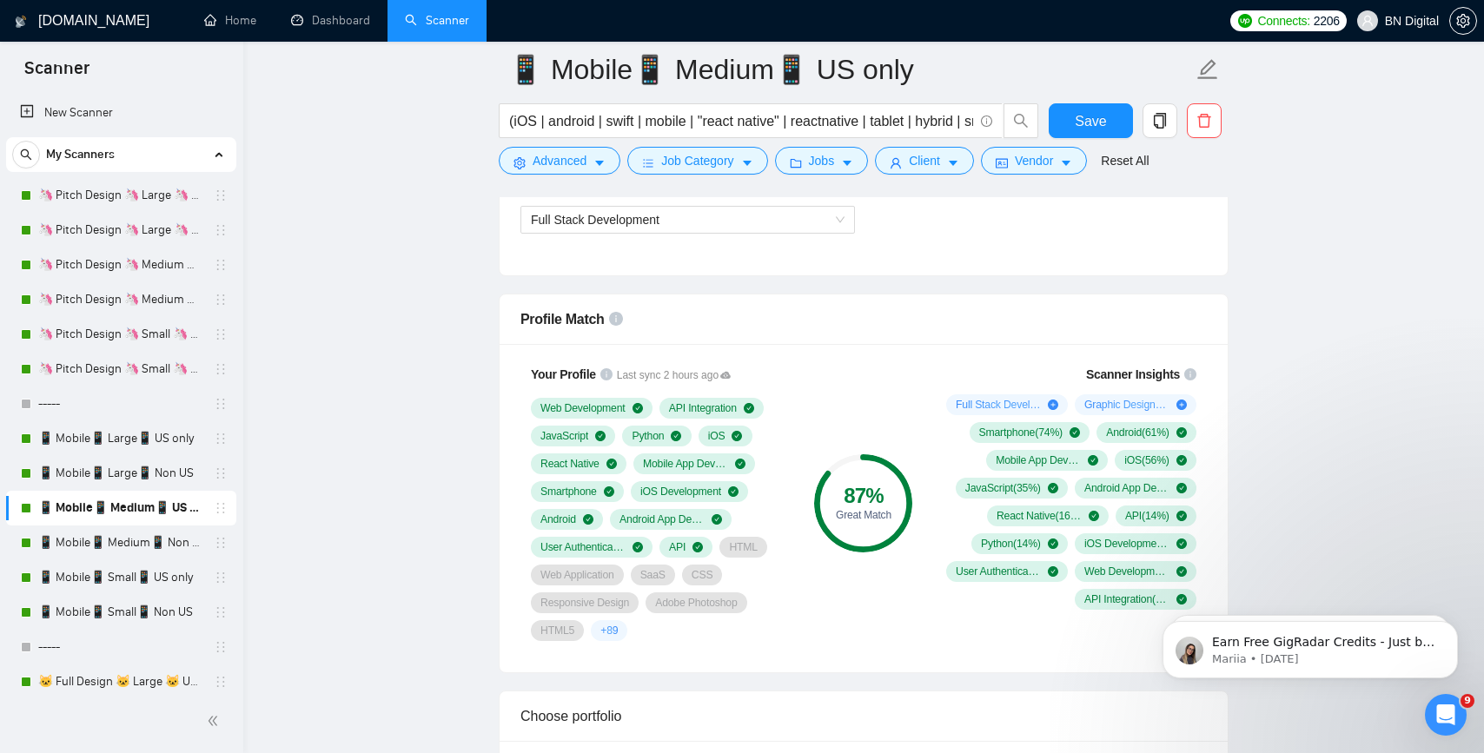
scroll to position [1137, 0]
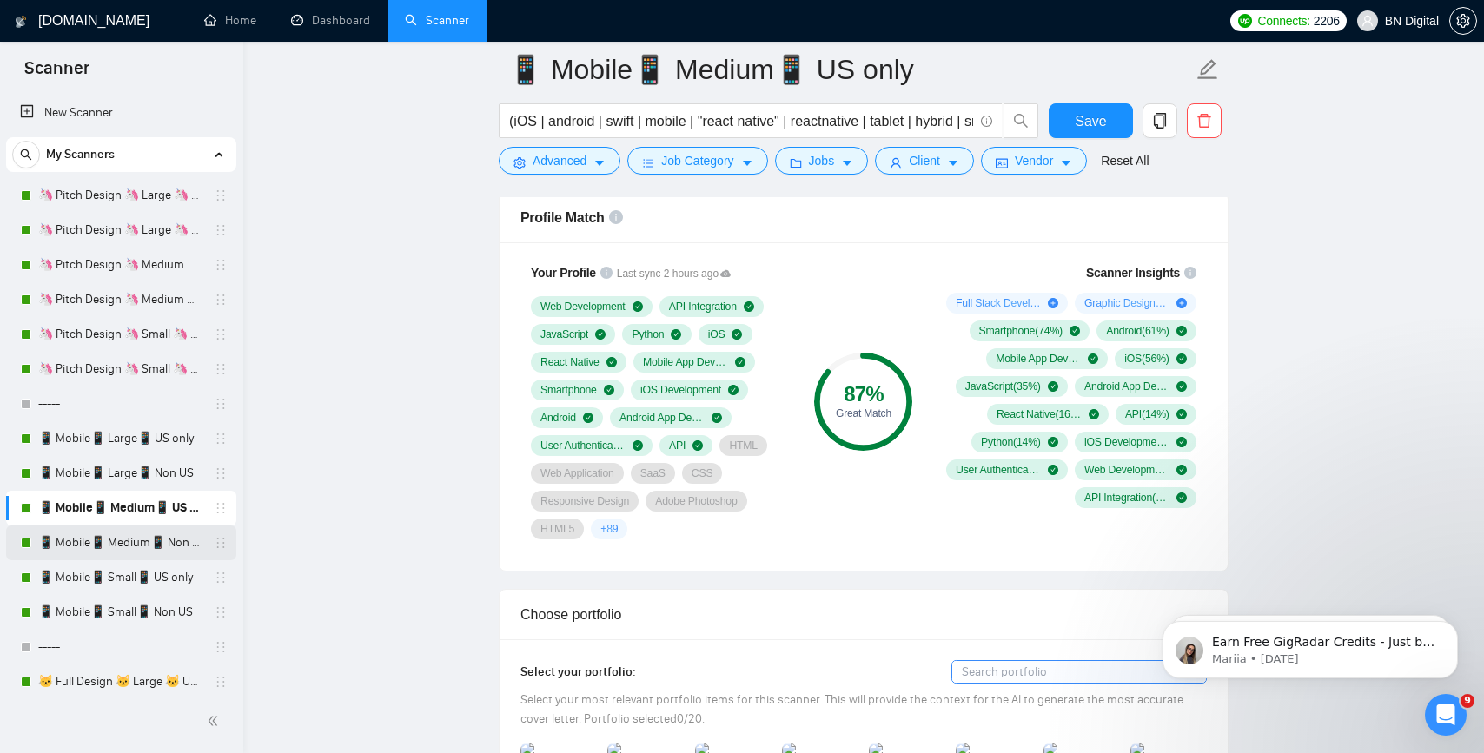
click at [120, 544] on link "📱 Mobile📱 Medium📱 Non US" at bounding box center [120, 543] width 165 height 35
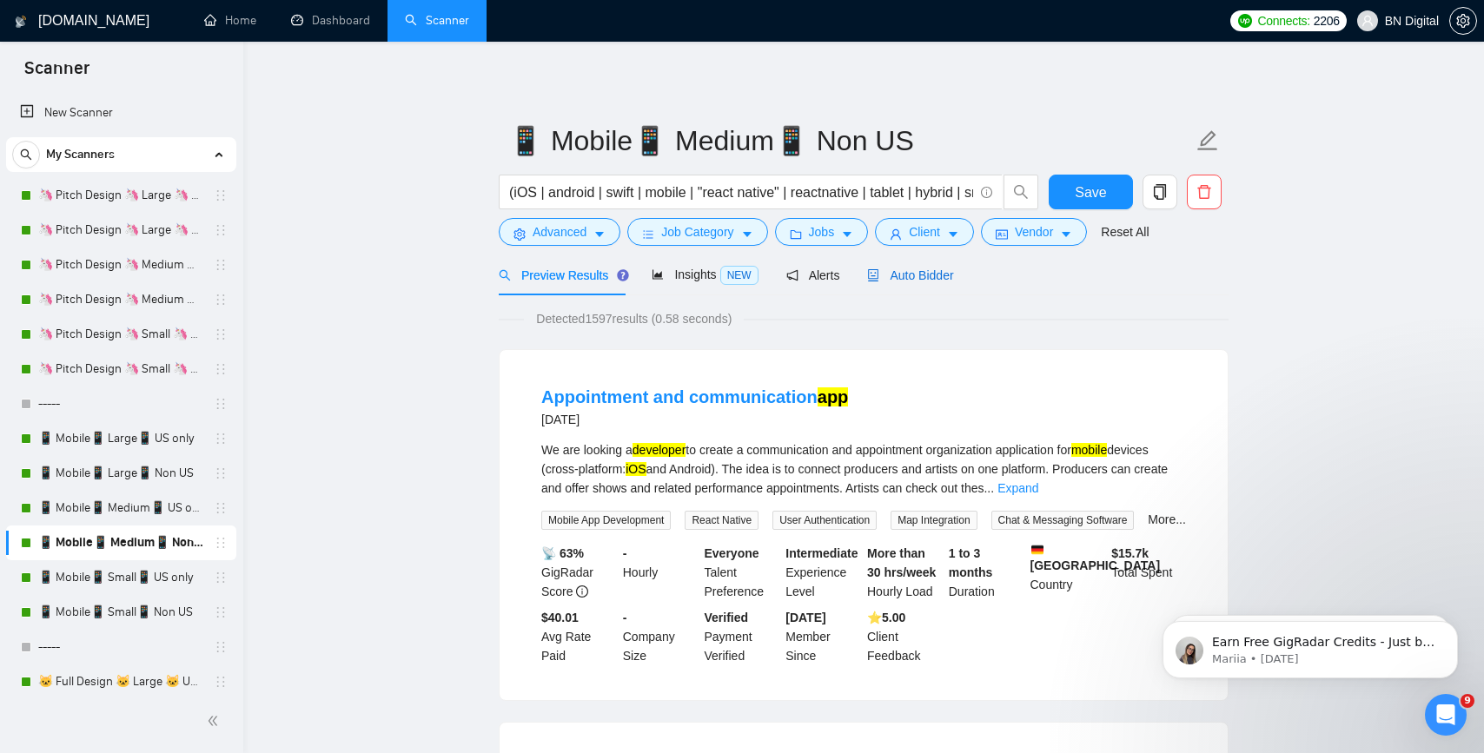
click at [920, 269] on span "Auto Bidder" at bounding box center [910, 276] width 86 height 14
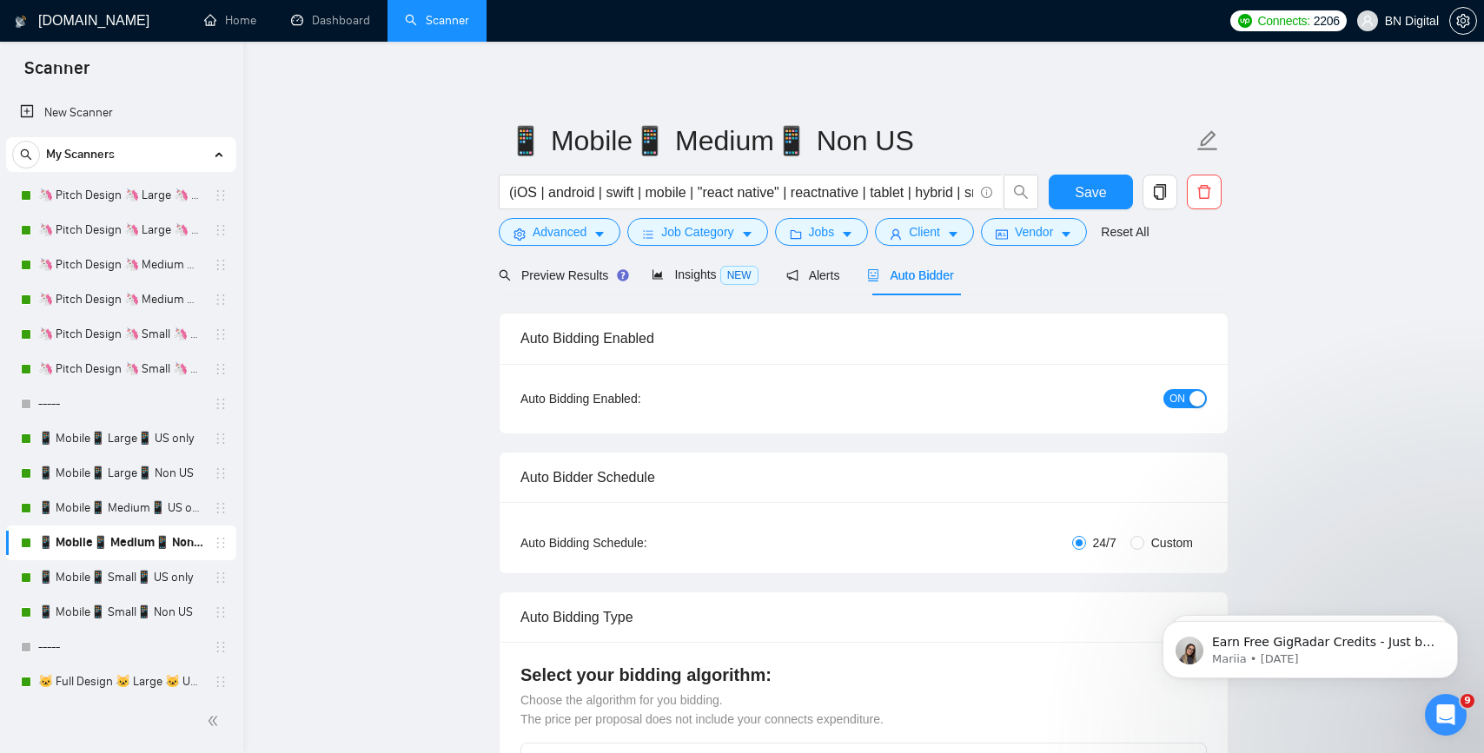
radio input "false"
radio input "true"
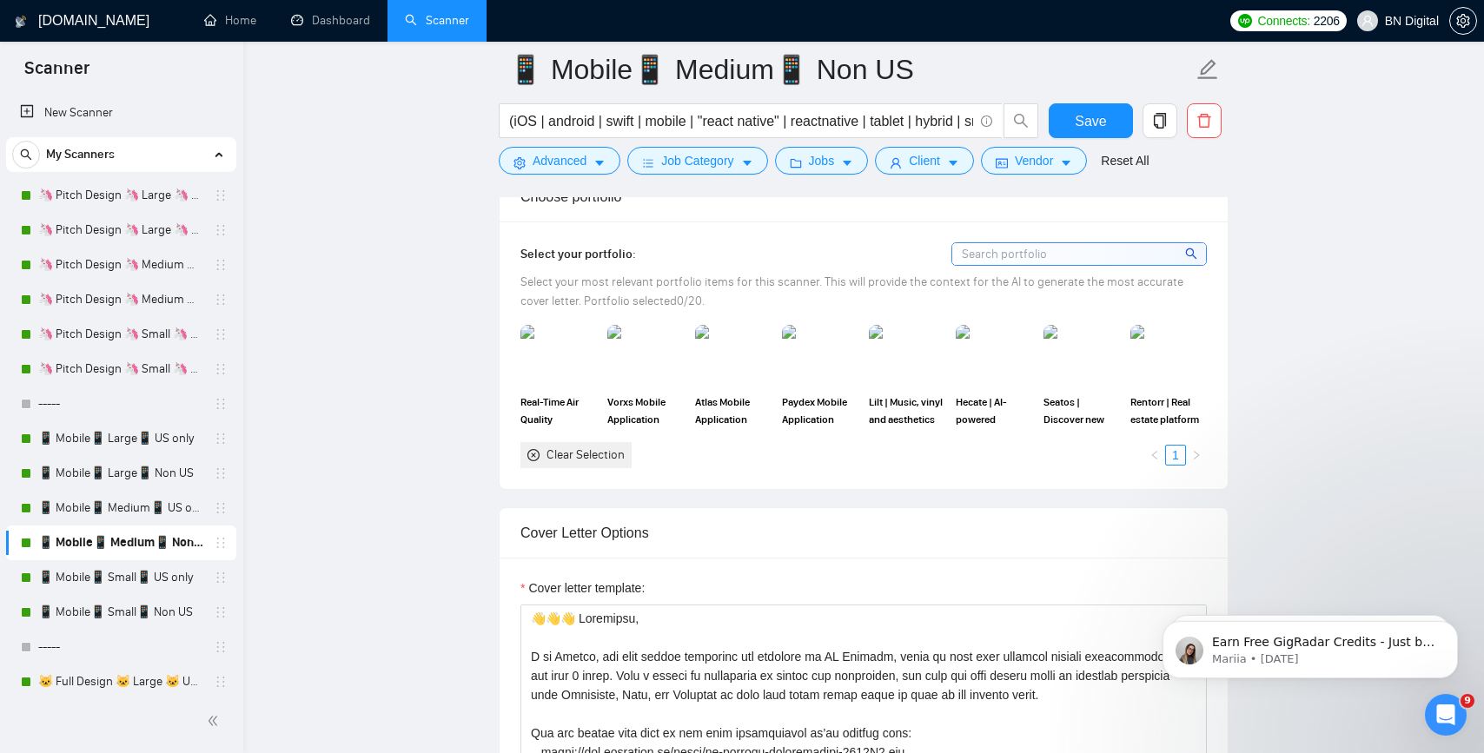
scroll to position [1768, 0]
